Goal: Communication & Community: Answer question/provide support

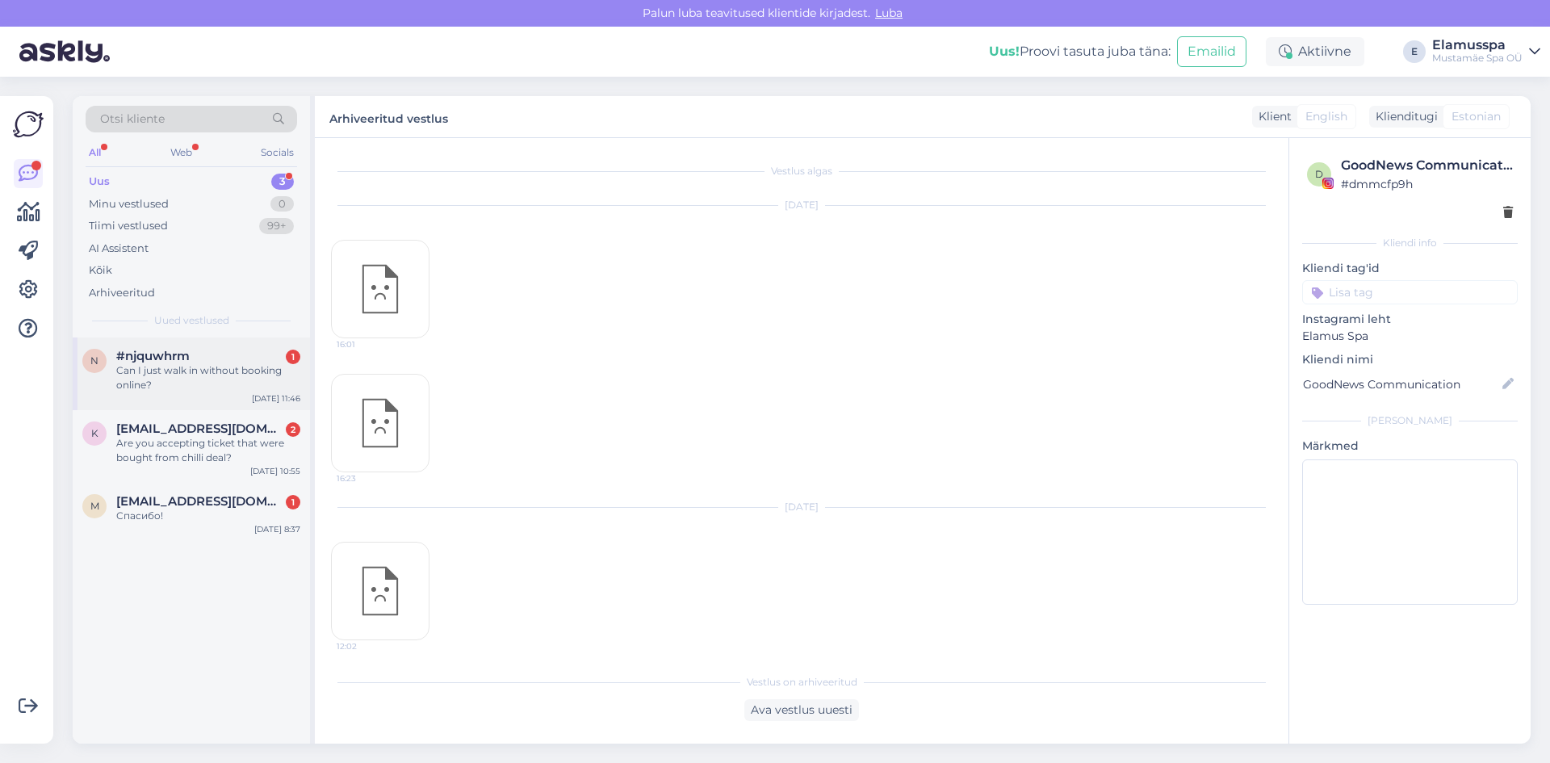
scroll to position [14112, 0]
click at [191, 366] on div "Can I just walk in without booking online?" at bounding box center [208, 377] width 184 height 29
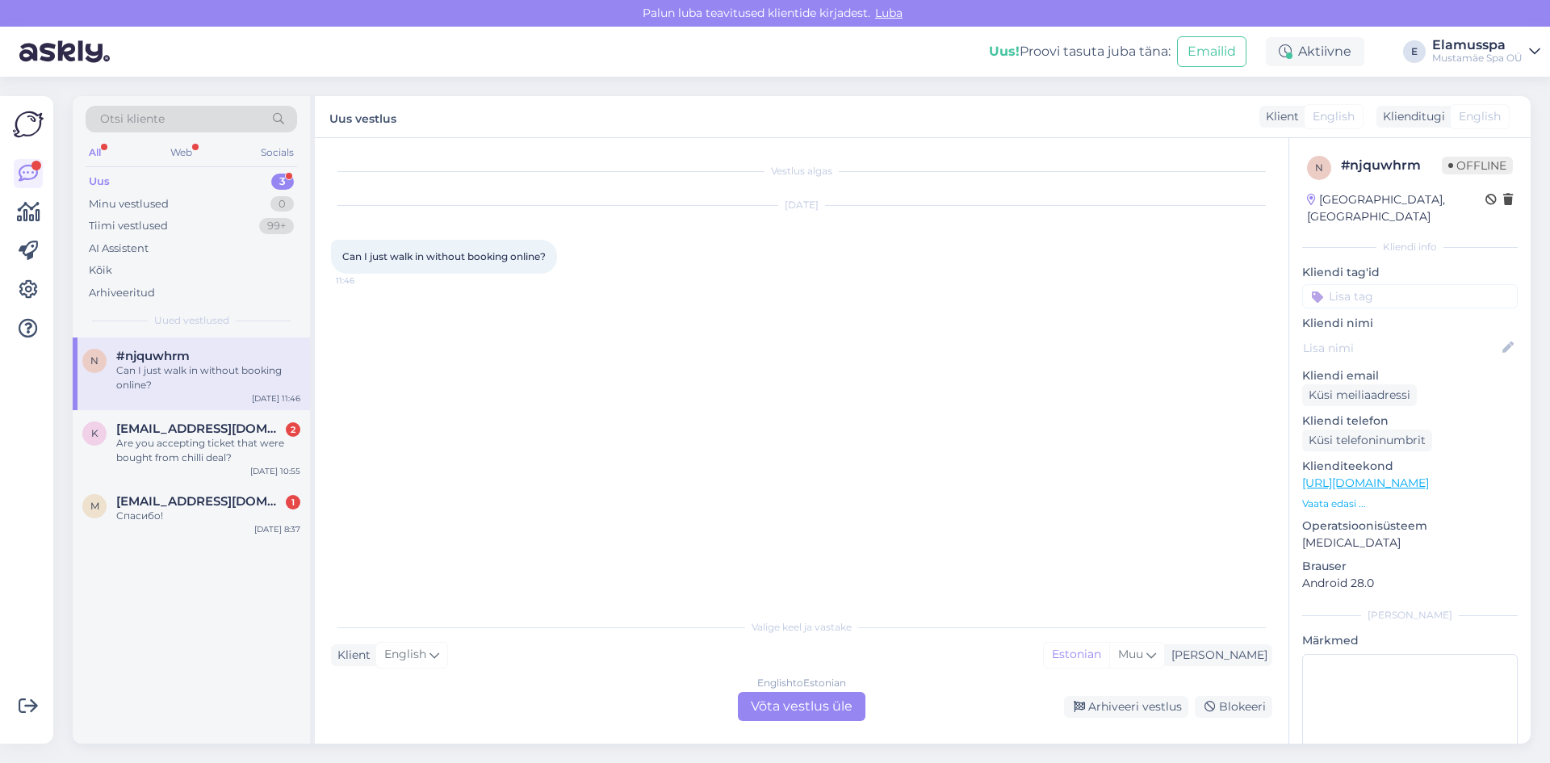
scroll to position [0, 0]
click at [225, 454] on div "Are you accepting ticket that were bought from chilli deal?" at bounding box center [208, 450] width 184 height 29
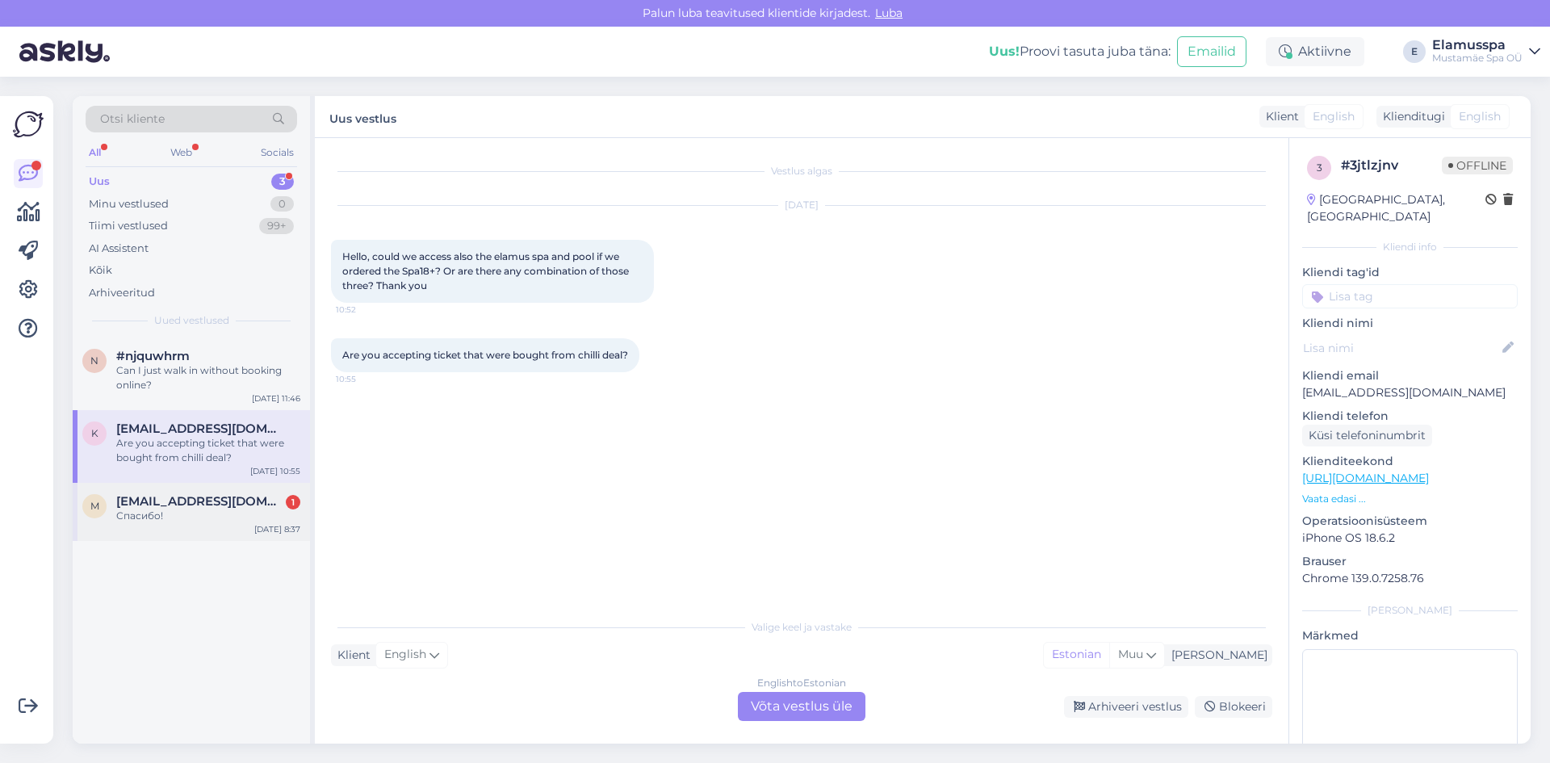
click at [276, 508] on span "[EMAIL_ADDRESS][DOMAIN_NAME]" at bounding box center [200, 501] width 168 height 15
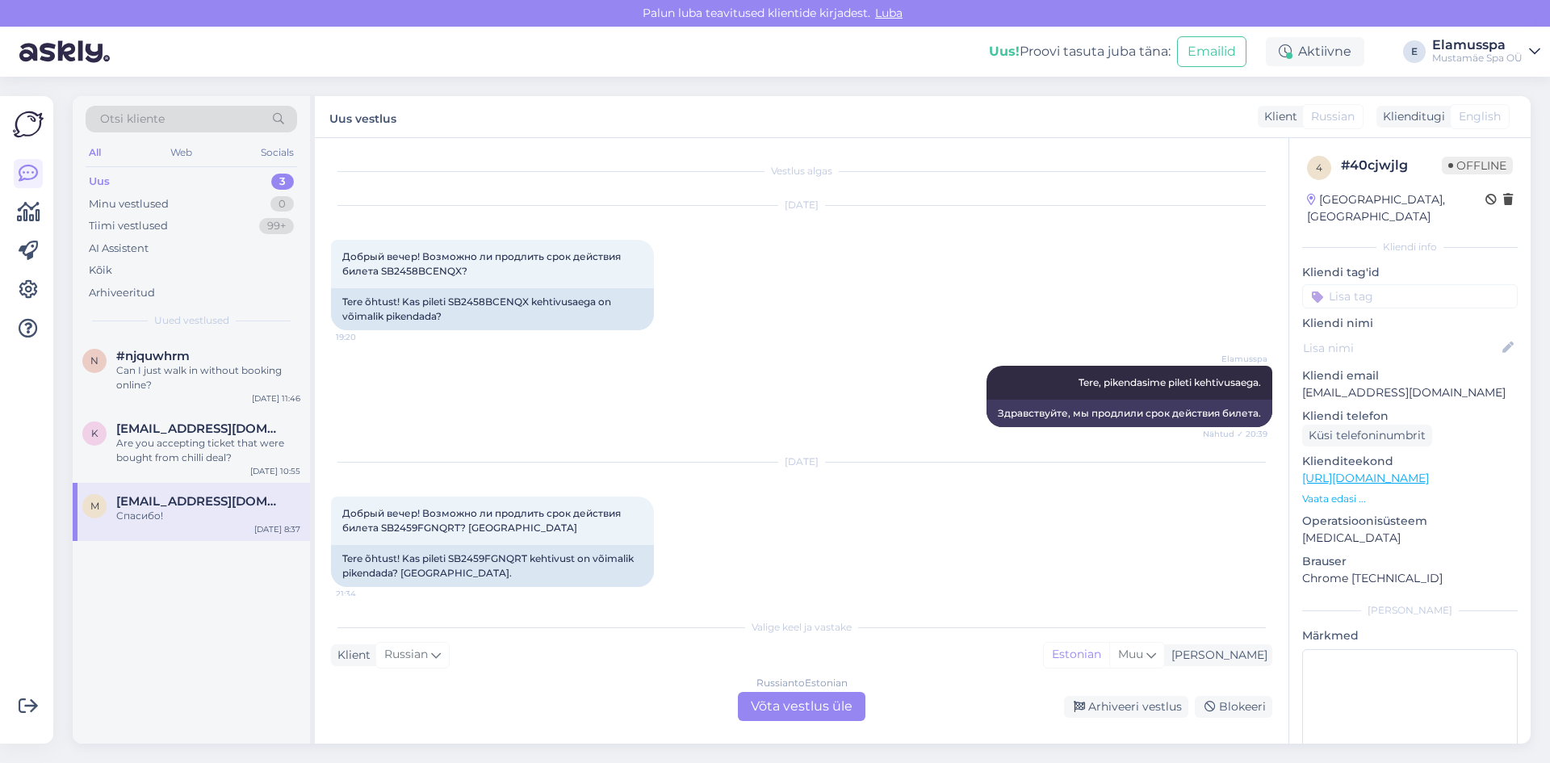
scroll to position [209, 0]
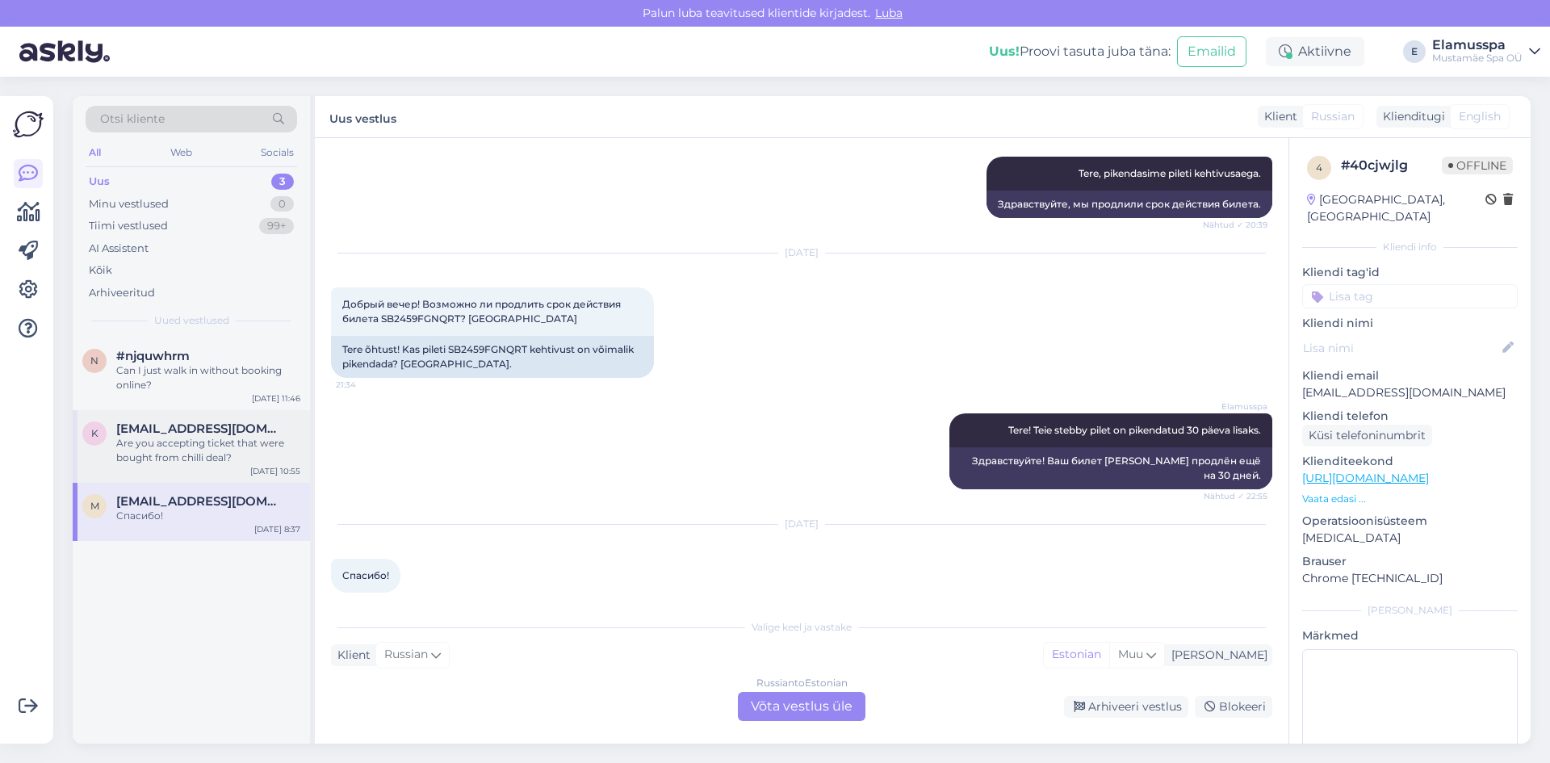
click at [271, 451] on div "Are you accepting ticket that were bought from chilli deal?" at bounding box center [208, 450] width 184 height 29
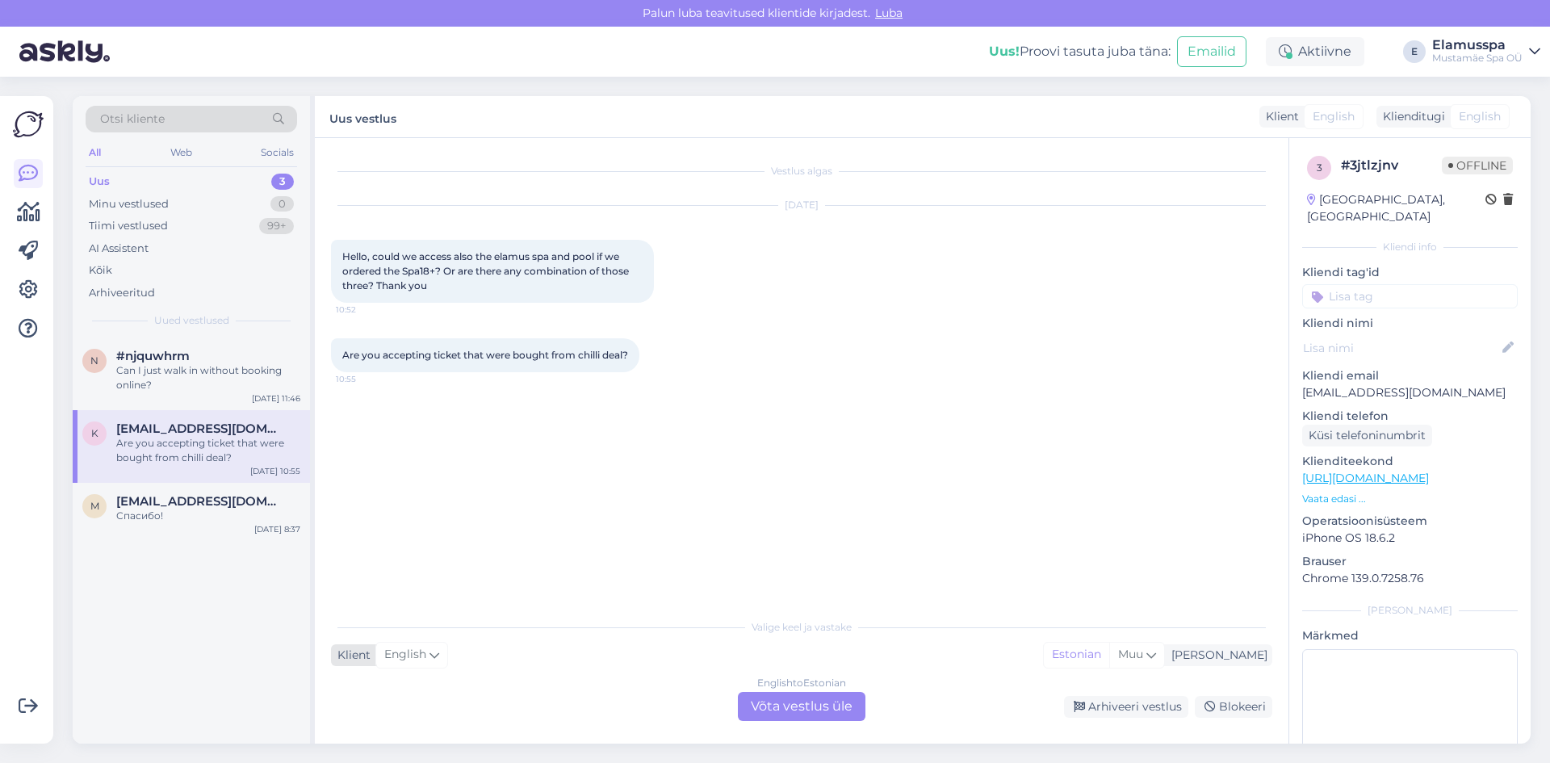
click at [396, 646] on span "English" at bounding box center [405, 655] width 42 height 18
click at [250, 396] on div "n #njquwhrm Can I just walk in without booking online? [DATE] 11:46" at bounding box center [191, 374] width 237 height 73
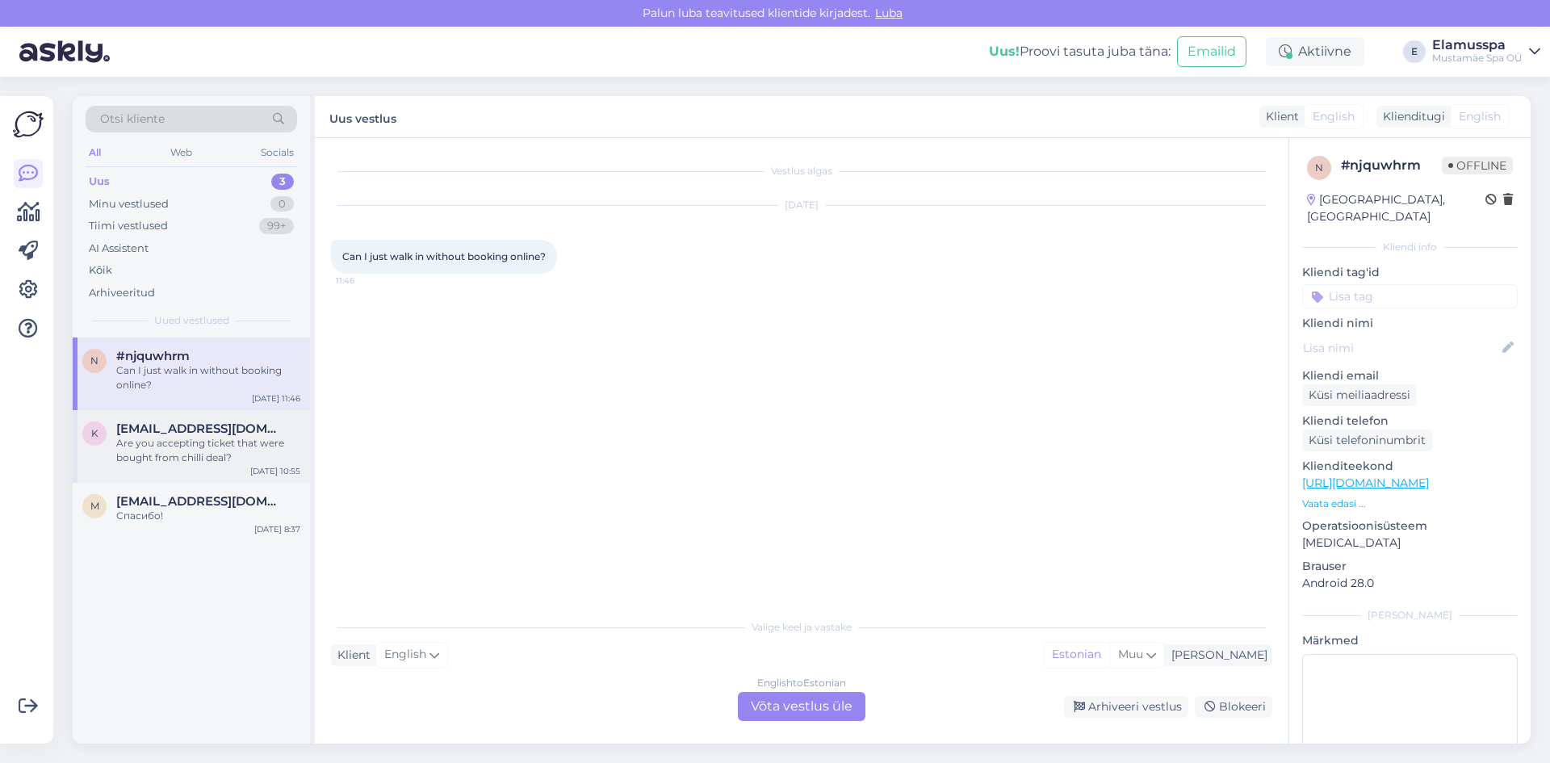
click at [212, 429] on span "[EMAIL_ADDRESS][DOMAIN_NAME]" at bounding box center [200, 428] width 168 height 15
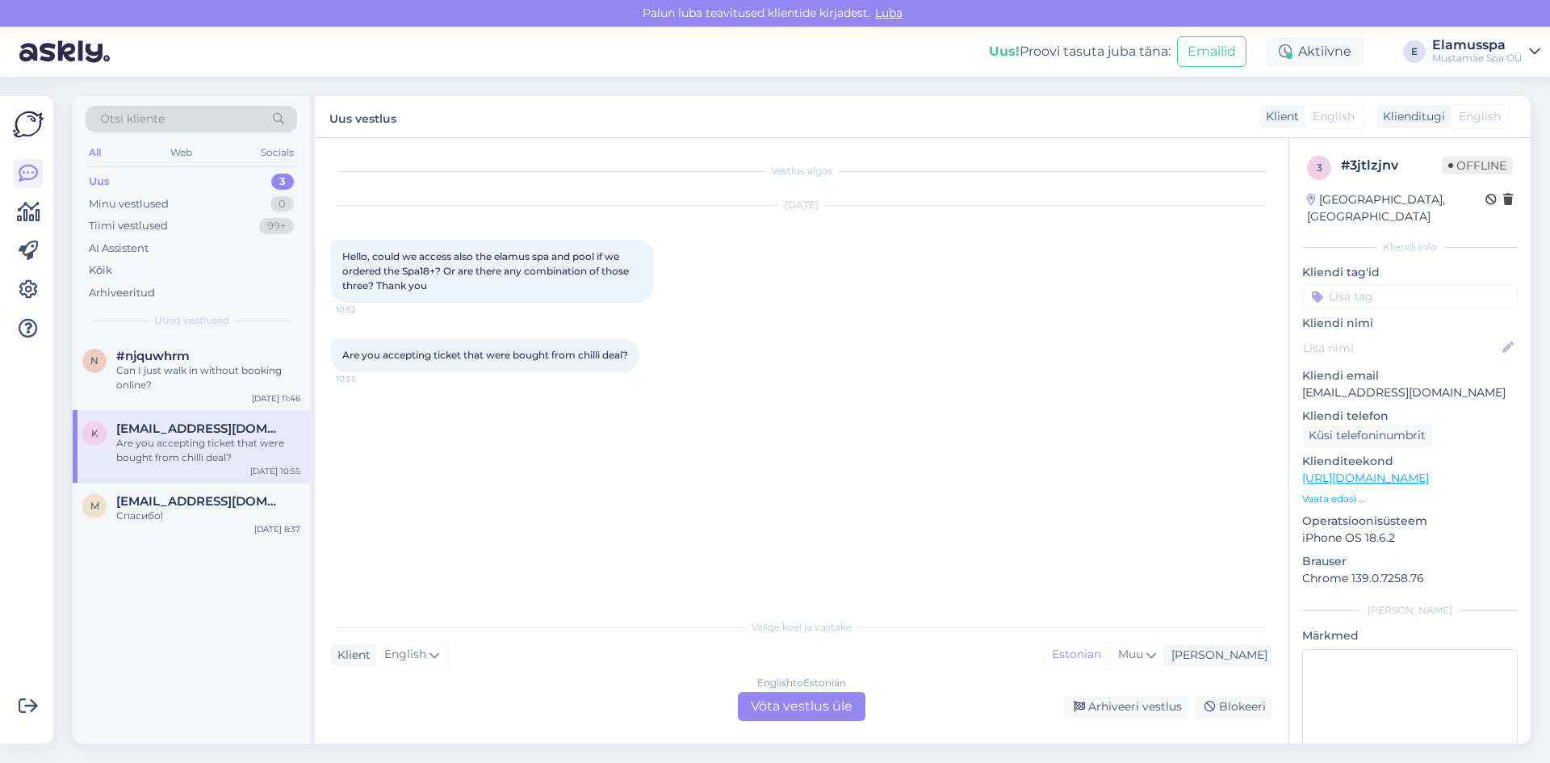
click at [803, 715] on div "English to Estonian Võta vestlus üle" at bounding box center [802, 706] width 128 height 29
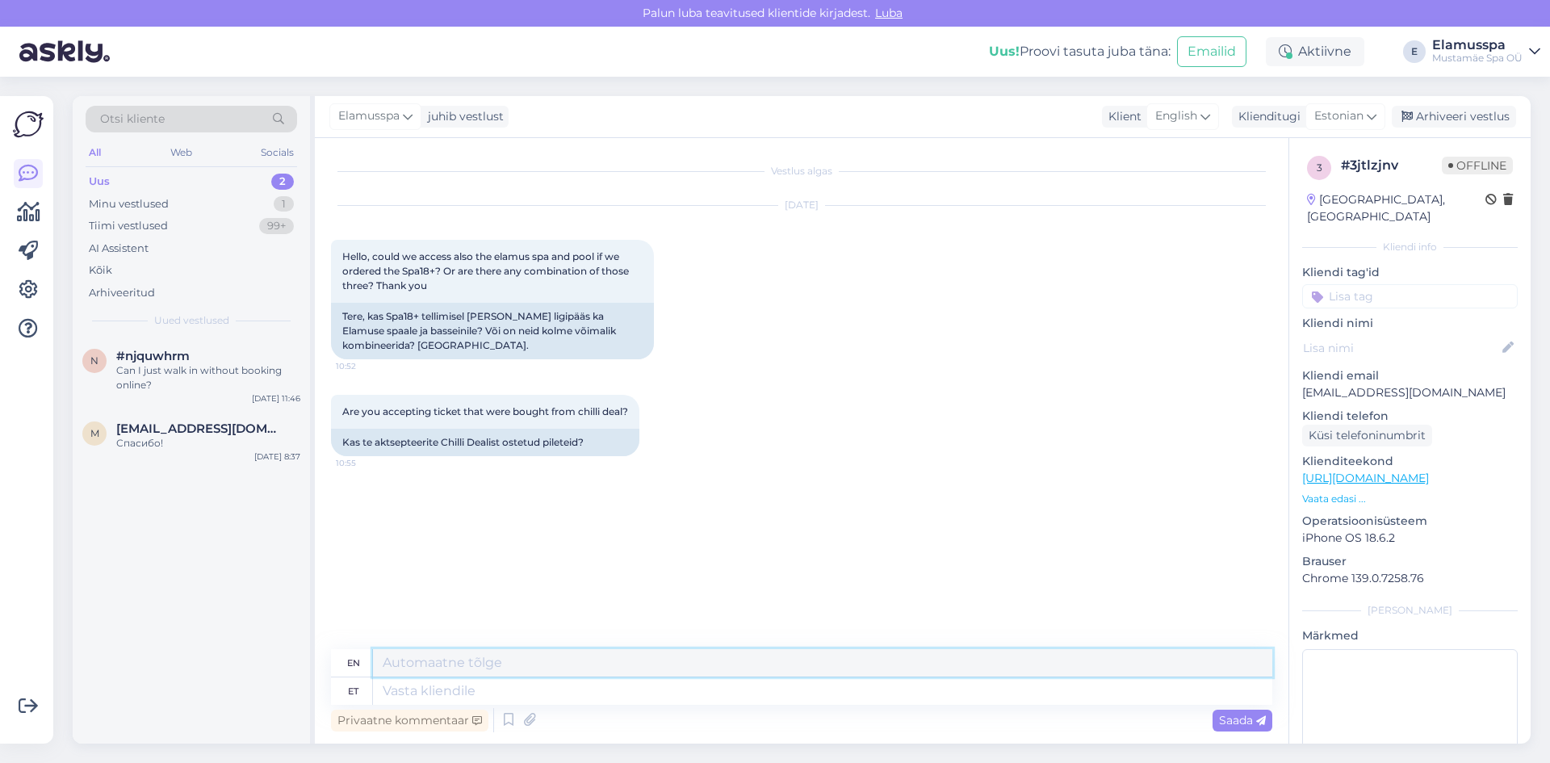
click at [706, 676] on textarea at bounding box center [823, 662] width 900 height 27
click at [655, 689] on textarea at bounding box center [823, 690] width 900 height 27
click at [631, 652] on textarea at bounding box center [823, 662] width 900 height 27
click at [605, 689] on textarea at bounding box center [823, 690] width 900 height 27
type textarea "Tere"
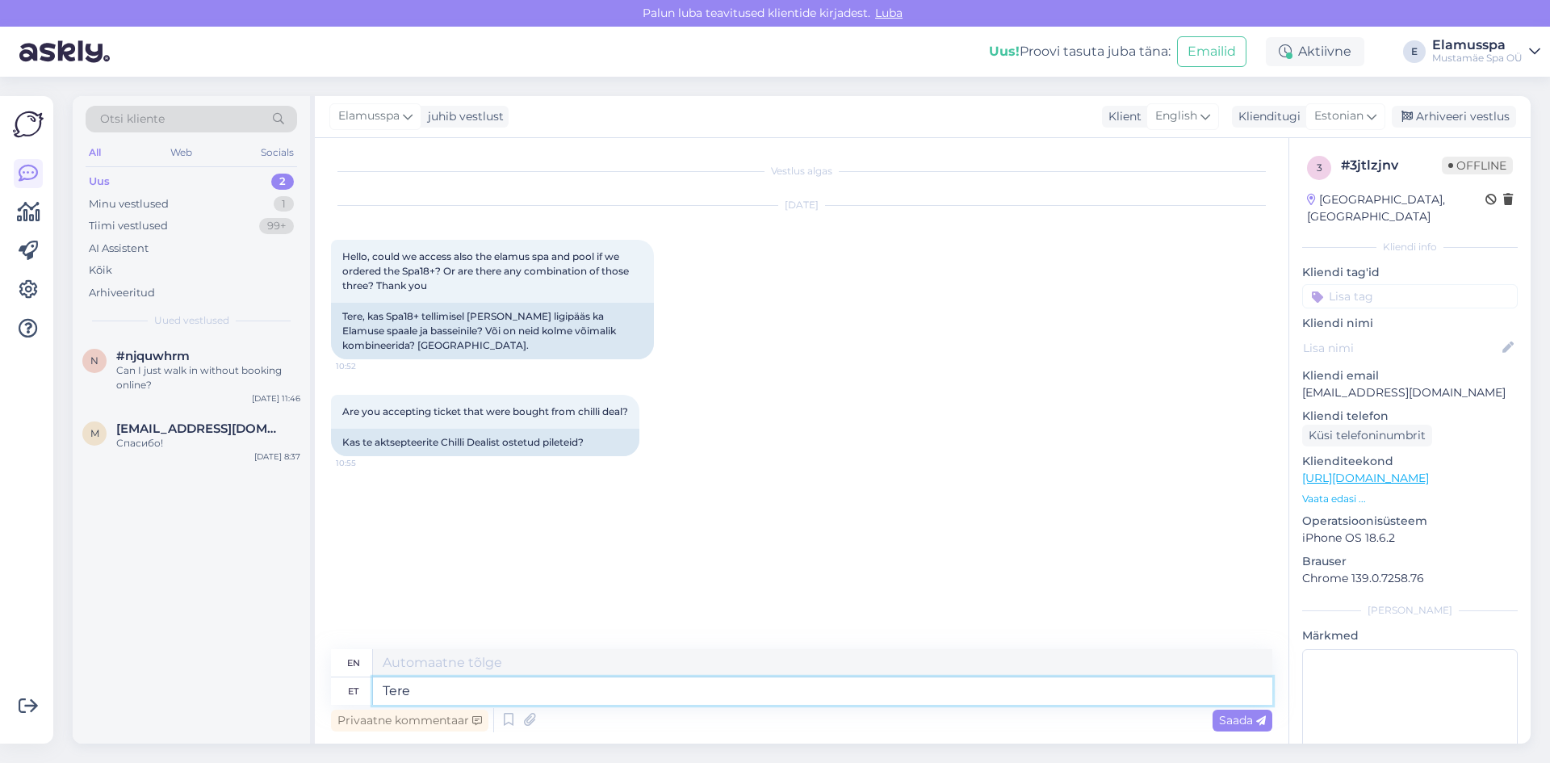
type textarea "Hello"
type textarea "Tere!"
type textarea "Hello!"
type textarea "Tere! [GEOGRAPHIC_DATA]."
type textarea "Hello! Yes."
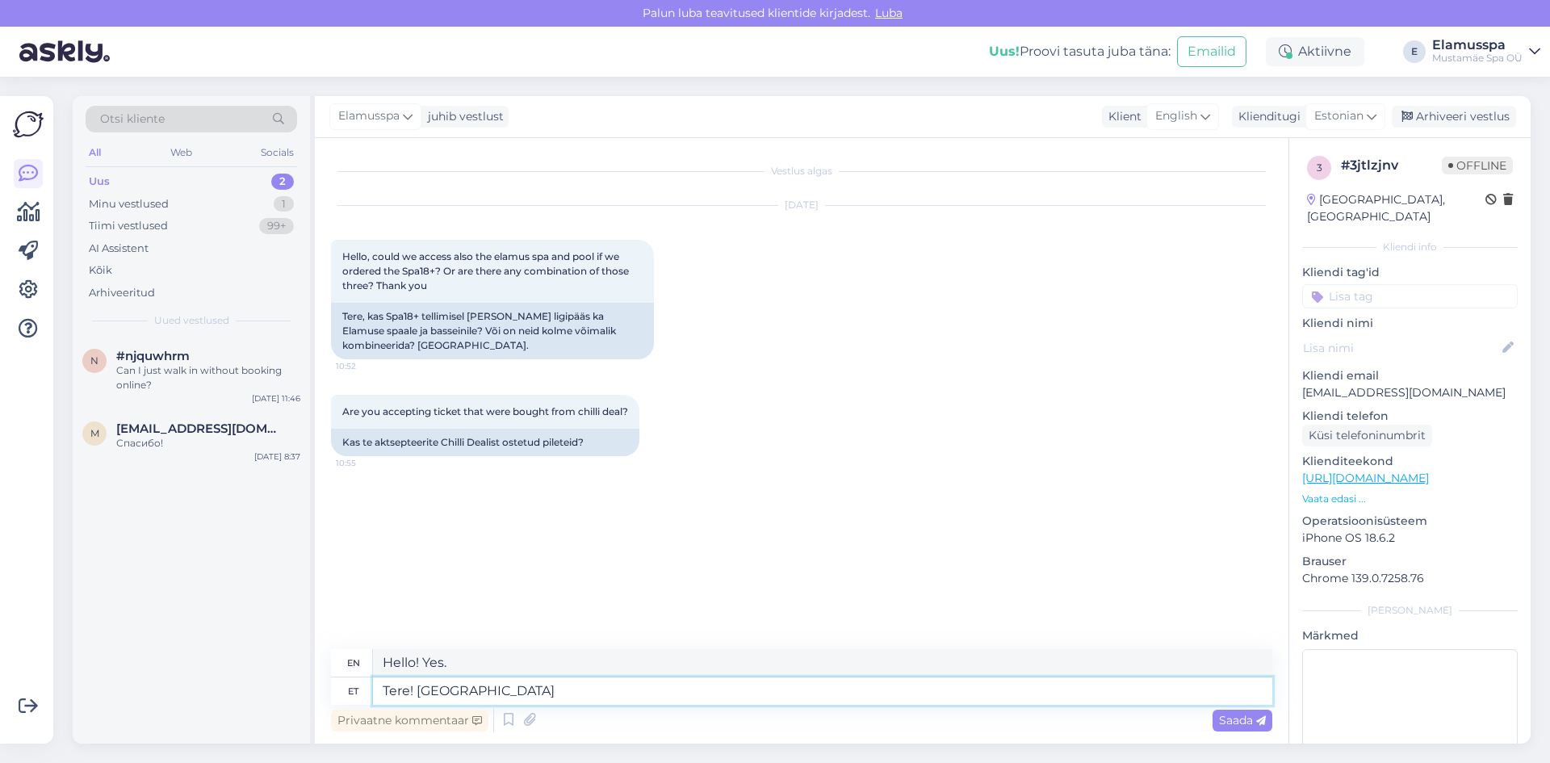
type textarea "Tere! [GEOGRAPHIC_DATA],"
type textarea "Hello! Yes"
type textarea "Tere! Jah, m"
type textarea "Hello! Yes,"
type textarea "Tere! Jah, me v"
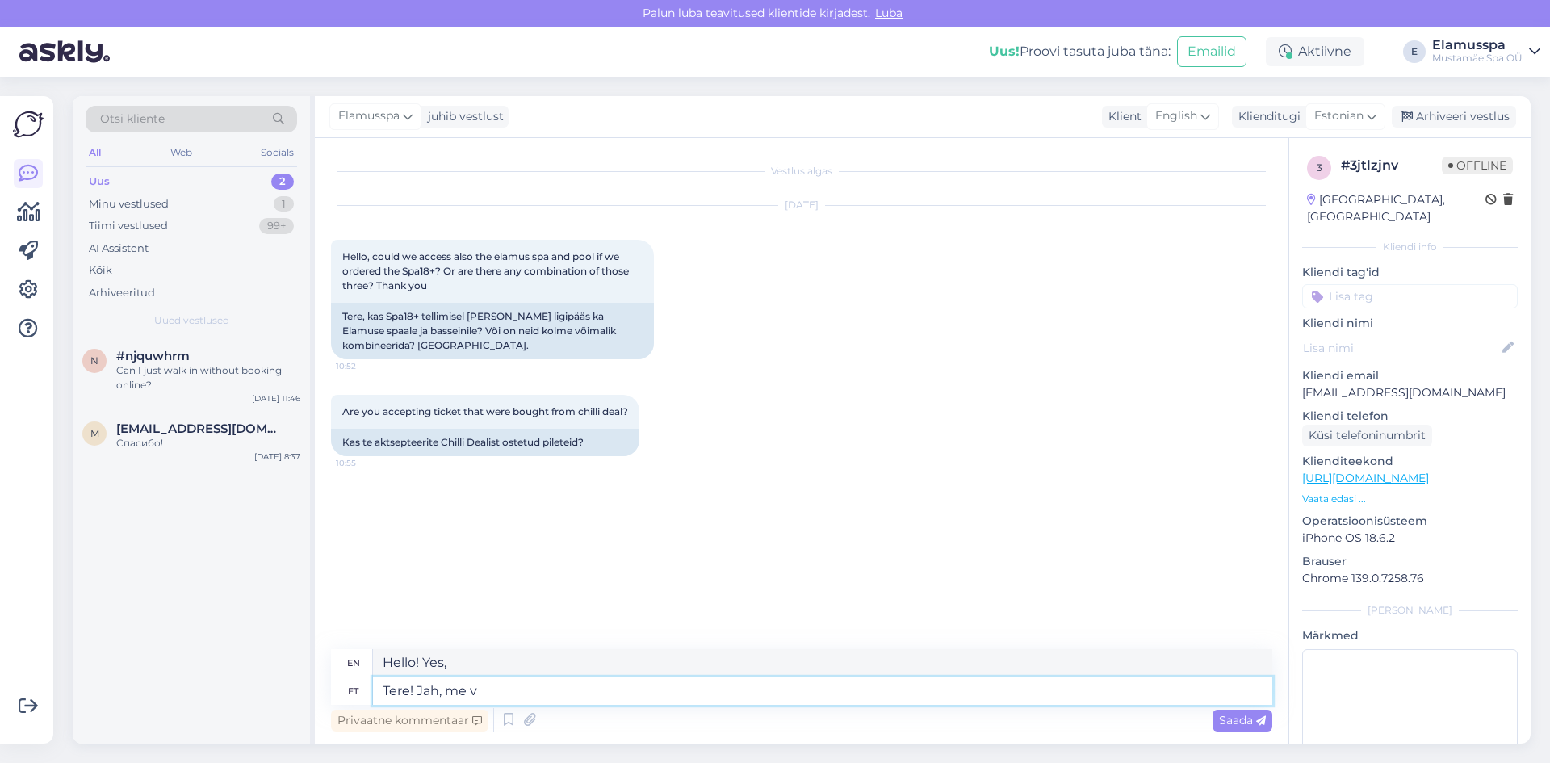
type textarea "Hello! Yes, we do."
type textarea "Tere! Jah, me võtame vastu"
type textarea "Hello! Yes, we accept"
type textarea "Tere! [PERSON_NAME], me võtame vastu [PERSON_NAME] p"
type textarea "Hello! Yes, we accept Chilli"
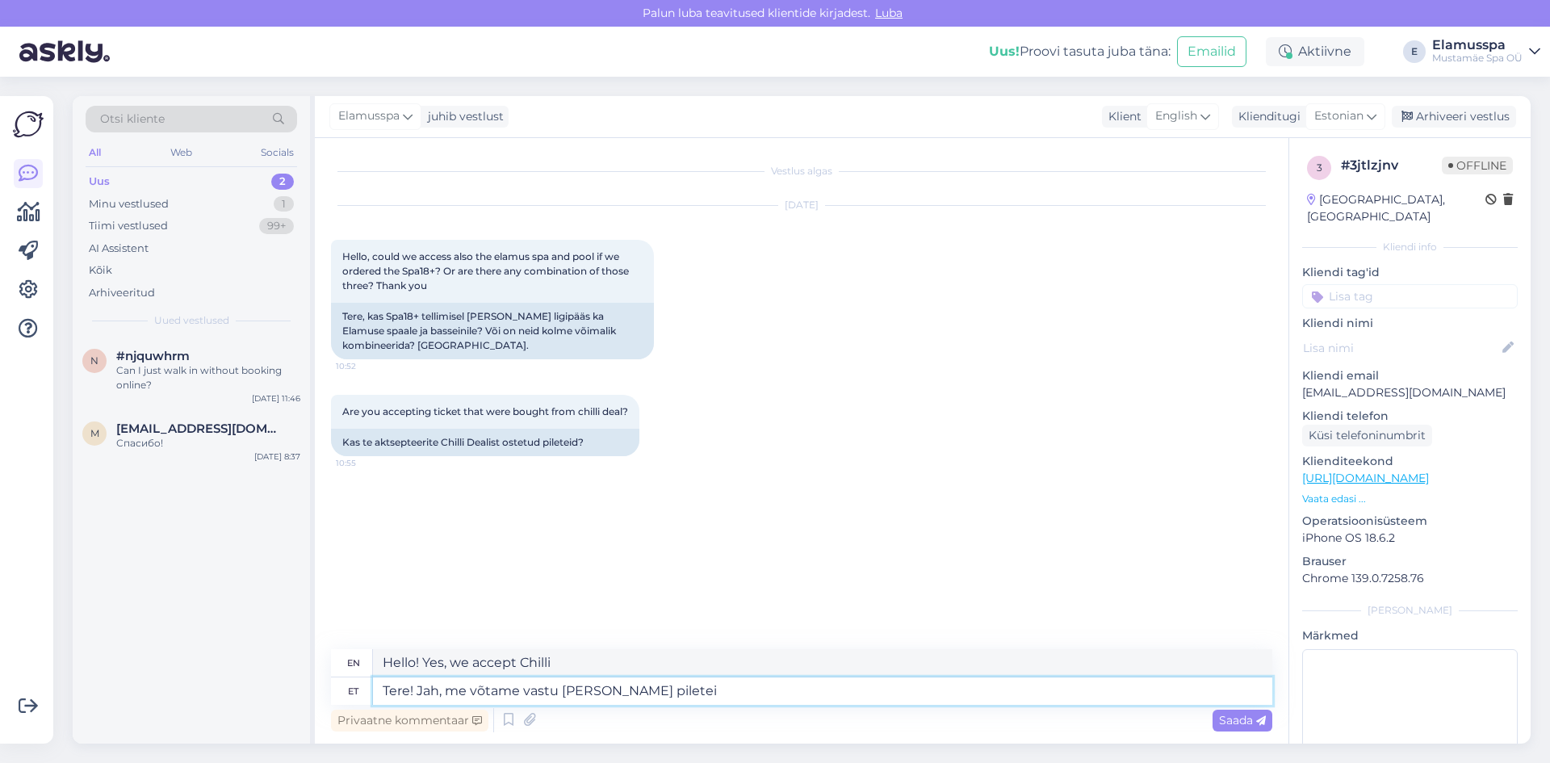
type textarea "Tere! Jah, me võtame vastu [PERSON_NAME] pileteid"
type textarea "Hello! Yes, we accept Chill tickets"
type textarea "Tere! Jah, me võtame vastu [PERSON_NAME] pileteid."
type textarea "Hello! Yes, we accept Chill tickets."
type textarea "Tere! Jah, me võtame vastu [PERSON_NAME] pileteid. Ost"
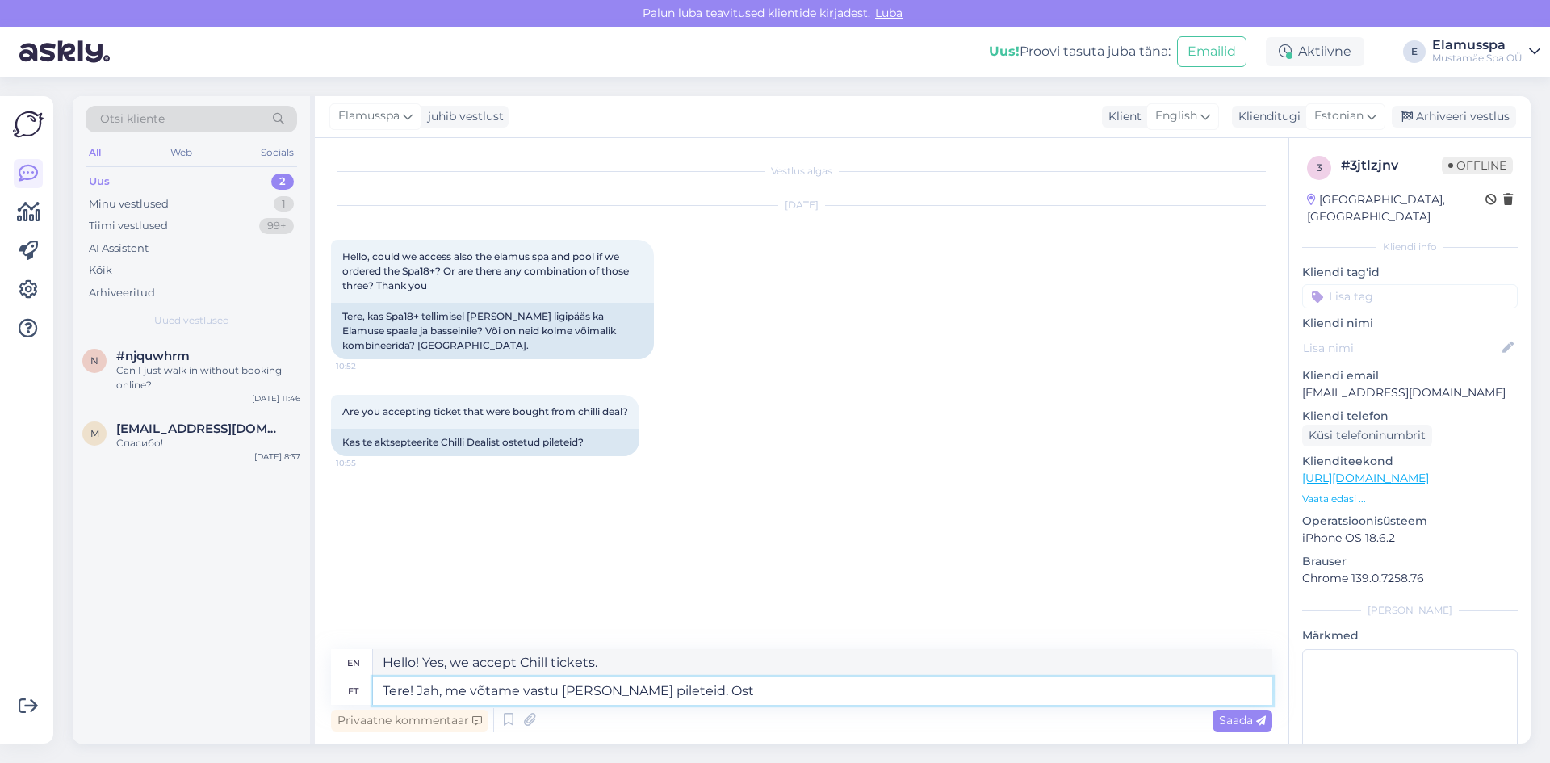
type textarea "Hello! Yes, we accept Chilli tickets. [GEOGRAPHIC_DATA]"
type textarea "Tere! Jah, me võtame vastu [PERSON_NAME] pileteid."
type textarea "Hello! Yes, we accept Chill tickets."
type textarea "Tere! Jah, me võtame vastu [PERSON_NAME] pileteid. Ostes"
type textarea "Hello! Yes, we accept Chilli tickets. When purchasing"
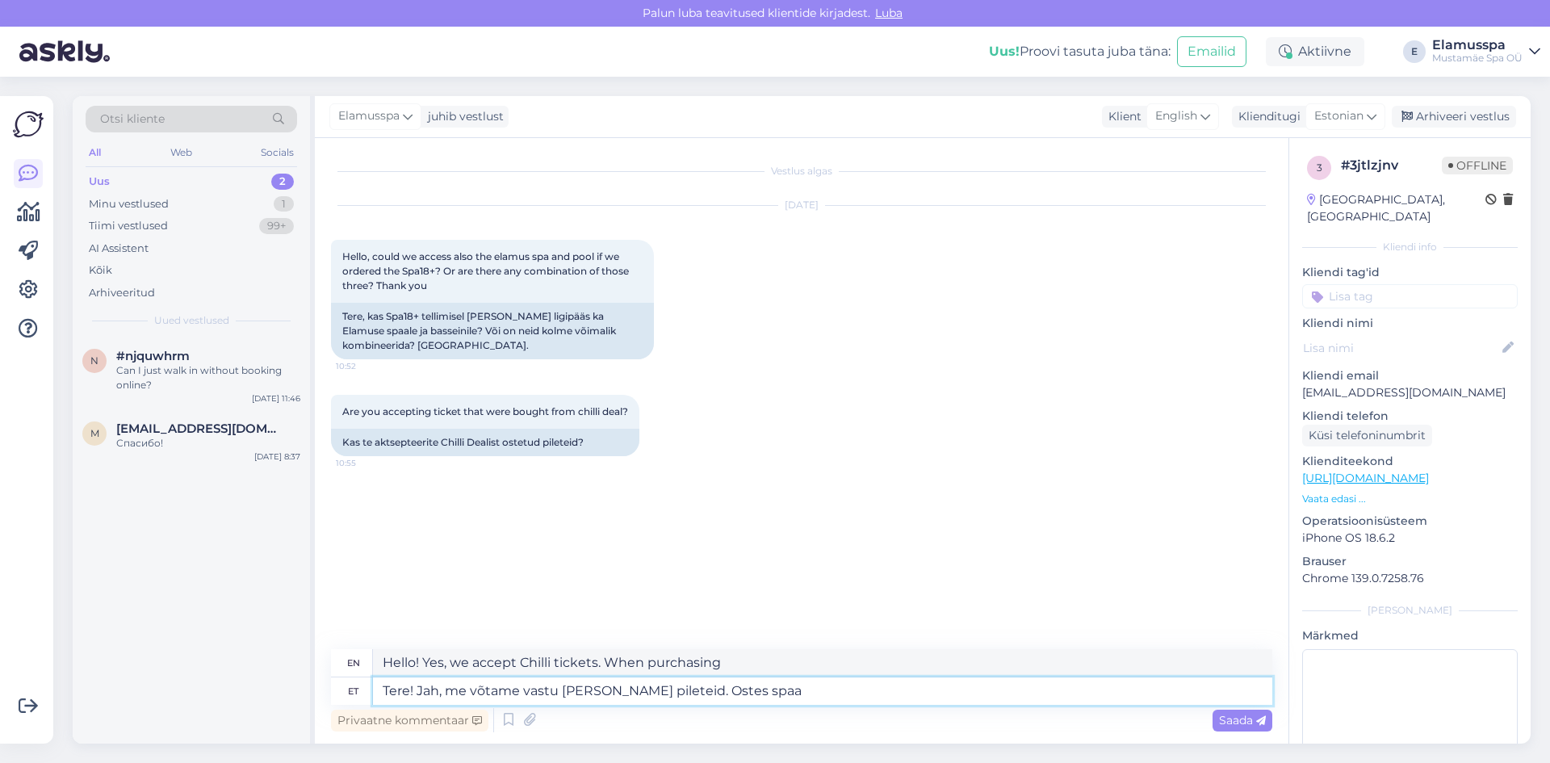
type textarea "Tere! Jah, me võtame vastu [PERSON_NAME] pileteid. Ostes spaa 2"
type textarea "Hello! Yes, we accept Chilli tickets. When purchasing spa"
type textarea "Tere! Jah, me võtame vastu [PERSON_NAME] pileteid. Ostes spaa 21"
type textarea "Hello! Yes, we accept Chilli tickets. When purchasing spa 21"
type textarea "Tere! Jah, me võtame vastu [PERSON_NAME] pileteid. Ostes spaa 21´`"
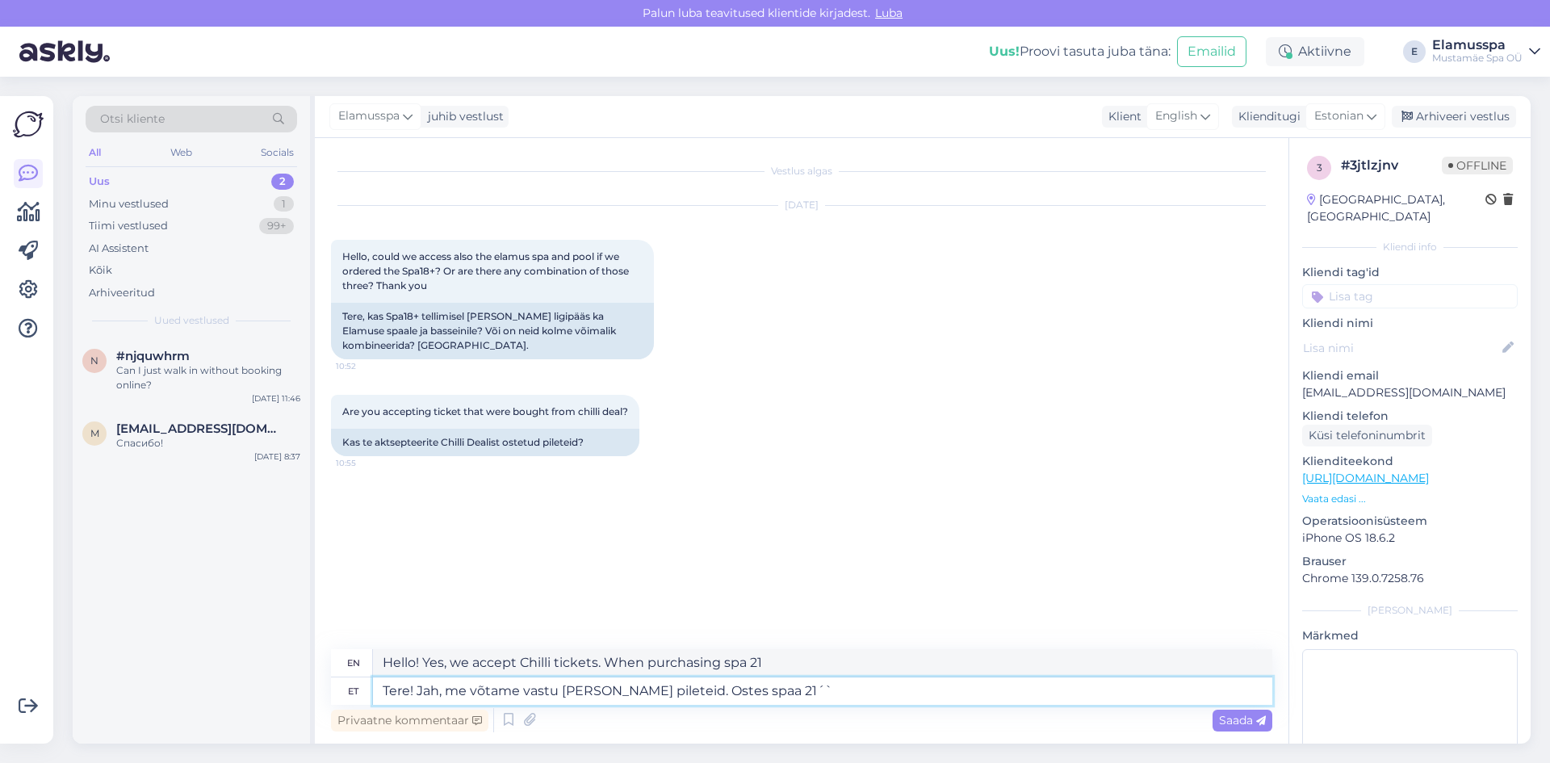
type textarea "Hello! Yes, we accept Chill tickets. When purchasing spa 21´`"
type textarea "Tere! Jah, me võtame vastu [PERSON_NAME] pileteid. Ostes spaa 21+"
type textarea "Hello! Yes, we accept Chilli tickets. When purchasing spa 21+"
type textarea "Tere! Jah, me võtame vastu [PERSON_NAME] pileteid. Ostes spaa 21+"
type textarea "Hello! Yes, we accept Chilli tickets. When purchasing spa 21+"
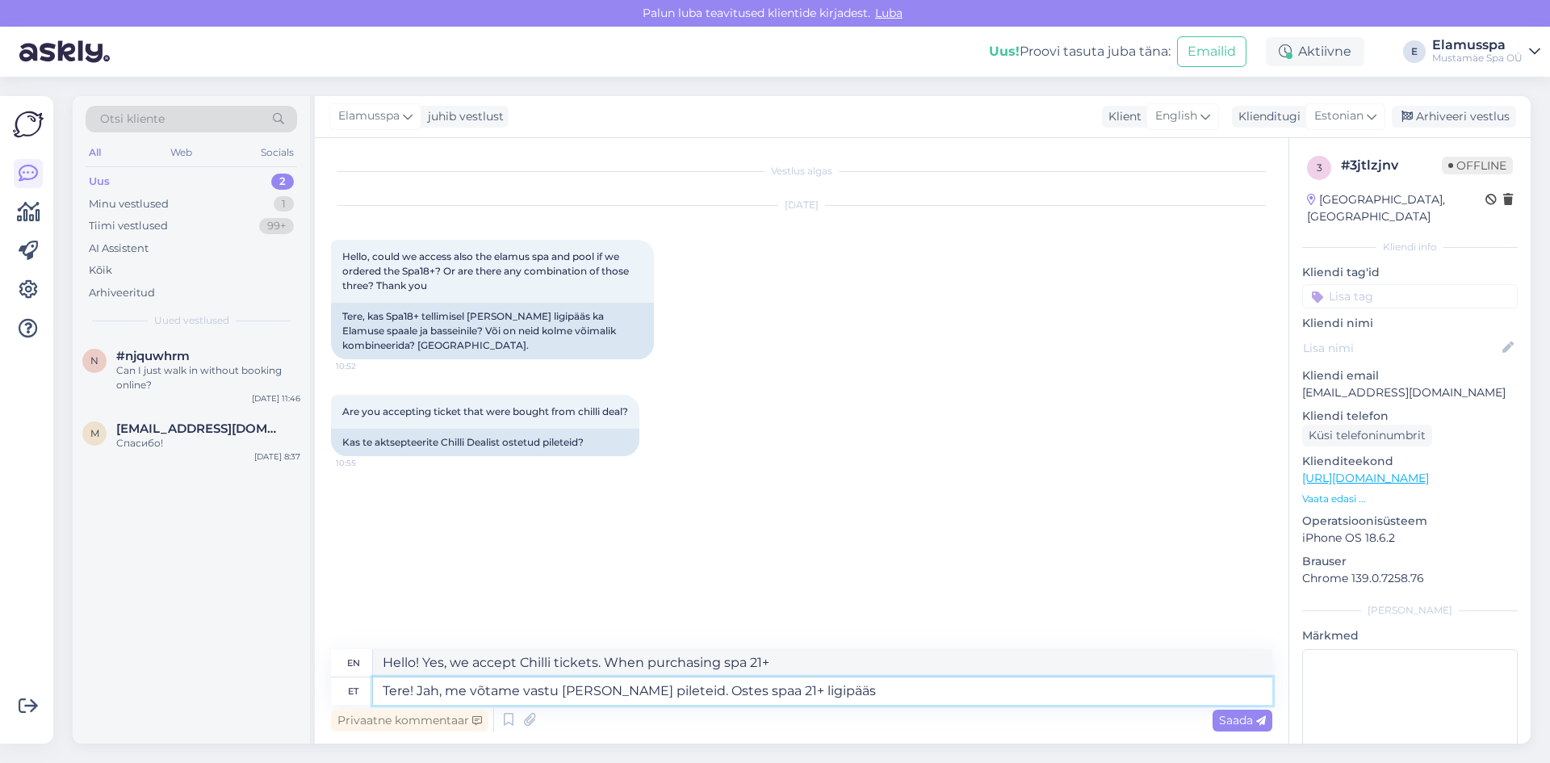
type textarea "Tere! Jah, me võtame vastu [PERSON_NAME] pileteid. Ostes spaa 21+ ligipääse"
type textarea "Hello! Yes, we accept Chill tickets. When purchasing spa 21+ access"
type textarea "Tere! Jah, me võtame vastu [PERSON_NAME] pileteid. Ostes spaa 21+ ligipääse- s"
type textarea "Hello! Yes, we accept Chilli tickets. When purchasing spa 21+ access-"
type textarea "Tere! Jah, me võtame vastu [PERSON_NAME] pileteid. Ostes spaa 21+ ligipääse- sa…"
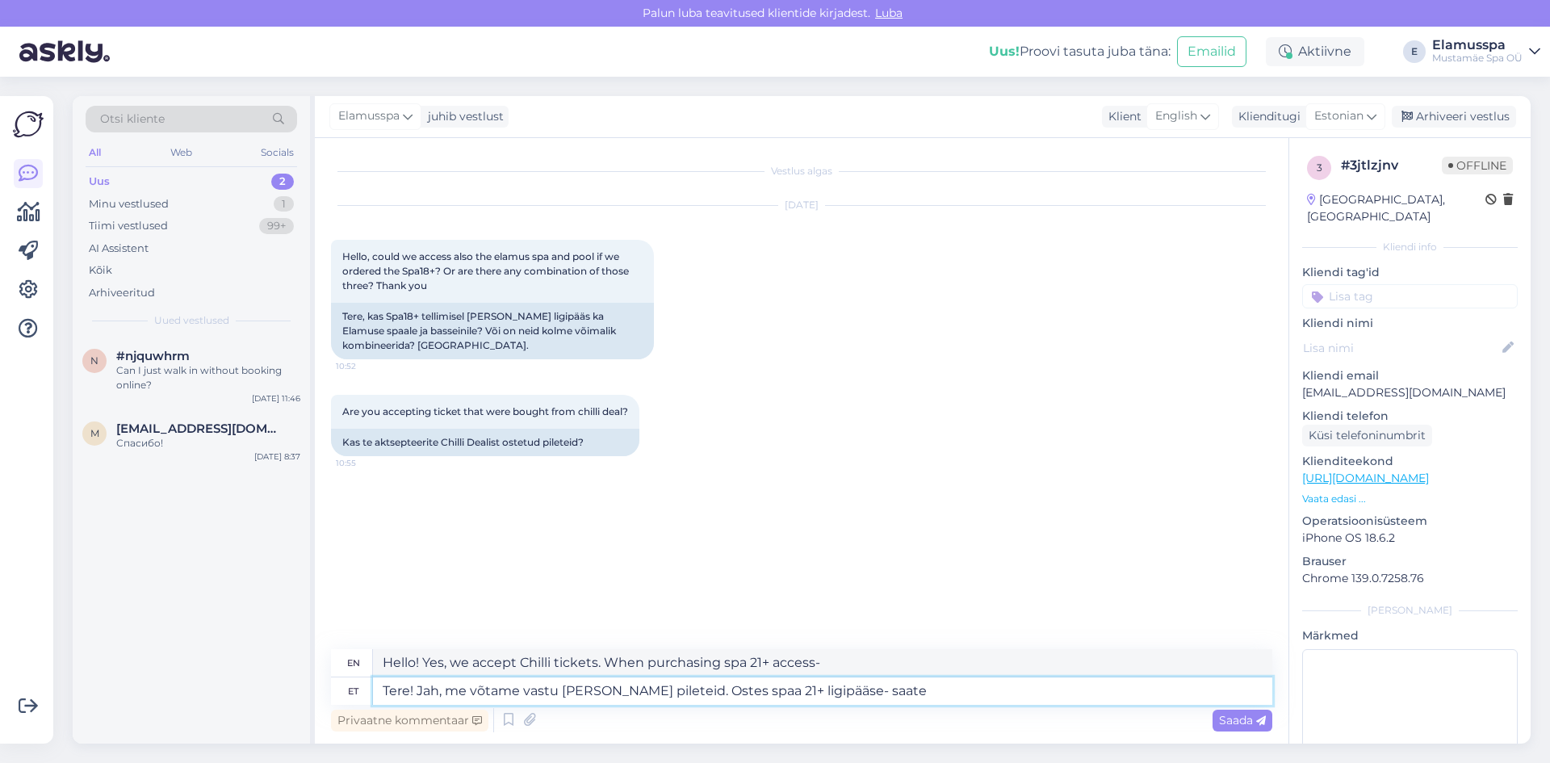
type textarea "Hello! Yes, we accept Chill tickets. When you purchase a 21+ spa pass, you will…"
type textarea "Tere! Jah, me võtame vastu [PERSON_NAME] pileteid. Ostes spaa 21+ ligipääse- sa…"
type textarea "Hello! Yes, we accept Chill tickets. When you purchase a 21+ spa pass, you can …"
type textarea "Tere! Jah, me võtame vastu [PERSON_NAME] pileteid. Ostes spaa 21+ ligipääse- sa…"
type textarea "Hello! Yes, we accept Chilli tickets. When you purchase a 21+ spa pass, you can…"
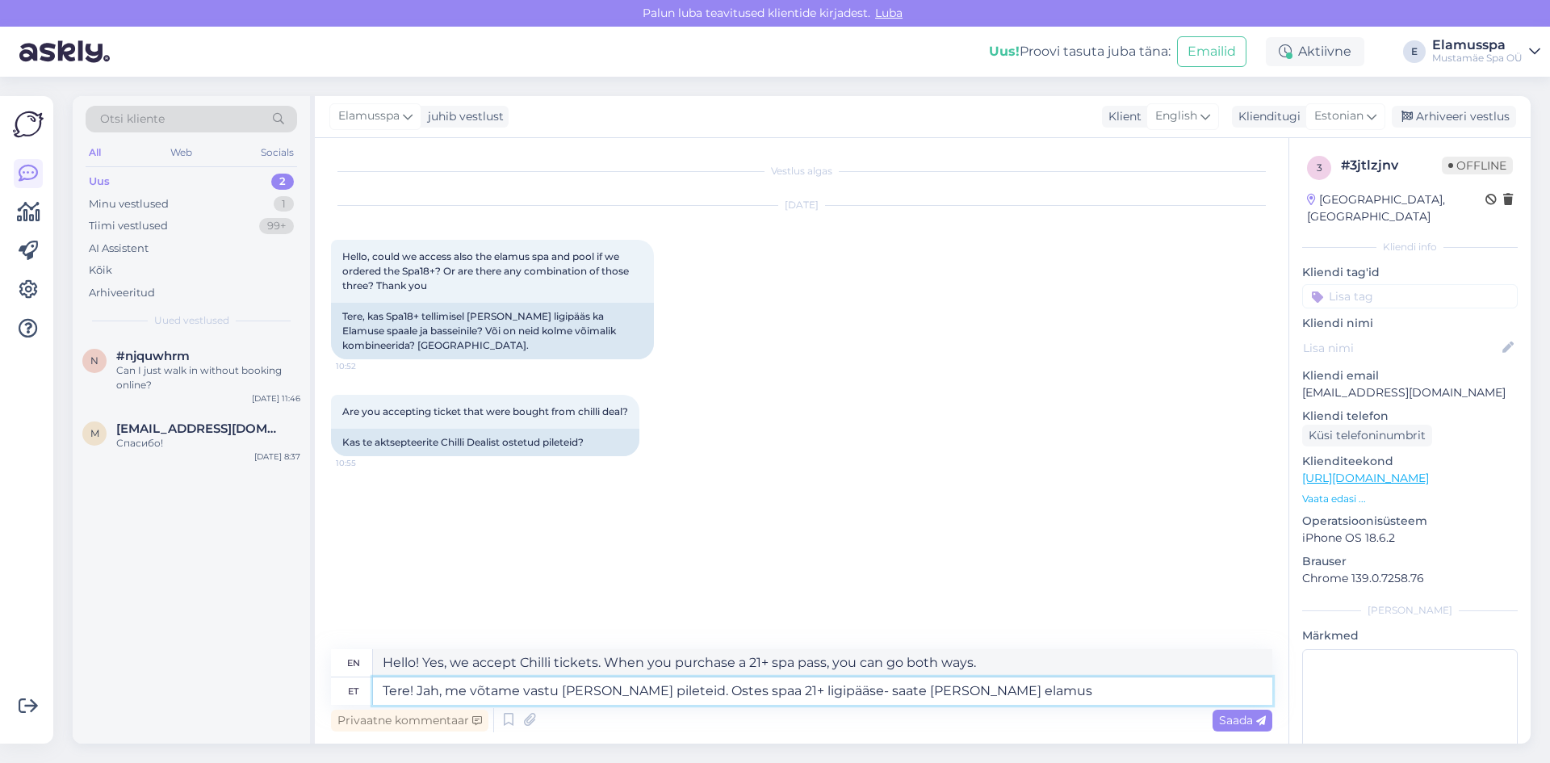
type textarea "Tere! Jah, me võtame vastu [PERSON_NAME] pileteid. Ostes spaa 21+ ligipääse- sa…"
type textarea "Hello! Yes, we accept Chill tickets. By purchasing a 21+ spa pass, you can enjo…"
type textarea "Tere! Jah, me võtame vastu [PERSON_NAME] pileteid. Ostes spaa 21+ ligipääse- sa…"
type textarea "Hello! Yes, we accept Chill tickets. By purchasing a 21+ spa pass, you can enjo…"
type textarea "Tere! Jah, me võtame vastu [PERSON_NAME] pileteid. Ostes spaa 21+ ligipääse- sa…"
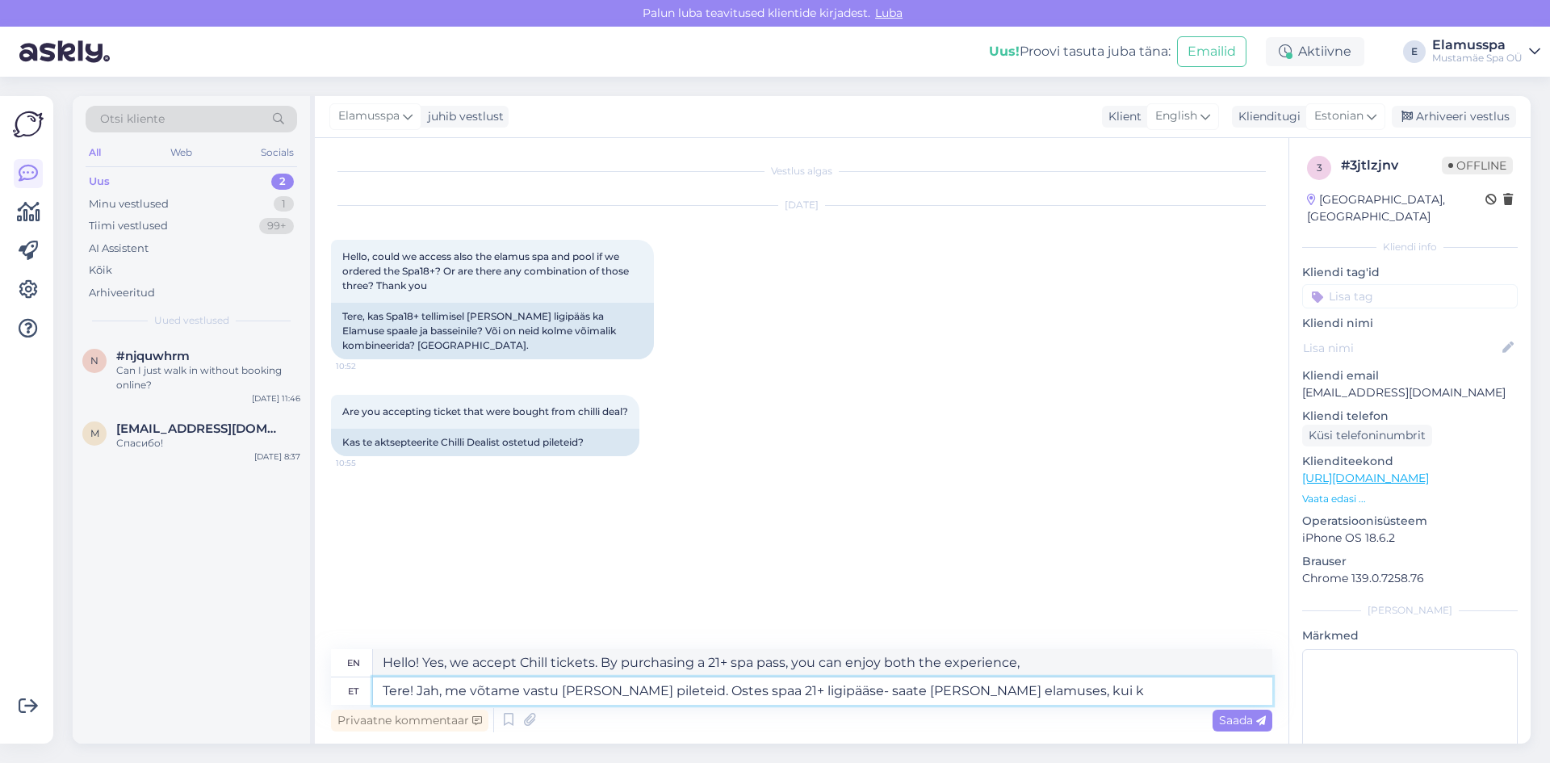
type textarea "Hello! Yes, we accept Chill tickets. When you purchase a 21+ spa pass, you can …"
type textarea "Tere! Jah, me võtame vastu [PERSON_NAME] pileteid. Ostes spaa 21+ ligipääse- sa…"
type textarea "Hello! Yes, we accept Chill tickets. When you purchase a 21+ spa pass, you can …"
type textarea "Tere! Jah, me võtame vastu [PERSON_NAME] pileteid. Ostes spaa 21+ ligipääse- sa…"
type textarea "Hello! Yes, we accept Chill tickets. When you purchase a 21+ spa pass, you can …"
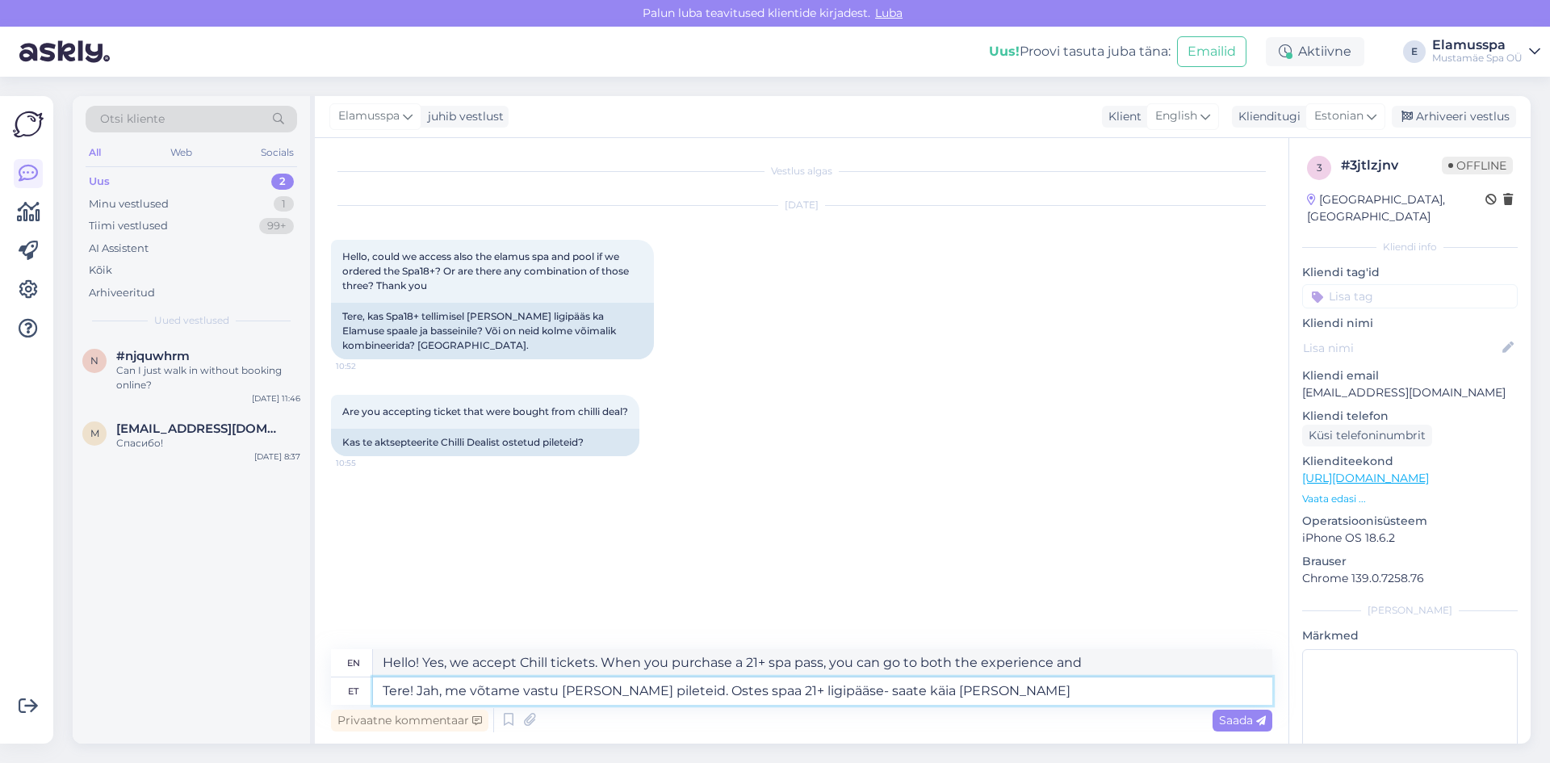
type textarea "Tere! Jah, me võtame vastu [PERSON_NAME] pileteid. Ostes spaa 21+ ligipääse- sa…"
type textarea "Hello! Yes, we accept Chill tickets. By purchasing a 21+ spa pass, you can enjo…"
type textarea "Tere! Jah, me võtame vastu [PERSON_NAME] pileteid. Ostes spaa 21+ ligipääse- sa…"
type textarea "Hello! Yes, we accept Chilli tickets. When you purchase a 21+ spa pass, you can…"
type textarea "Tere! Jah, me võtame vastu [PERSON_NAME] pileteid. Ostes spaa 21+ ligipääse- sa…"
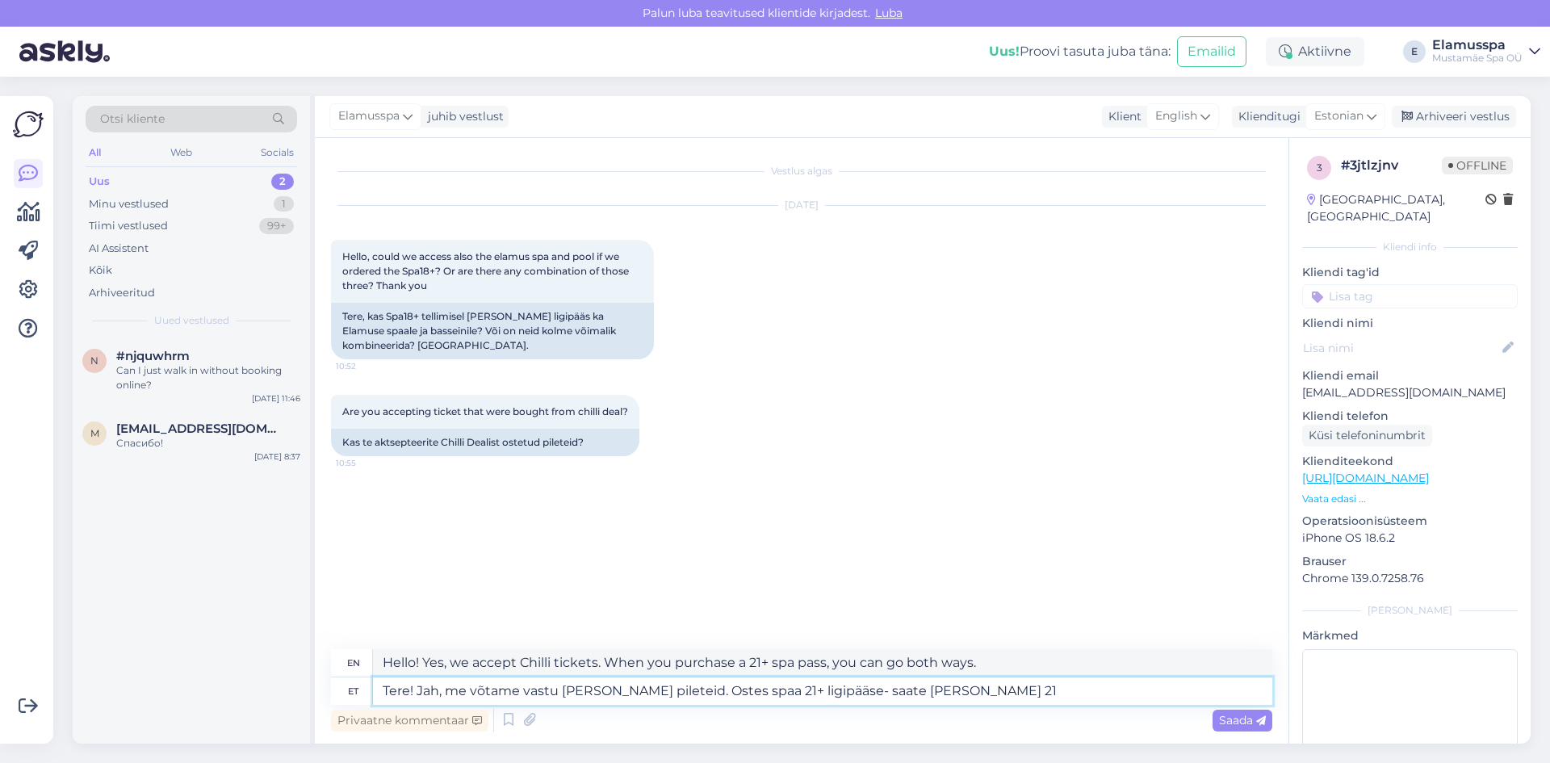
type textarea "Hello! Yes, we accept Chill tickets. When you purchase a 21+ spa pass, you can …"
type textarea "Tere! Jah, me võtame vastu [PERSON_NAME] pileteid. Ostes spaa 21+ ligipääse- sa…"
type textarea "Hello! Yes, we accept Chilli tickets. When you purchase a spa 21+ pass, you can…"
type textarea "Tere! Jah, me võtame vastu [PERSON_NAME] pileteid. Ostes spaa 21+ ligipääse- sa…"
type textarea "Hello! Yes, we accept Chill tickets. When you purchase a 21+ spa pass, you can …"
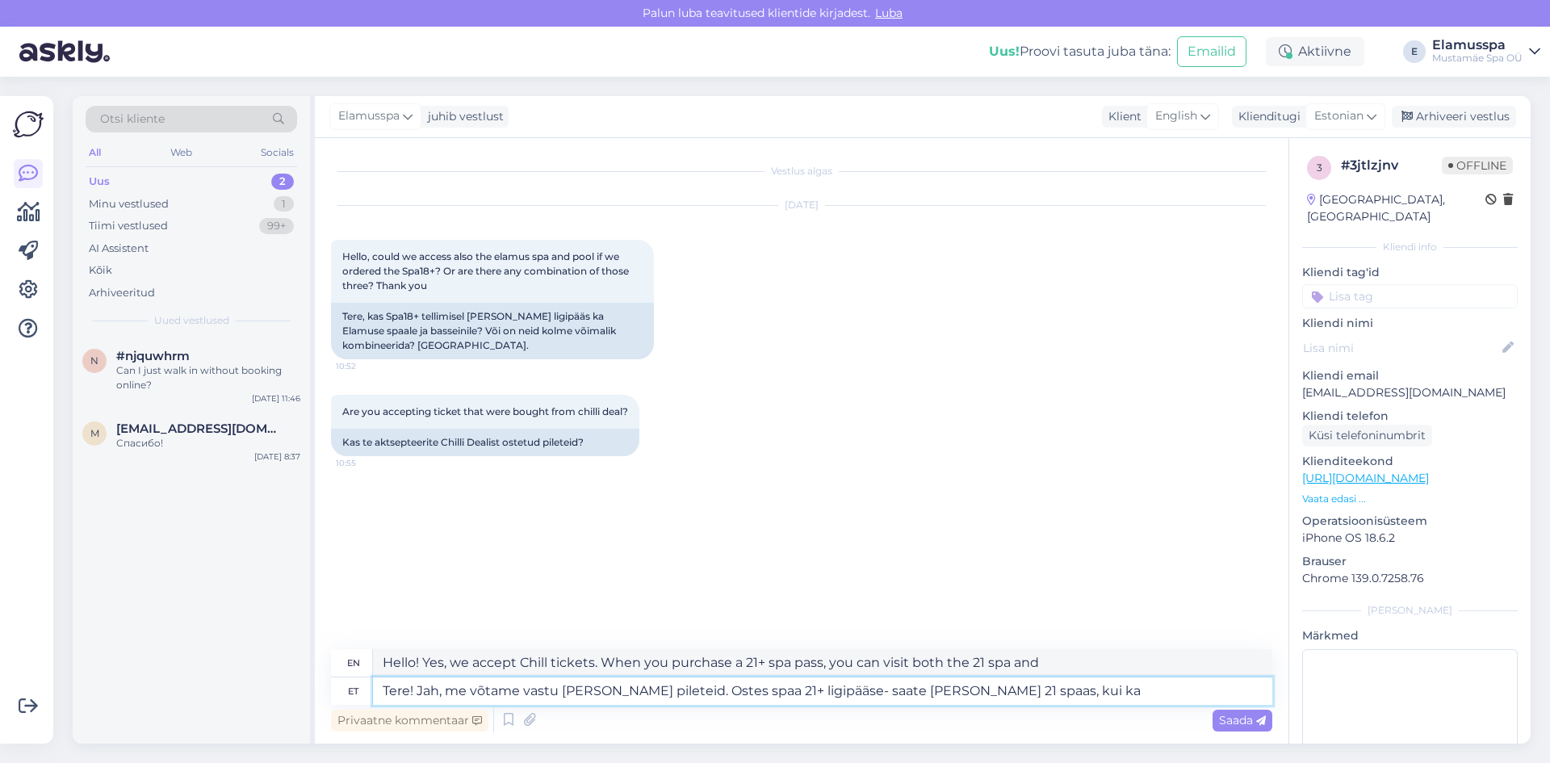
type textarea "Tere! Jah, me võtame vastu [PERSON_NAME] pileteid. Ostes spaa 21+ ligipääse- sa…"
type textarea "Hello! Yes, we accept Chilli tickets. When you purchase a 21+ spa pass, you can…"
type textarea "Tere! Jah, me võtame vastu [PERSON_NAME] pileteid. Ostes spaa 21+ ligipääse- sa…"
type textarea "Hello! Yes, we accept Chill tickets. When you purchase a 21+ spa pass, you can …"
click at [736, 502] on div "Vestlus algas [DATE] Hello, could we access also the elamus spa and pool if we …" at bounding box center [809, 394] width 956 height 480
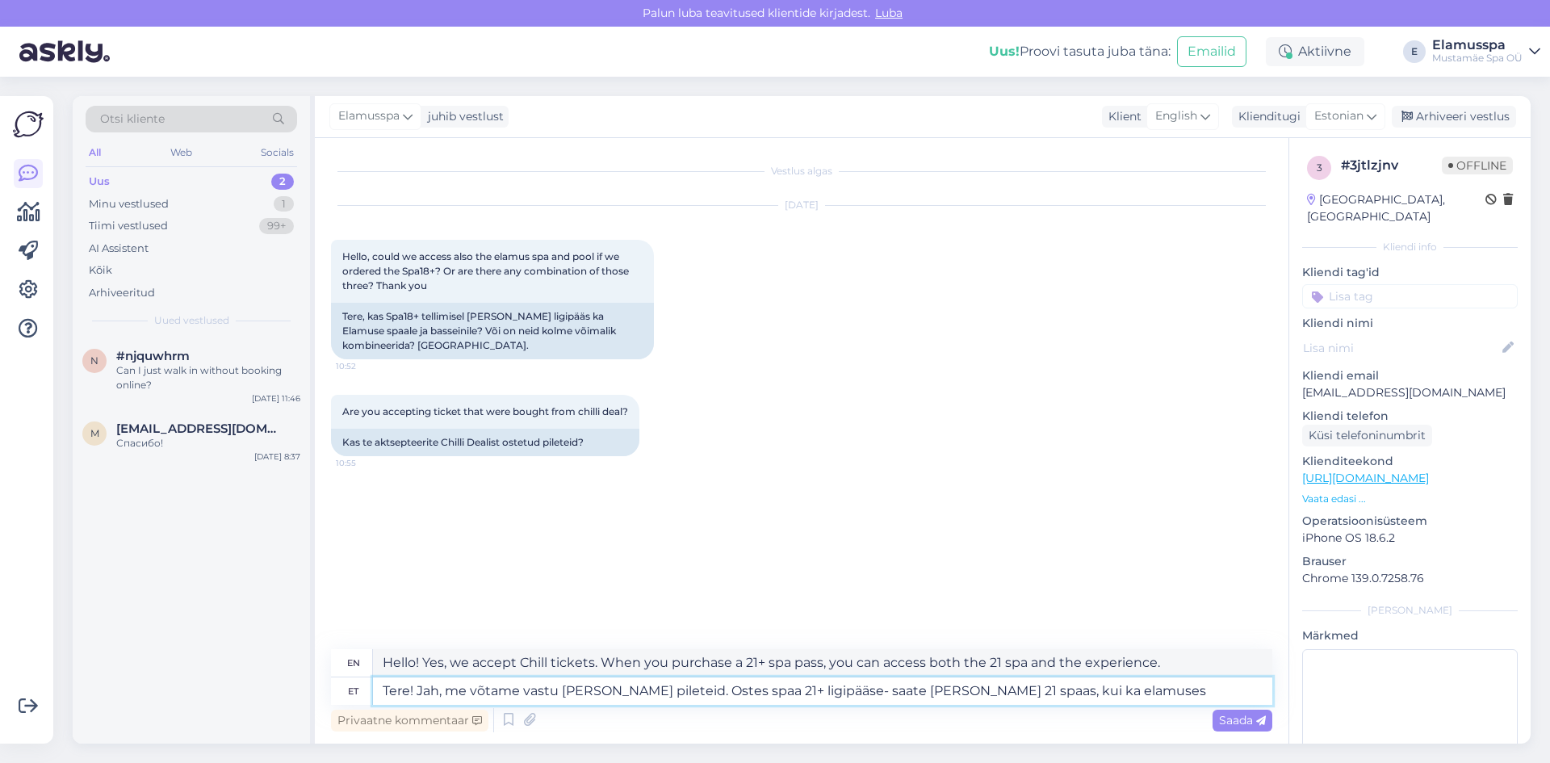
click at [1076, 688] on textarea "Tere! Jah, me võtame vastu [PERSON_NAME] pileteid. Ostes spaa 21+ ligipääse- sa…" at bounding box center [823, 690] width 900 height 27
type textarea "Tere! Jah, me võtame vastu [PERSON_NAME] pileteid. Ostes spaa 21+ ligipääse- sa…"
type textarea "Hello! Yes, we accept Chill tickets. When you purchase a 21+ spa pass, you can …"
type textarea "Tere! Jah, me võtame vastu [PERSON_NAME] pileteid. Ostes spaa 21+ ligipääse- sa…"
type textarea "Hello! Yes, we accept Chilli tickets. When you purchase a 21+ spa pass, you can…"
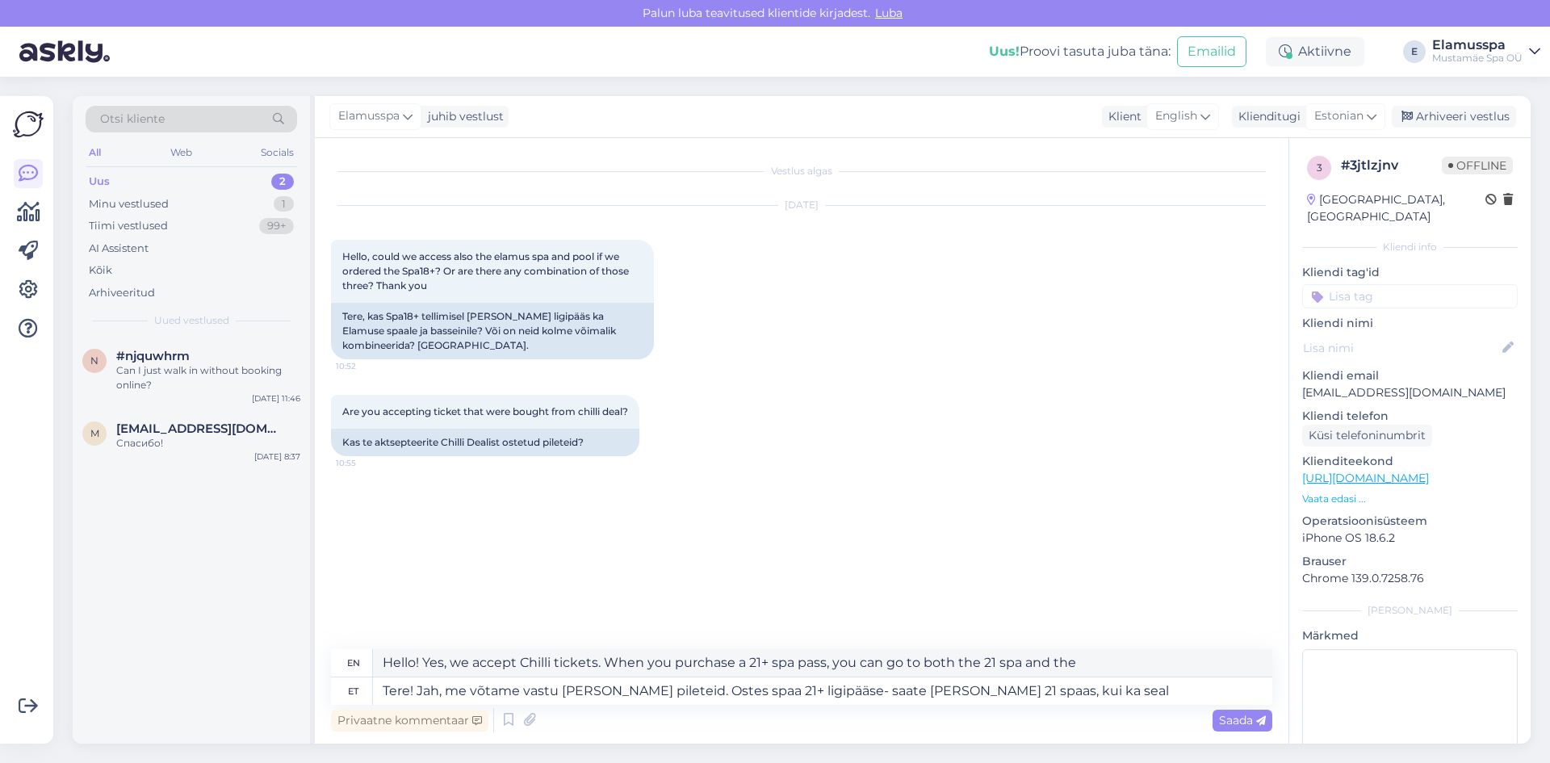
click at [879, 333] on div "[DATE] Hello, could we access also the elamus spa and pool if we ordered the Sp…" at bounding box center [802, 282] width 942 height 189
click at [1056, 695] on textarea "Tere! Jah, me võtame vastu [PERSON_NAME] pileteid. Ostes spaa 21+ ligipääse- sa…" at bounding box center [823, 690] width 900 height 27
type textarea "Tere! Jah, me võtame vastu [PERSON_NAME] pileteid. Ostes spaa 21+ ligipääse- sa…"
type textarea "Hello! Yes, we accept Chilli tickets. When you purchase a 21+ spa pass, you can…"
type textarea "Tere! Jah, me võtame vastu [PERSON_NAME] pileteid. Ostes spaa 21+ ligipääse- sa…"
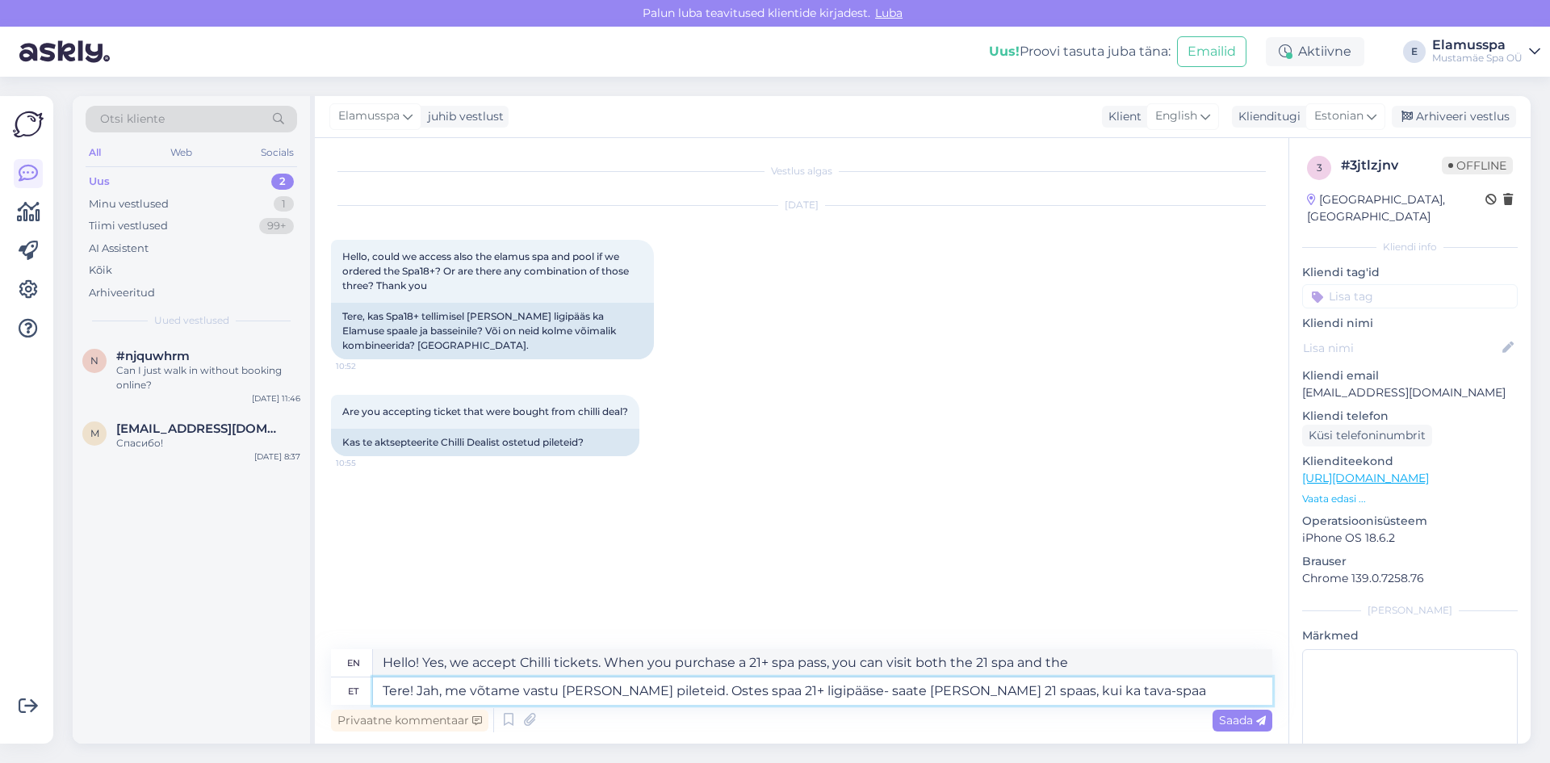
type textarea "Hello! Yes, we accept Chilli tickets. When you purchase a 21+ spa pass, you can…"
type textarea "Tere! Jah, me võtame vastu [PERSON_NAME] pileteid. Ostes spaa 21+ ligipääse- sa…"
type textarea "Hello! Yes, we accept Chill tickets. When you purchase a 21+ spa pass, you can …"
type textarea "Tere! Jah, me võtame vastu [PERSON_NAME] pileteid. Ostes spaa 21+ ligipääse- sa…"
click at [537, 658] on textarea "Hello! Yes, we accept Chill tickets. When you purchase a 21+ spa pass, you can …" at bounding box center [823, 662] width 900 height 27
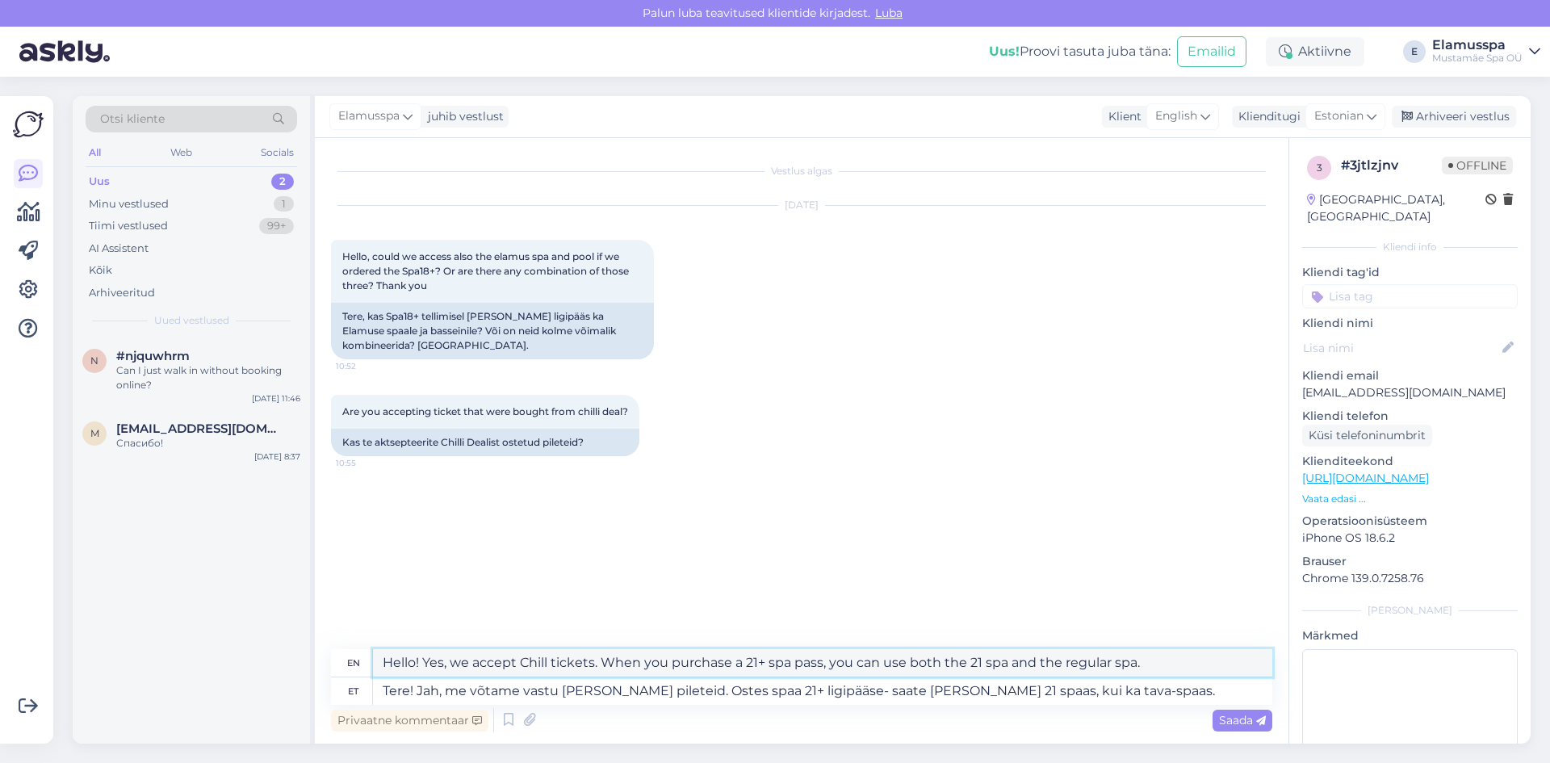
click at [542, 658] on textarea "Hello! Yes, we accept Chill tickets. When you purchase a 21+ spa pass, you can …" at bounding box center [823, 662] width 900 height 27
click at [543, 658] on textarea "Hello! Yes, we accept Chill tickets. When you purchase a 21+ spa pass, you can …" at bounding box center [823, 662] width 900 height 27
click at [547, 659] on textarea "Hello! Yes, we accept Chill tickets. When you purchase a 21+ spa pass, you can …" at bounding box center [823, 662] width 900 height 27
click at [981, 661] on textarea "Hello! Yes, we accept Chilli tickets. When you purchase a 21+ spa pass, you can…" at bounding box center [823, 662] width 900 height 27
click at [983, 663] on textarea "Hello! Yes, we accept Chilli tickets. When you purchase a 21+ spa pass, you can…" at bounding box center [823, 662] width 900 height 27
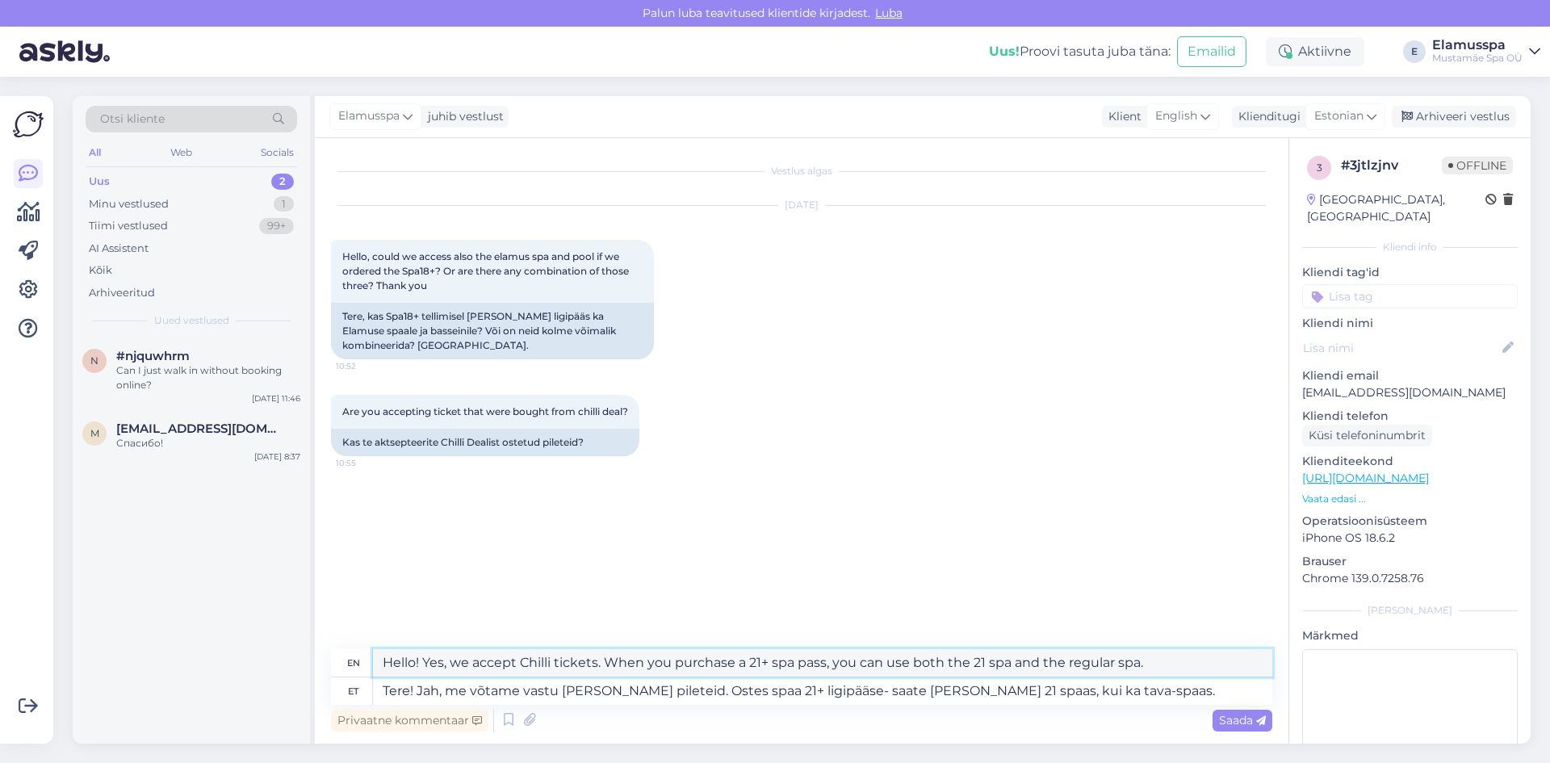
drag, startPoint x: 936, startPoint y: 660, endPoint x: 950, endPoint y: 661, distance: 14.6
click at [947, 661] on textarea "Hello! Yes, we accept Chilli tickets. When you purchase a 21+ spa pass, you can…" at bounding box center [823, 662] width 900 height 27
click at [950, 661] on textarea "Hello! Yes, we accept Chilli tickets. When you purchase a 21+ spa pass, you can…" at bounding box center [823, 662] width 900 height 27
click at [946, 662] on textarea "Hello! Yes, we accept Chilli tickets. When you purchase a 21+ spa pass, you can…" at bounding box center [823, 662] width 900 height 27
type textarea "Hello! Yes, we accept Chilli tickets. When you purchase a 21+ spa pass, you can…"
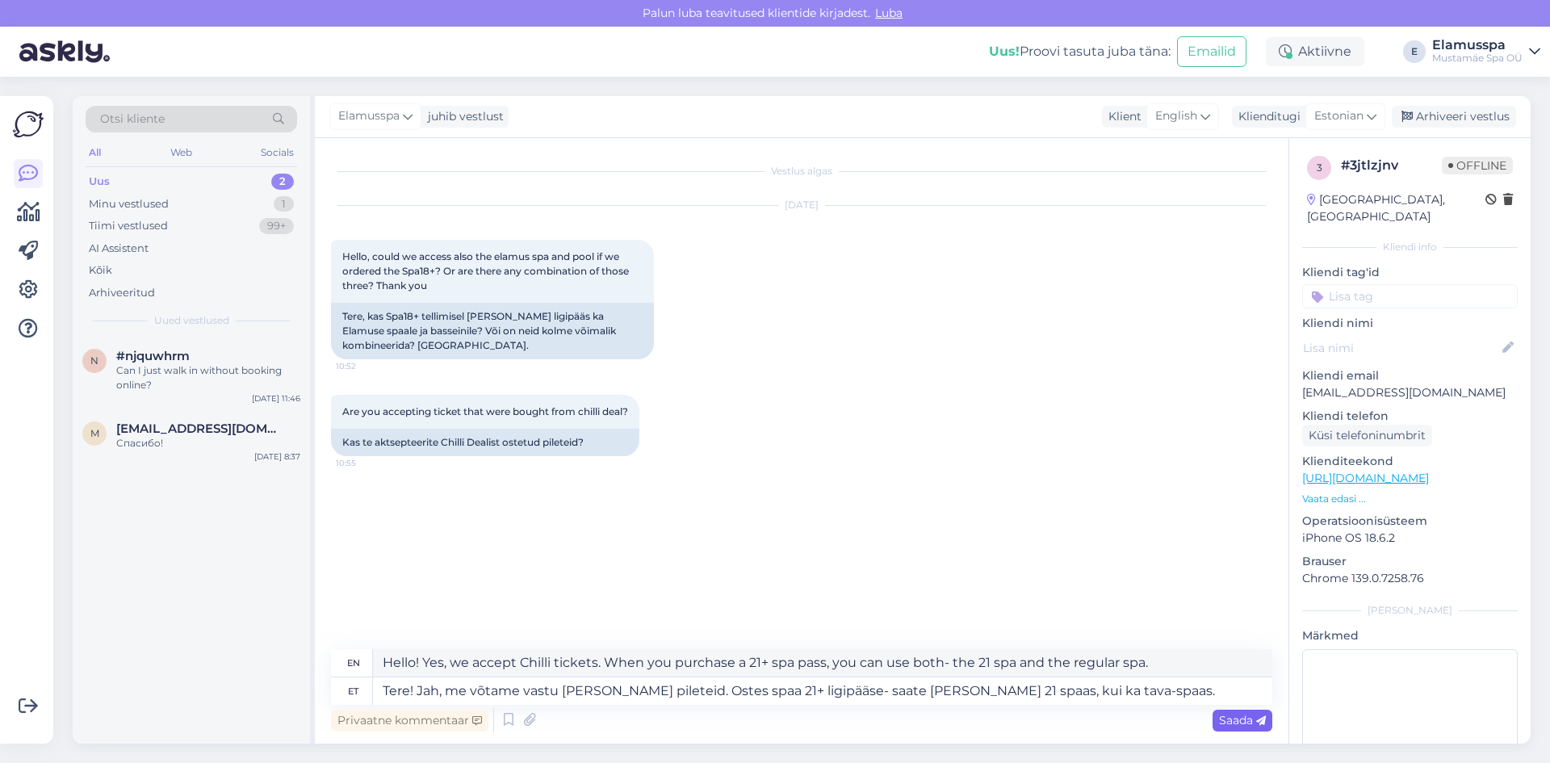
click at [1238, 723] on span "Saada" at bounding box center [1242, 720] width 47 height 15
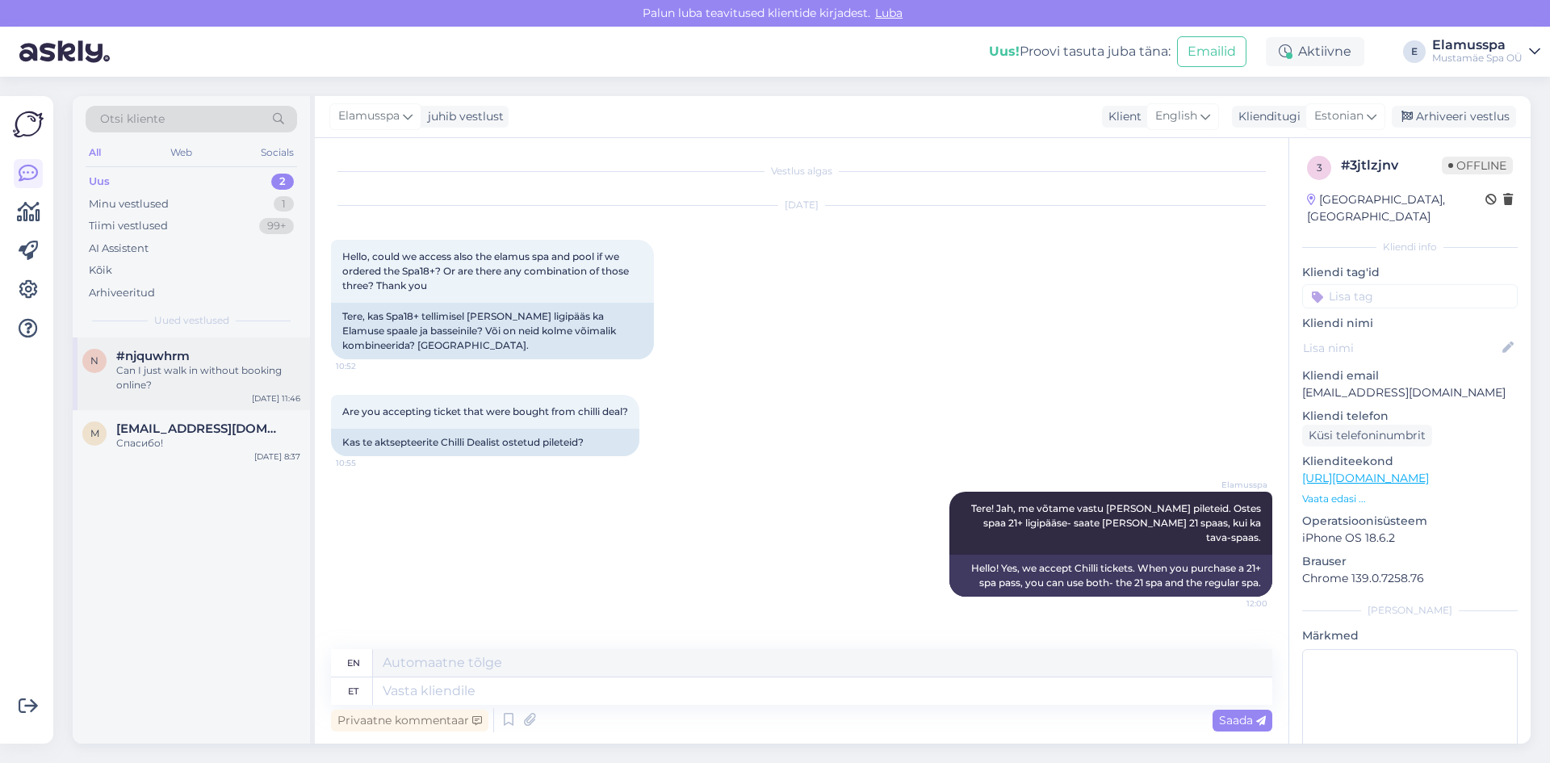
click at [235, 361] on div "#njquwhrm" at bounding box center [208, 356] width 184 height 15
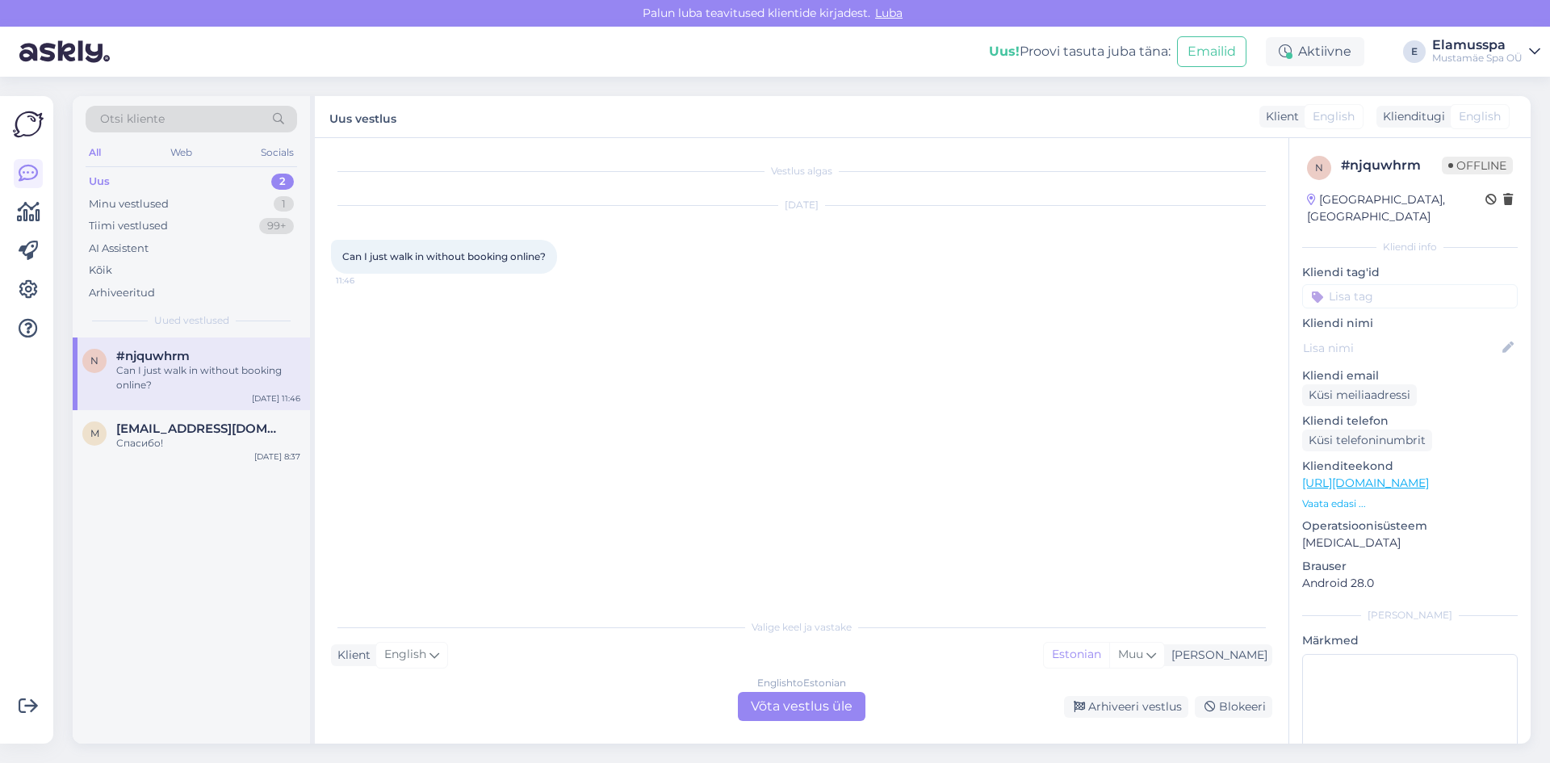
click at [842, 702] on div "English to Estonian Võta vestlus üle" at bounding box center [802, 706] width 128 height 29
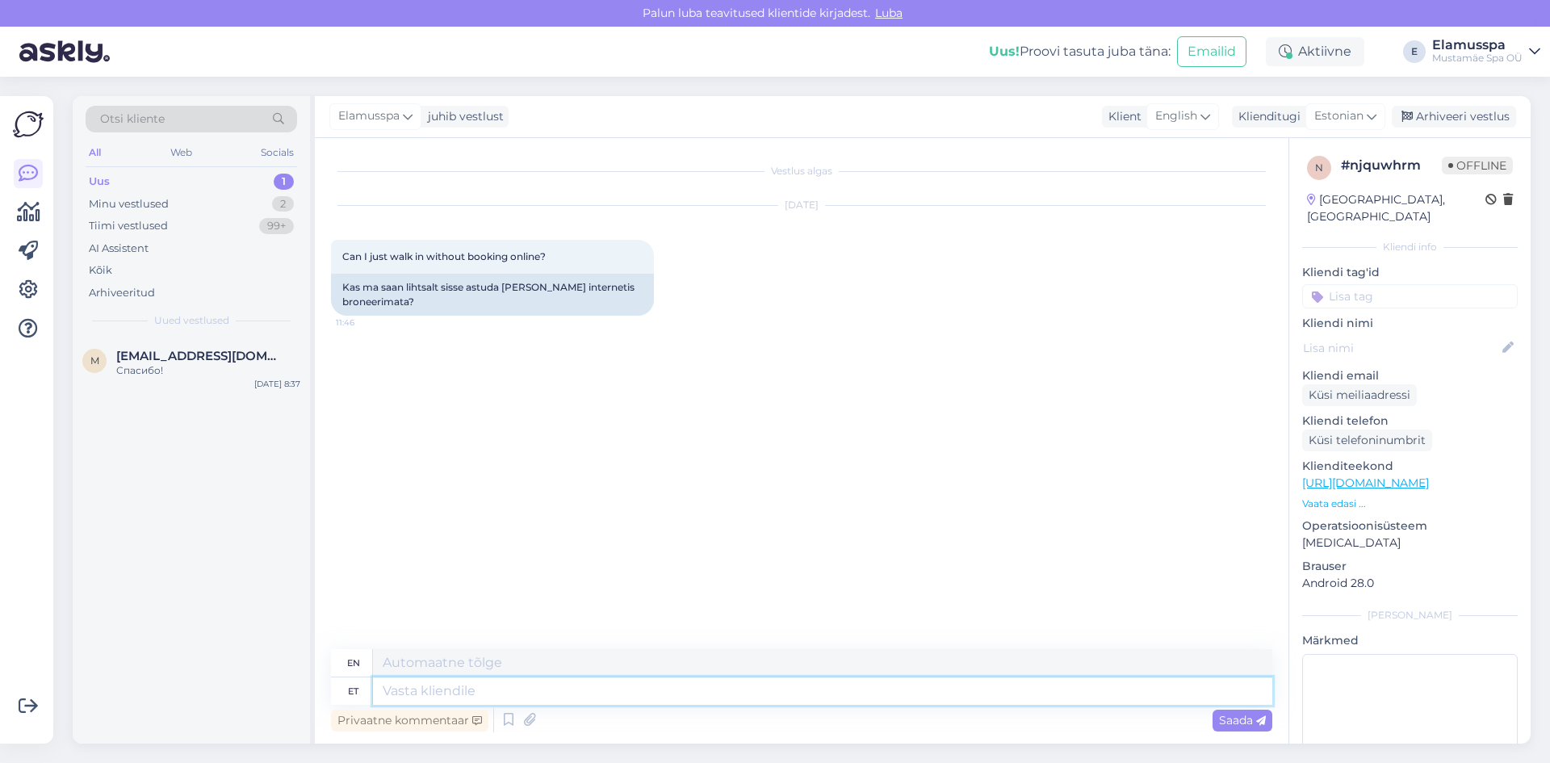
click at [501, 688] on textarea at bounding box center [823, 690] width 900 height 27
type textarea "T"
type textarea "YOU"
type textarea "Tere!"
type textarea "Hello!"
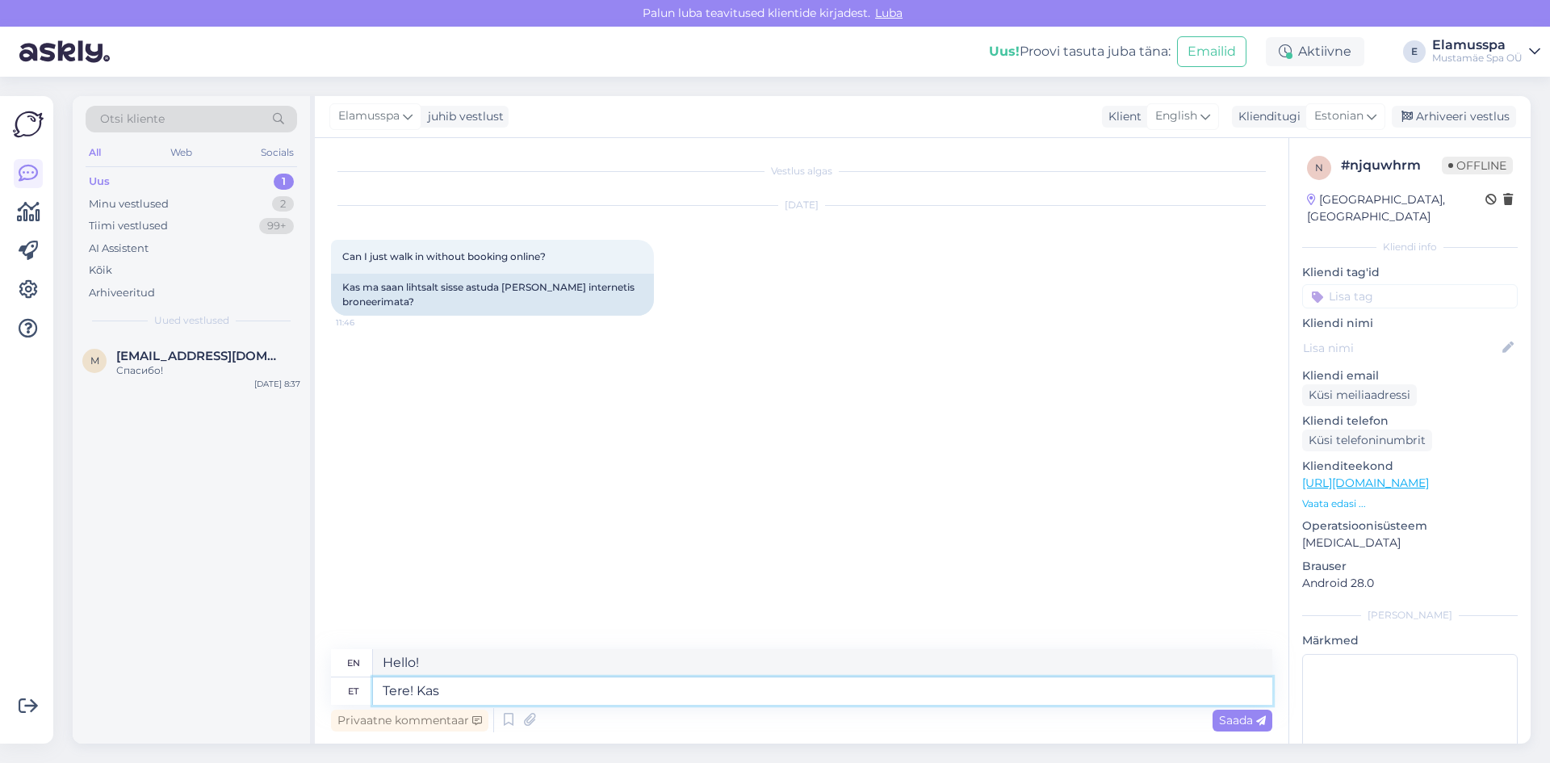
type textarea "Tere! Kas"
type textarea "Hello! Is"
type textarea "Tere! Kas saaksite"
type textarea "Hello! Could you"
type textarea "Tere! Kas saaksite täp"
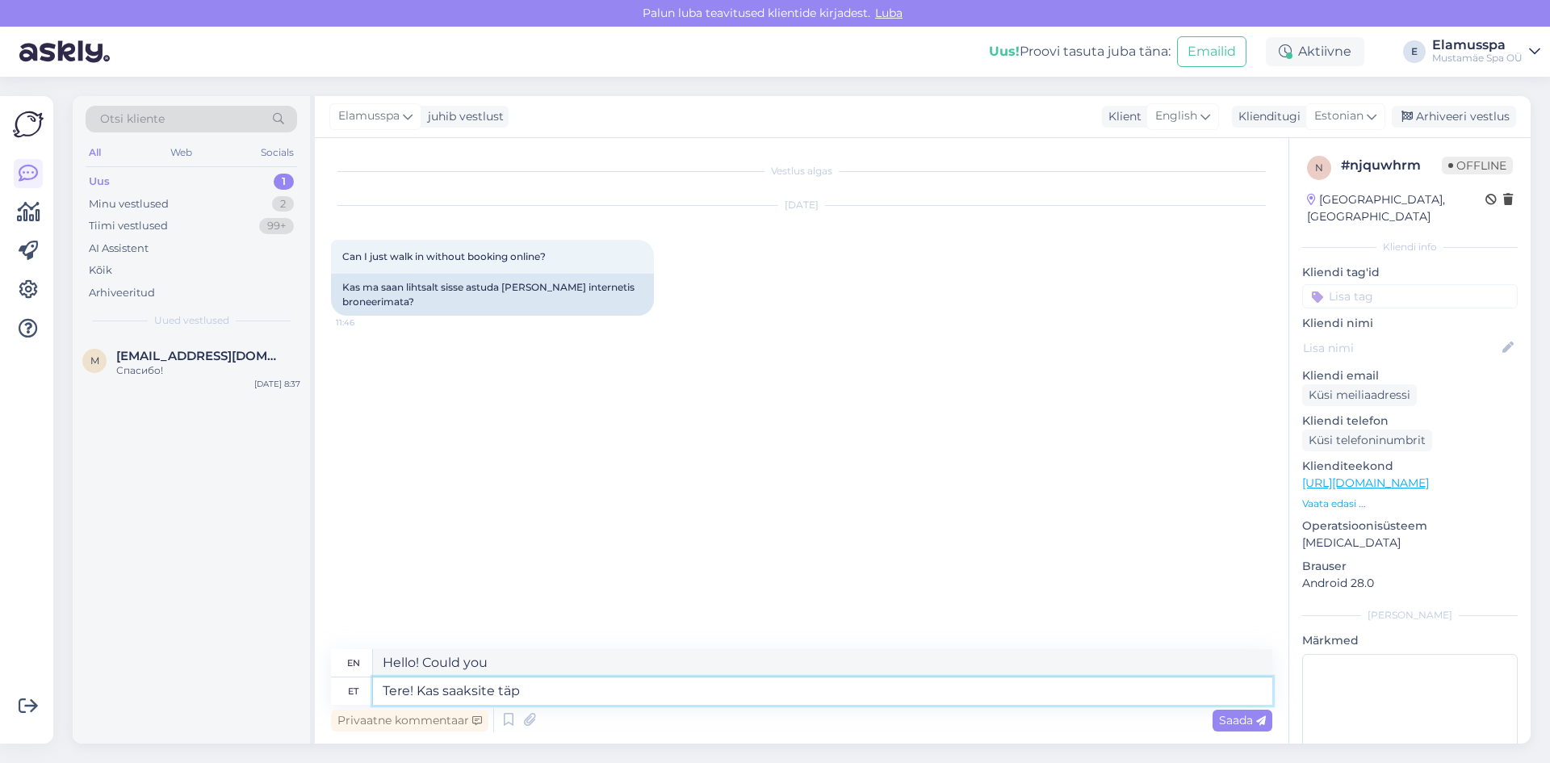
type textarea "Hello! Could you please fill in the"
type textarea "Tere! Kas saaksite täpsustada, mi"
type textarea "Hello! Could you please clarify,"
type textarea "Tere! Kas saaksite täpsustada, mis"
type textarea "Hello! Could you please clarify what"
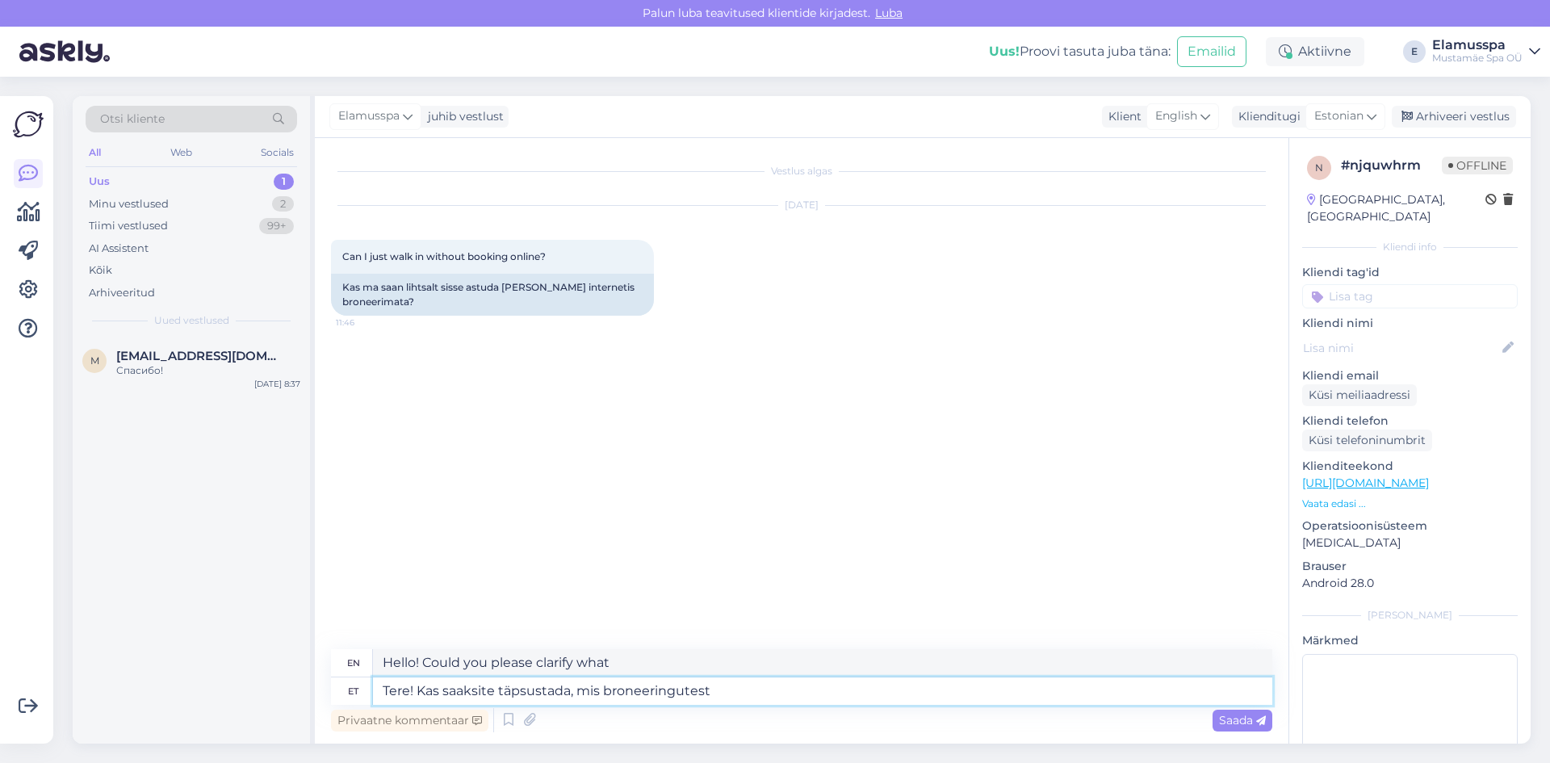
type textarea "Tere! Kas saaksite täpsustada, mis broneeringutest j"
type textarea "Hello! Could you please specify which of the reservations"
type textarea "Tere! Kas saaksite täpsustada, mis broneeringutest jutt k"
type textarea "Hello! Could you please clarify what reservations you are talking about?"
type textarea "Tere! Kas saaksite täpsustada, mis broneeringutest jutt käib"
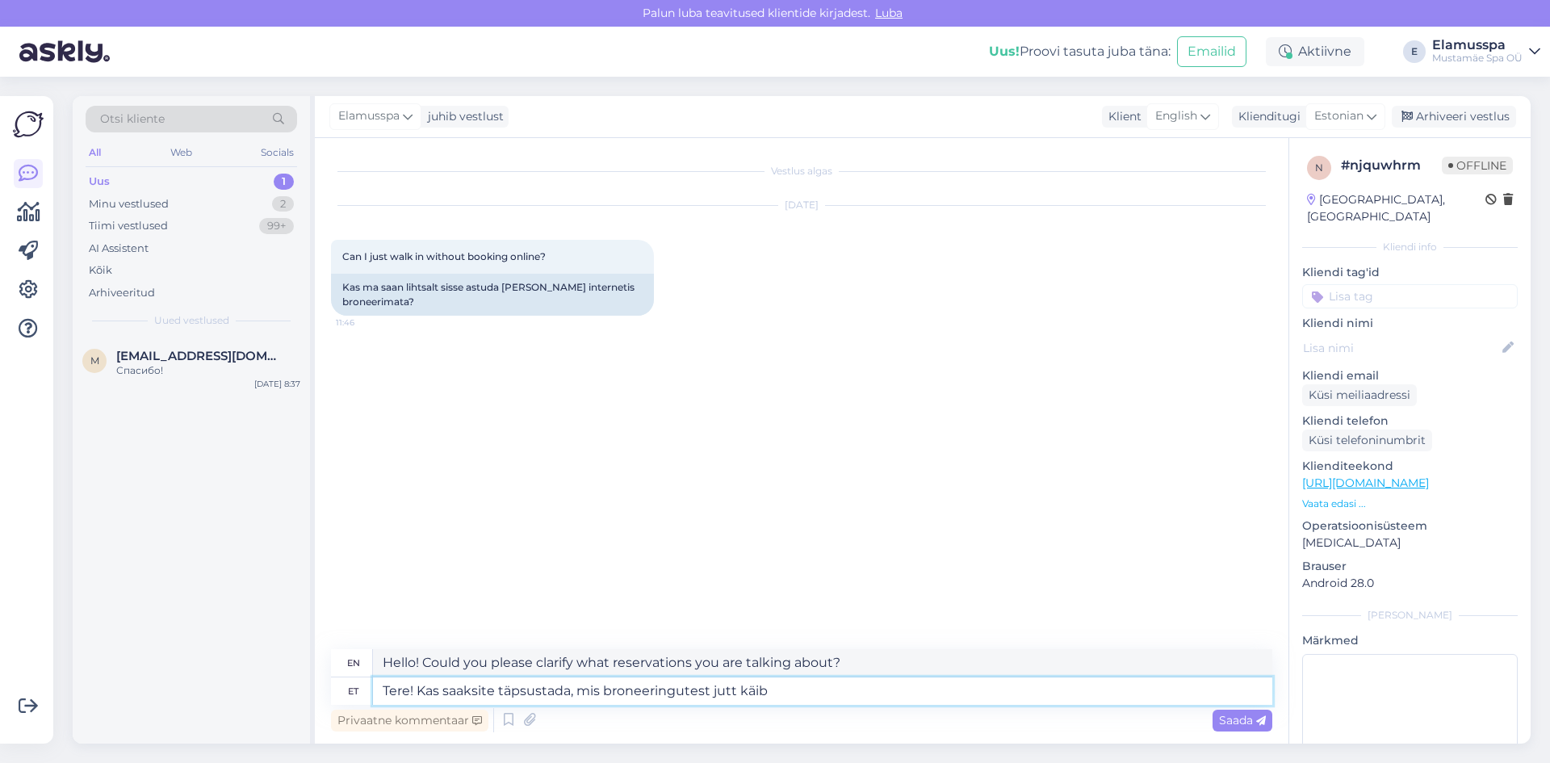
type textarea "Hello! Could you please clarify which reservations you are talking about?"
type textarea "Tere! Kas saaksite täpsustada, mis broneeringutest jutt käib?"
type textarea "Hello! Could you please clarify what reservations you are talking about?"
type textarea "Tere! Kas saaksite täpsustada, mis broneeringutest jutt käib? [PERSON_NAME]"
type textarea "Hello! Could you please clarify what reservations you are talking about? If"
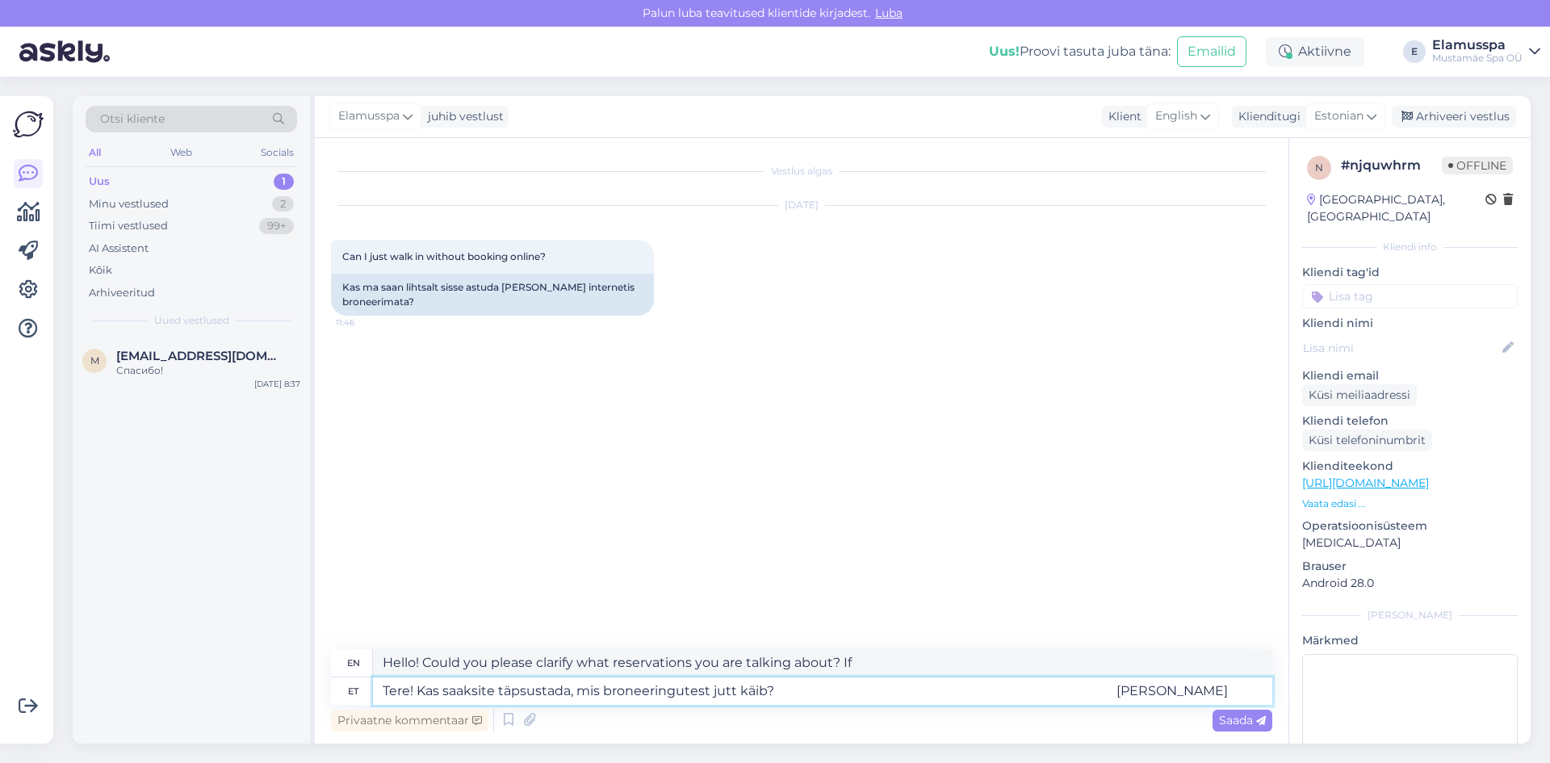
type textarea "Tere! Kas saaksite täpsustada, mis broneeringutest jutt käib? [PERSON_NAME]"
type textarea "Hello! Could you please clarify which reservations you are talking about? If"
type textarea "Tere! Kas saaksite täpsustada, mis broneeringutest jutt käib? Kui te t"
type textarea "Hello! Could you please clarify what reservations you are talking about? If you"
type textarea "Tere! Kas saaksite täpsustada, mis broneeringutest jutt käib? Kui te tahate s"
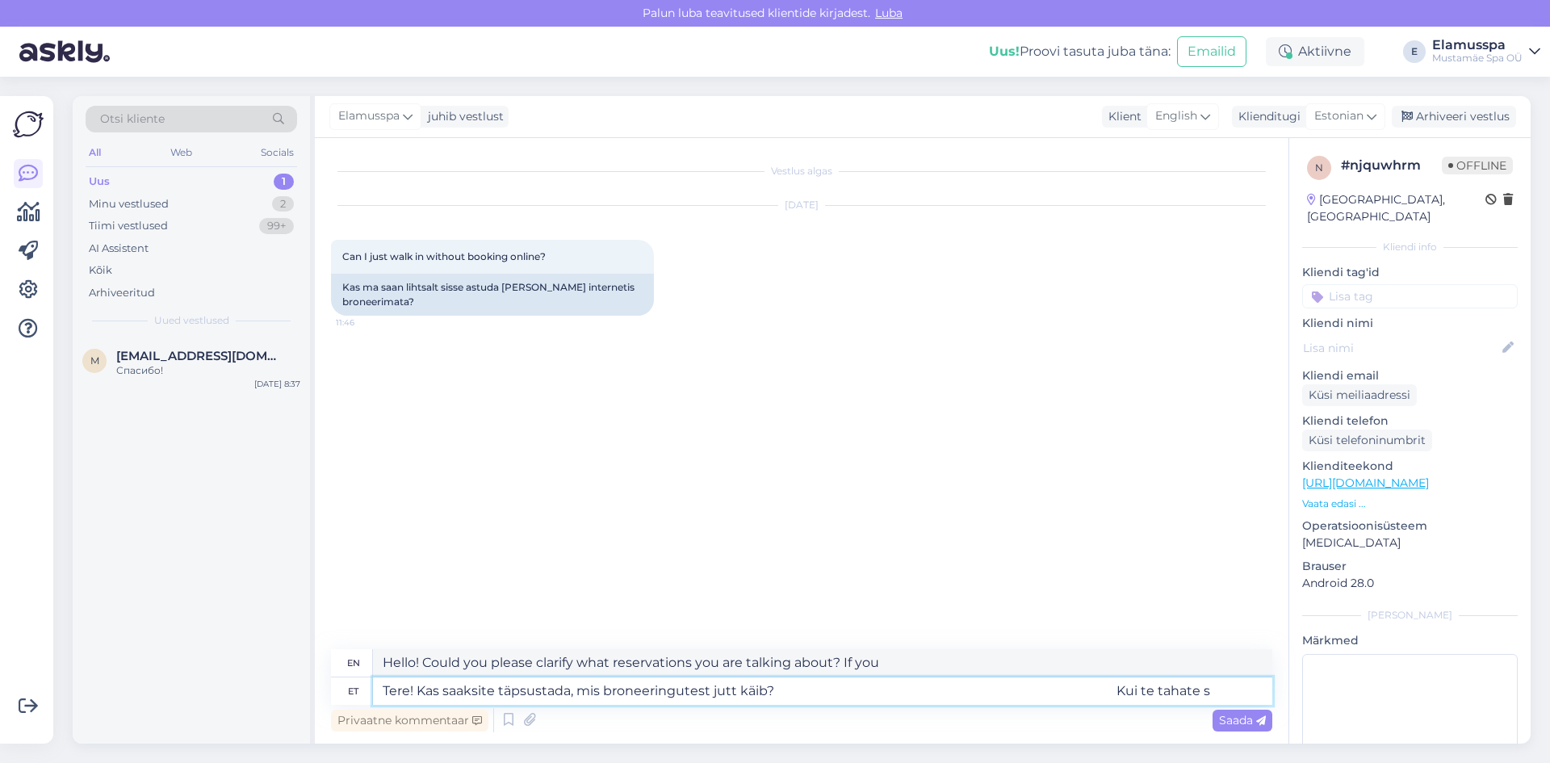
type textarea "Hello! Could you please clarify what reservations you are talking about? If you…"
type textarea "Tere! Kas saaksite täpsustada, mis broneeringutest jutt käib? Kui te tahate spa…"
type textarea "Hello! Could you please clarify what kind of reservations you are talking about…"
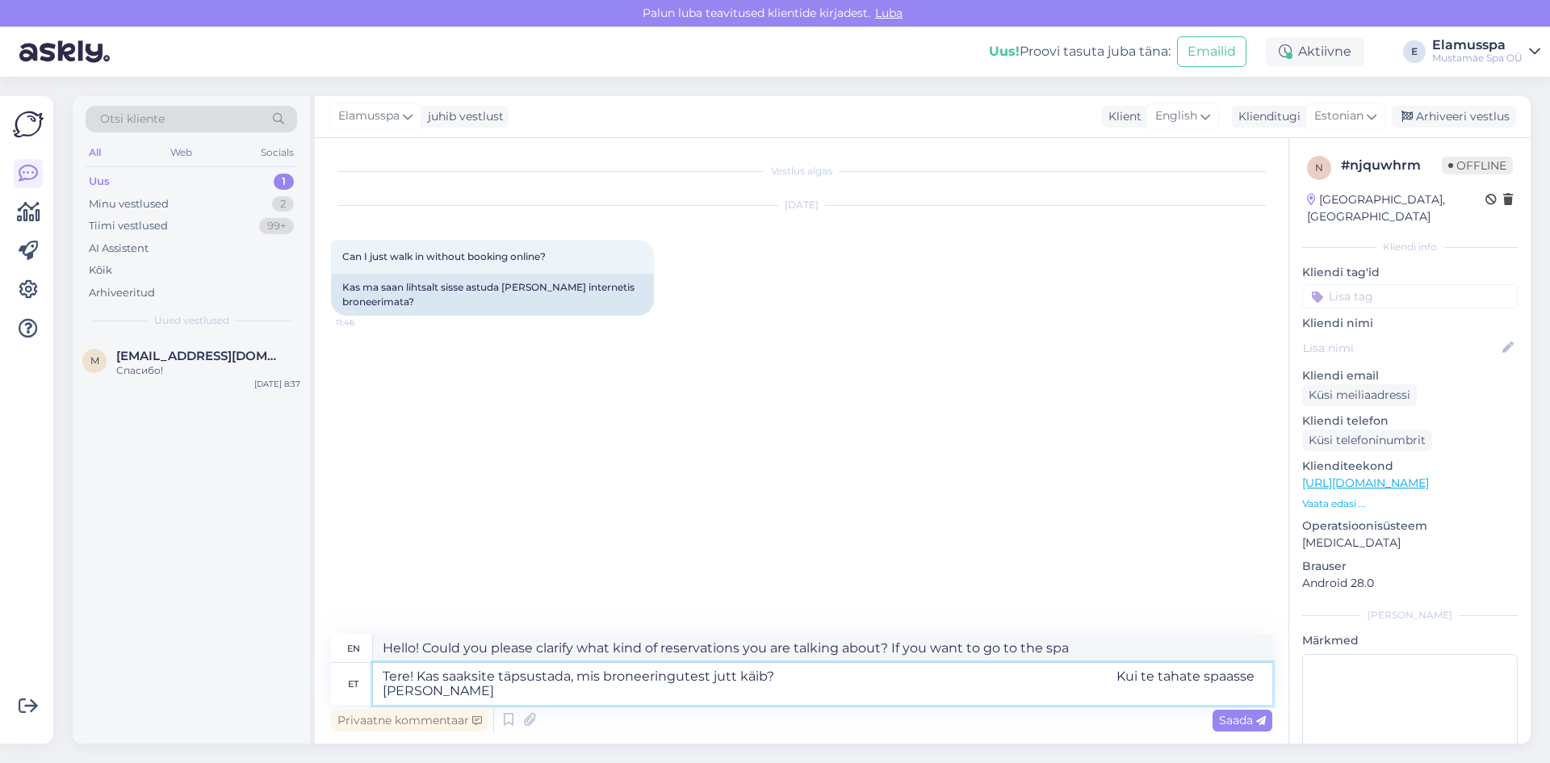
type textarea "Tere! Kas saaksite täpsustada, mis broneeringutest jutt käib? Kui te tahate spa…"
type textarea "Hello! Could you please clarify what kind of reservations you are talking about…"
type textarea "Tere! Kas saaksite täpsustada, mis broneeringutest jutt käib? Kui te tahate spa…"
type textarea "Hello! Could you please clarify what kind of reservations you are talking about…"
type textarea "Tere! Kas saaksite täpsustada, mis broneeringutest jutt käib? Kui te tahate spa…"
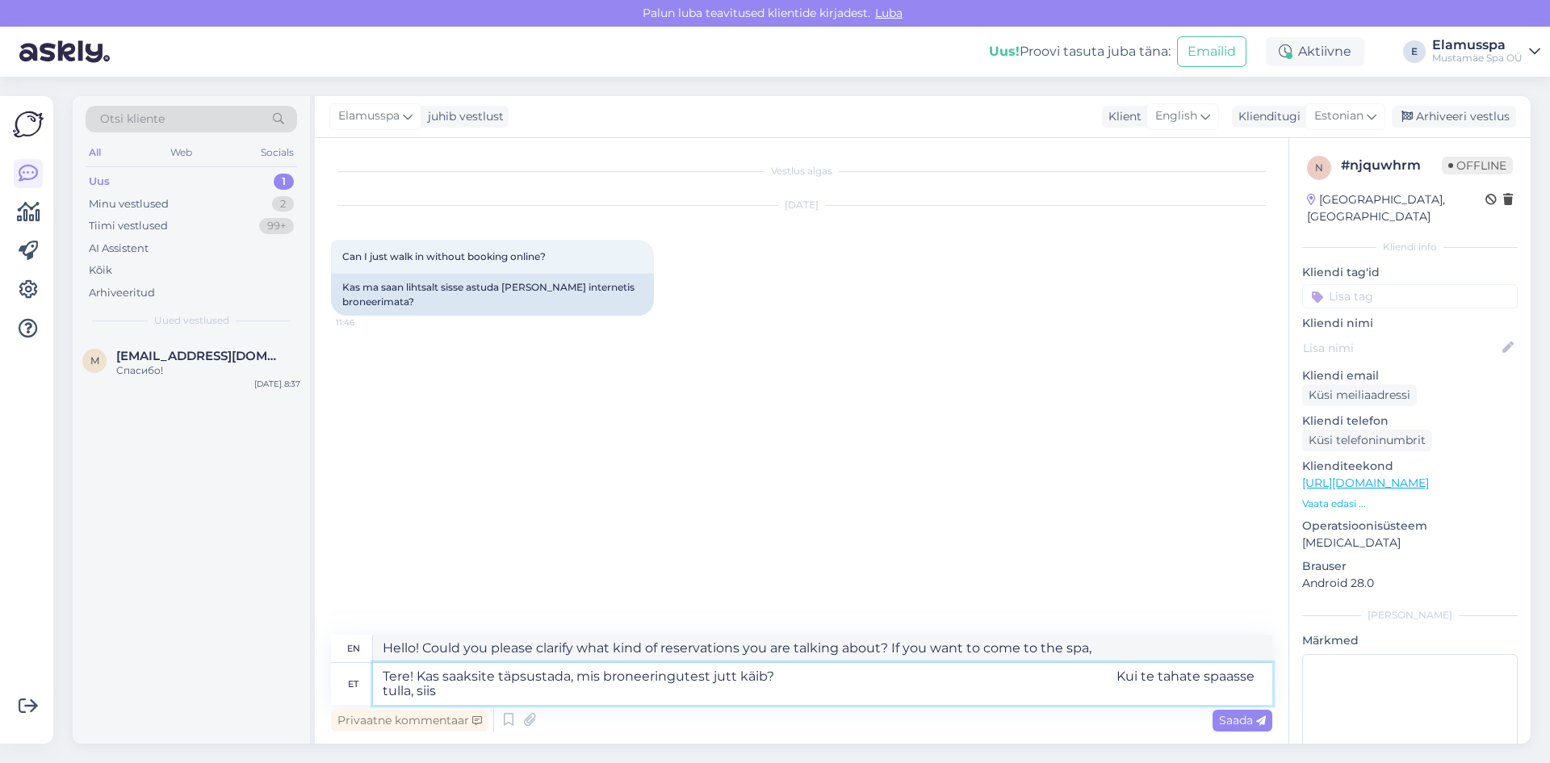
type textarea "Hello! Could you please clarify what kind of reservations you are talking about…"
type textarea "Tere! Kas saaksite täpsustada, mis broneeringutest jutt käib? Kui te tahate spa…"
type textarea "Hello! Could you please clarify what kind of bookings you are talking about? If…"
type textarea "Tere! Kas saaksite täpsustada, mis broneeringutest jutt käib? Kui te tahate spa…"
type textarea "Hello! Could you please clarify what kind of reservations you are talking about…"
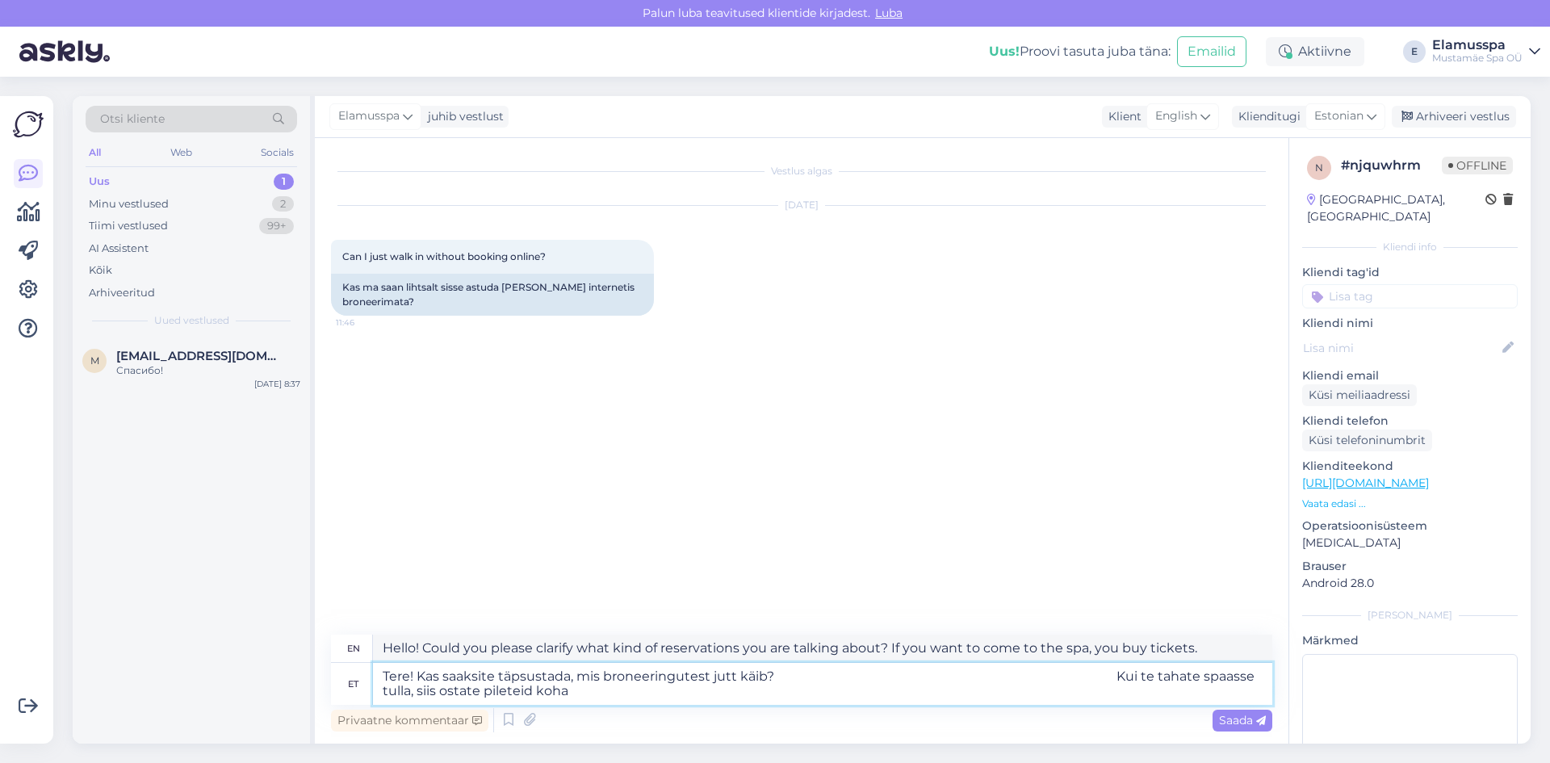
type textarea "Tere! Kas saaksite täpsustada, mis broneeringutest jutt käib? Kui te tahate spa…"
type textarea "Hello! Could you please clarify what kind of reservations you are talking about…"
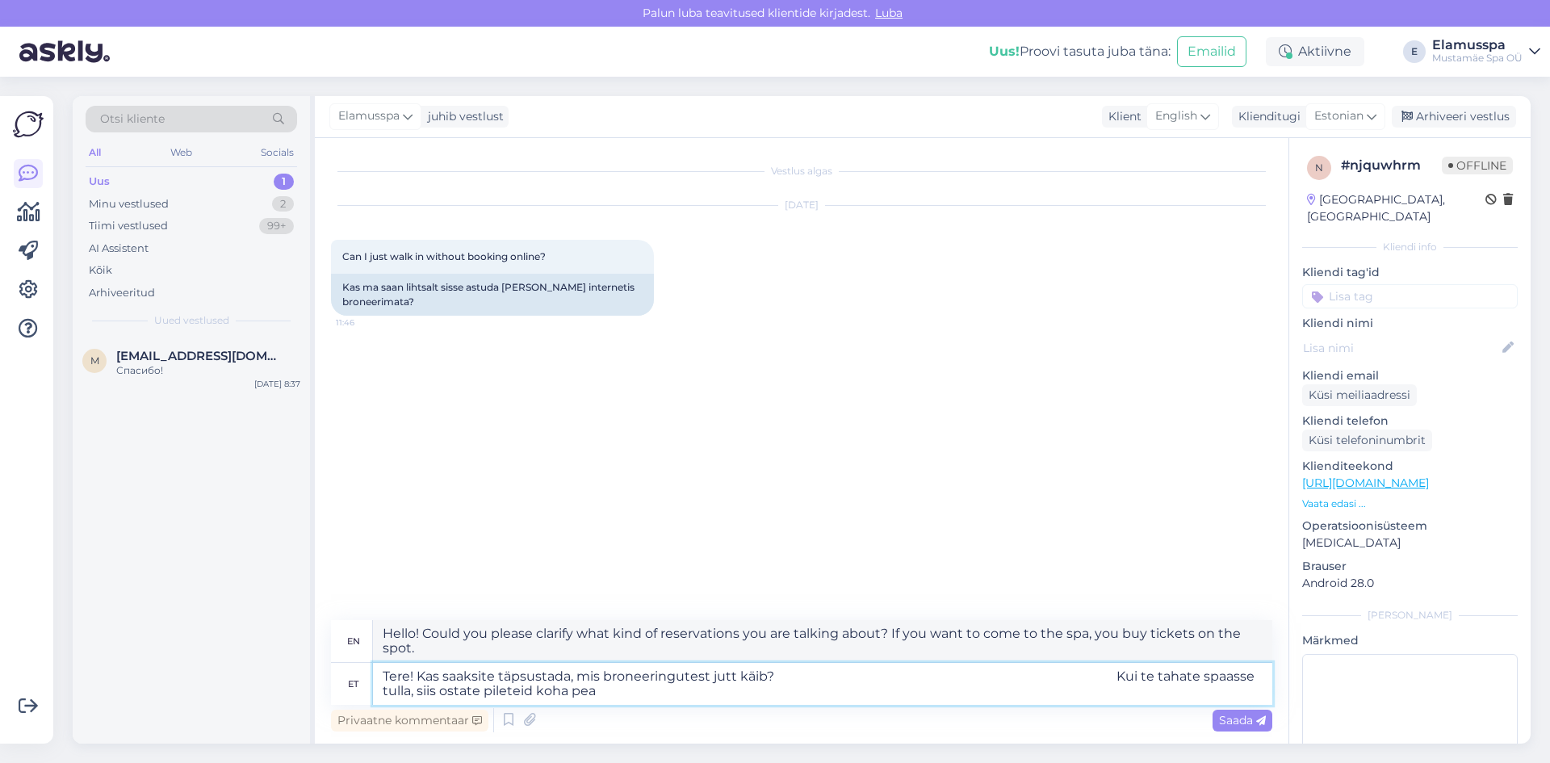
type textarea "Tere! Kas saaksite täpsustada, mis broneeringutest jutt käib? Kui te tahate spa…"
type textarea "Hello! Could you please clarify what kind of reservations you are talking about…"
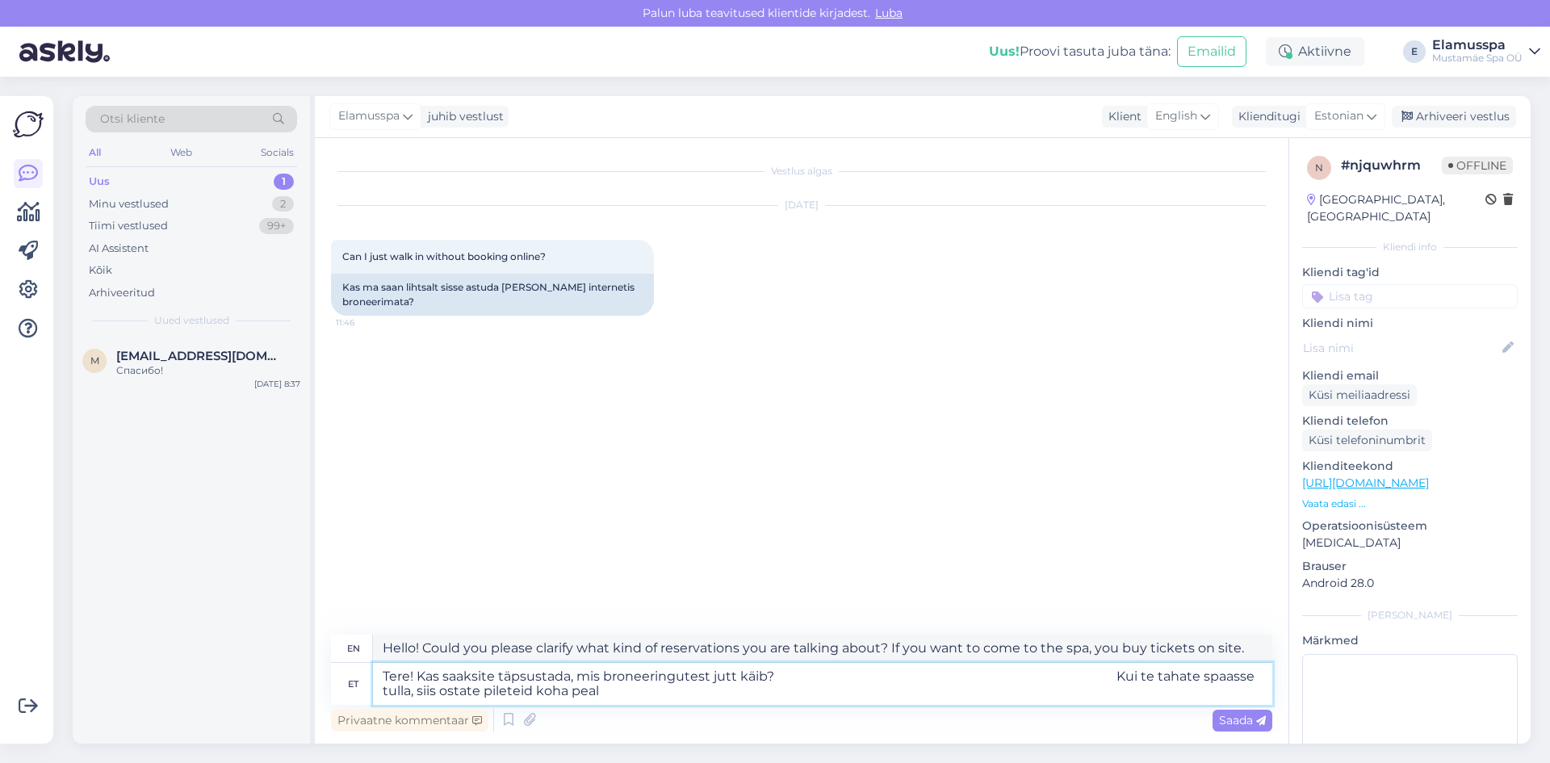
click at [1025, 681] on textarea "Tere! Kas saaksite täpsustada, mis broneeringutest jutt käib? Kui te tahate spa…" at bounding box center [823, 684] width 900 height 42
drag, startPoint x: 1035, startPoint y: 676, endPoint x: 1260, endPoint y: 742, distance: 234.8
click at [1260, 742] on div "Vestlus algas [DATE] Can I just walk in without booking online? 11:46 Kas ma sa…" at bounding box center [802, 441] width 974 height 606
type textarea "Tere! Kas saaksite täpsustada, mis broneeringutest jutt käib?"
type textarea "Hello! Could you please clarify what reservations you are talking about?"
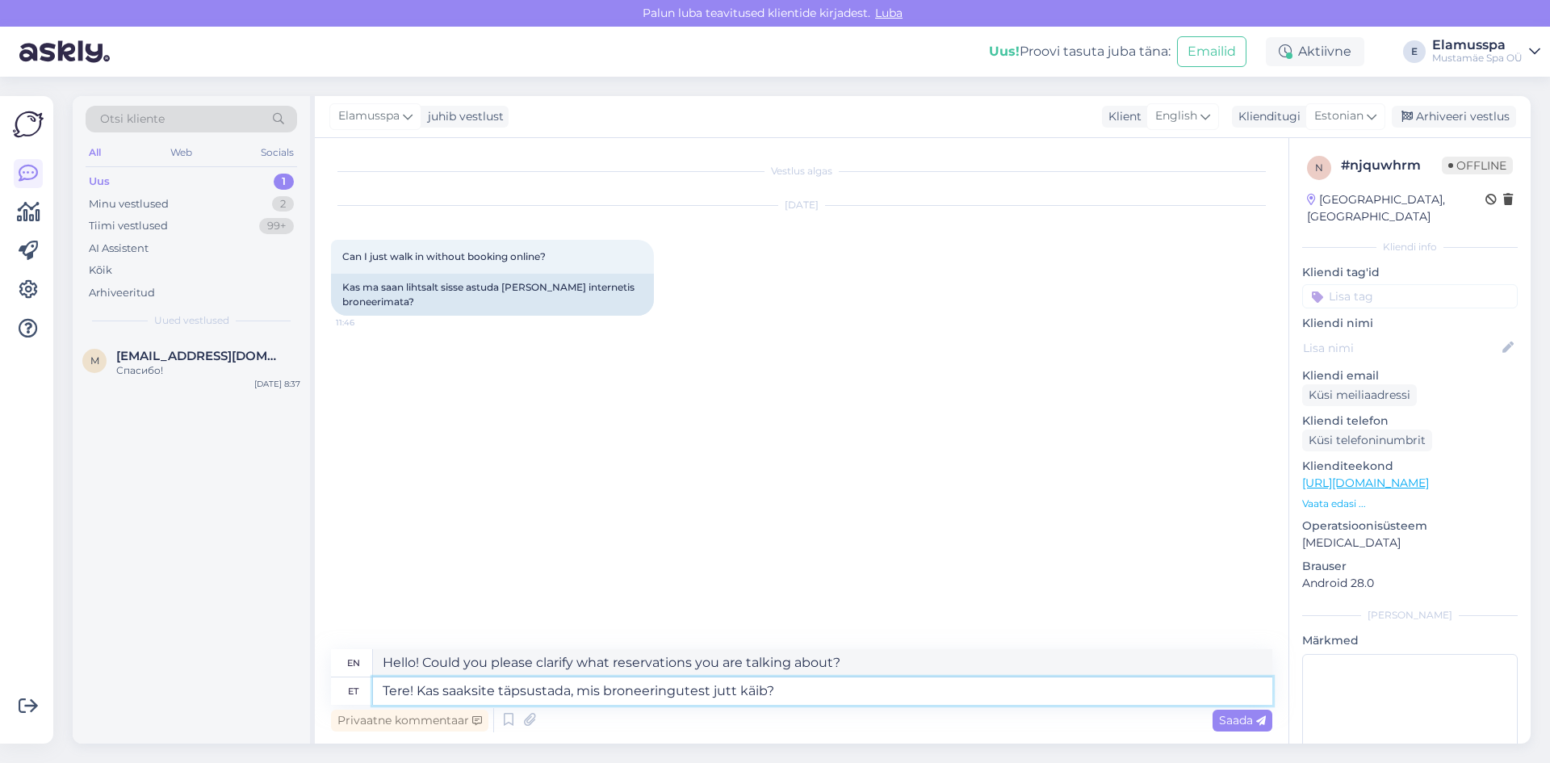
drag, startPoint x: 1049, startPoint y: 687, endPoint x: 785, endPoint y: 697, distance: 264.2
click at [785, 697] on textarea "Tere! Kas saaksite täpsustada, mis broneeringutest jutt käib?" at bounding box center [823, 690] width 900 height 27
type textarea "Tere! Kas saaksite täpsustada, mis broneeringutest jutt käib? [GEOGRAPHIC_DATA]"
type textarea "Hello! Could you please clarify which reservations you are talking about? Other…"
type textarea "Tere! Kas saaksite täpsustada, mis broneeringutest jutt käib? Muidu ette e"
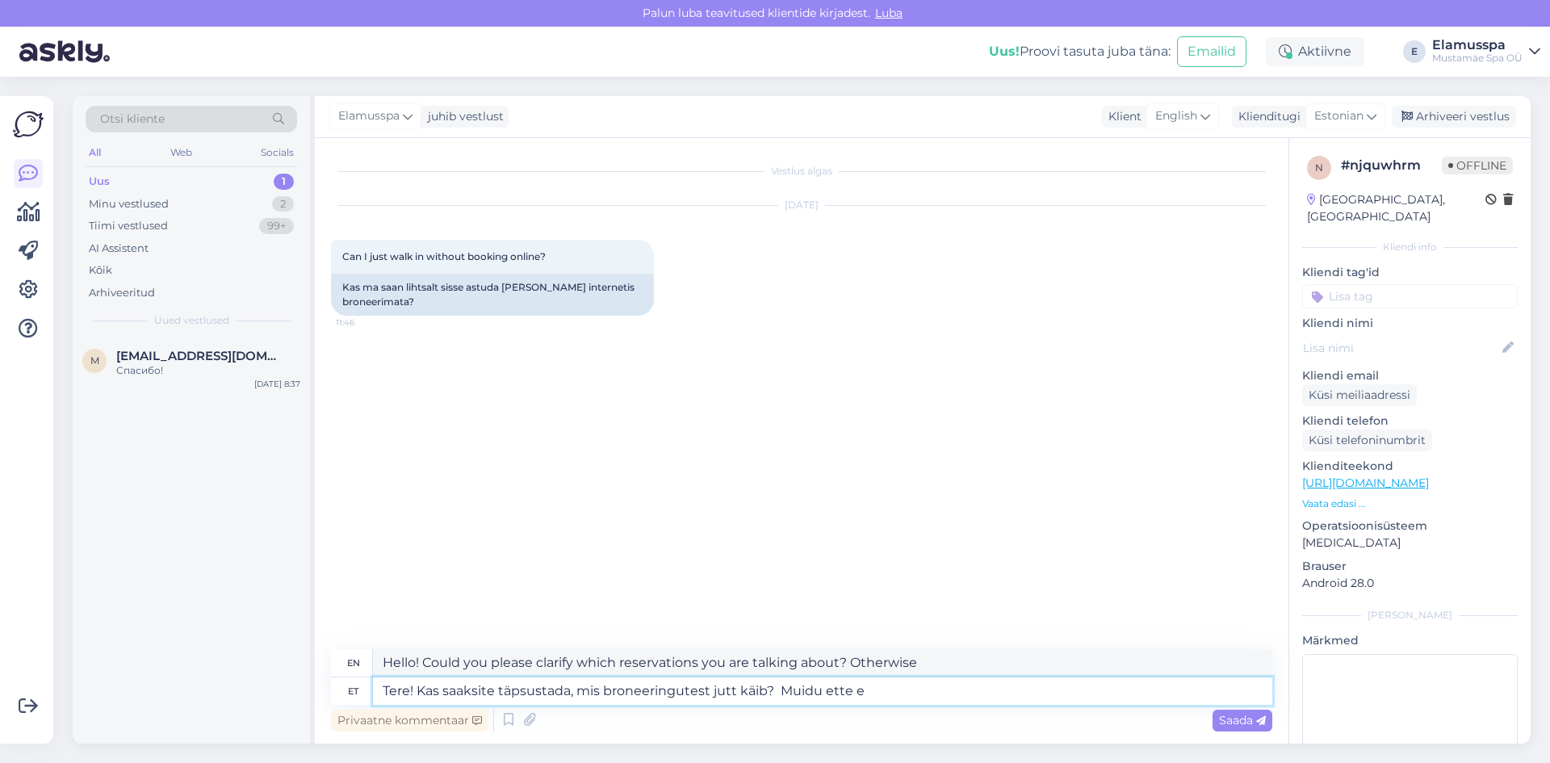
type textarea "Hello! Could you please clarify what reservations you are talking about? Otherw…"
type textarea "Tere! Kas saaksite täpsustada, mis broneeringutest jutt käib? Muidu ette ei p"
type textarea "Hello! Could you please clarify what reservations you are talking about? Otherw…"
type textarea "Tere! Kas saaksite täpsustada, mis broneeringutest jutt käib? Muidu ette ei pea…"
type textarea "Hello! Could you please clarify what reservations you are talking about? Otherw…"
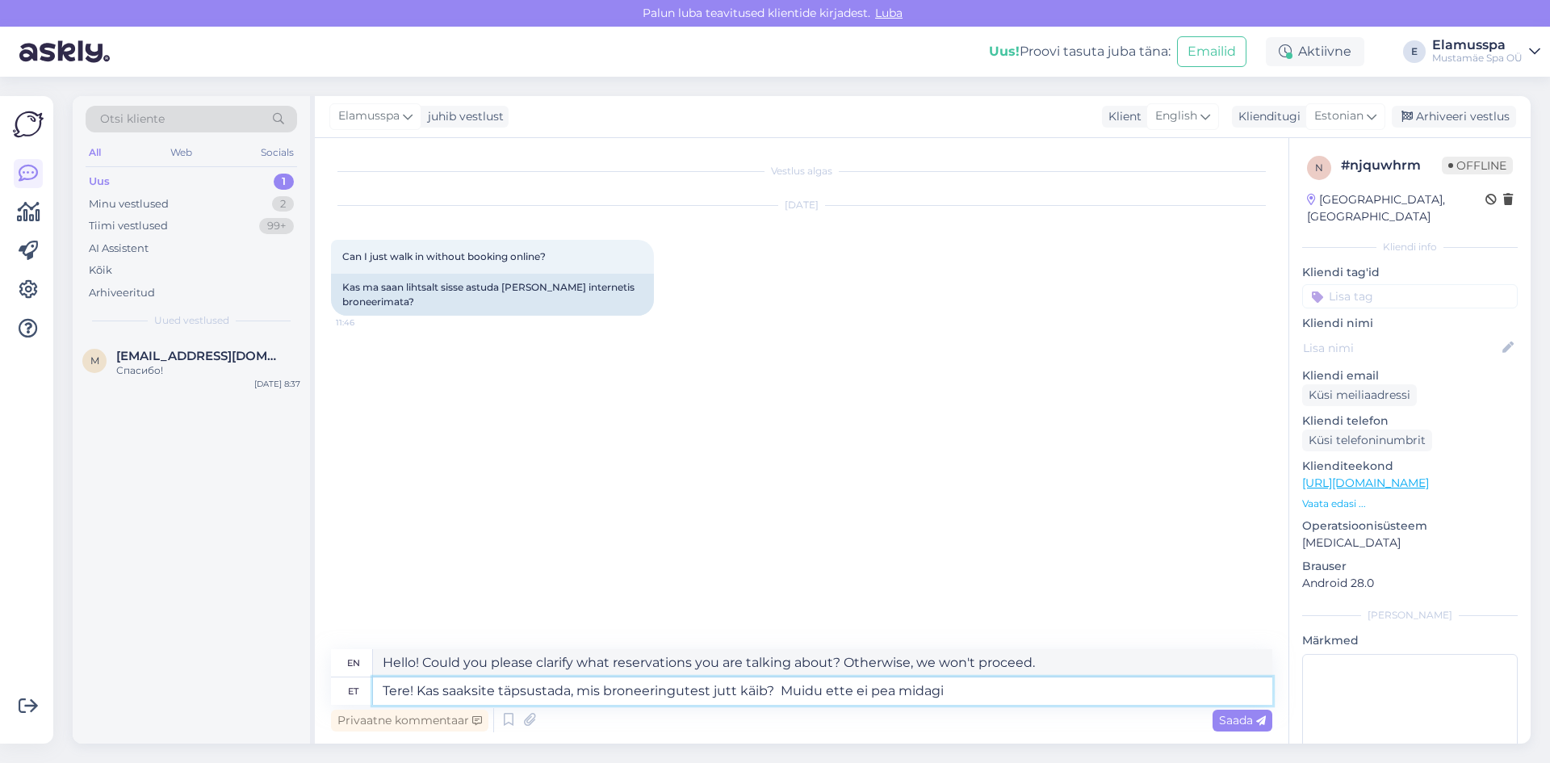
type textarea "Tere! Kas saaksite täpsustada, mis broneeringutest jutt käib? Muidu ette ei pea…"
type textarea "Hello! Could you please clarify what reservations you are talking about? Otherw…"
type textarea "Tere! Kas saaksite täpsustada, mis broneeringutest jutt käib? Muidu ette ei pea…"
type textarea "Hello! Could you please clarify what reservations you are talking about? Otherw…"
type textarea "Tere! Kas saaksite täpsustada, mis broneeringutest jutt käib? Muidu ette ei pea…"
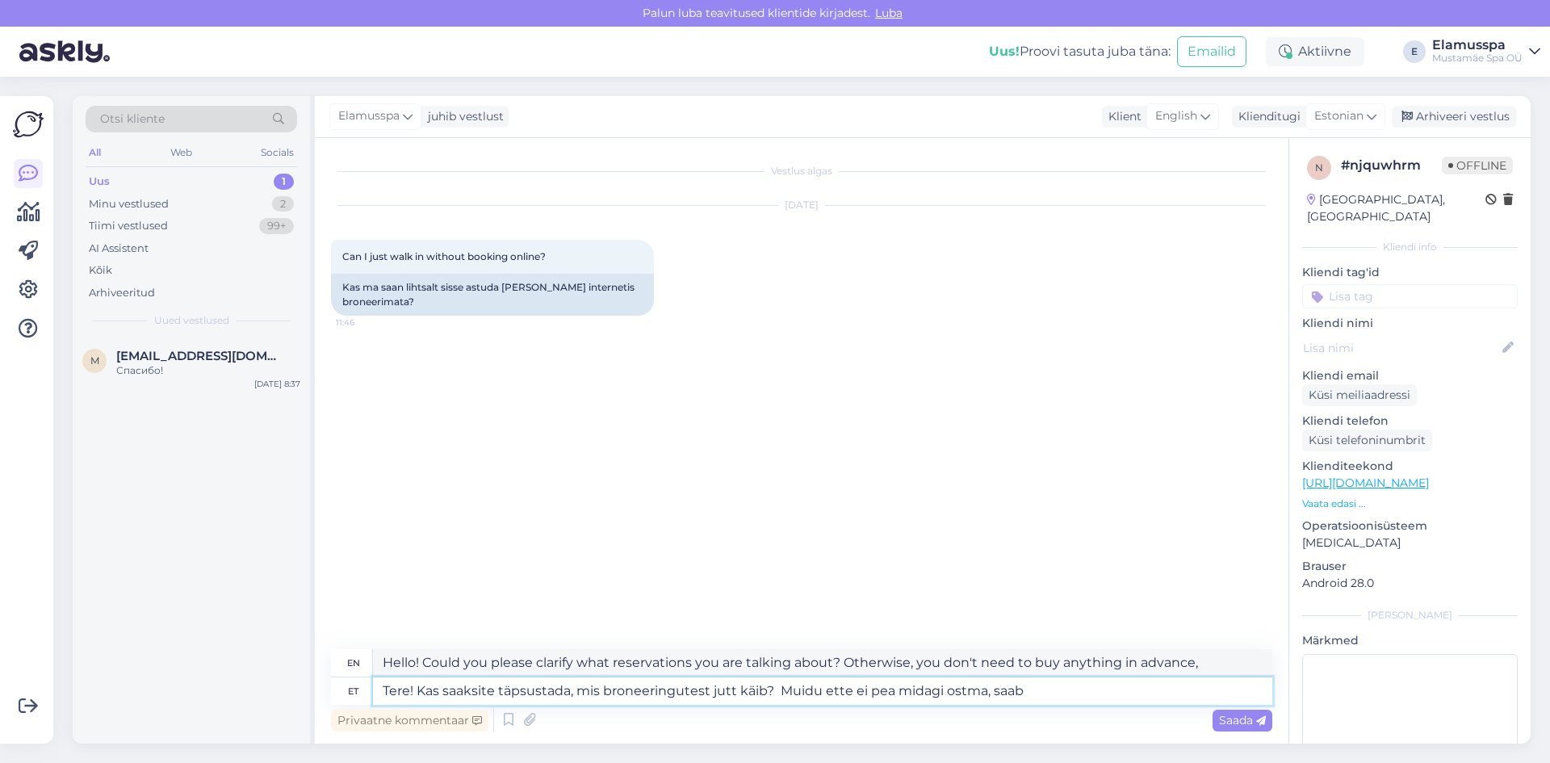
type textarea "Hello! Could you please clarify what reservations you are talking about? Otherw…"
type textarea "Tere! Kas saaksite täpsustada, mis broneeringutest jutt käib? Muidu ette ei pea…"
type textarea "Hello! Could you please clarify what reservations you are talking about? Otherw…"
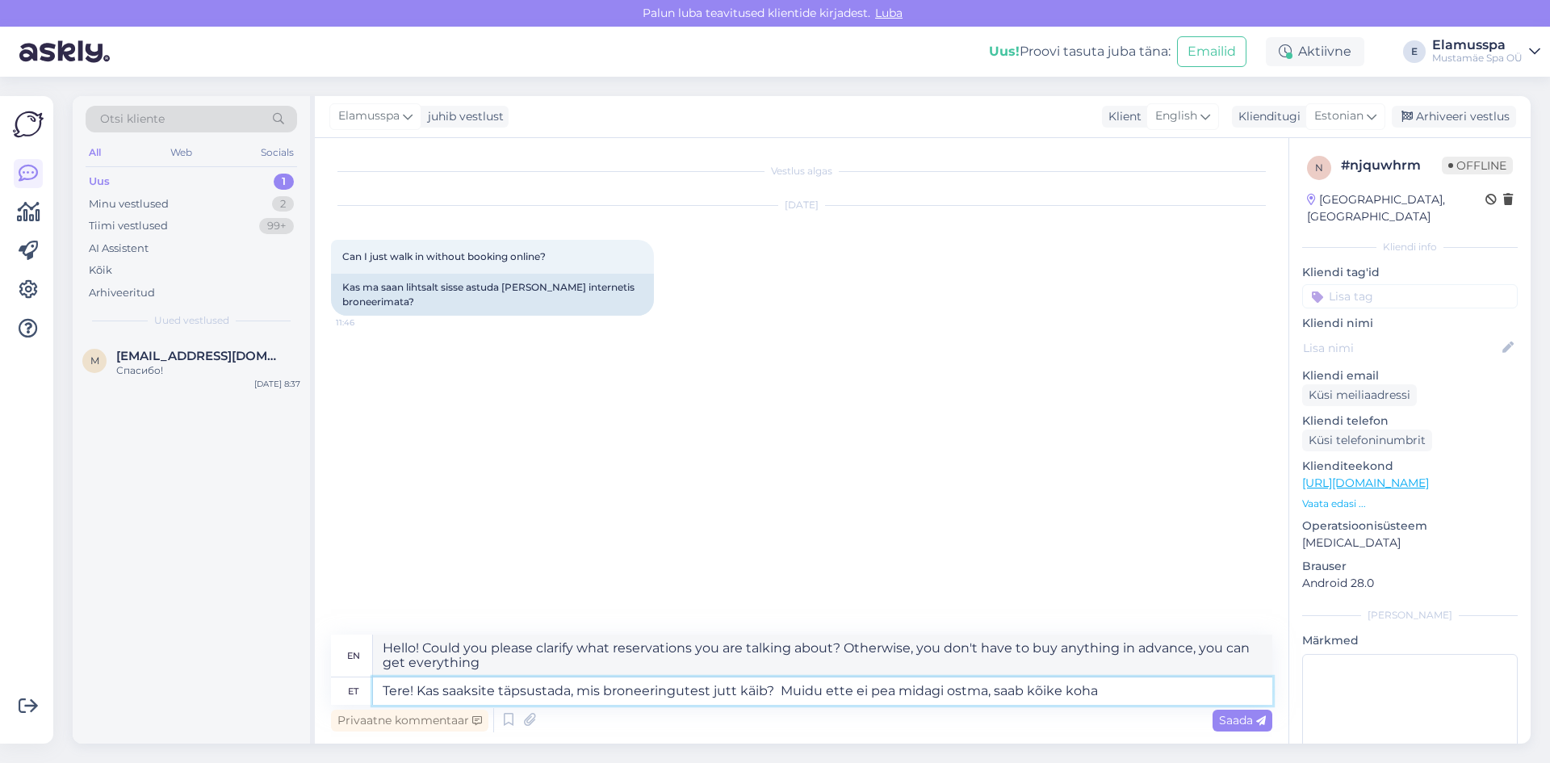
type textarea "Tere! Kas saaksite täpsustada, mis broneeringutest jutt käib? Muidu ette ei pea…"
type textarea "Hello! Could you please clarify what reservations you are talking about? Otherw…"
type textarea "Tere! Kas saaksite täpsustada, mis broneeringutest jutt käib? Muidu ette ei pea…"
type textarea "Hello! Could you please clarify what reservations you are talking about? Otherw…"
type textarea "Tere! Kas saaksite täpsustada, mis broneeringutest jutt käib? Muidu ette ei pea…"
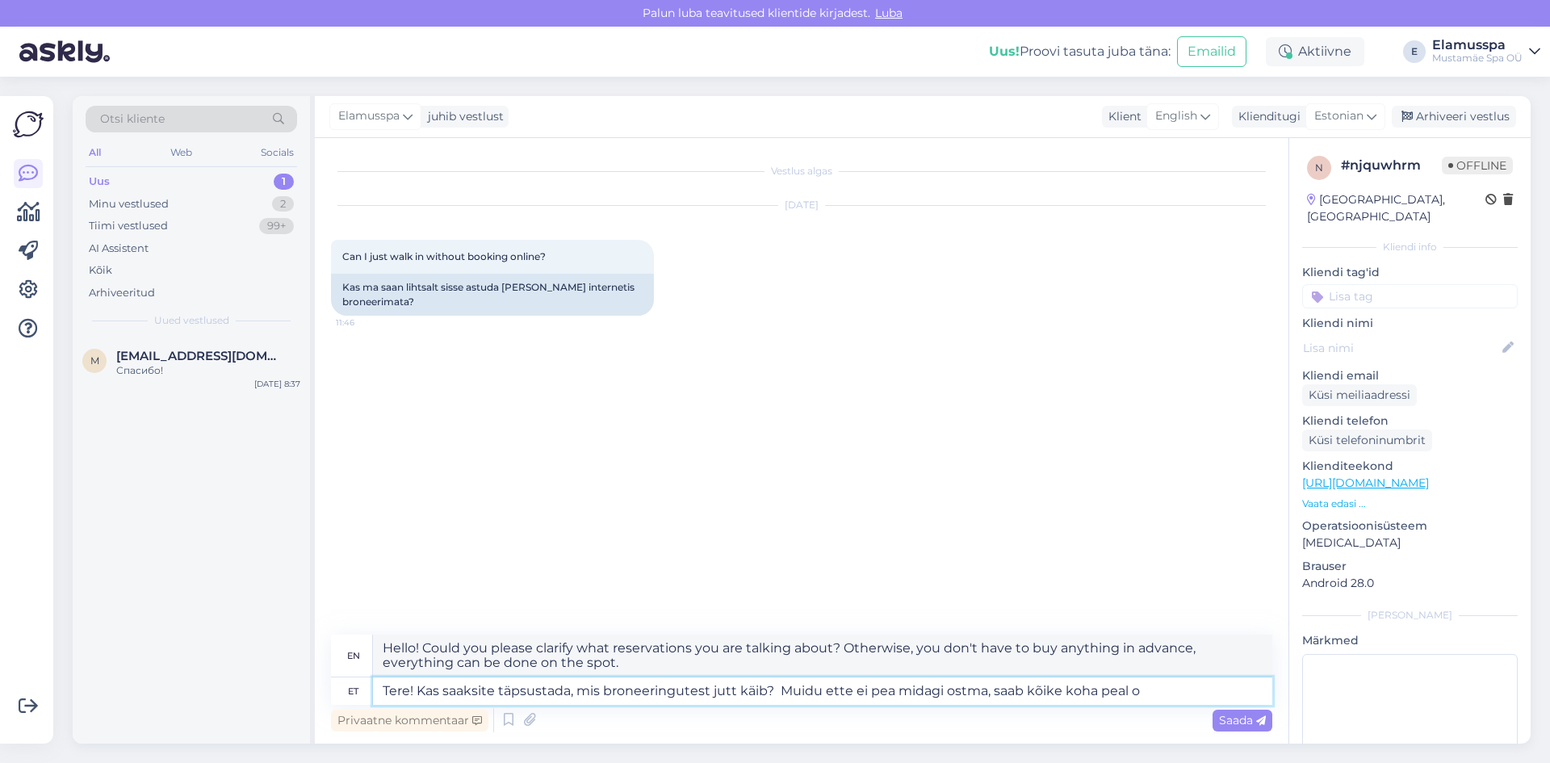
type textarea "Hello! Could you please clarify what reservations you are talking about? Otherw…"
type textarea "Tere! Kas saaksite täpsustada, mis broneeringutest jutt käib? Muidu ette ei pea…"
type textarea "Hello! Could you please clarify what reservations you are talking about? Otherw…"
type textarea "Tere! Kas saaksite täpsustada, mis broneeringutest jutt käib? Muidu ette ei pea…"
type textarea "Hello! Could you please clarify what reservations you are talking about? Otherw…"
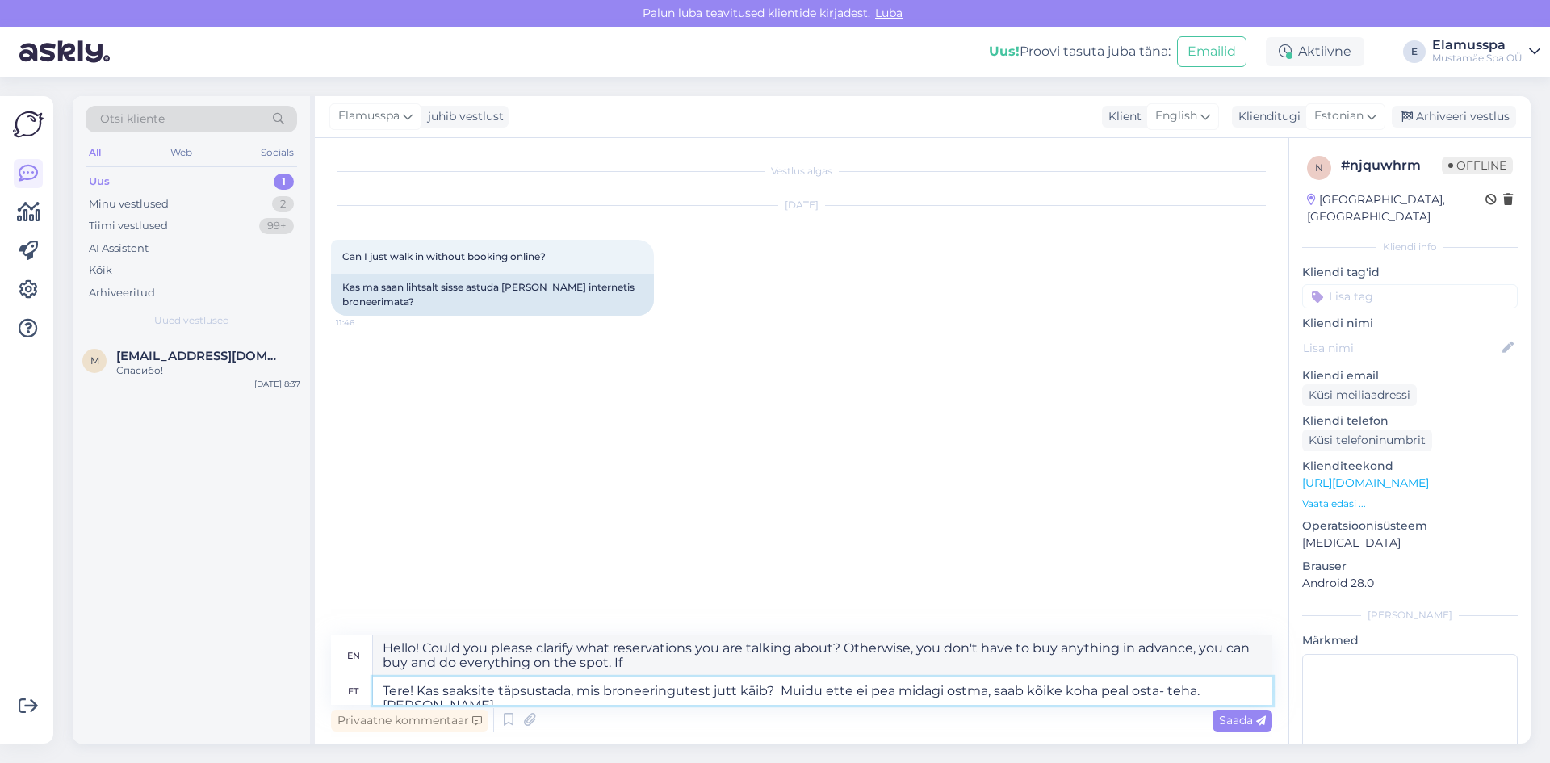
type textarea "Tere! Kas saaksite täpsustada, mis broneeringutest jutt käib? Muidu ette ei pea…"
type textarea "Hello! Could you please clarify what kind of reservations you are talking about…"
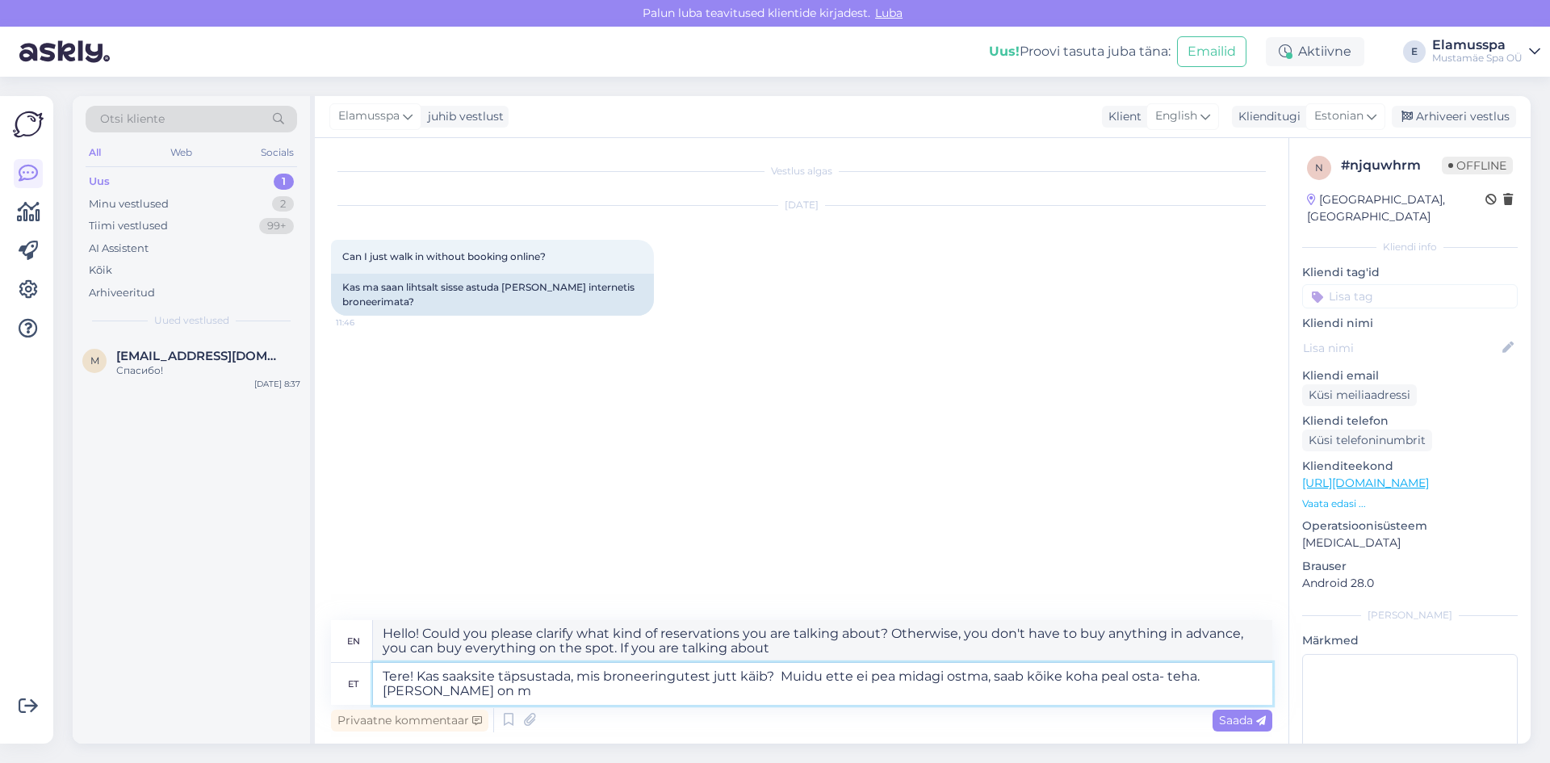
type textarea "Tere! Kas saaksite täpsustada, mis broneeringutest jutt käib? Muidu ette ei pea…"
type textarea "Hello! Could you please clarify what reservations you are talking about? Otherw…"
type textarea "Tere! Kas saaksite täpsustada, mis broneeringutest jutt käib? Muidu ette ei pea…"
type textarea "Hello! Could you please clarify what kind of reservations you are talking about…"
type textarea "Tere! Kas saaksite täpsustada, mis broneeringutest jutt käib? Muidu ette ei pea…"
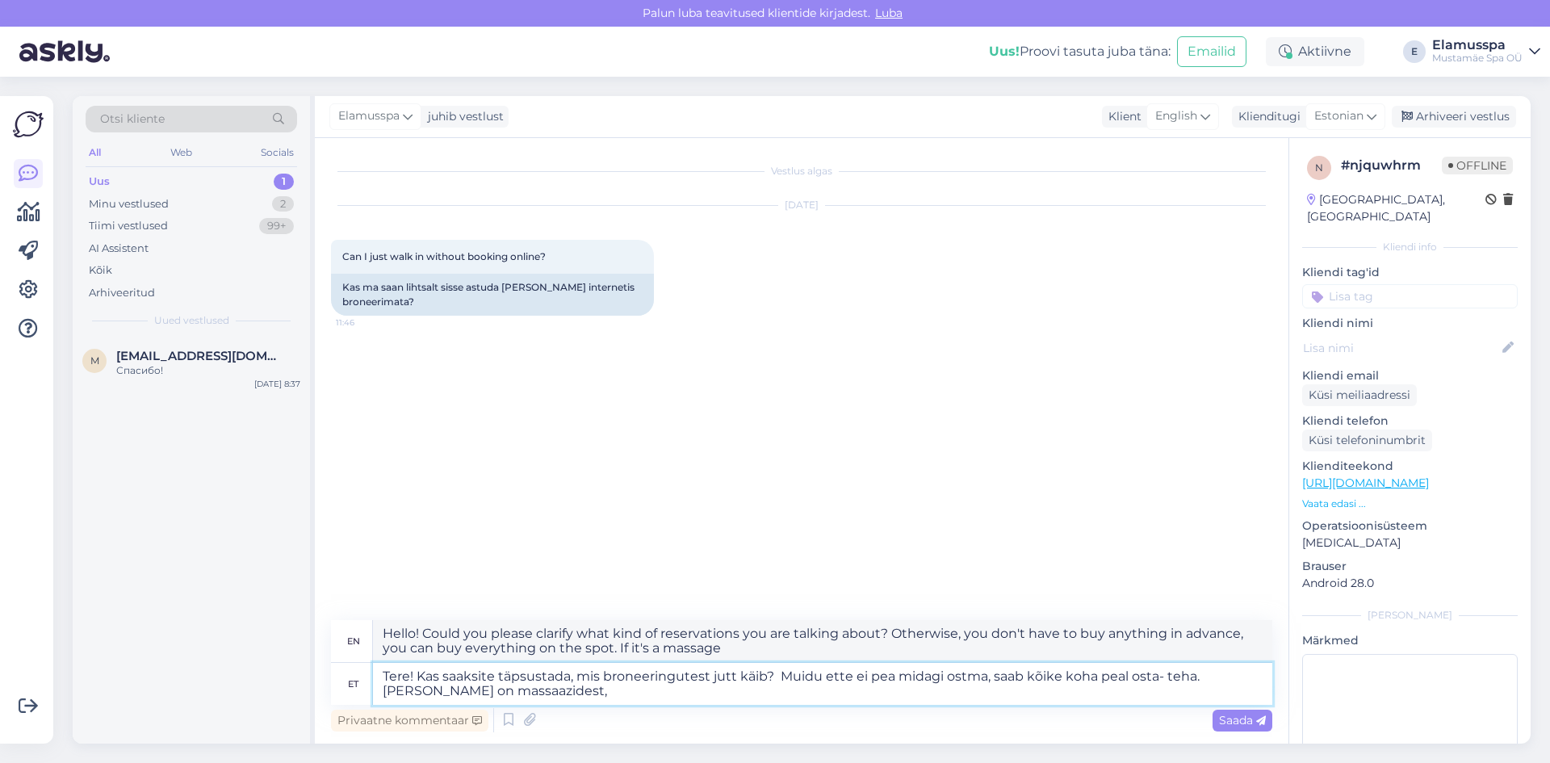
type textarea "Hello! Could you please clarify what kind of reservations you are talking about…"
type textarea "Tere! Kas saaksite täpsustada, mis broneeringutest jutt käib? Muidu ette ei pea…"
type textarea "Hello! Could you please clarify what kind of reservations you are talking about…"
type textarea "Tere! Kas saaksite täpsustada, mis broneeringutest jutt käib? Muidu ette ei pea…"
type textarea "Hello! Could you please clarify what kind of reservations you are talking about…"
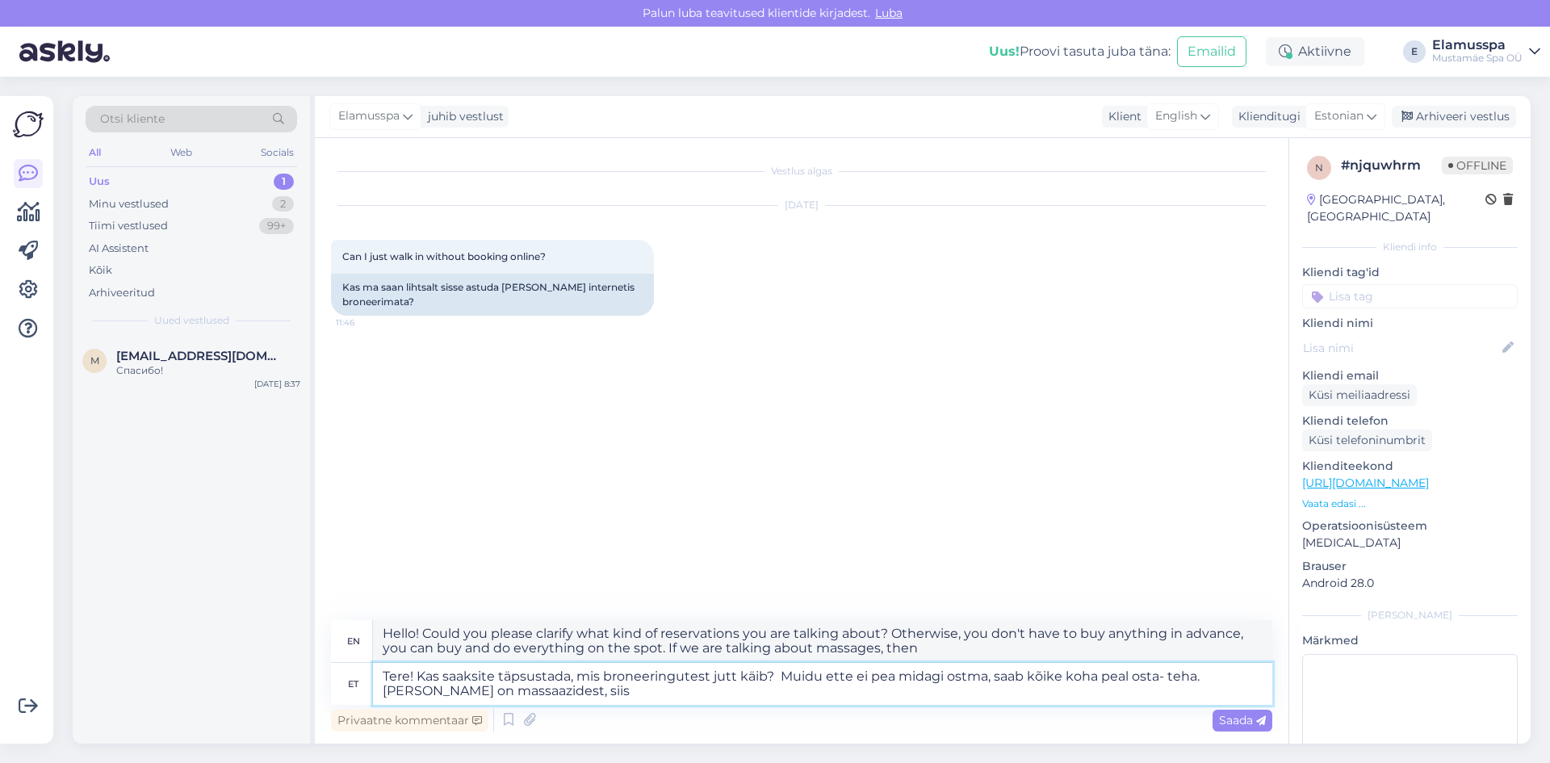
type textarea "Tere! Kas saaksite täpsustada, mis broneeringutest jutt käib? Muidu ette ei pea…"
type textarea "Hello! Could you please clarify what kind of reservations you are talking about…"
type textarea "Tere! Kas saaksite täpsustada, mis broneeringutest jutt käib? Muidu ette ei pea…"
type textarea "Hello! Could you please clarify what kind of reservations you are talking about…"
type textarea "Tere! Kas saaksite täpsustada, mis broneeringutest jutt käib? Muidu ette ei pea…"
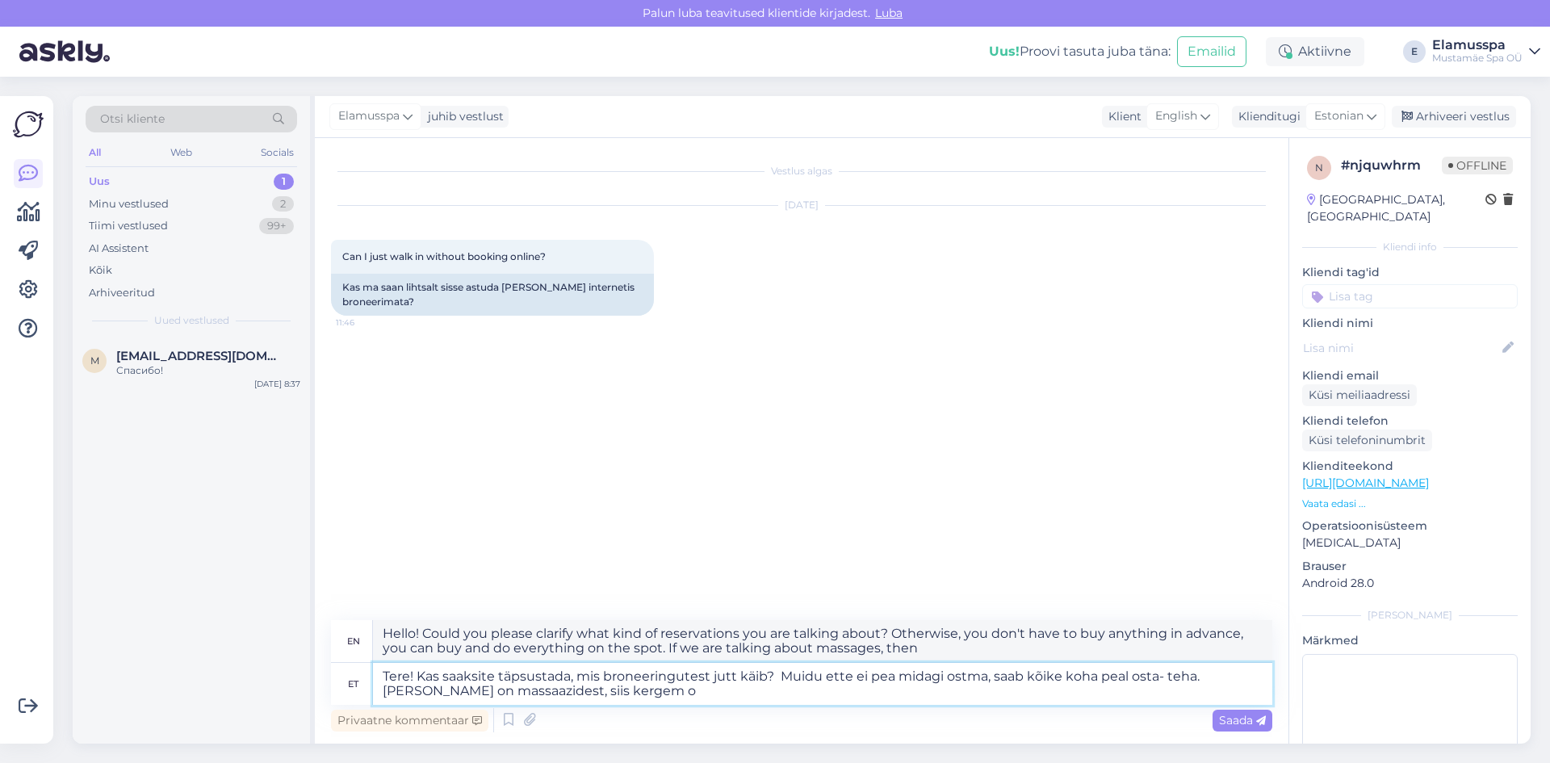
type textarea "Hello! Could you please clarify what kind of reservations you are talking about…"
type textarea "Tere! Kas saaksite täpsustada, mis broneeringutest jutt käib? Muidu ette ei pea…"
type textarea "Hello! Could you please clarify what kind of reservations you are talking about…"
type textarea "Tere! Kas saaksite täpsustada, mis broneeringutest jutt käib? Muidu ette ei pea…"
type textarea "Hello! Could you please clarify what kind of reservations you are talking about…"
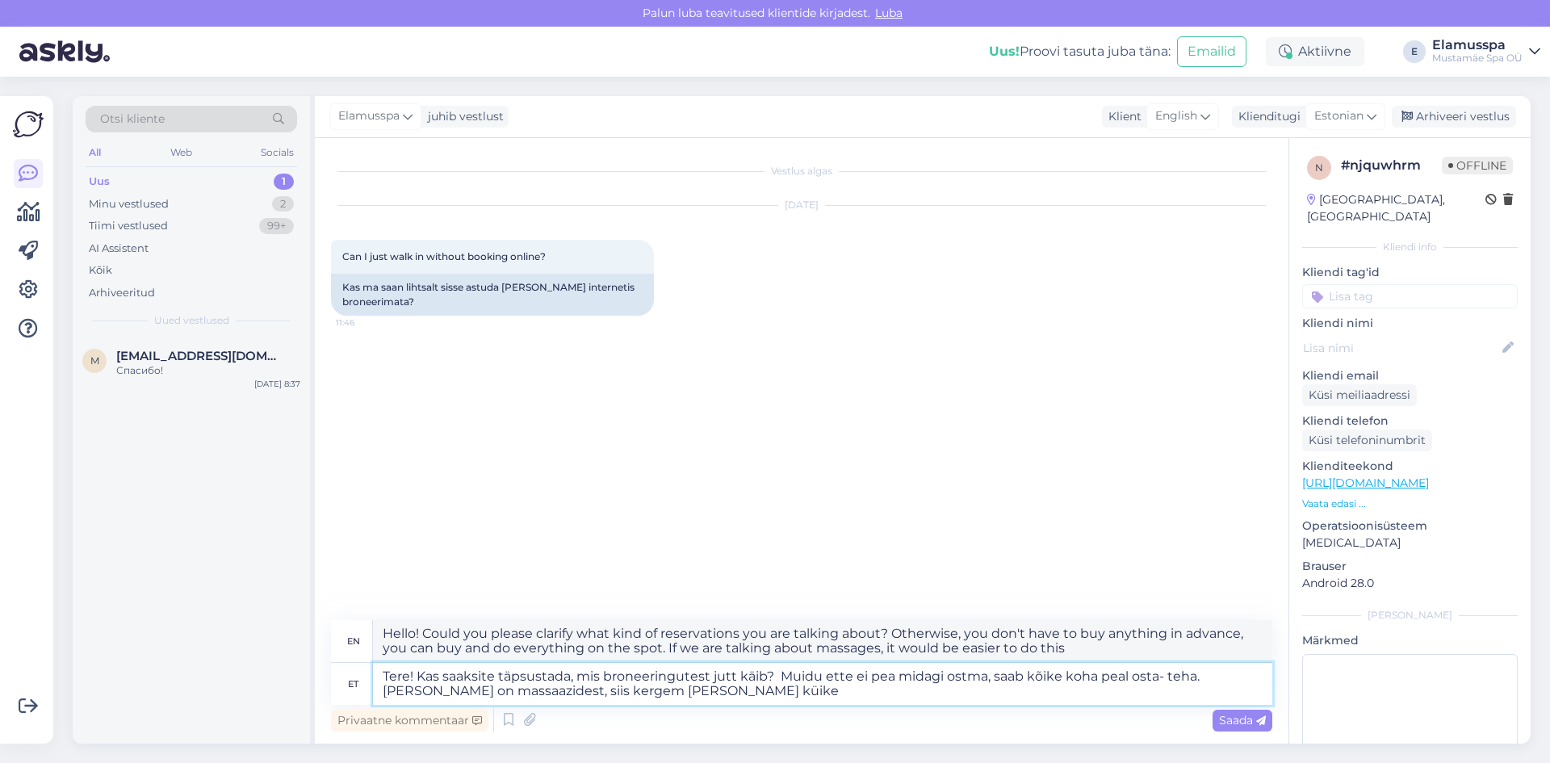
type textarea "Tere! Kas saaksite täpsustada, mis broneeringutest jutt käib? Muidu ette ei pea…"
type textarea "Hello! Could you please clarify what kind of reservations you are talking about…"
type textarea "Tere! Kas saaksite täpsustada, mis broneeringutest jutt käib? Muidu ette ei pea…"
type textarea "Hello! Could you please clarify what kind of reservations you are talking about…"
type textarea "Tere! Kas saaksite täpsustada, mis broneeringutest jutt käib? Muidu ette ei pea…"
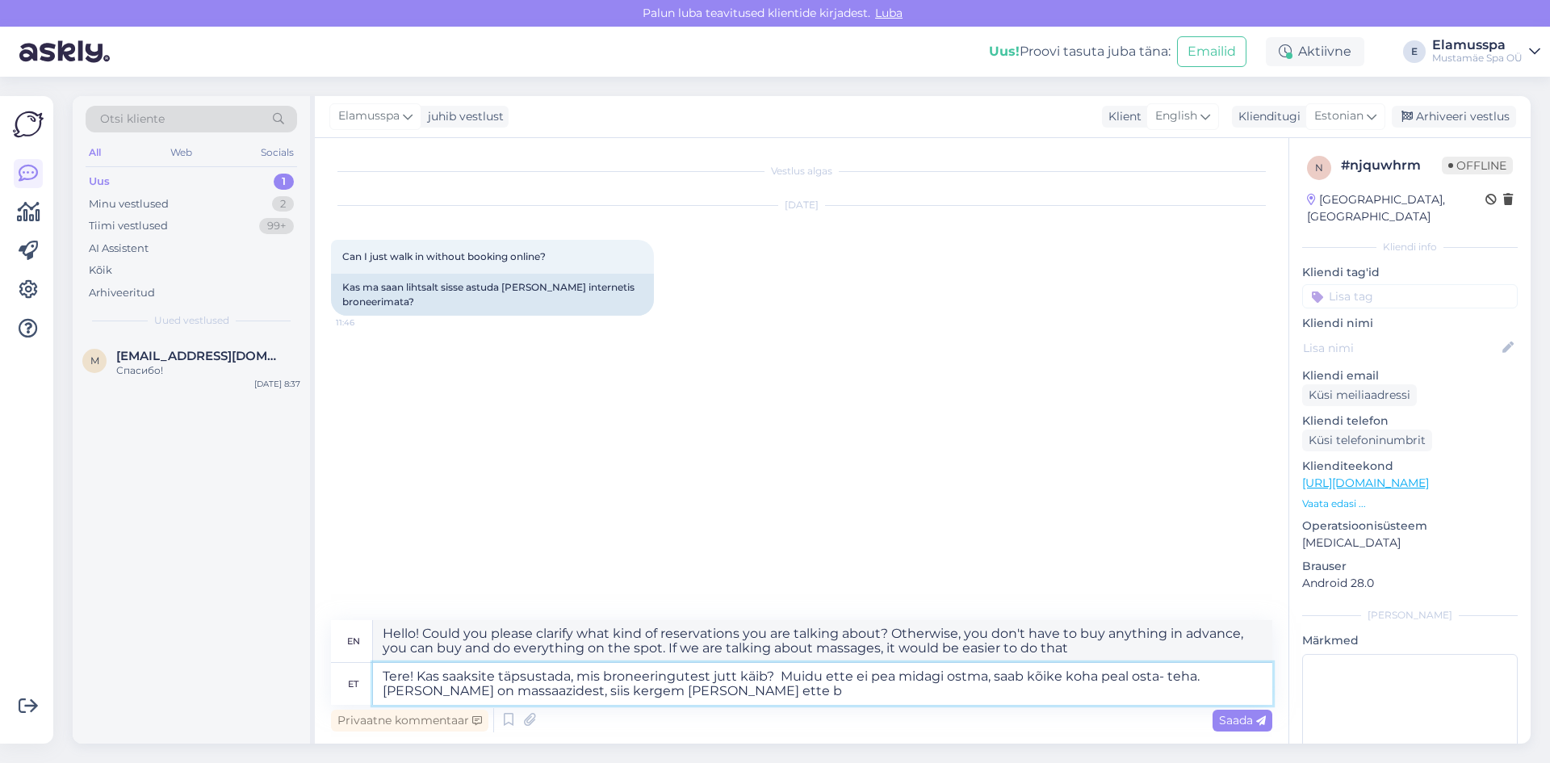
type textarea "Hello! Could you please clarify what kind of reservations you are talking about…"
type textarea "Tere! Kas saaksite täpsustada, mis broneeringutest jutt käib? Muidu ette ei pea…"
type textarea "Hello! Could you please clarify what kind of reservations you are talking about…"
type textarea "Tere! Kas saaksite täpsustada, mis broneeringutest jutt käib? Muidu ette ei pea…"
type textarea "Hello! Could you please clarify what kind of reservations you are talking about…"
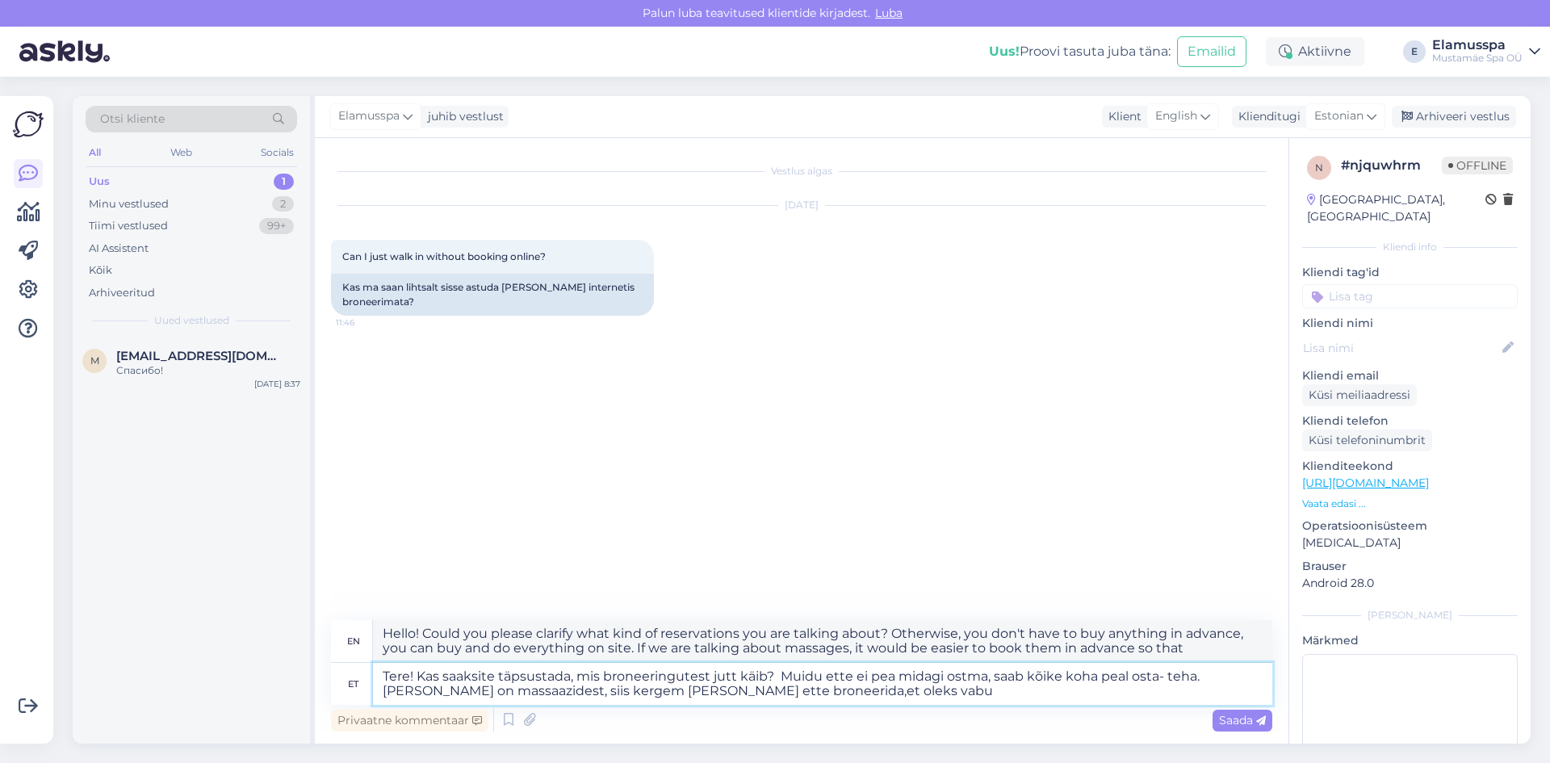
type textarea "Tere! Kas saaksite täpsustada, mis broneeringutest jutt käib? Muidu ette ei pea…"
type textarea "Hello! Could you please clarify what kind of reservations you are talking about…"
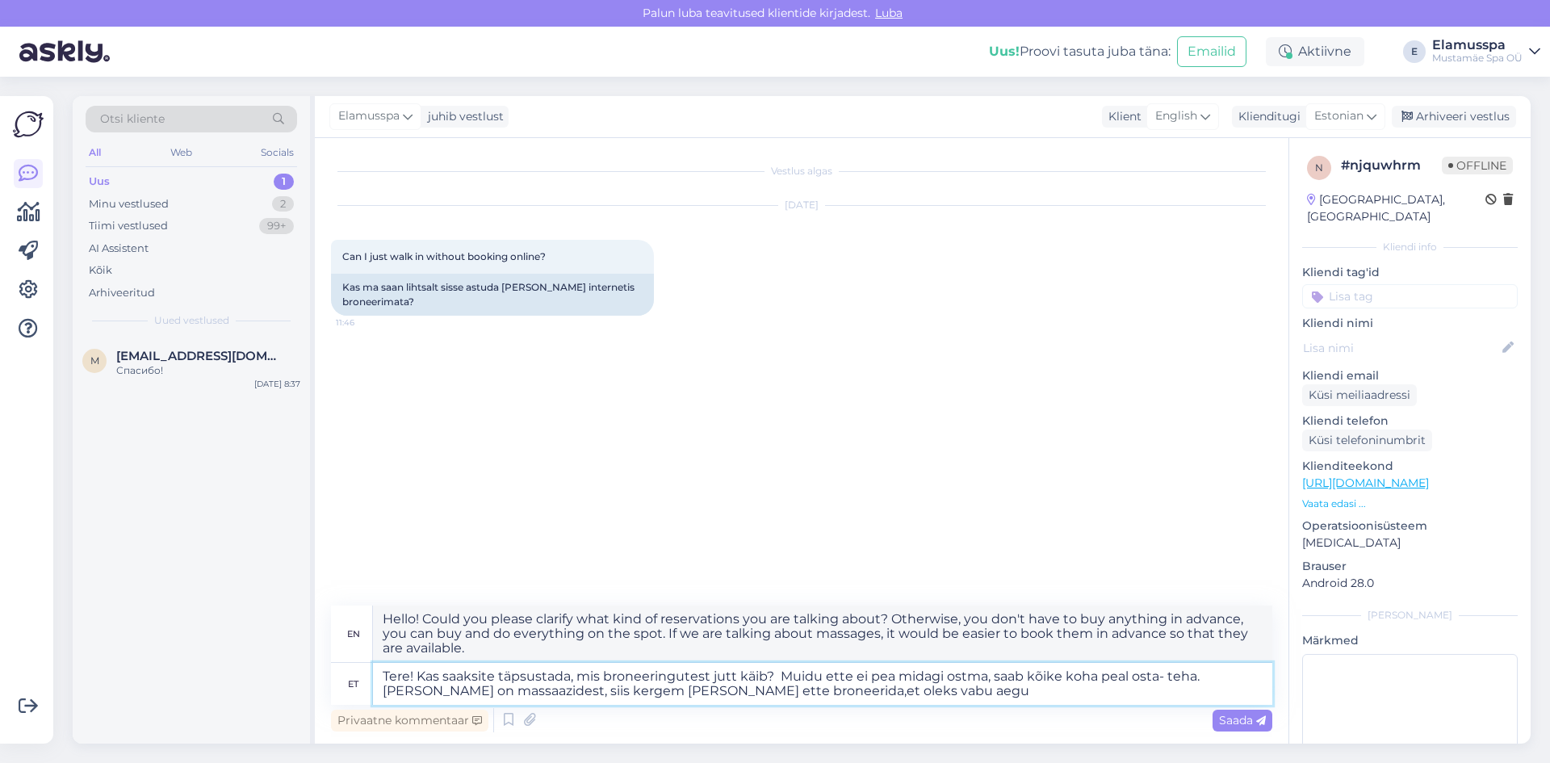
type textarea "Tere! Kas saaksite täpsustada, mis broneeringutest jutt käib? Muidu ette ei pea…"
type textarea "Hello! Could you please clarify what kind of reservations you are talking about…"
type textarea "Tere! Kas saaksite täpsustada, mis broneeringutest jutt käib? Muidu ette ei pea…"
type textarea "Hello! Could you please clarify what kind of reservations you are talking about…"
type textarea "Tere! Kas saaksite täpsustada, mis broneeringutest jutt käib? Muidu ette ei pea…"
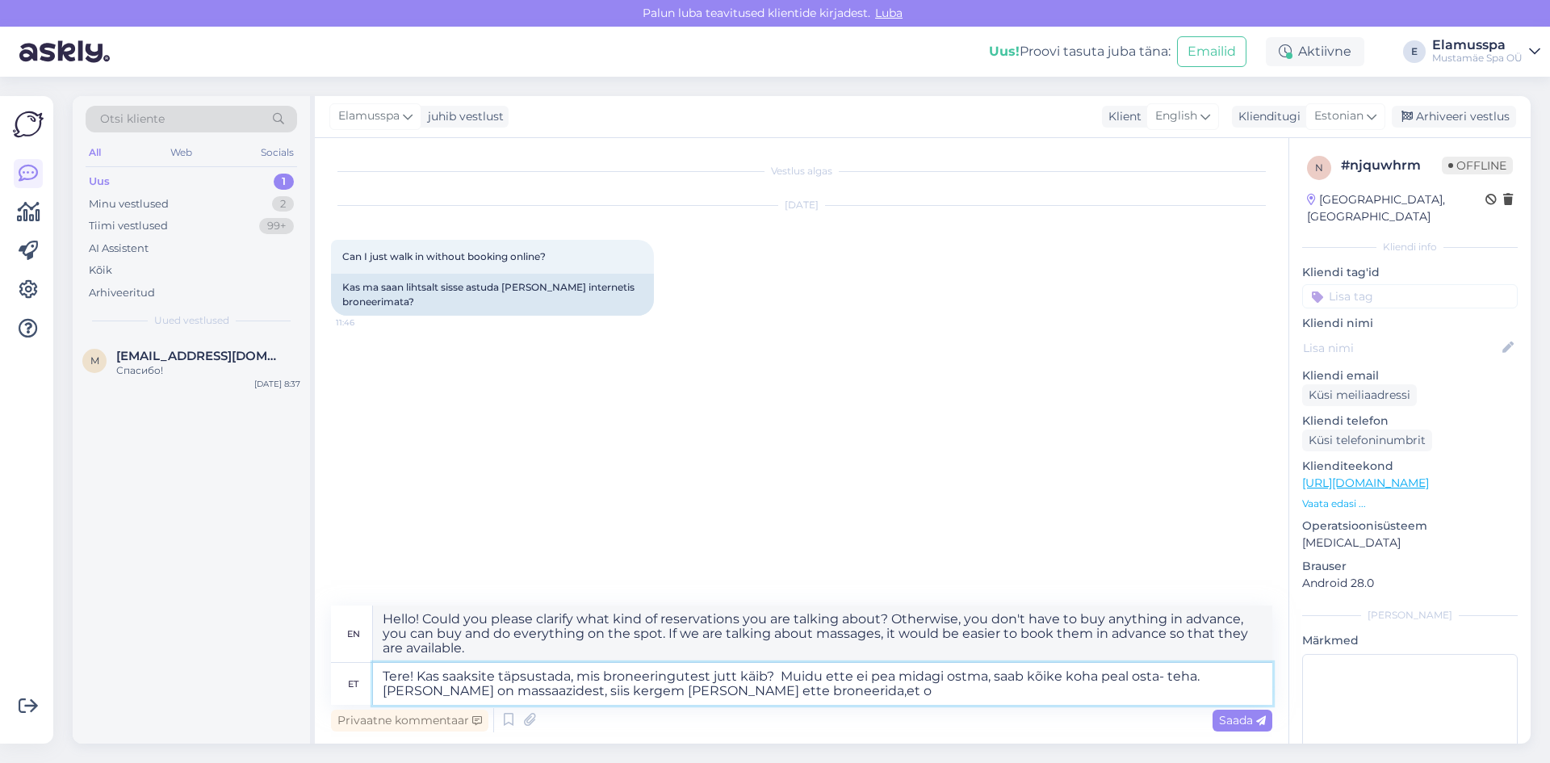
type textarea "Hello! Could you please clarify what kind of reservations you are talking about…"
type textarea "Tere! Kas saaksite täpsustada, mis broneeringutest jutt käib? Muidu ette ei pea…"
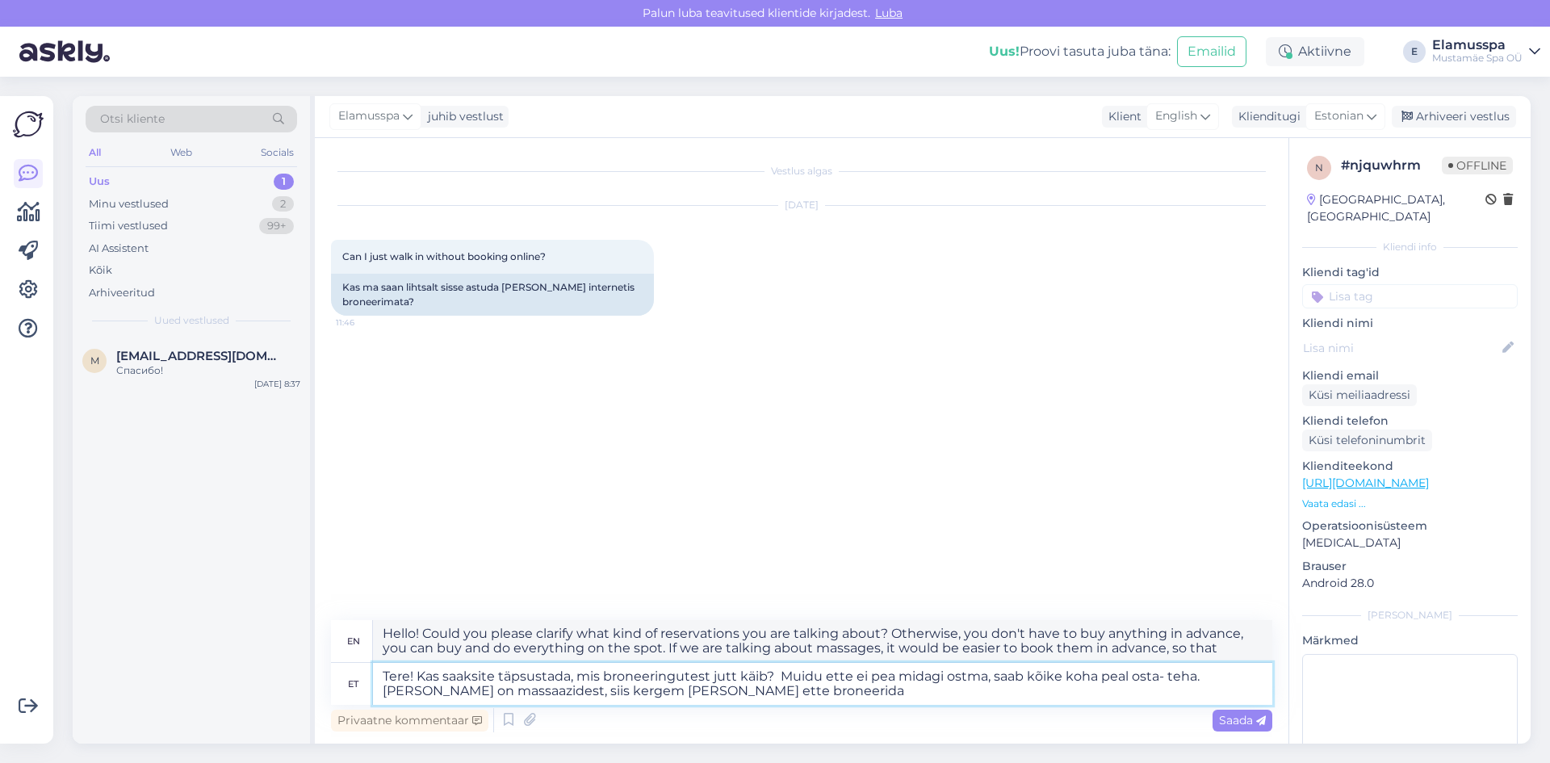
type textarea "Hello! Could you please clarify what kind of reservations you are talking about…"
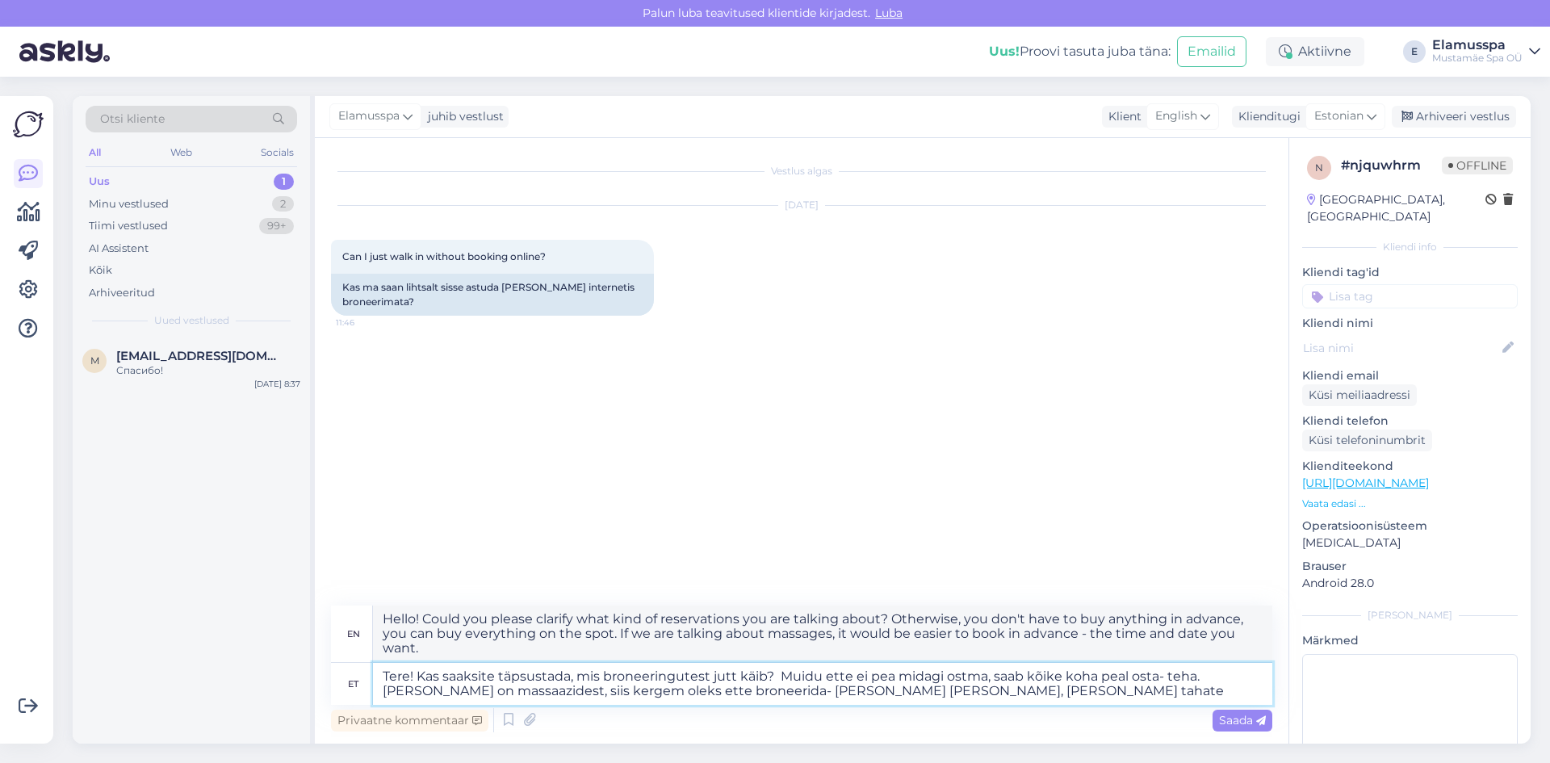
click at [840, 672] on textarea "Tere! Kas saaksite täpsustada, mis broneeringutest jutt käib? Muidu ette ei pea…" at bounding box center [823, 684] width 900 height 42
click at [966, 676] on textarea "Tere! Kas saaksite täpsustada, mis broneeringutest jutt käib? Muidu ette ei pea…" at bounding box center [823, 684] width 900 height 42
click at [942, 692] on textarea "Tere! Kas saaksite täpsustada, mis broneeringutest jutt käib? Muidu ette ei pea…" at bounding box center [823, 684] width 900 height 42
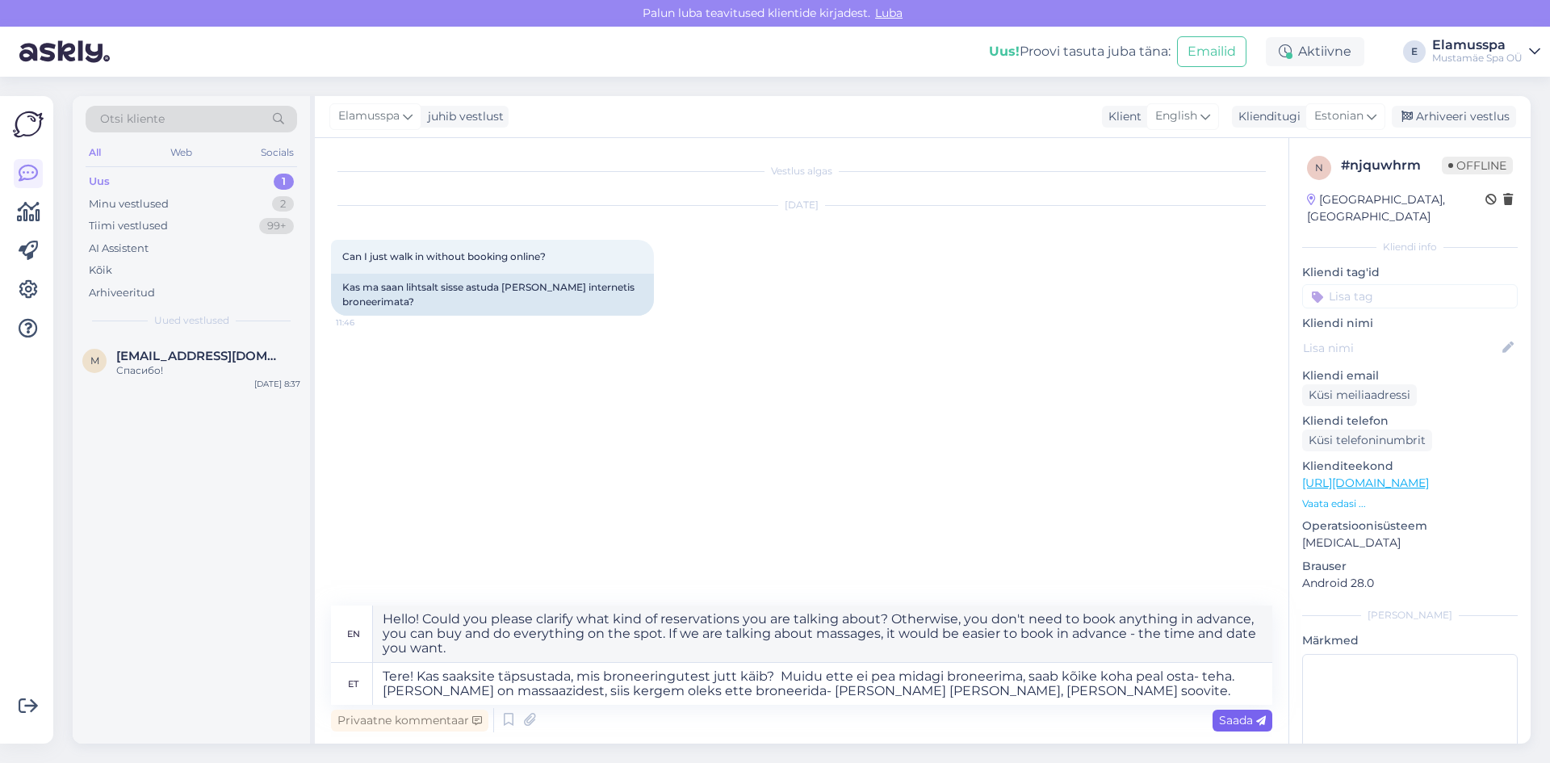
click at [1235, 717] on span "Saada" at bounding box center [1242, 720] width 47 height 15
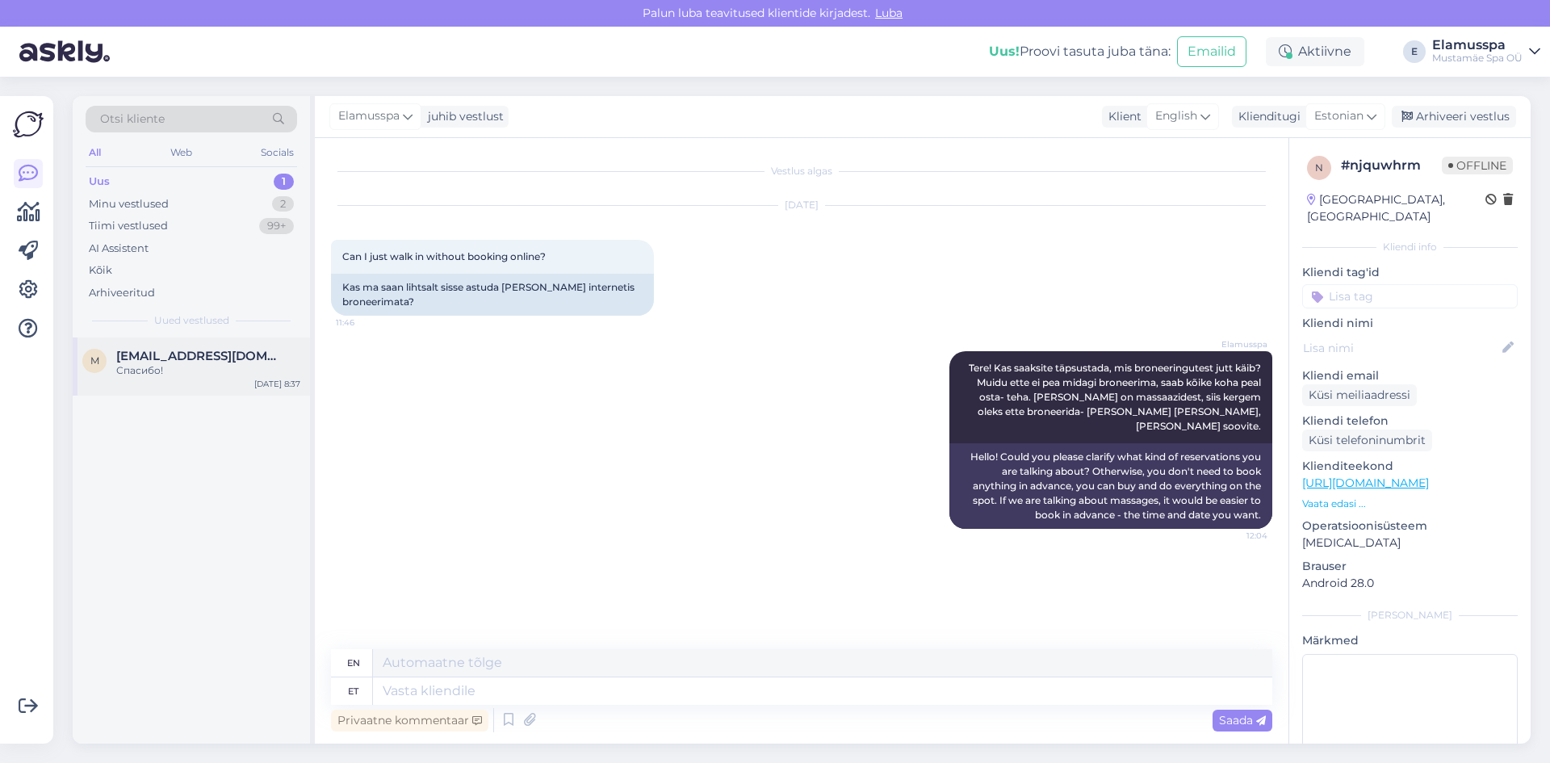
click at [210, 347] on div "m [EMAIL_ADDRESS][DOMAIN_NAME] Спасибо! [DATE] 8:37" at bounding box center [191, 367] width 237 height 58
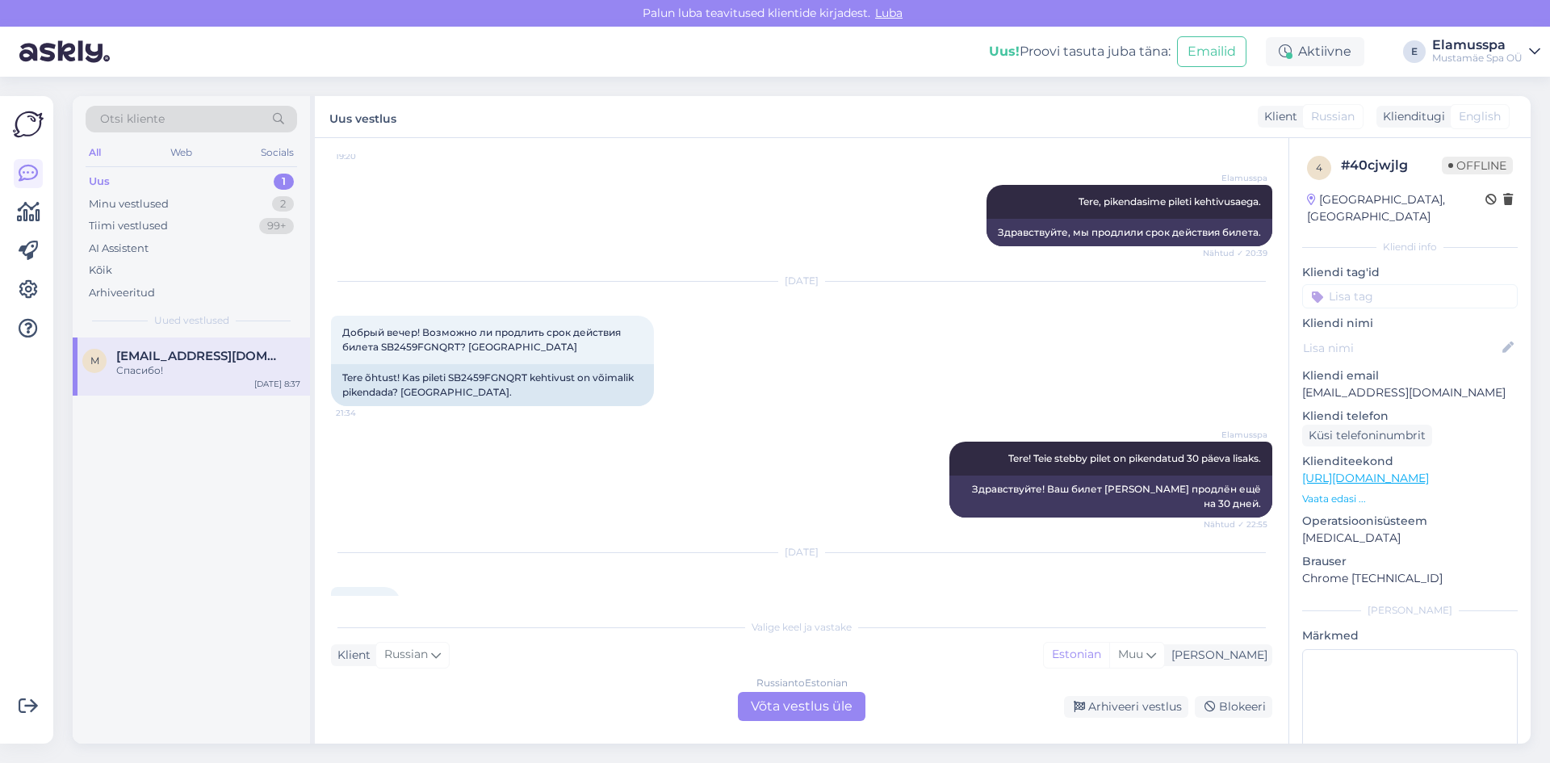
scroll to position [209, 0]
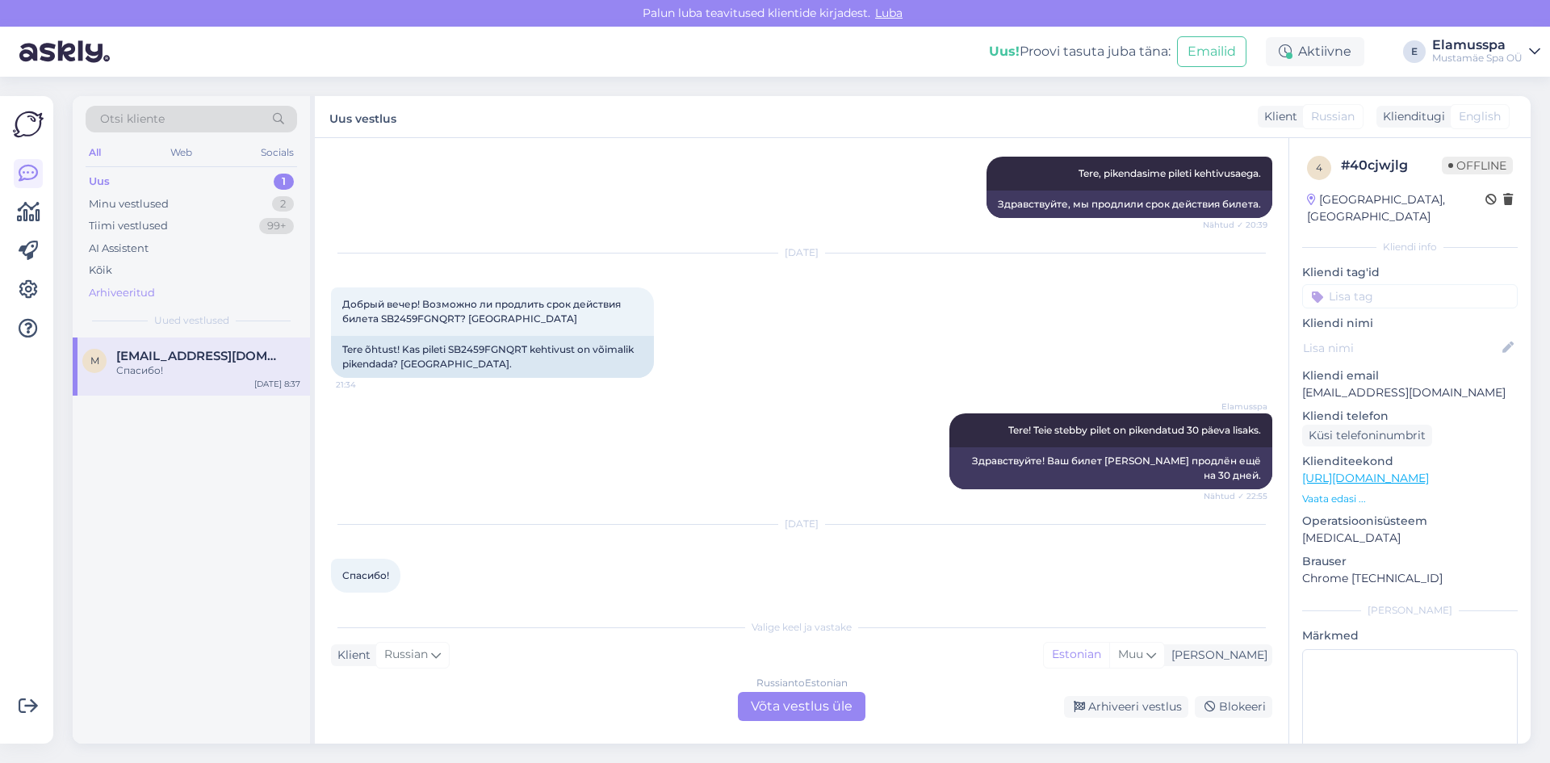
click at [236, 285] on div "Arhiveeritud" at bounding box center [192, 293] width 212 height 23
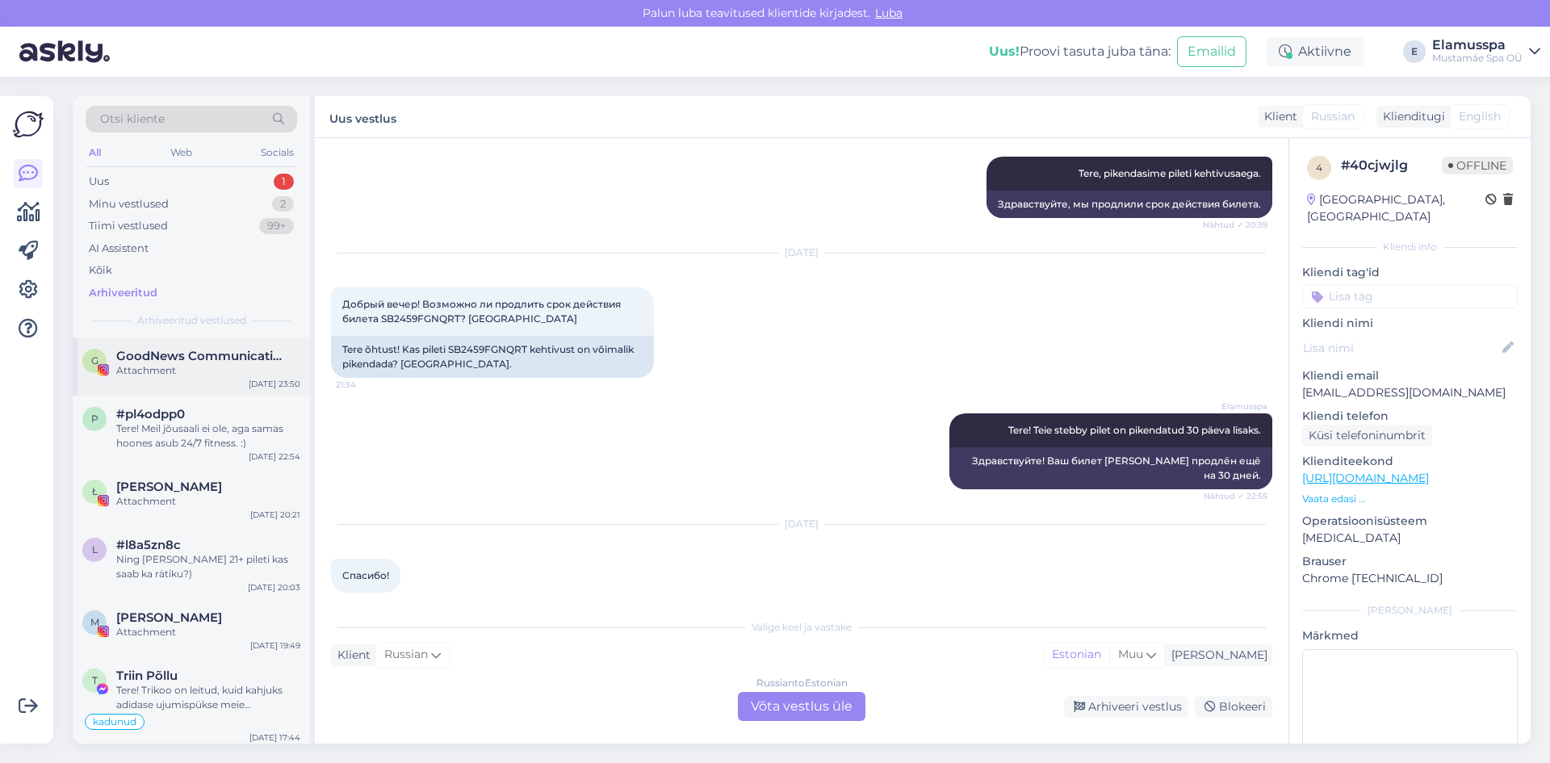
click at [242, 373] on div "Attachment" at bounding box center [208, 370] width 184 height 15
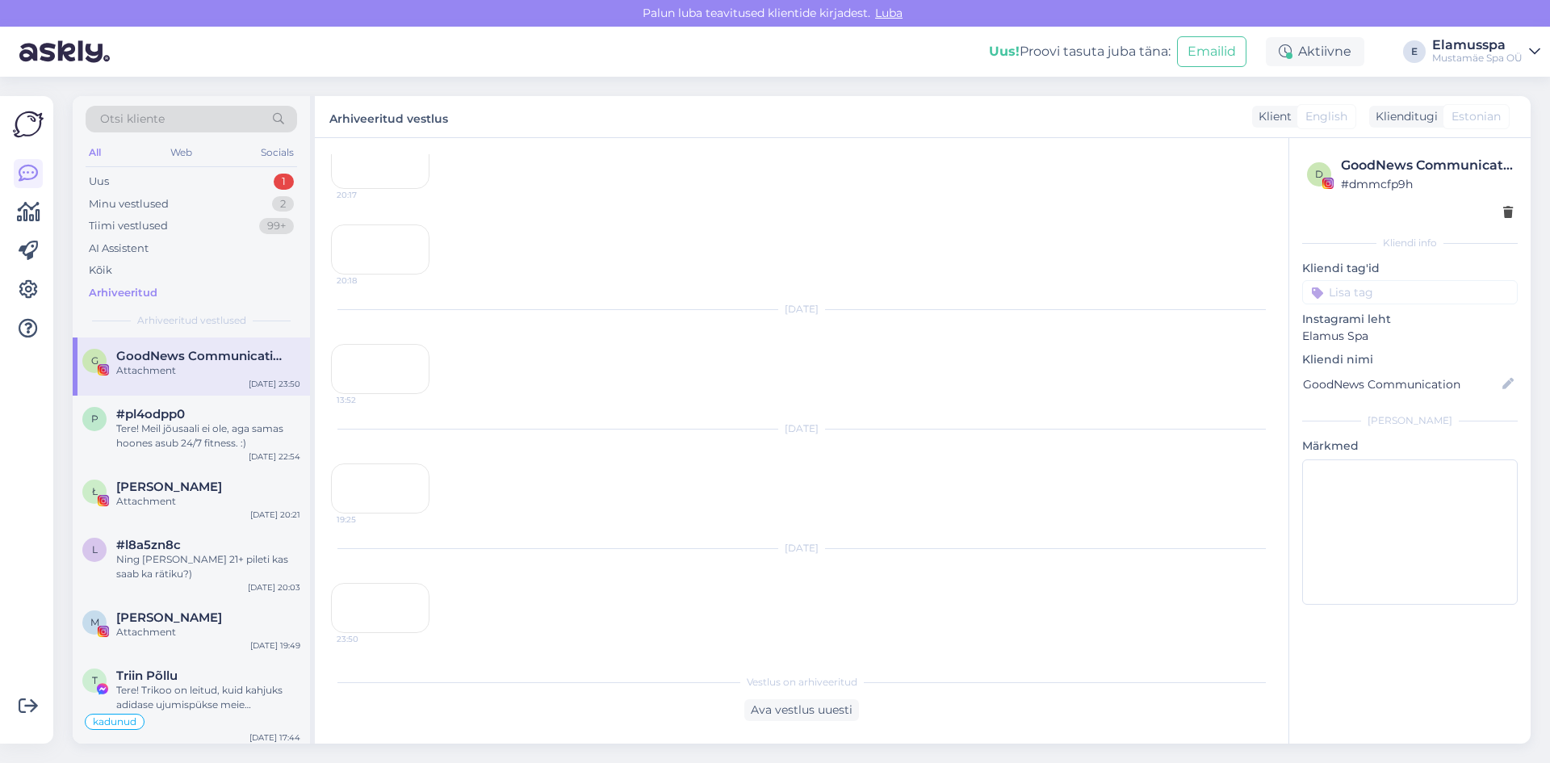
scroll to position [14112, 0]
click at [243, 432] on div "Tere! Meil jõusaali ei ole, aga samas hoones asub 24/7 fitness. :)" at bounding box center [208, 435] width 184 height 29
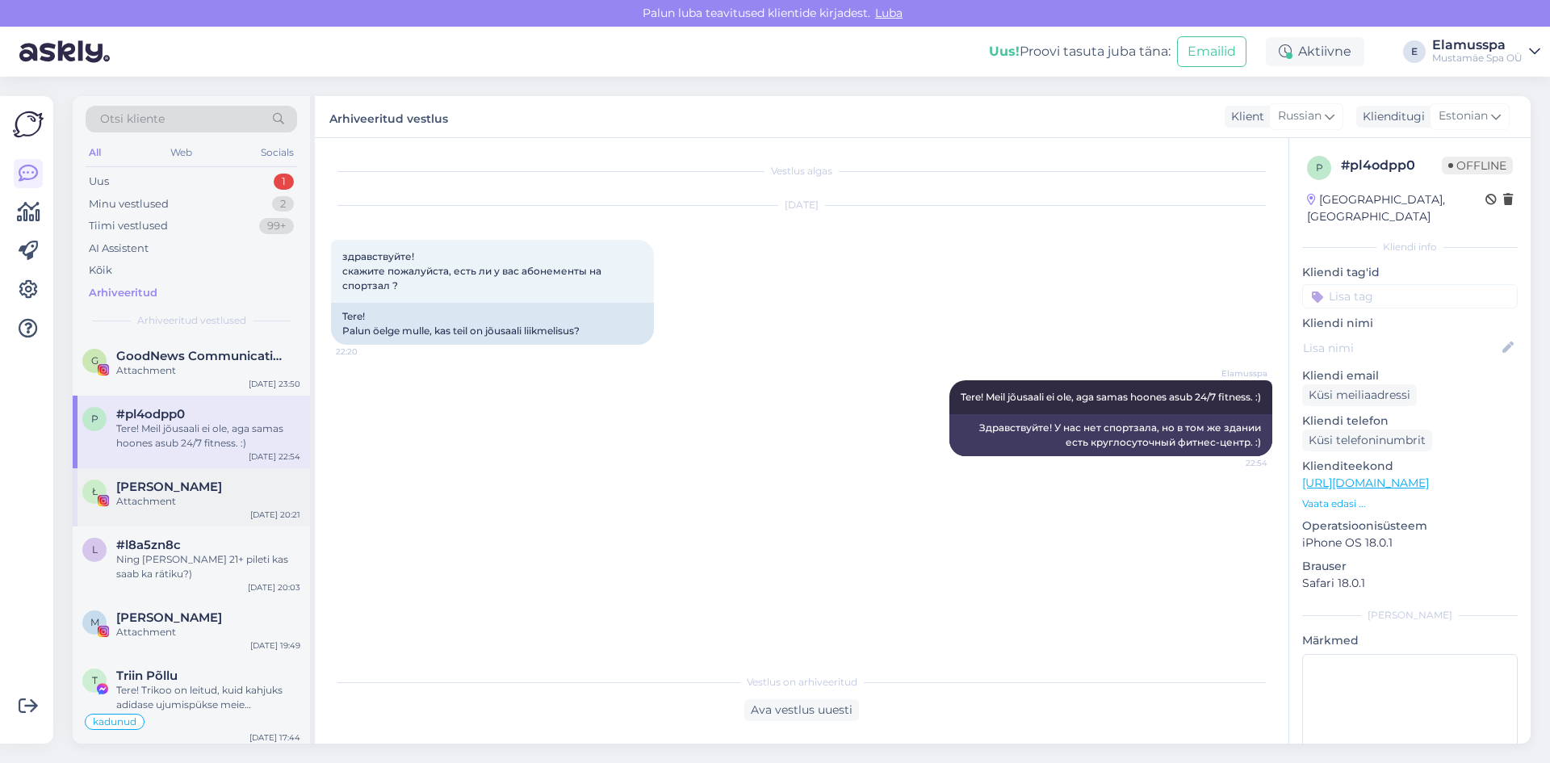
click at [220, 503] on div "Attachment" at bounding box center [208, 501] width 184 height 15
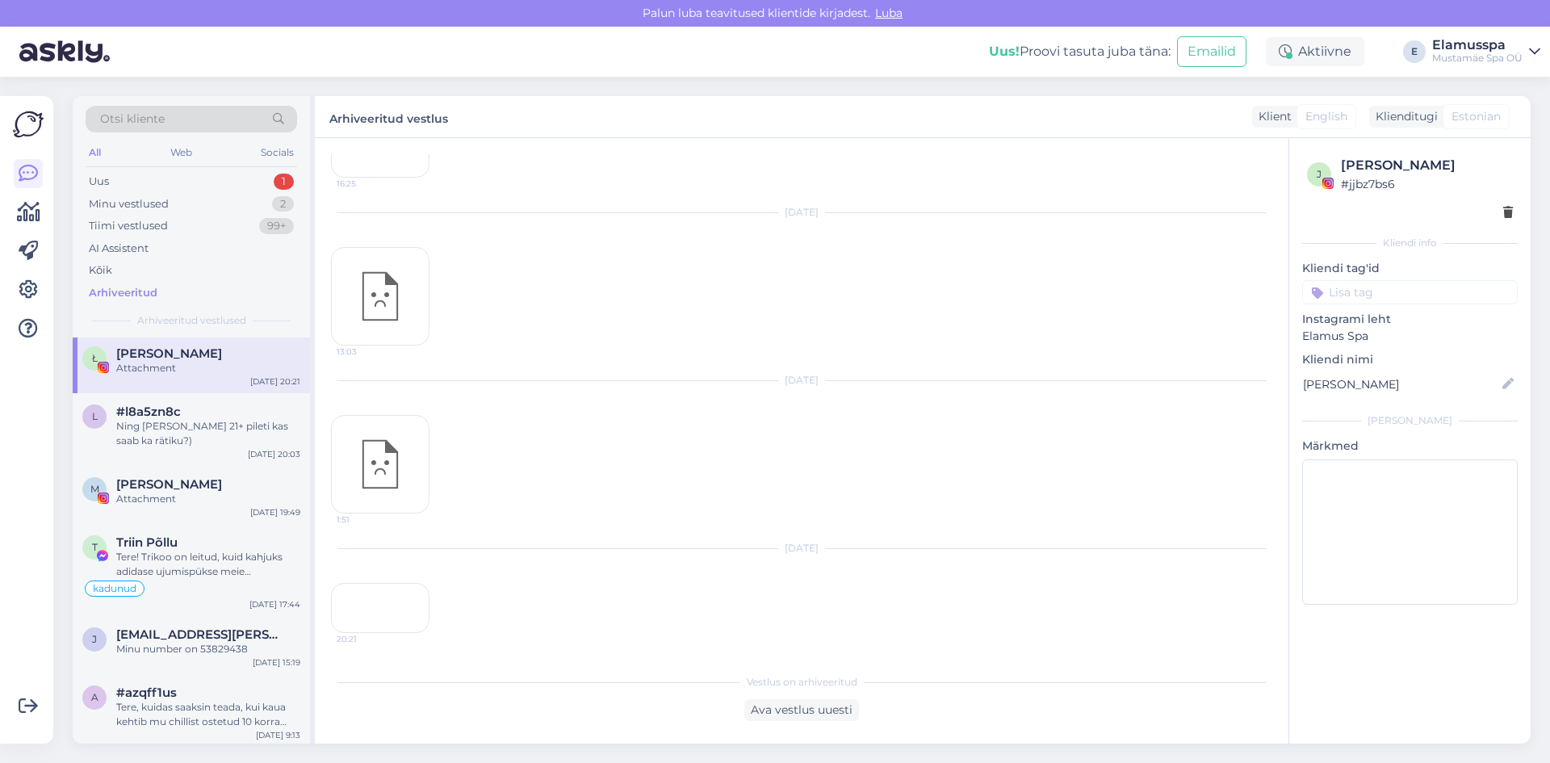
scroll to position [161, 0]
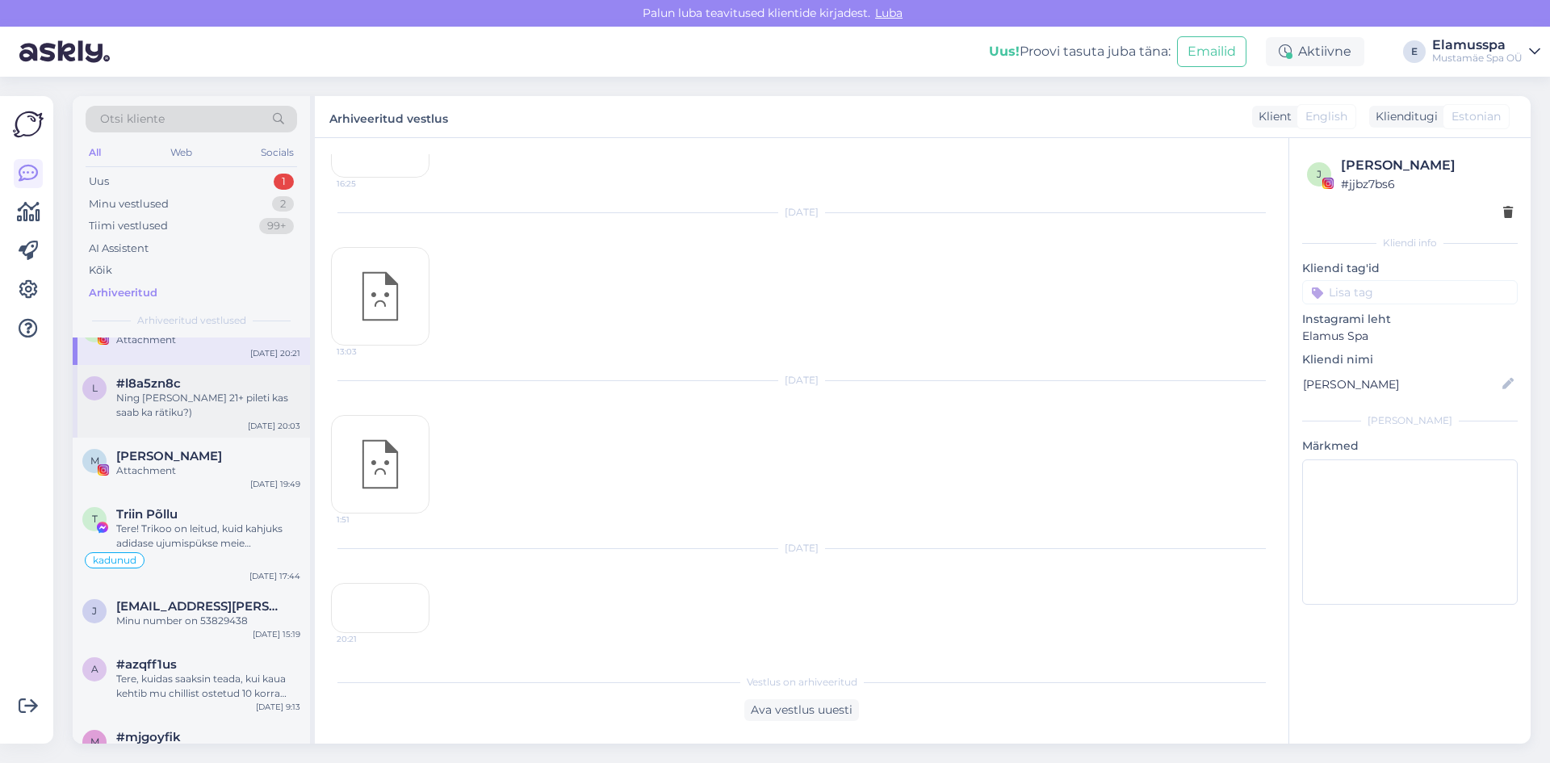
click at [199, 413] on div "Ning [PERSON_NAME] 21+ pileti kas saab ka rätiku?)" at bounding box center [208, 405] width 184 height 29
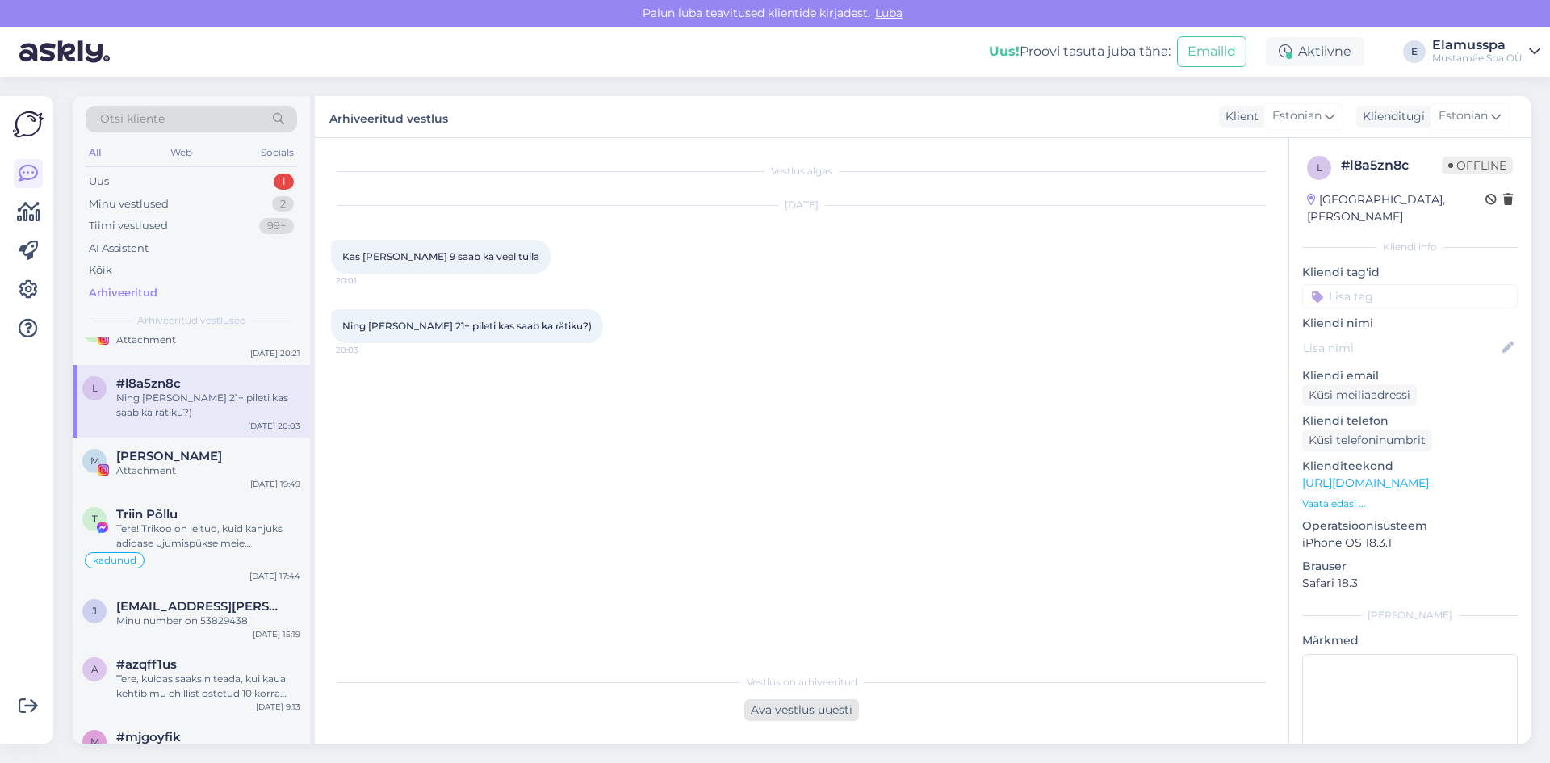
click at [822, 702] on div "Ava vestlus uuesti" at bounding box center [801, 710] width 115 height 22
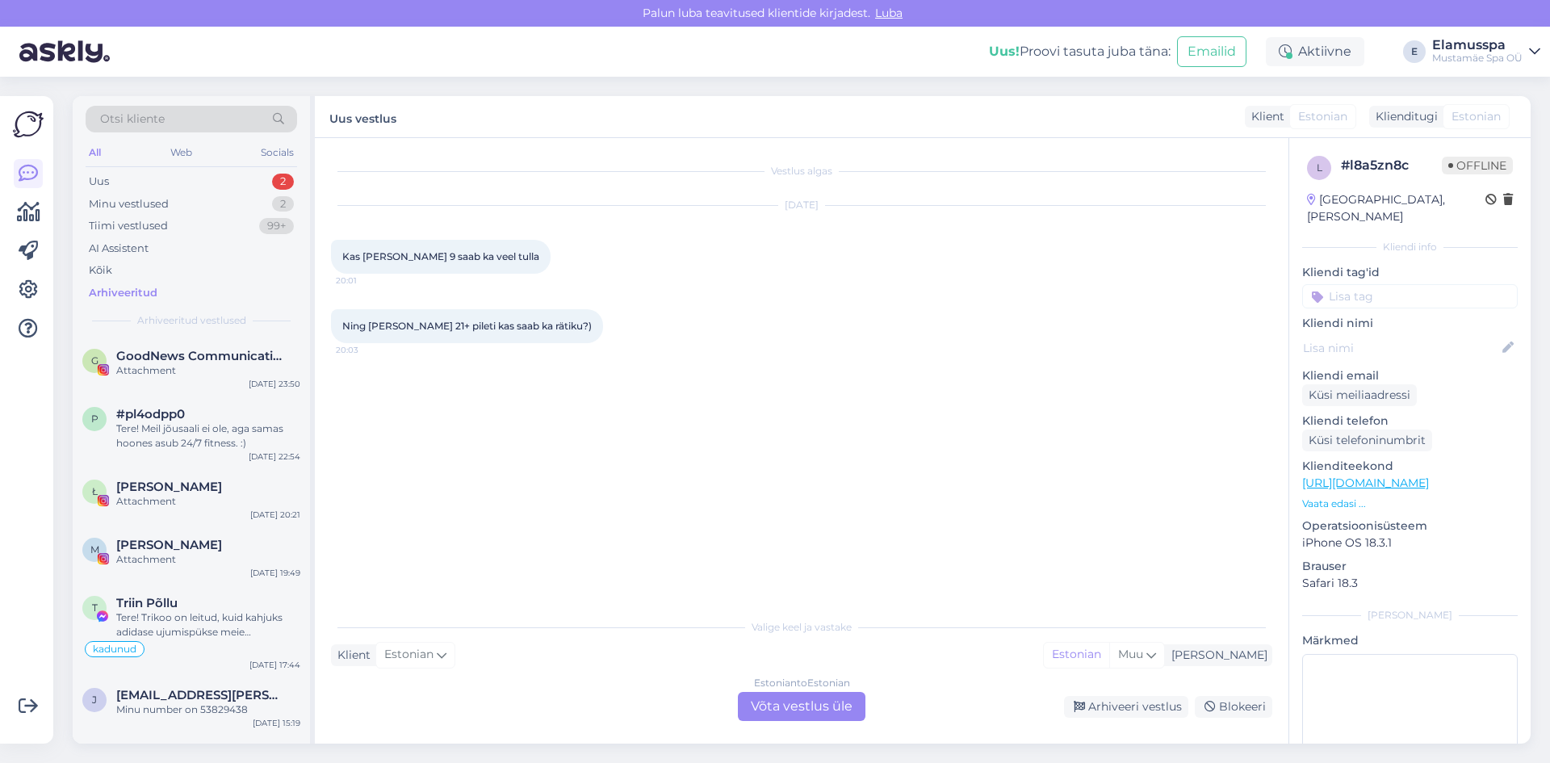
click at [822, 702] on div "Estonian to Estonian Võta vestlus üle" at bounding box center [802, 706] width 128 height 29
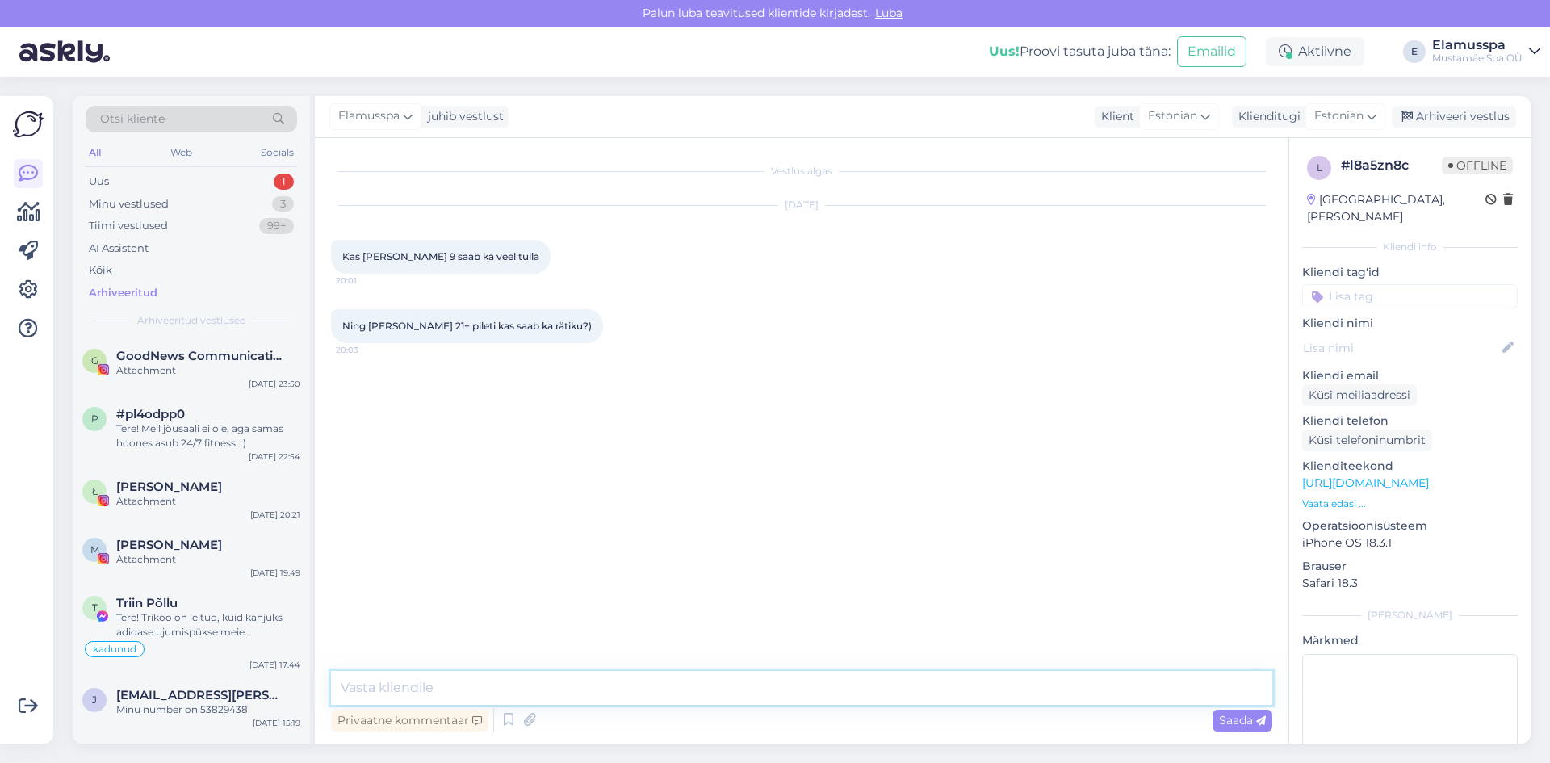
click at [822, 702] on textarea at bounding box center [802, 688] width 942 height 34
click at [640, 690] on textarea "Tere. Meil spaa on avatud 00ni. Ostes 21+ pileti saate nii rätiku, kui ka hommi…" at bounding box center [802, 688] width 942 height 34
click at [1240, 728] on div "Saada" at bounding box center [1243, 721] width 60 height 22
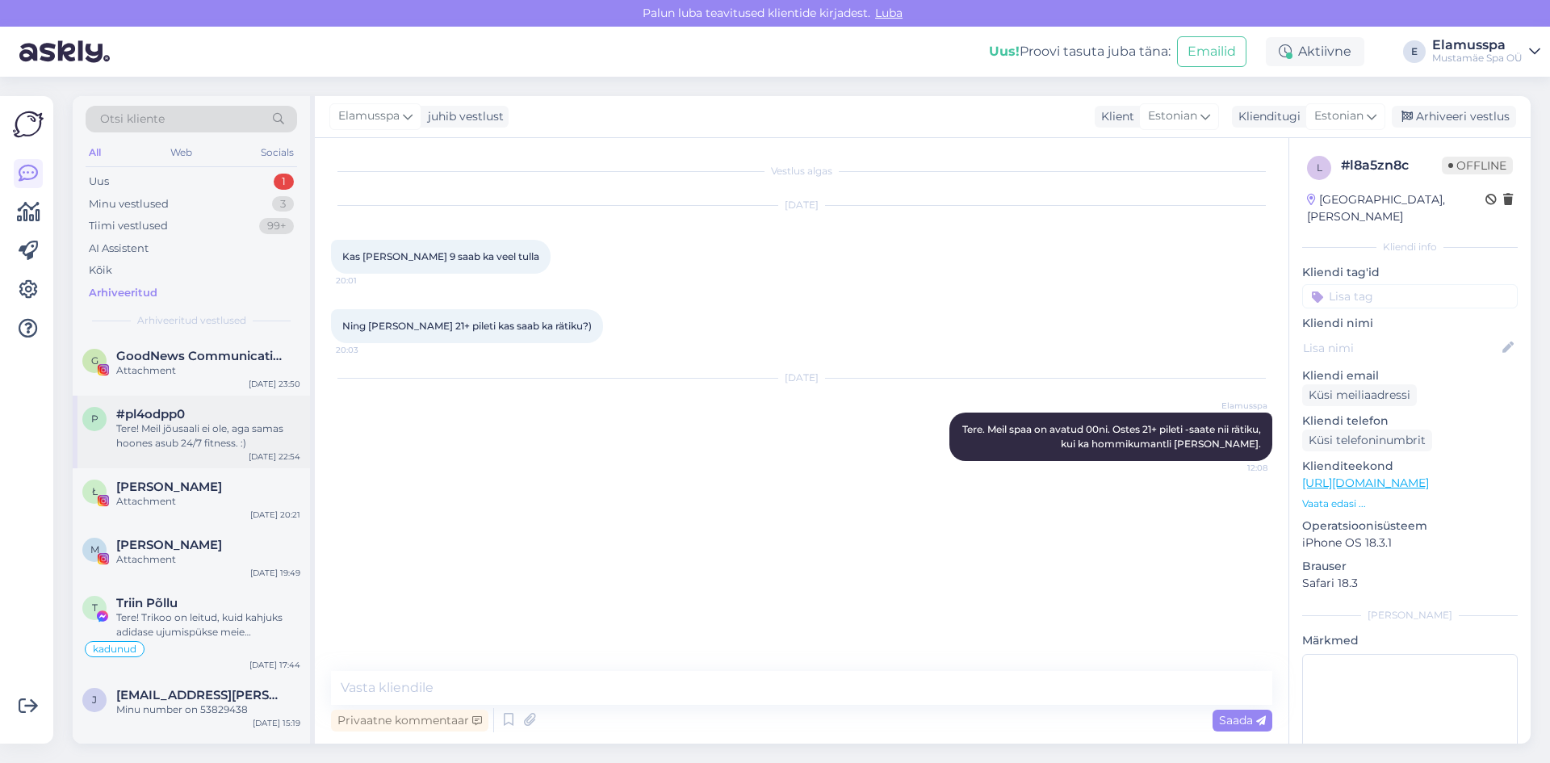
scroll to position [81, 0]
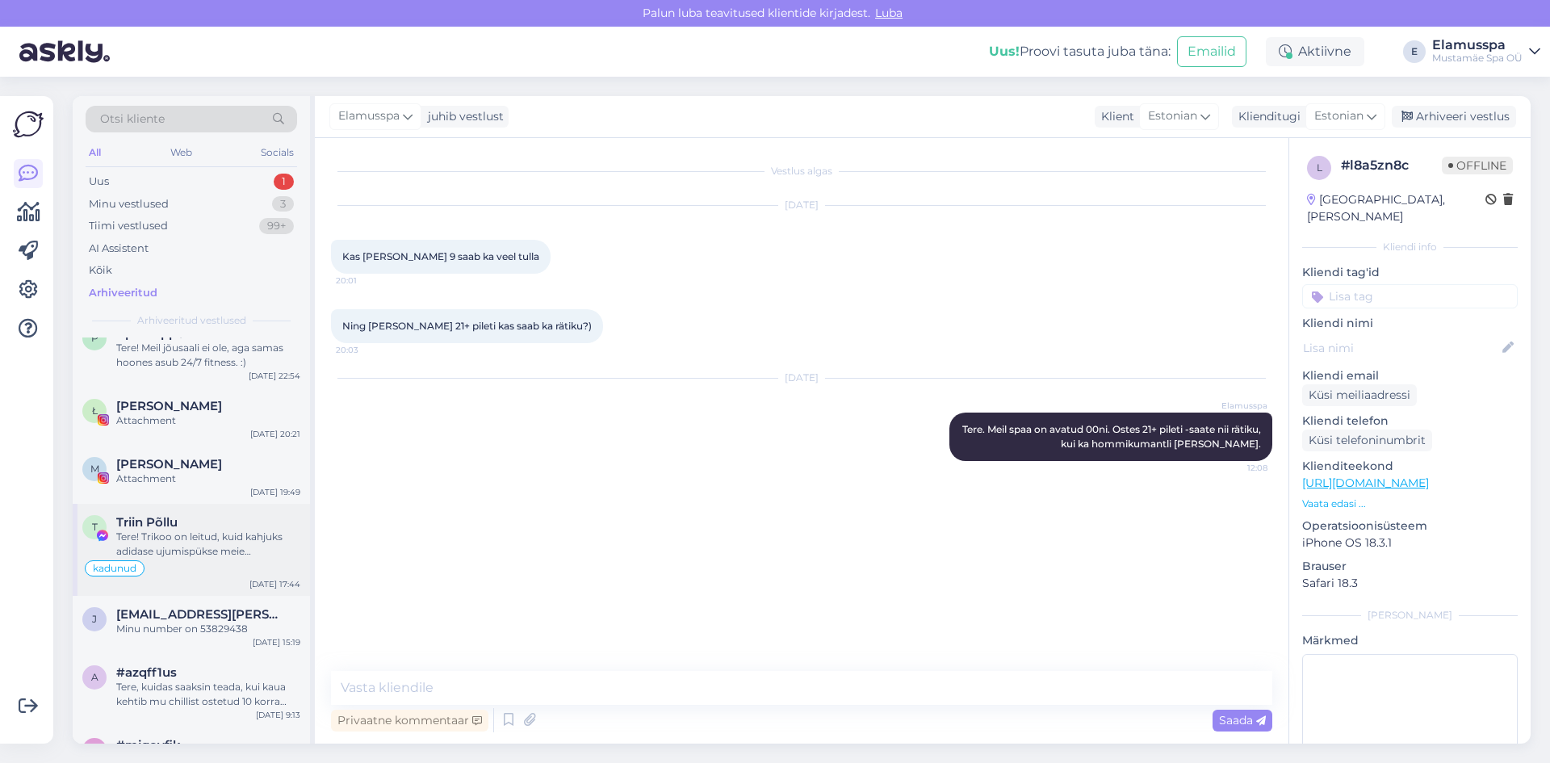
click at [249, 540] on div "Tere! Trikoo on leitud, kuid kahjuks adidase ujumispükse meie [PERSON_NAME] ole." at bounding box center [208, 544] width 184 height 29
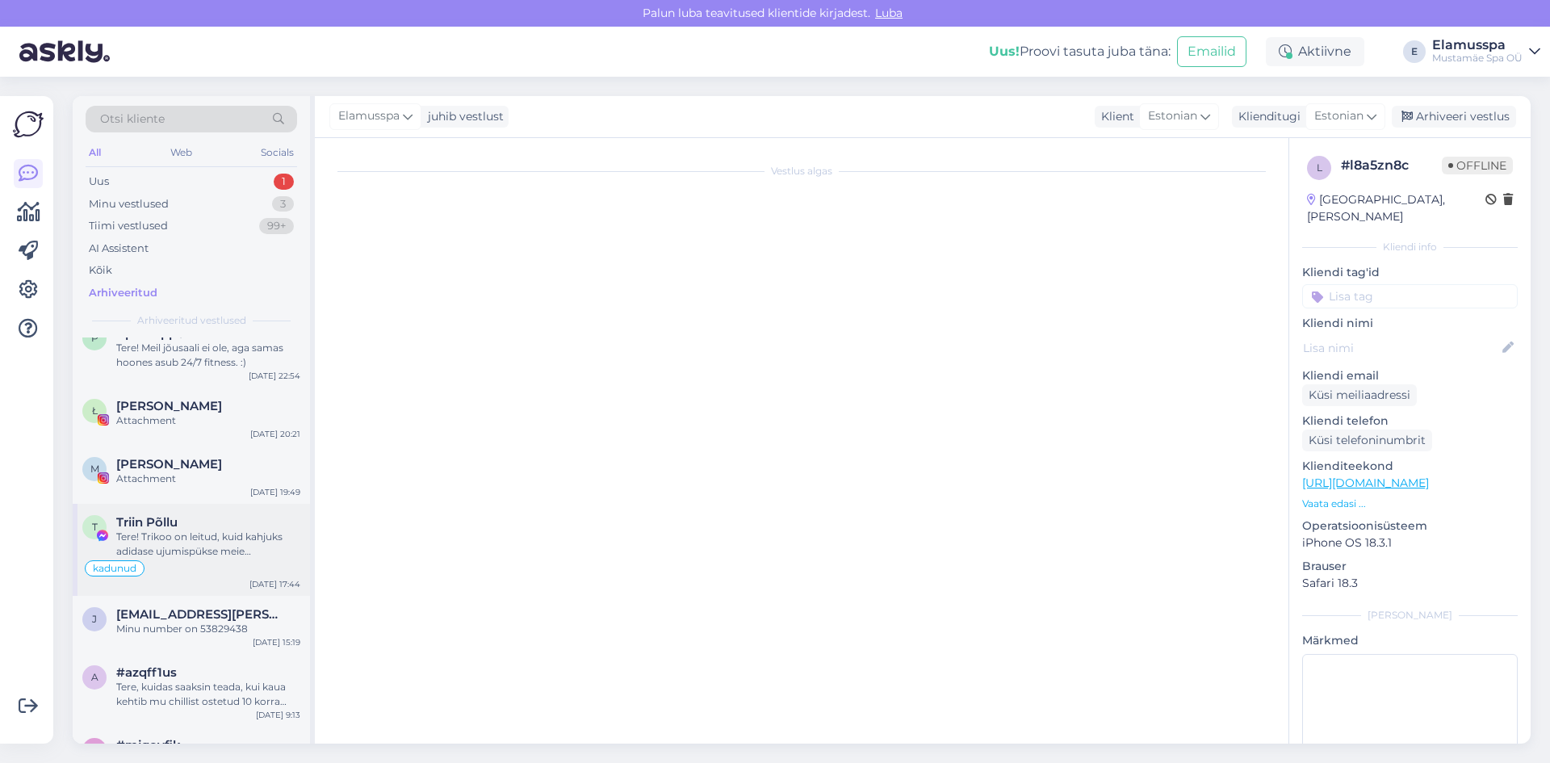
scroll to position [449, 0]
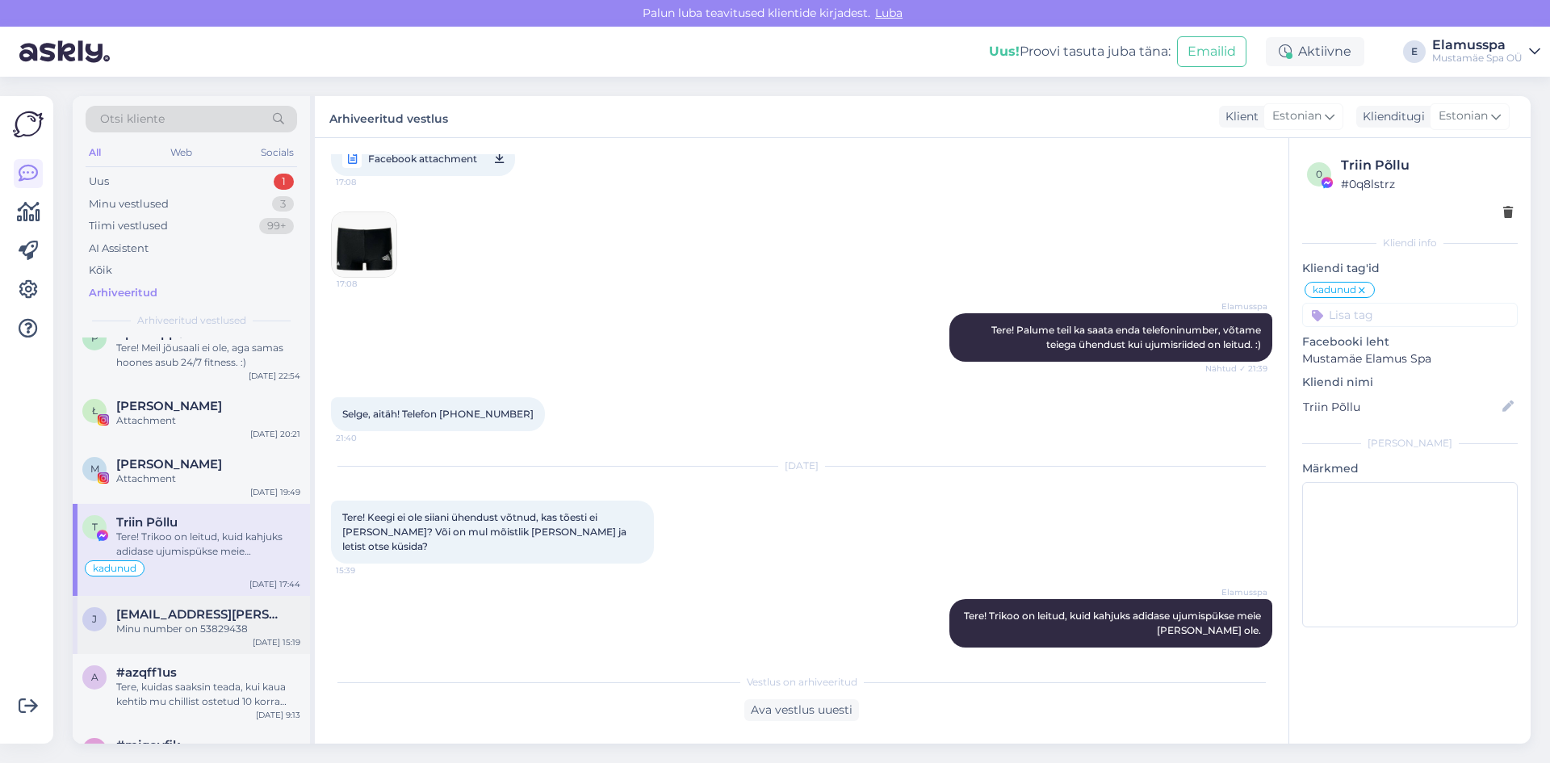
click at [236, 619] on span "[EMAIL_ADDRESS][PERSON_NAME][DOMAIN_NAME]" at bounding box center [200, 614] width 168 height 15
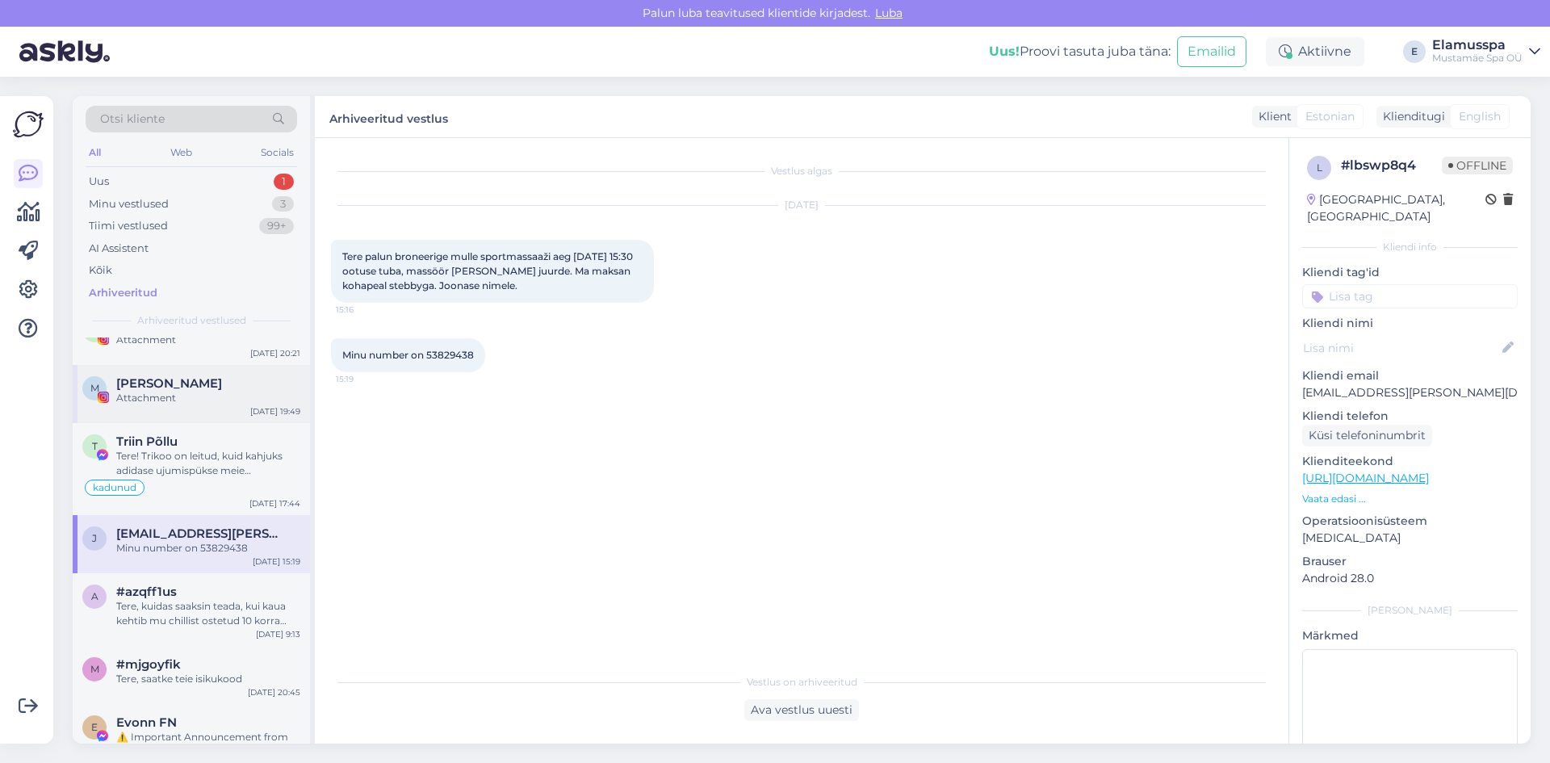
scroll to position [242, 0]
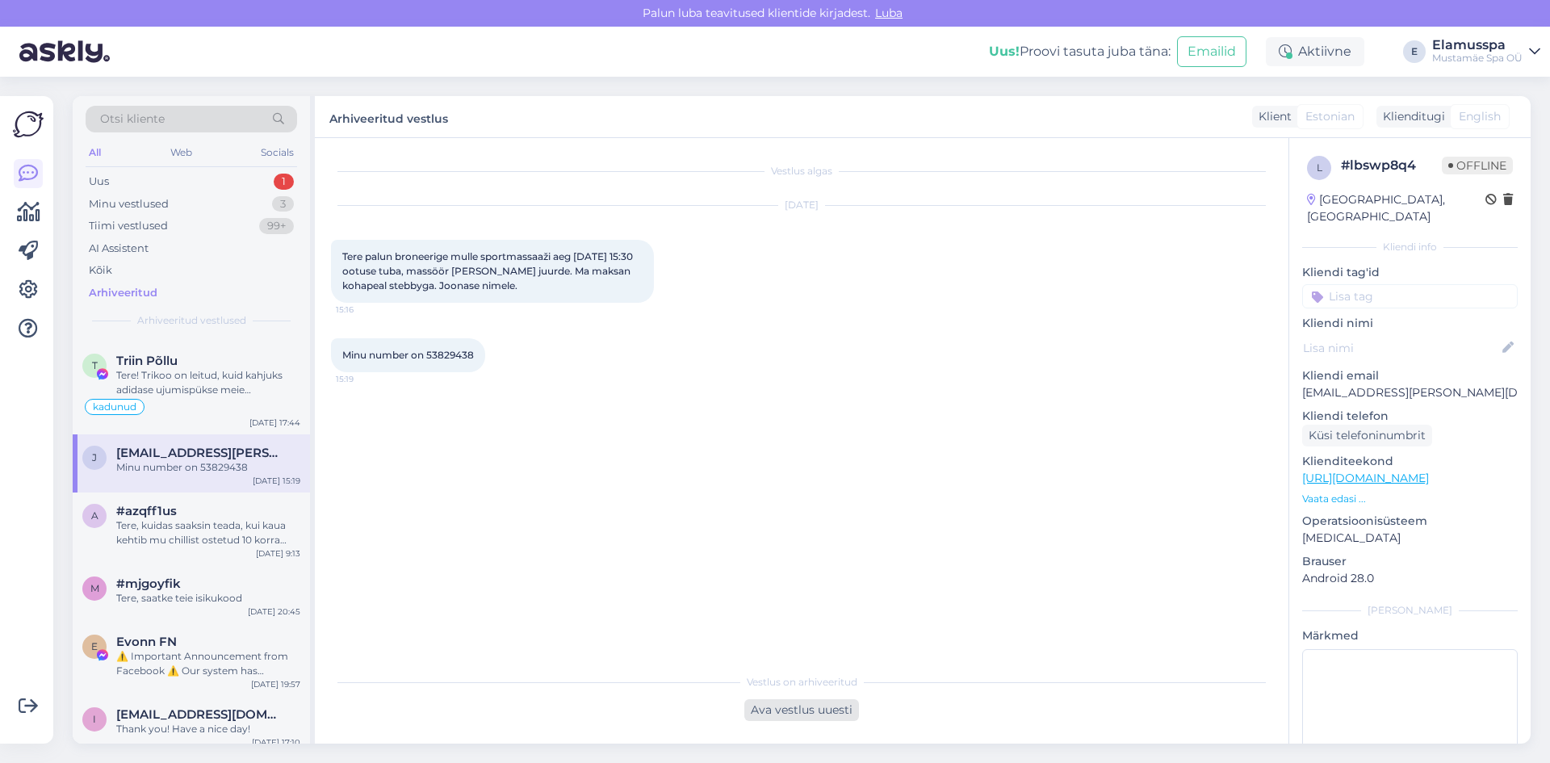
click at [792, 719] on div "Ava vestlus uuesti" at bounding box center [801, 710] width 115 height 22
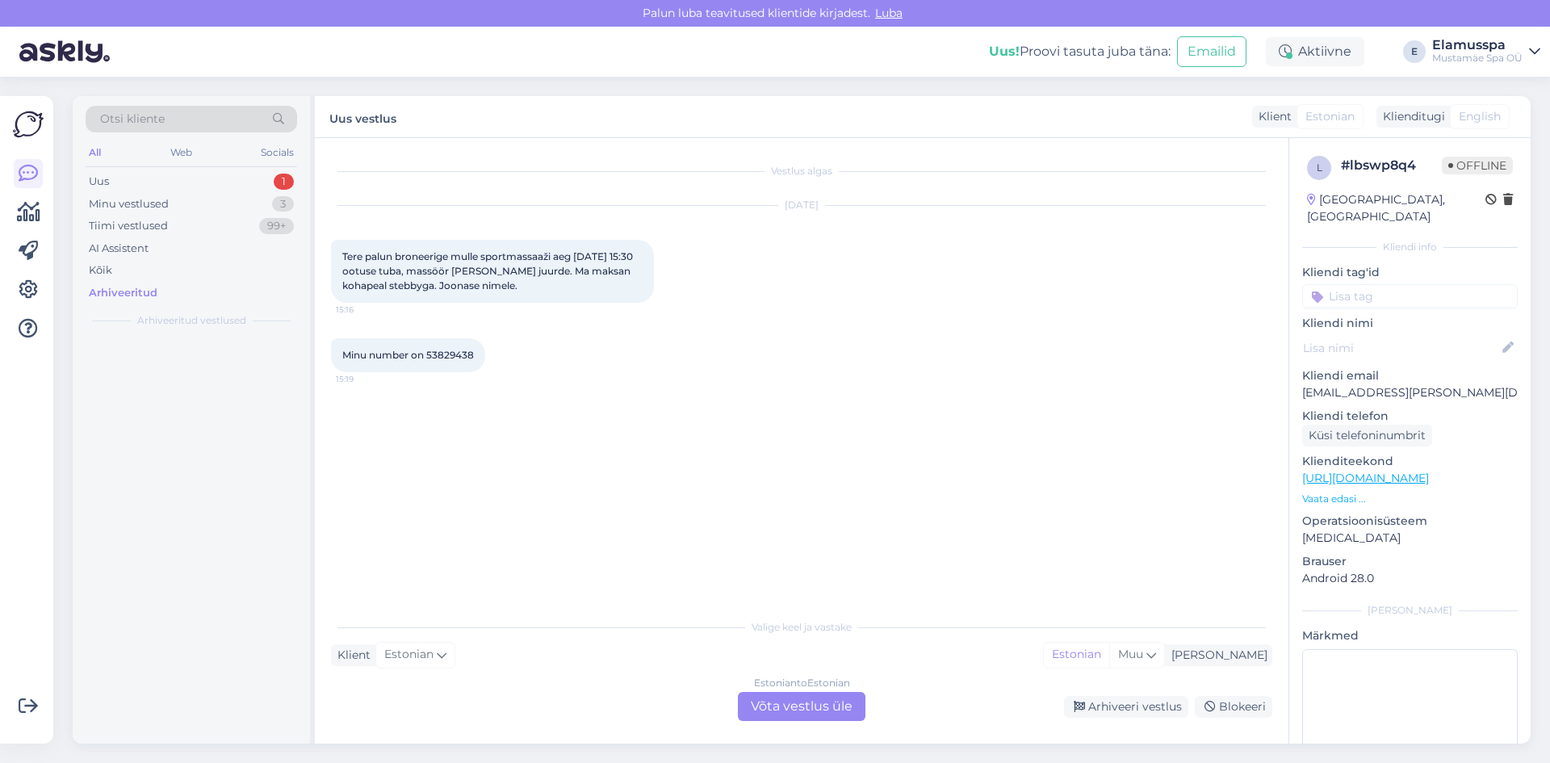
scroll to position [0, 0]
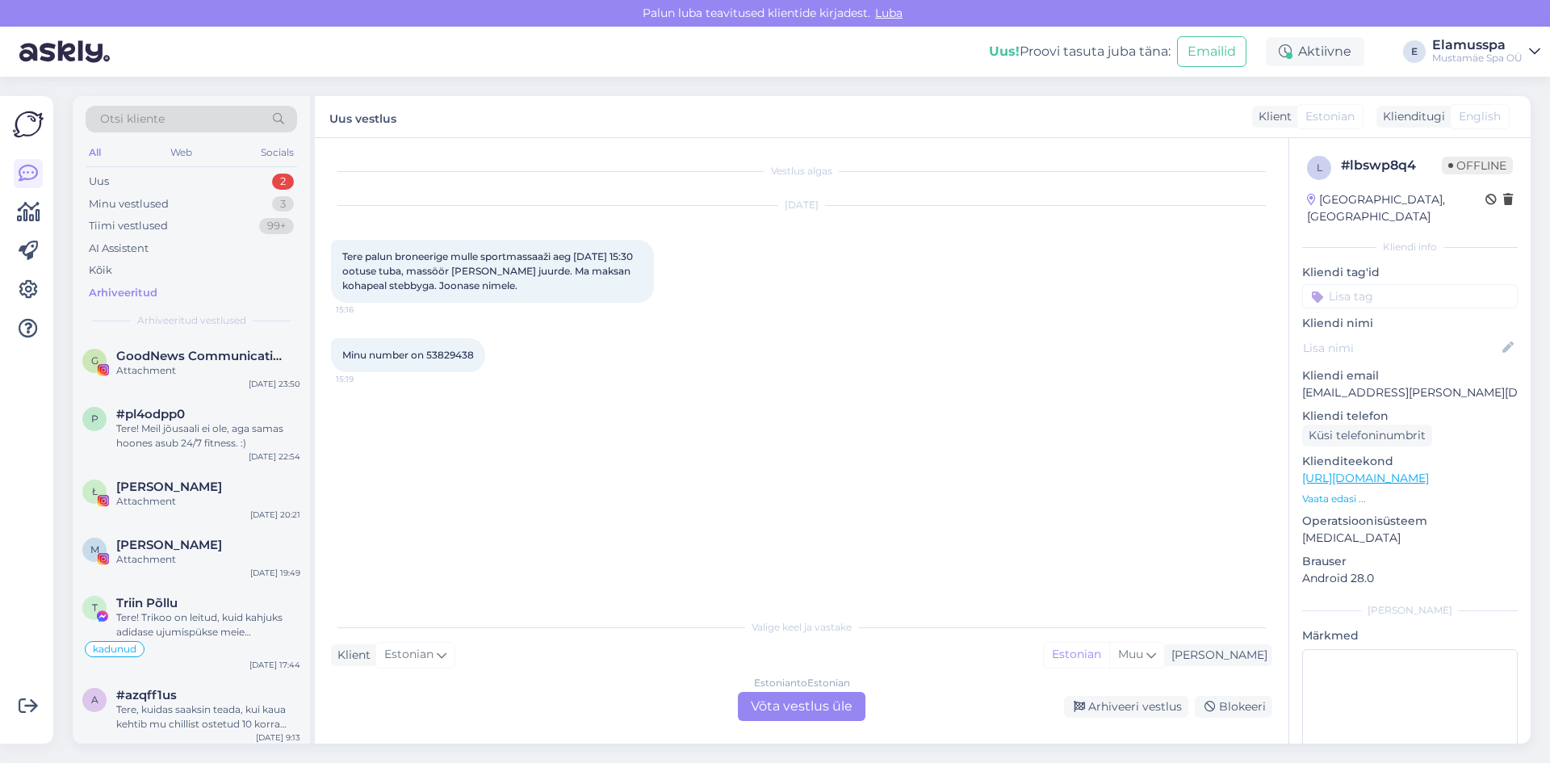
click at [836, 699] on div "Estonian to Estonian Võta vestlus üle" at bounding box center [802, 706] width 128 height 29
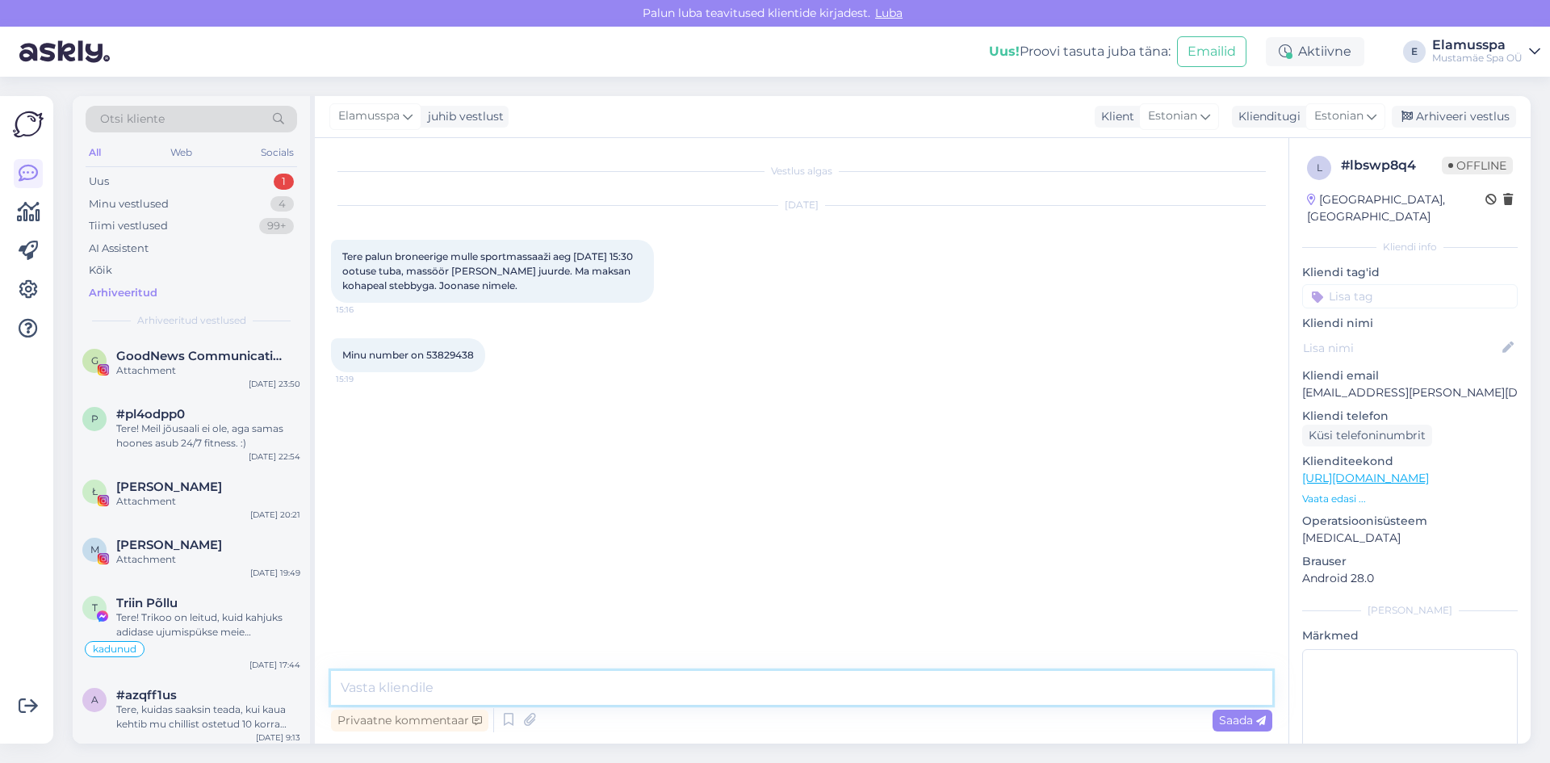
click at [835, 686] on textarea at bounding box center [802, 688] width 942 height 34
click at [516, 683] on textarea "Tere. Oleme teid broneerinud 04.09 sportmassaazile" at bounding box center [802, 688] width 942 height 34
click at [1061, 702] on textarea "Tere. Oleme teid broneerinud 04.09 sportmassaazile" at bounding box center [802, 688] width 942 height 34
click at [1220, 723] on span "Saada" at bounding box center [1242, 720] width 47 height 15
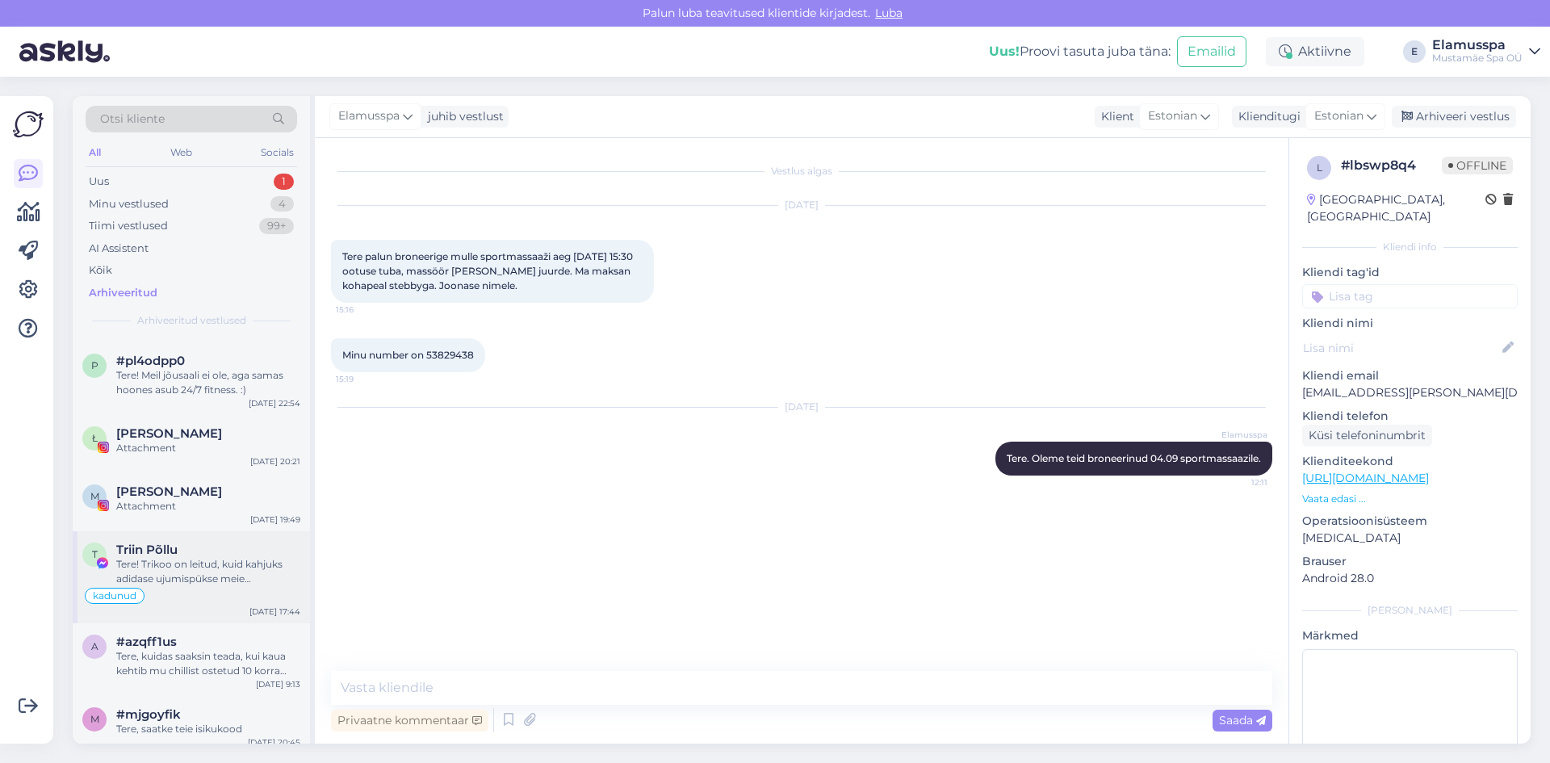
scroll to position [81, 0]
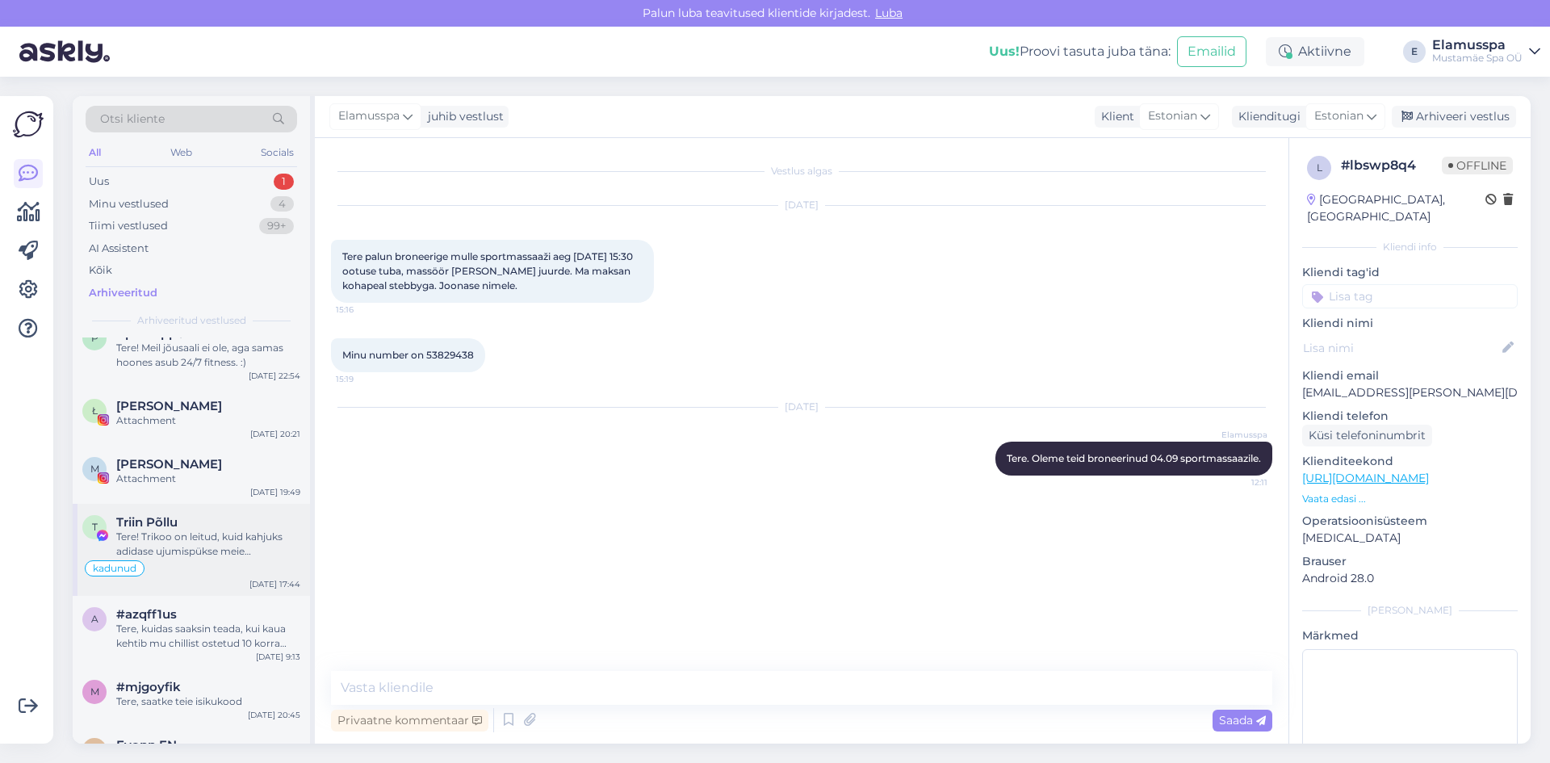
click at [208, 532] on div "Tere! Trikoo on leitud, kuid kahjuks adidase ujumispükse meie [PERSON_NAME] ole." at bounding box center [208, 544] width 184 height 29
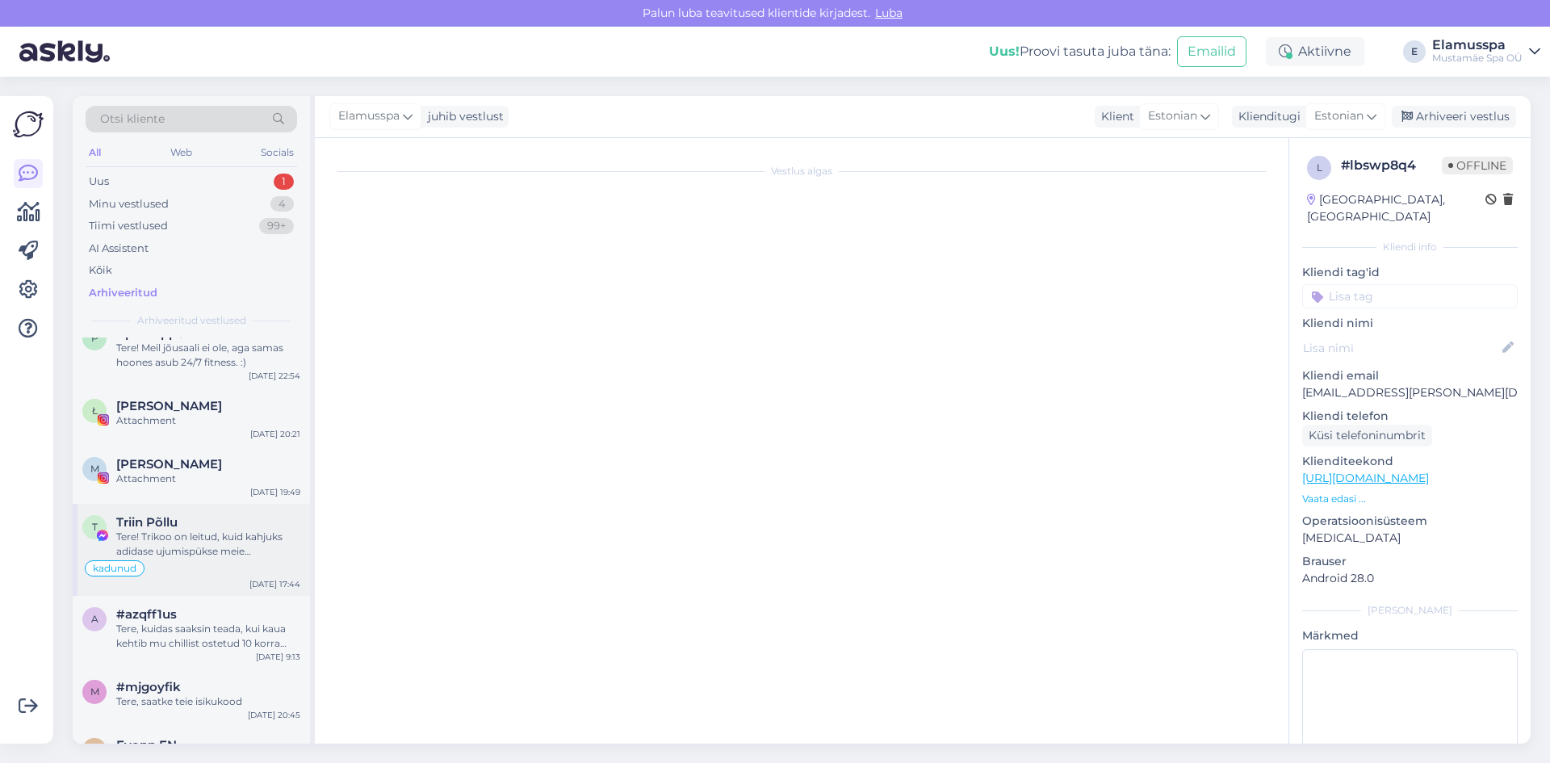
scroll to position [449, 0]
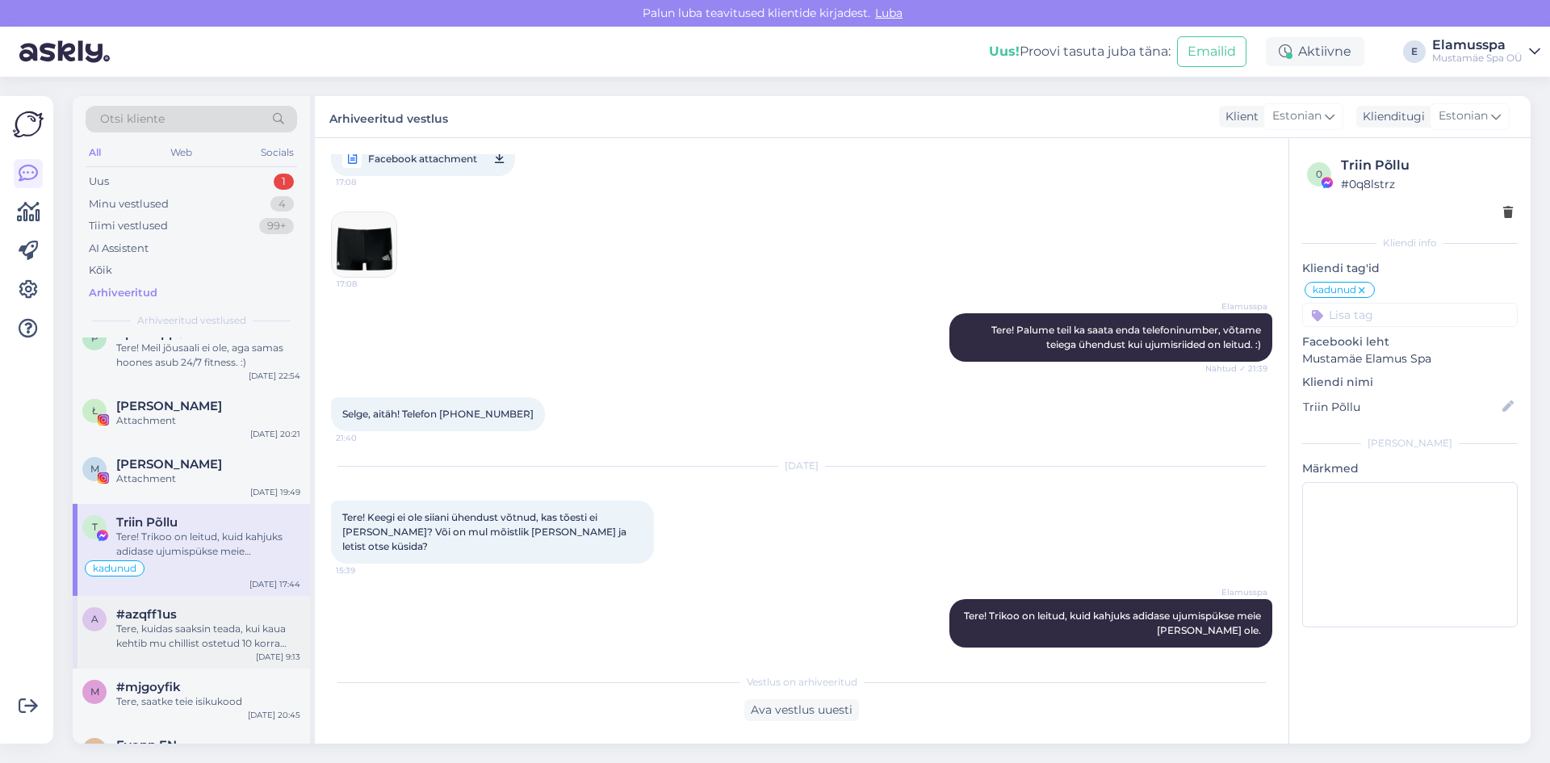
click at [201, 627] on div "Tere, kuidas saaksin teada, kui kaua kehtib mu chillist ostetud 10 korra vautse…" at bounding box center [208, 636] width 184 height 29
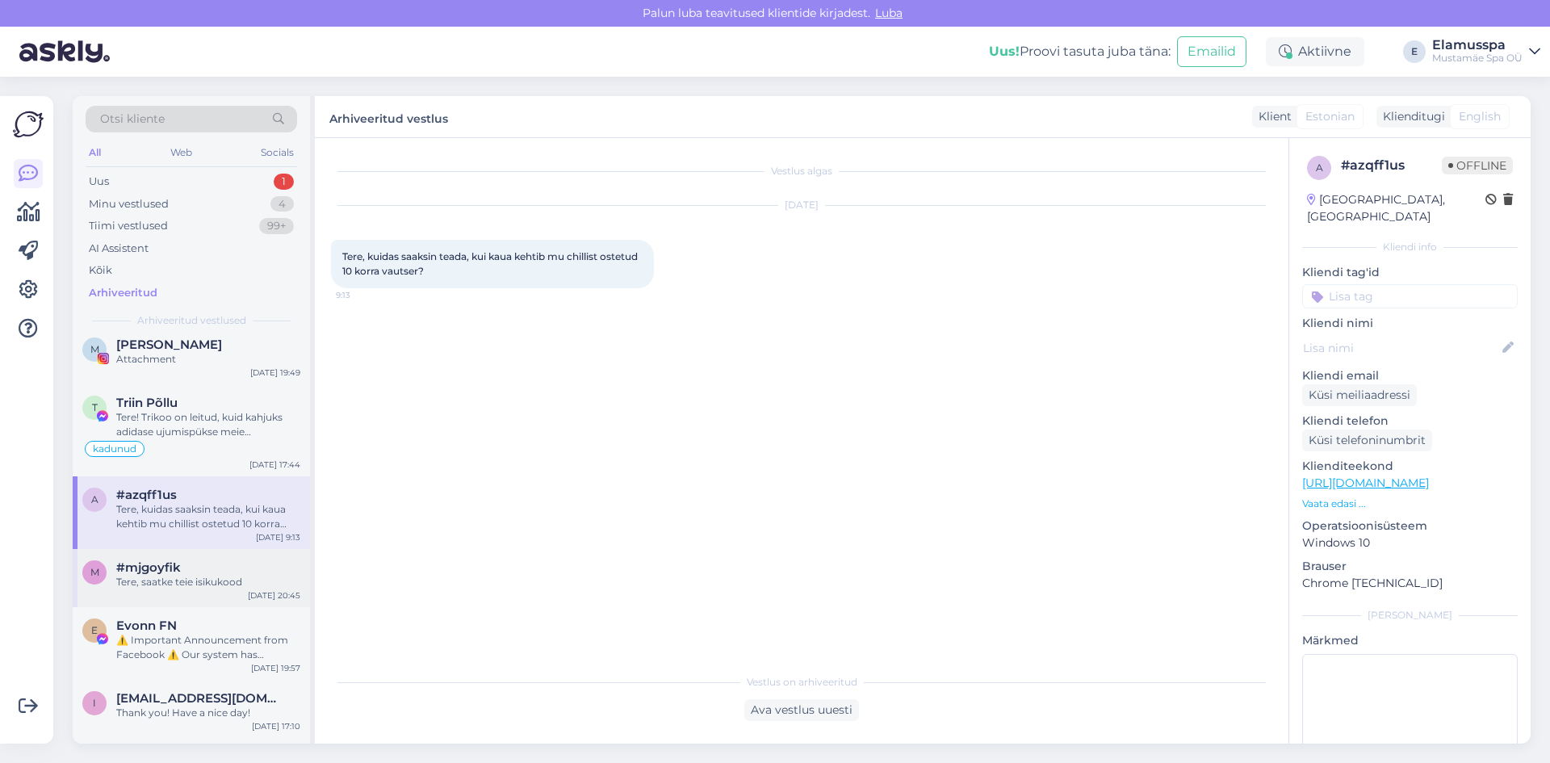
scroll to position [242, 0]
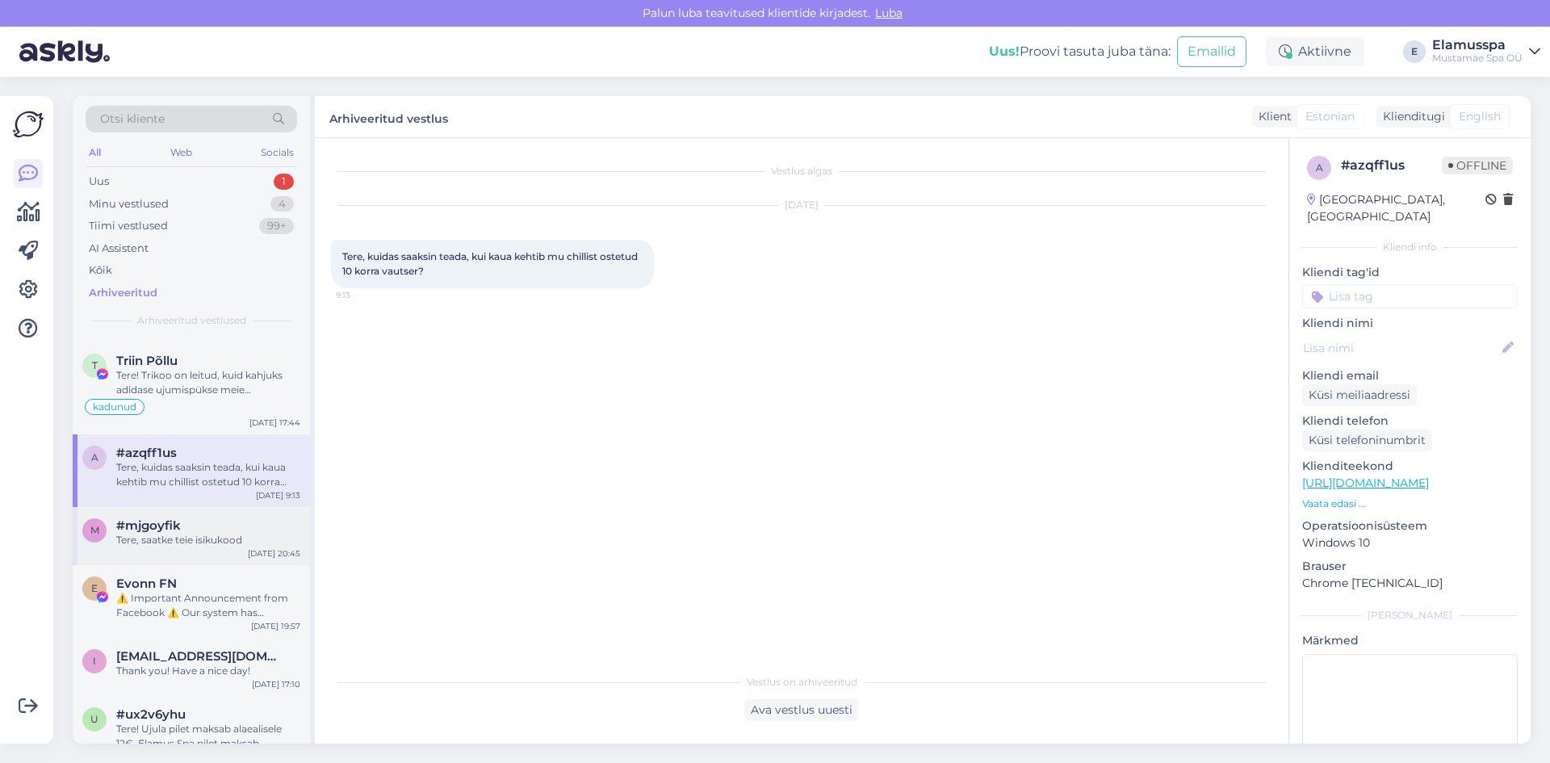
click at [214, 539] on div "Tere, saatke teie isikukood" at bounding box center [208, 540] width 184 height 15
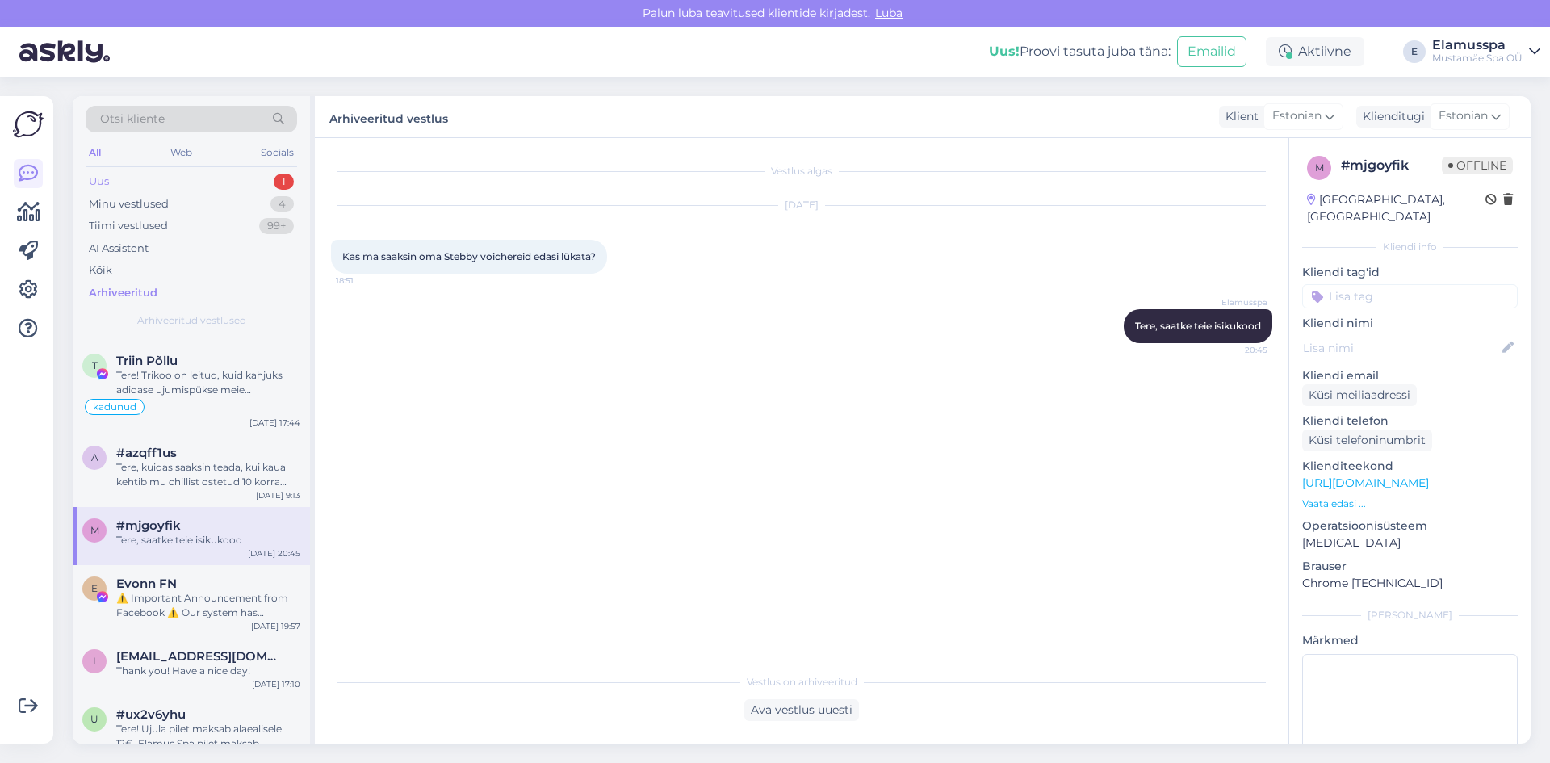
click at [237, 181] on div "Uus 1" at bounding box center [192, 181] width 212 height 23
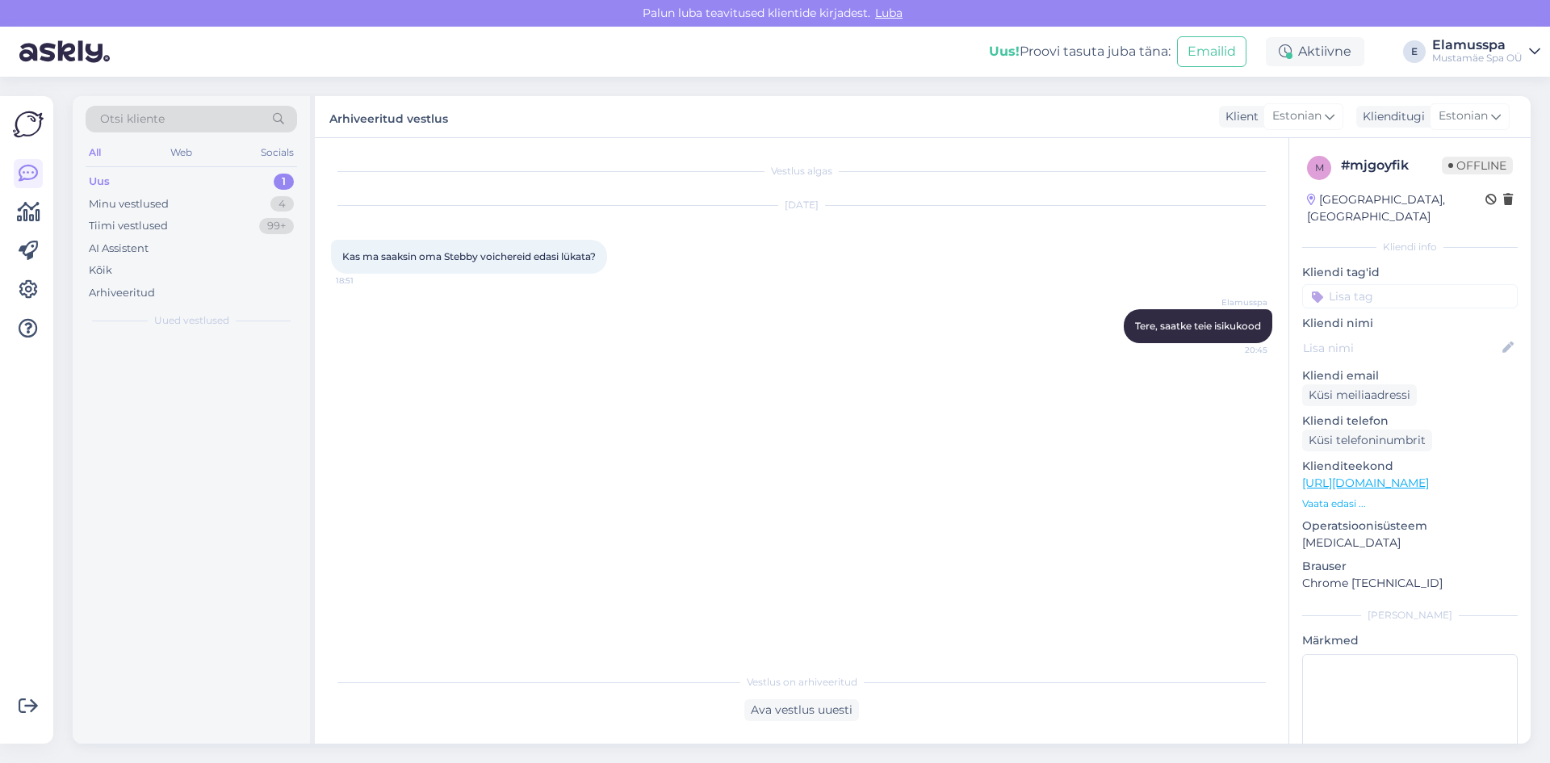
scroll to position [0, 0]
click at [225, 375] on div "Спасибо!" at bounding box center [208, 370] width 184 height 15
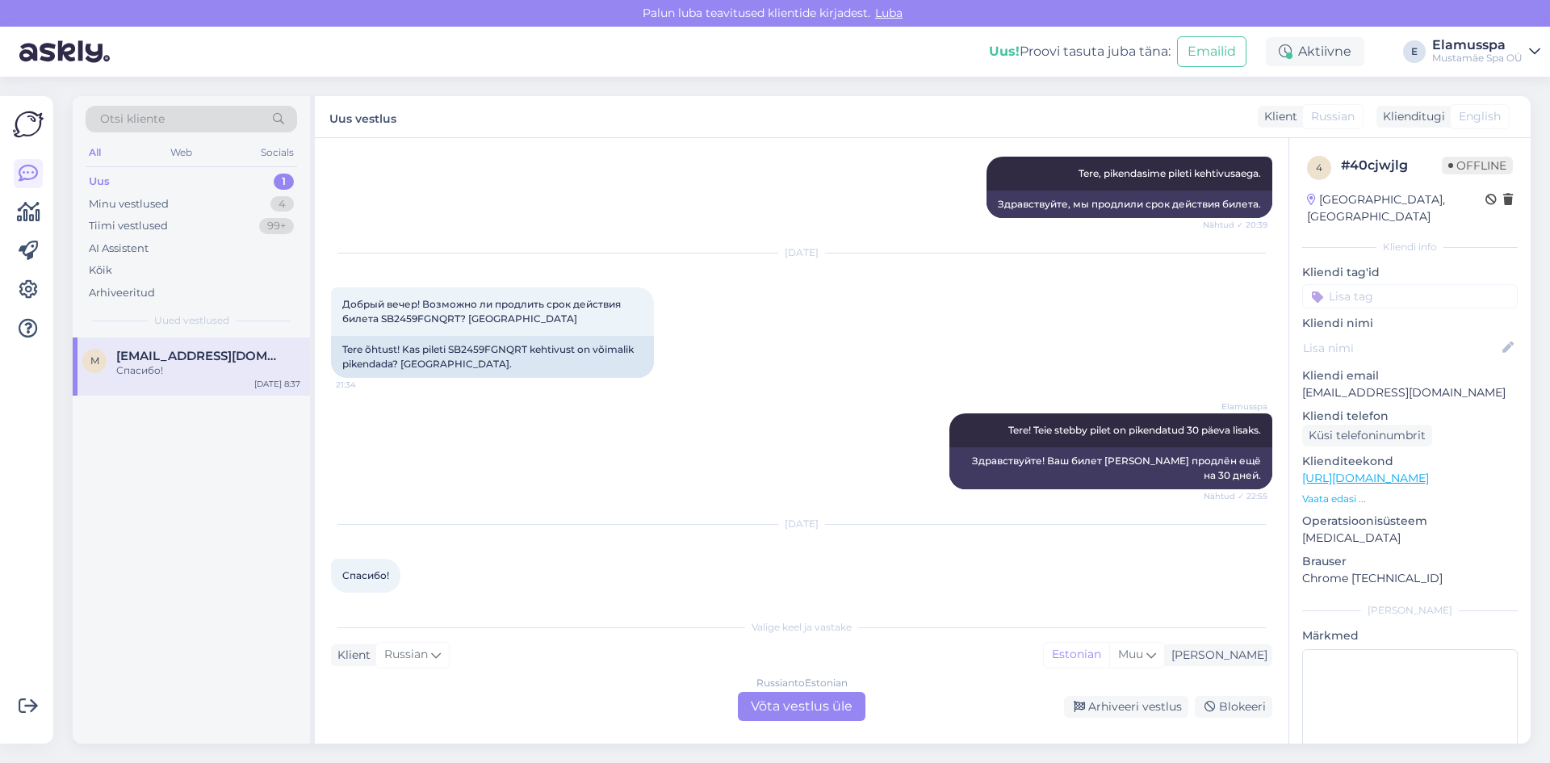
click at [166, 181] on div "Uus 1" at bounding box center [192, 181] width 212 height 23
click at [248, 178] on div "Uus 1" at bounding box center [192, 181] width 212 height 23
click at [272, 202] on div "4" at bounding box center [282, 204] width 23 height 16
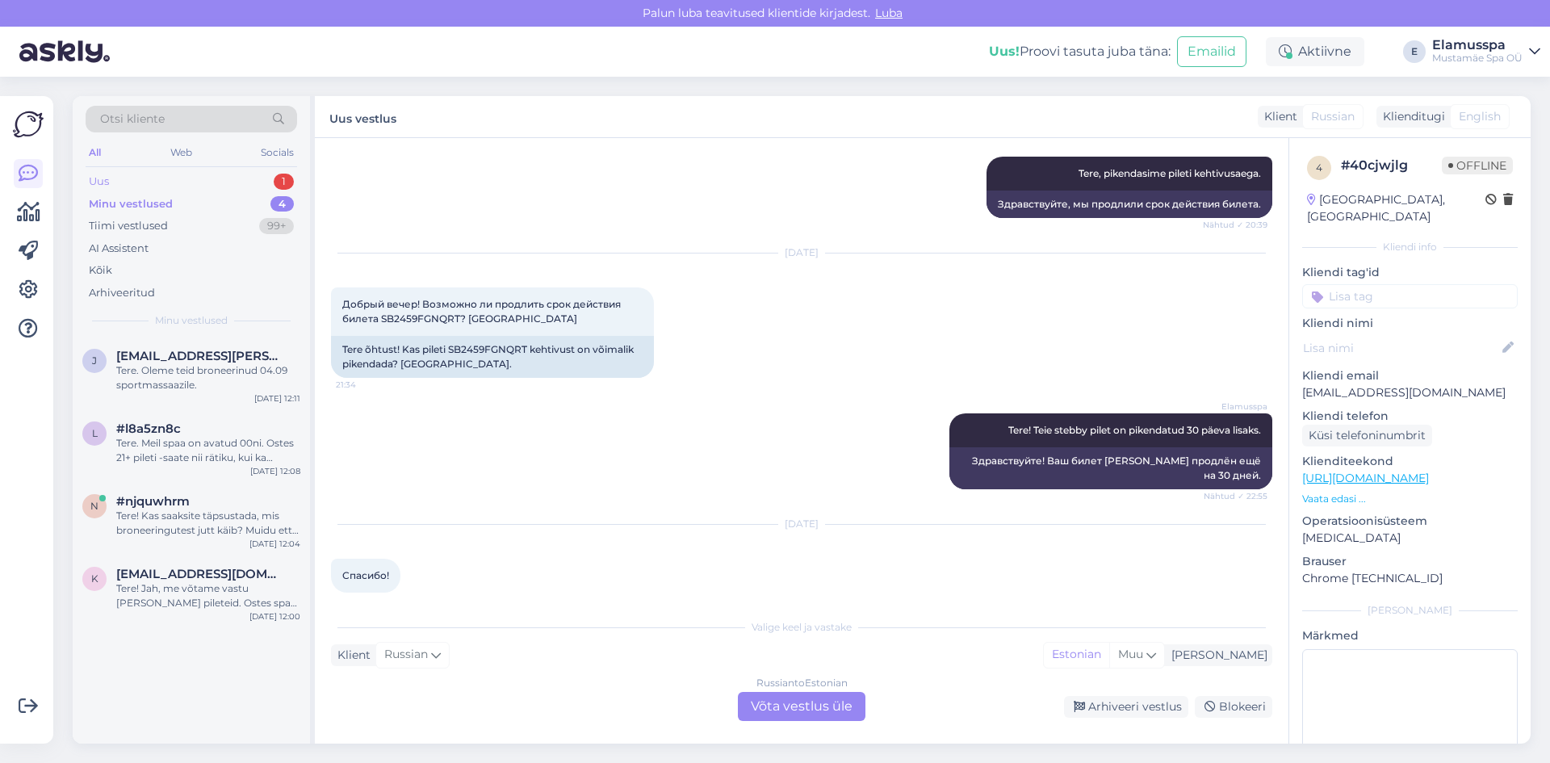
click at [291, 187] on div "1" at bounding box center [284, 182] width 20 height 16
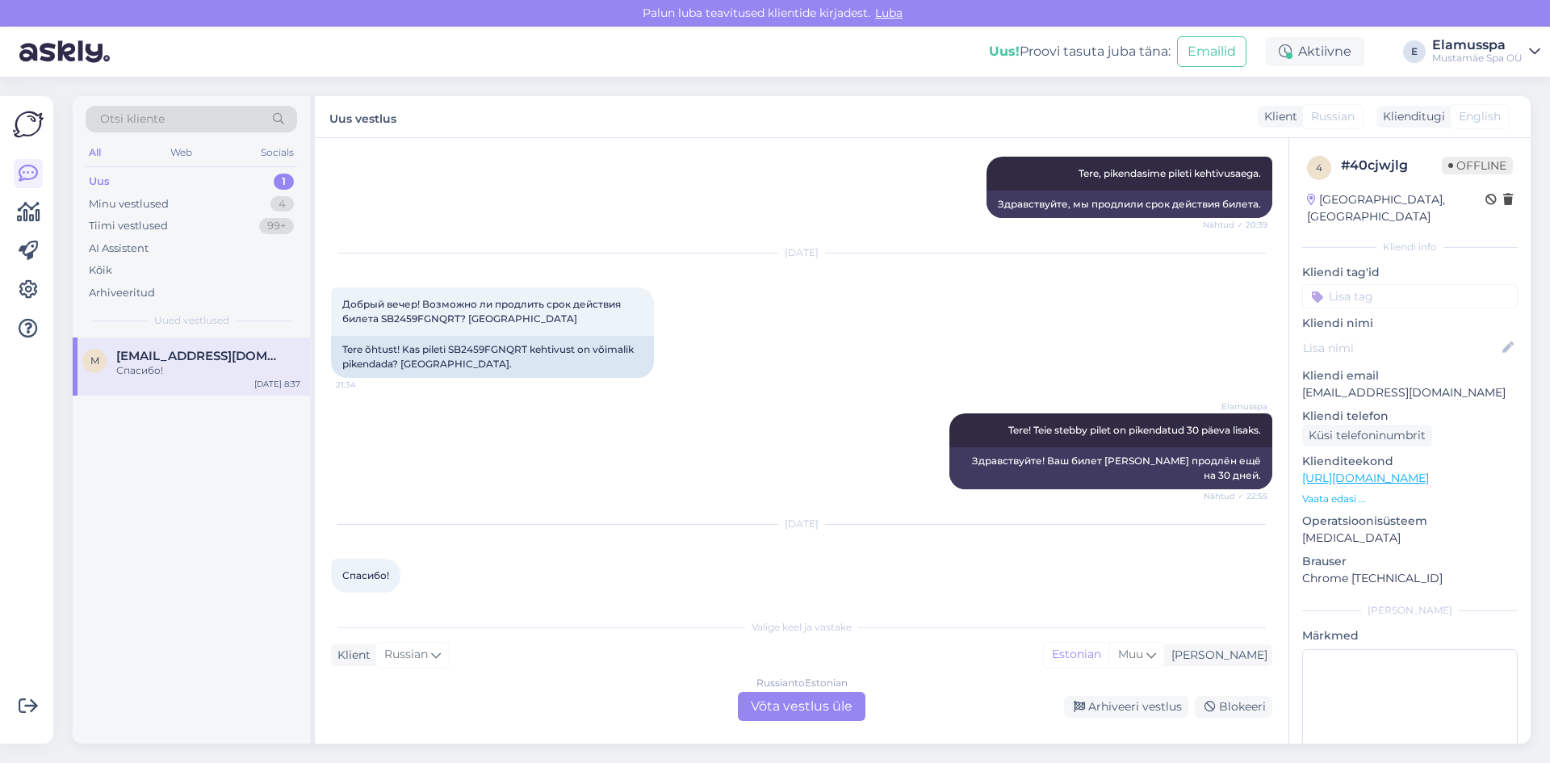
drag, startPoint x: 164, startPoint y: 134, endPoint x: 187, endPoint y: 141, distance: 23.7
click at [171, 135] on div "Otsi kliente" at bounding box center [192, 124] width 212 height 36
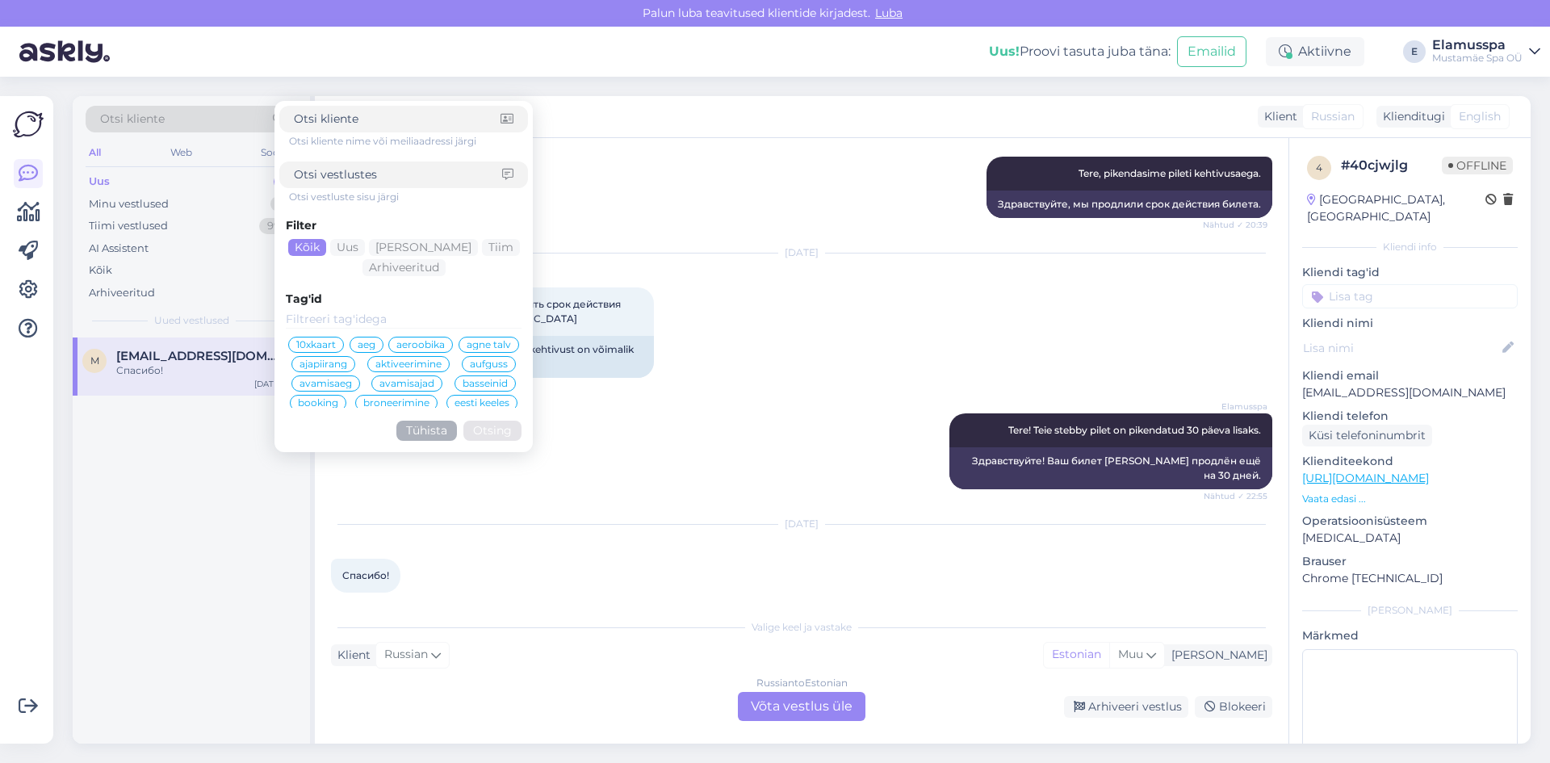
click at [187, 141] on div "Otsi kliente Otsi kliente nime või meiliaadressi järgi Otsi vestluste sisu järg…" at bounding box center [192, 124] width 212 height 36
click at [811, 459] on div "Elamusspa Tere! Teie stebby pilet on pikendatud 30 päeva lisaks. Nähtud ✓ 22:55…" at bounding box center [802, 451] width 942 height 111
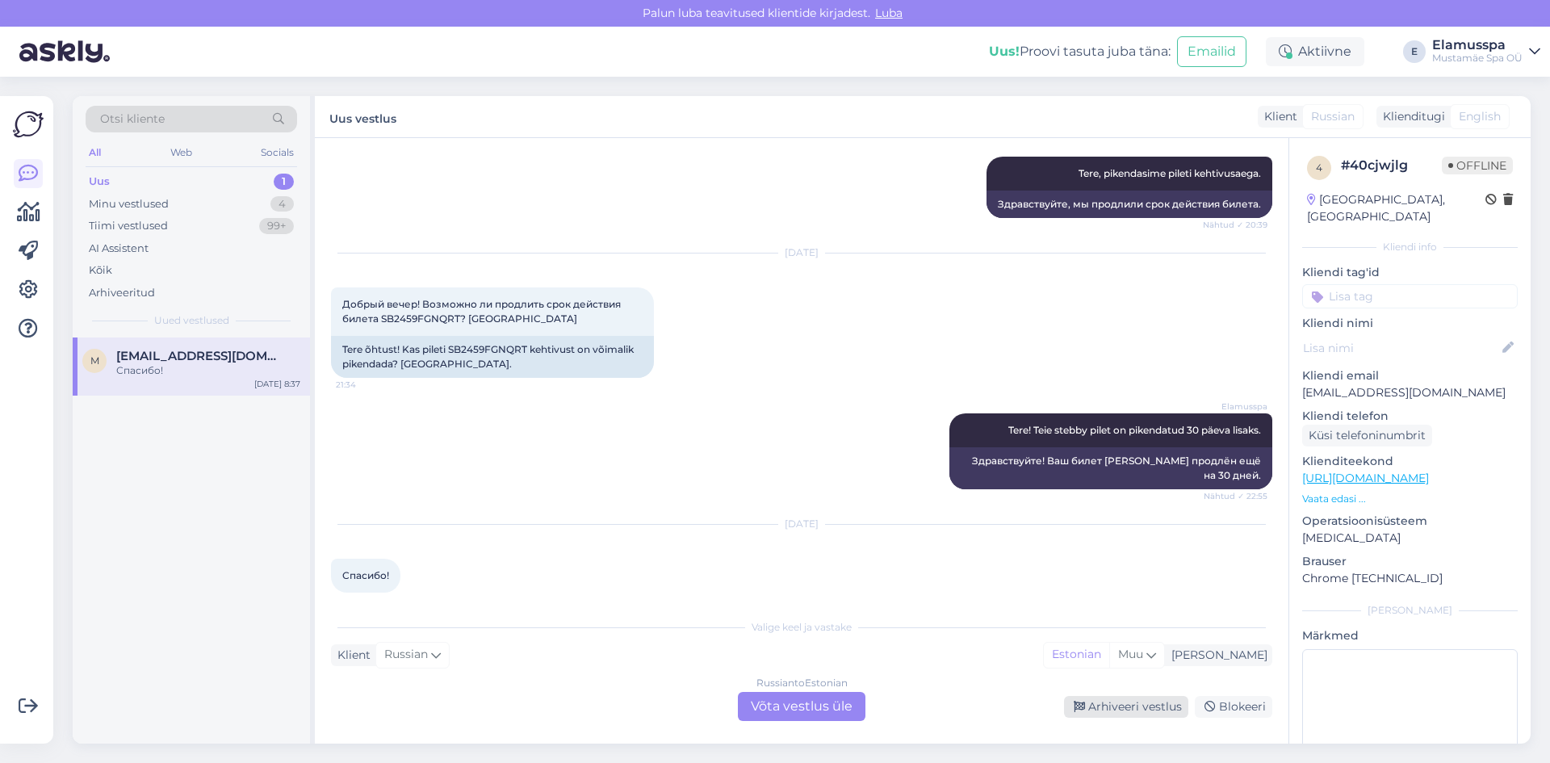
click at [1132, 709] on div "Arhiveeri vestlus" at bounding box center [1126, 707] width 124 height 22
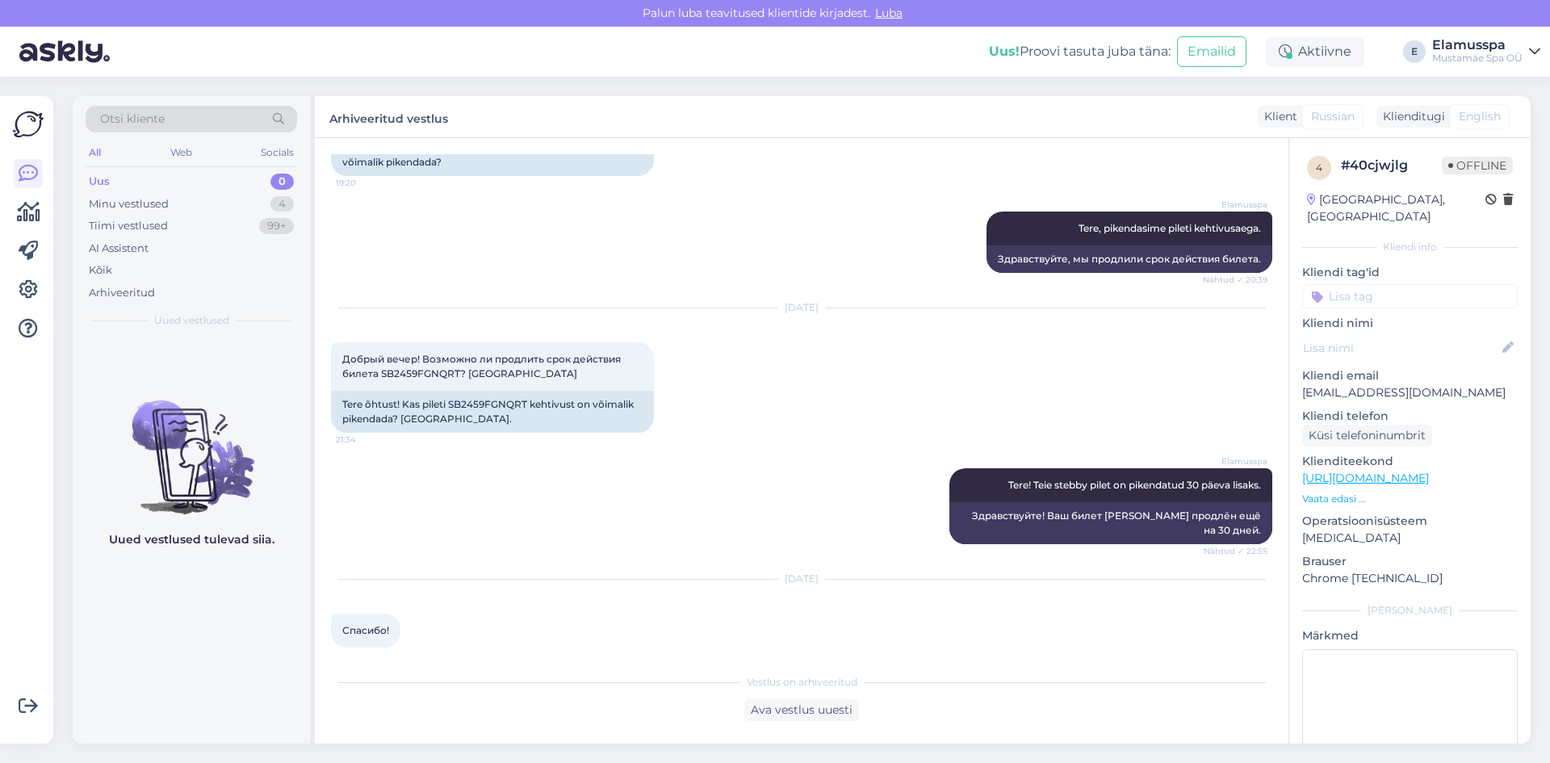
click at [216, 190] on div "Uus 0" at bounding box center [192, 181] width 212 height 23
click at [206, 195] on div "Minu vestlused 4" at bounding box center [192, 204] width 212 height 23
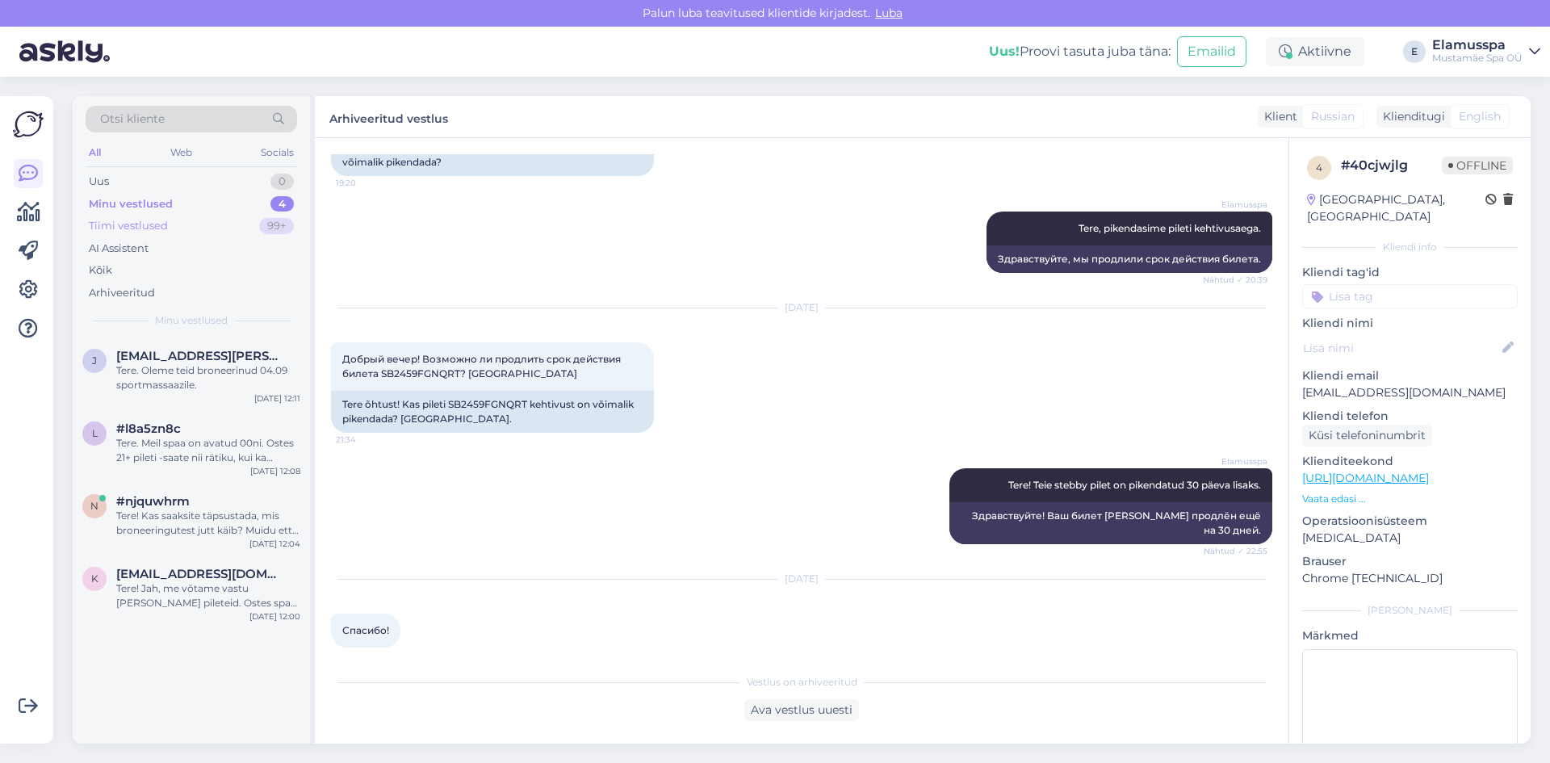
click at [208, 232] on div "Tiimi vestlused 99+" at bounding box center [192, 226] width 212 height 23
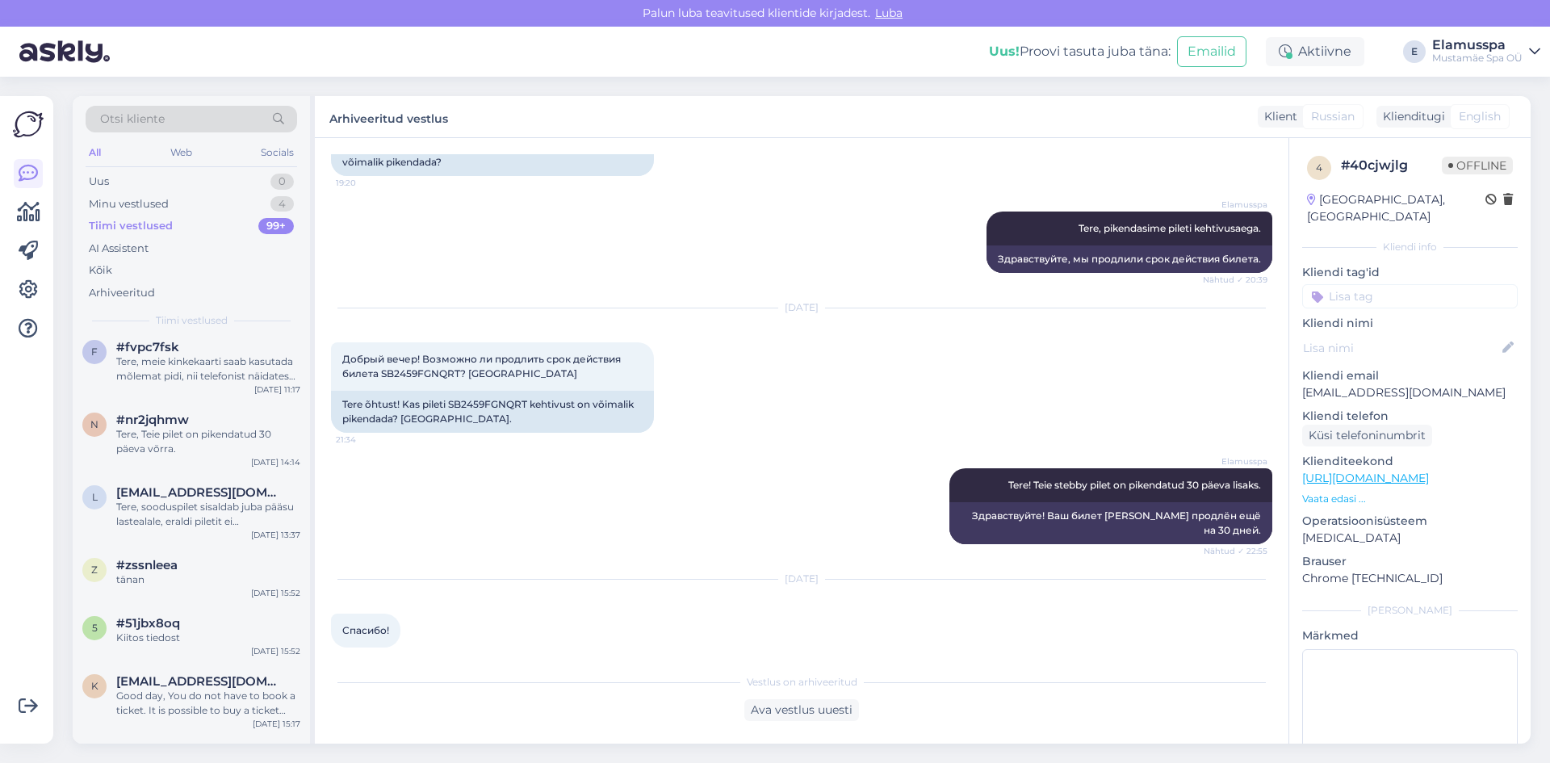
scroll to position [727, 0]
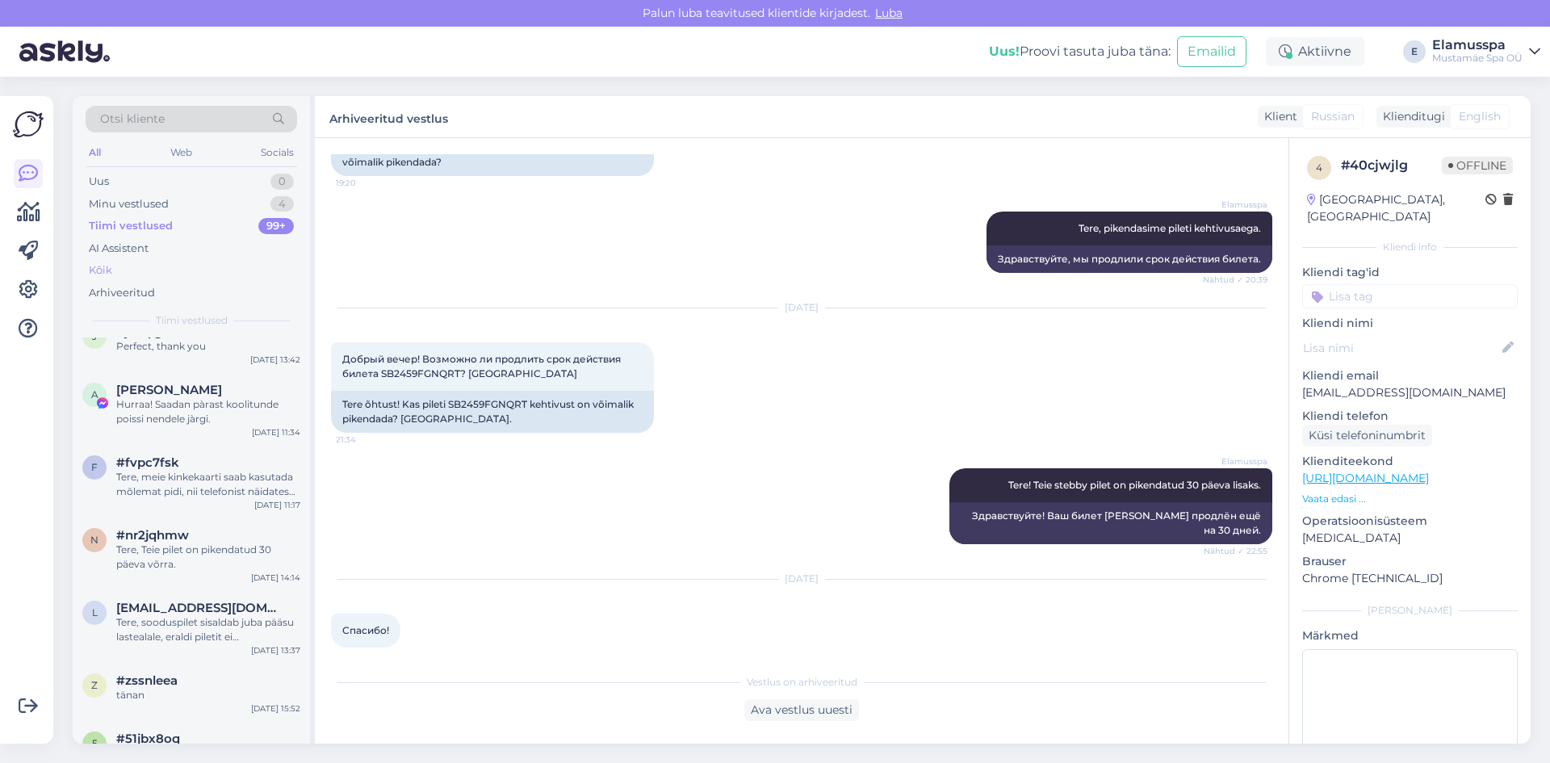
click at [169, 261] on div "Kõik" at bounding box center [192, 270] width 212 height 23
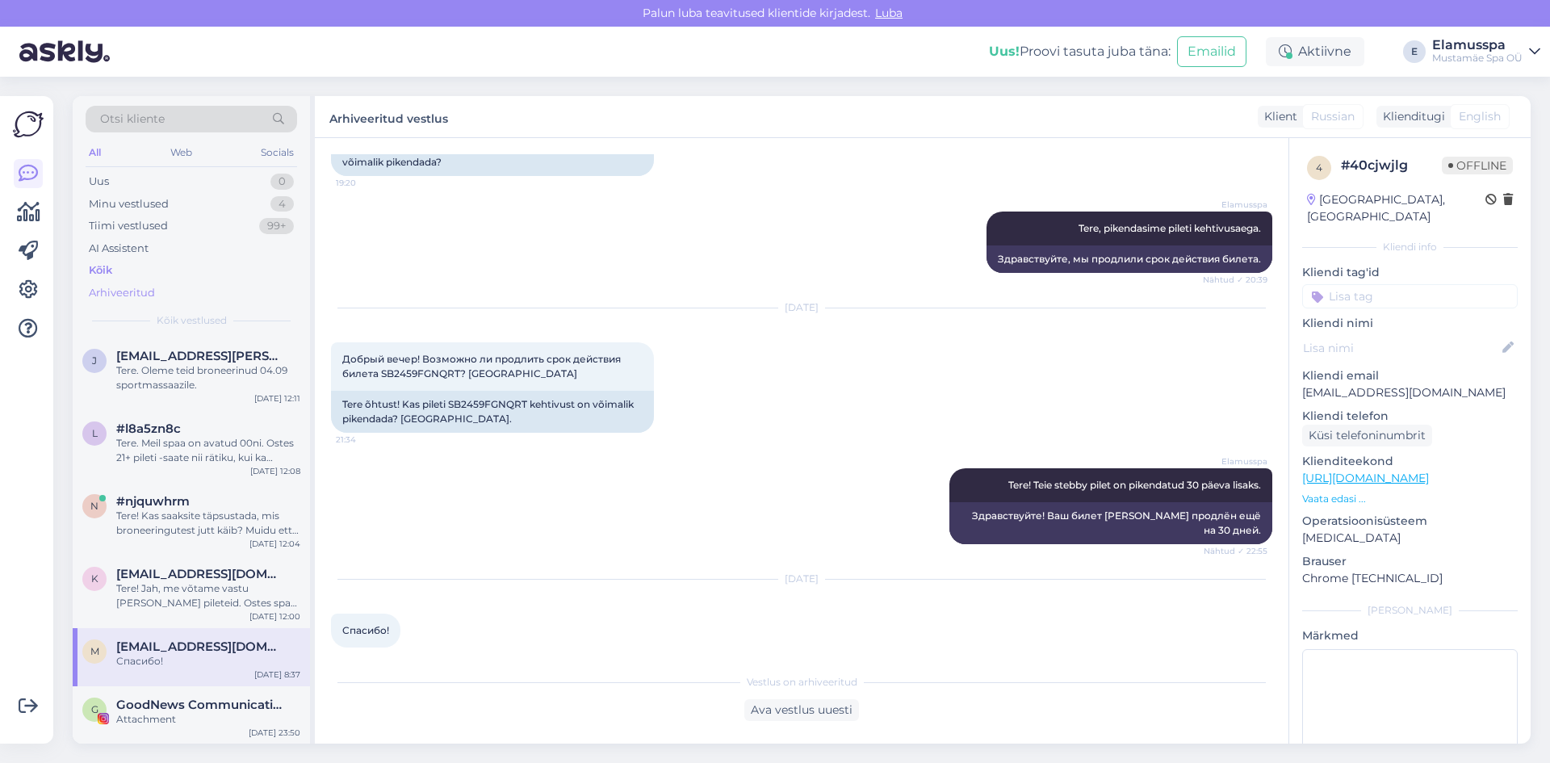
click at [194, 303] on div "Arhiveeritud" at bounding box center [192, 293] width 212 height 23
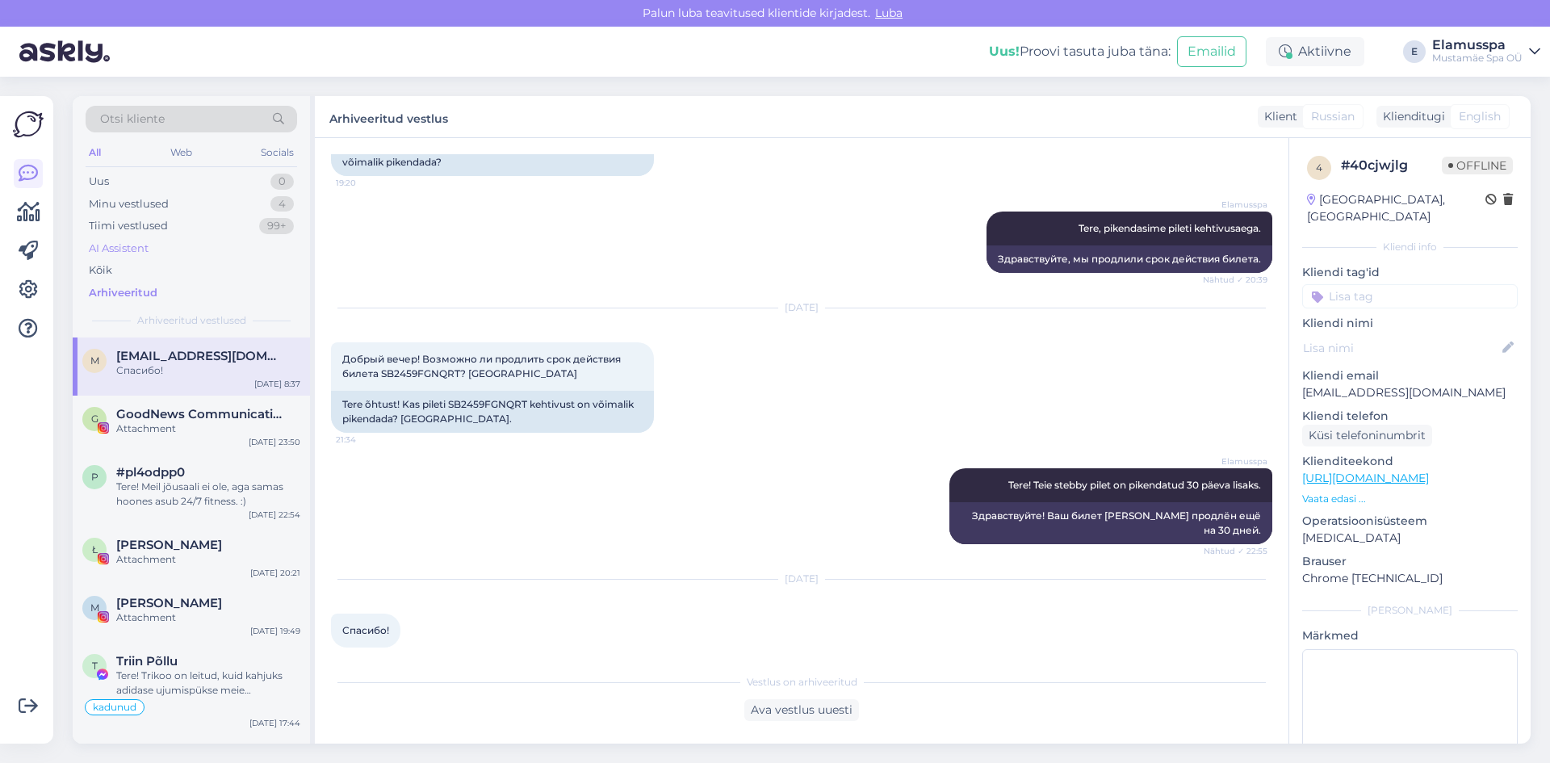
click at [175, 252] on div "AI Assistent" at bounding box center [192, 248] width 212 height 23
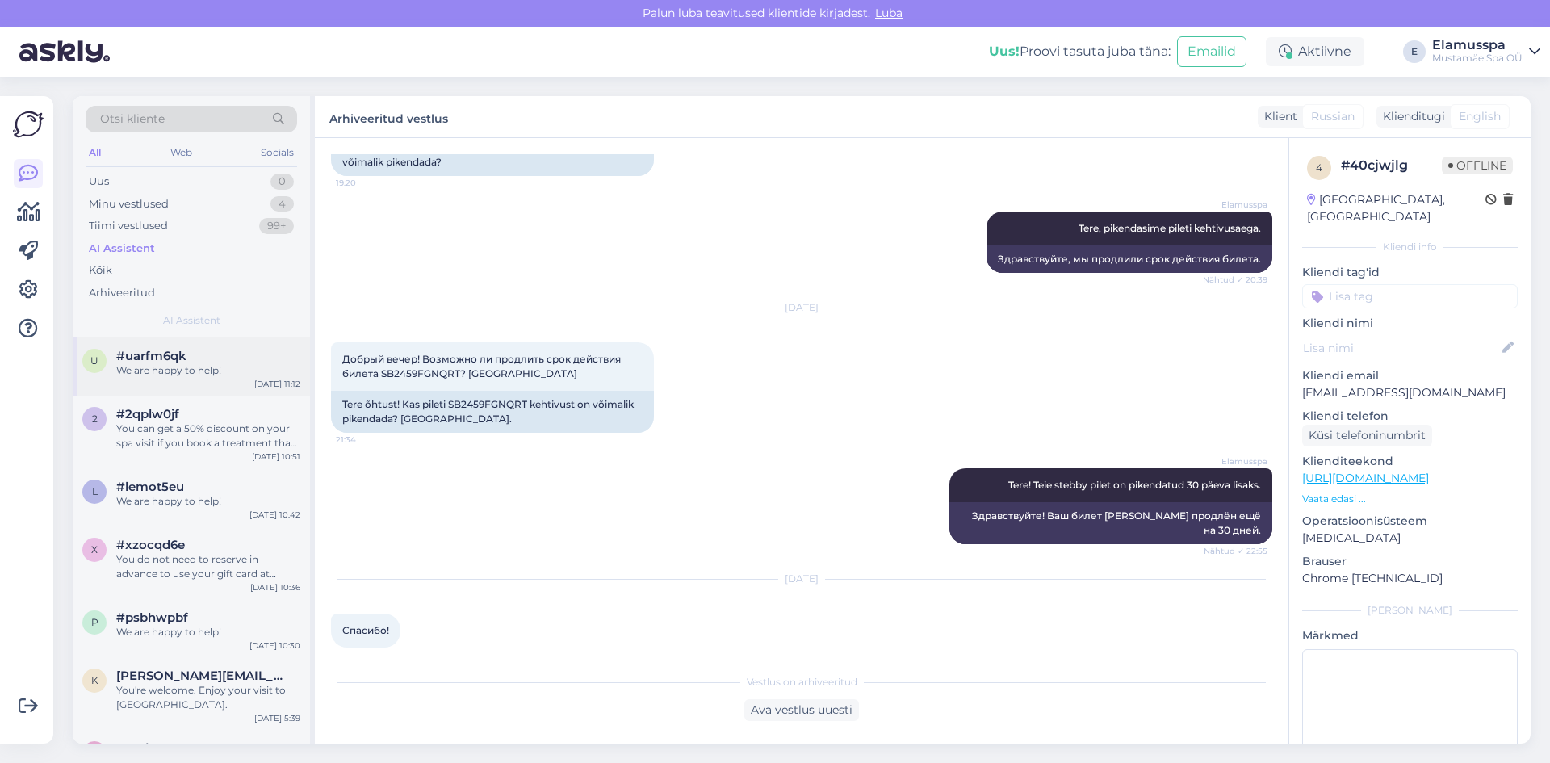
click at [226, 372] on div "We are happy to help!" at bounding box center [208, 370] width 184 height 15
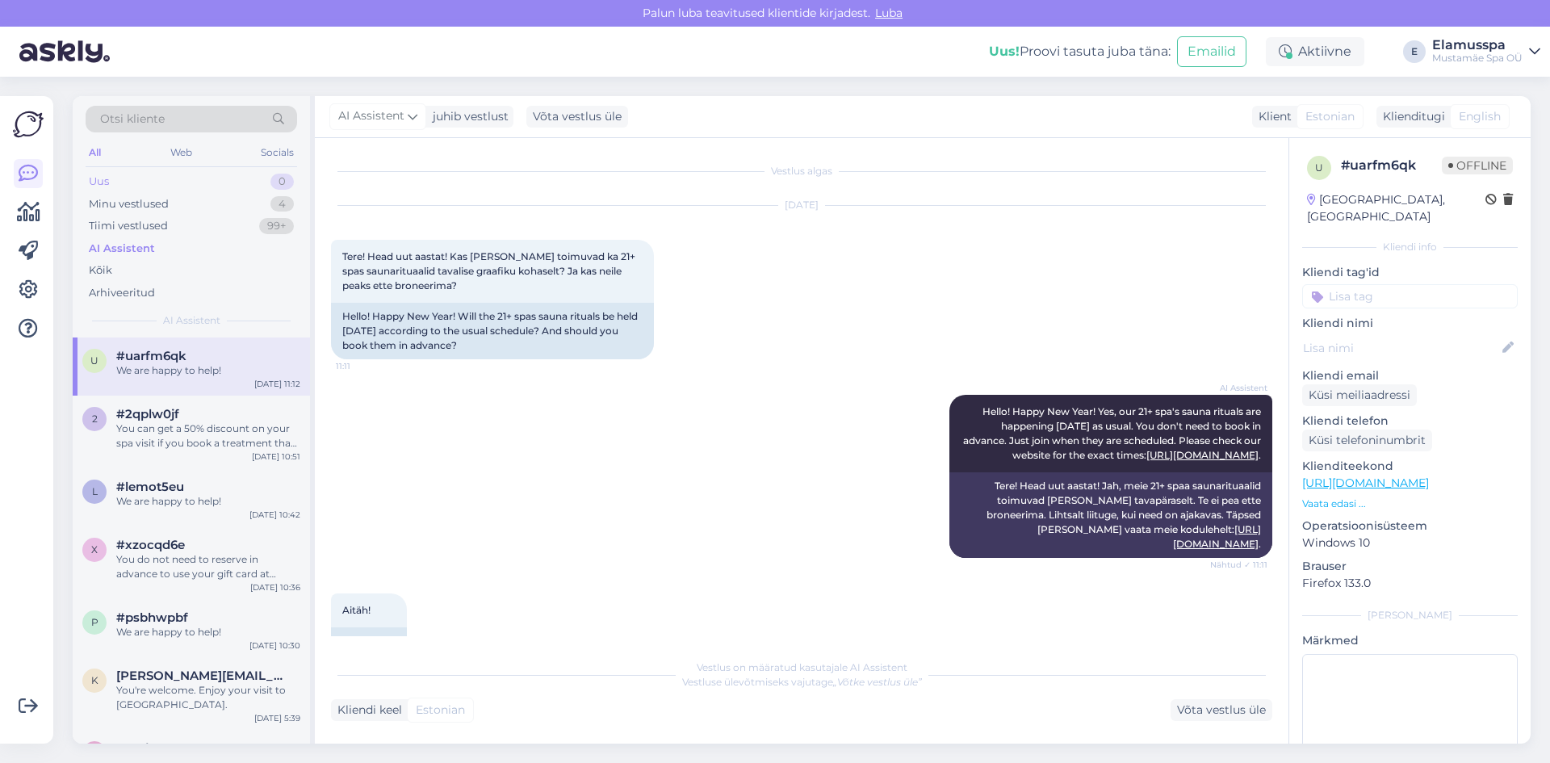
click at [153, 188] on div "Uus 0" at bounding box center [192, 181] width 212 height 23
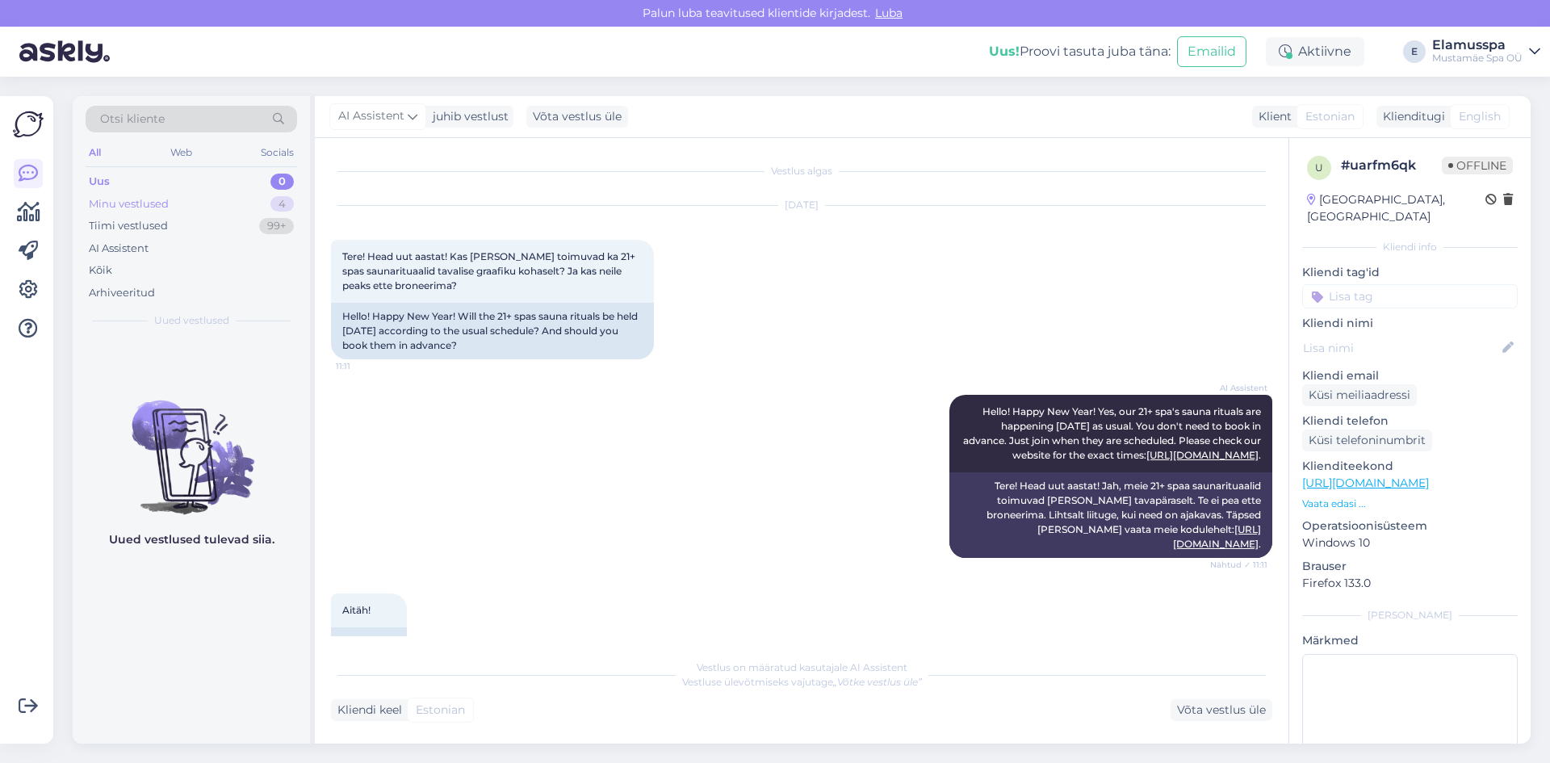
click at [165, 211] on div "Minu vestlused" at bounding box center [129, 204] width 80 height 16
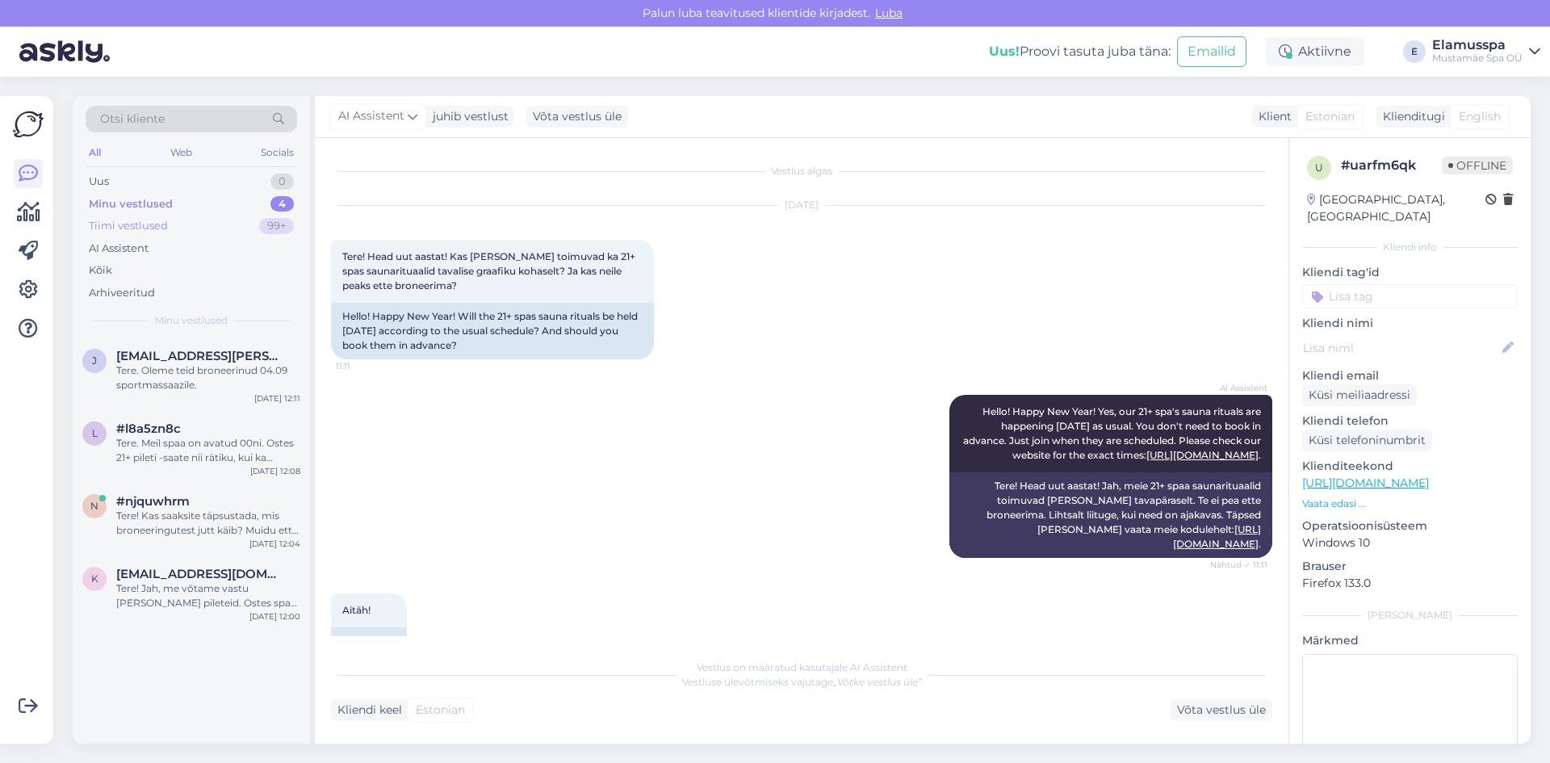
click at [134, 220] on div "Tiimi vestlused" at bounding box center [128, 226] width 79 height 16
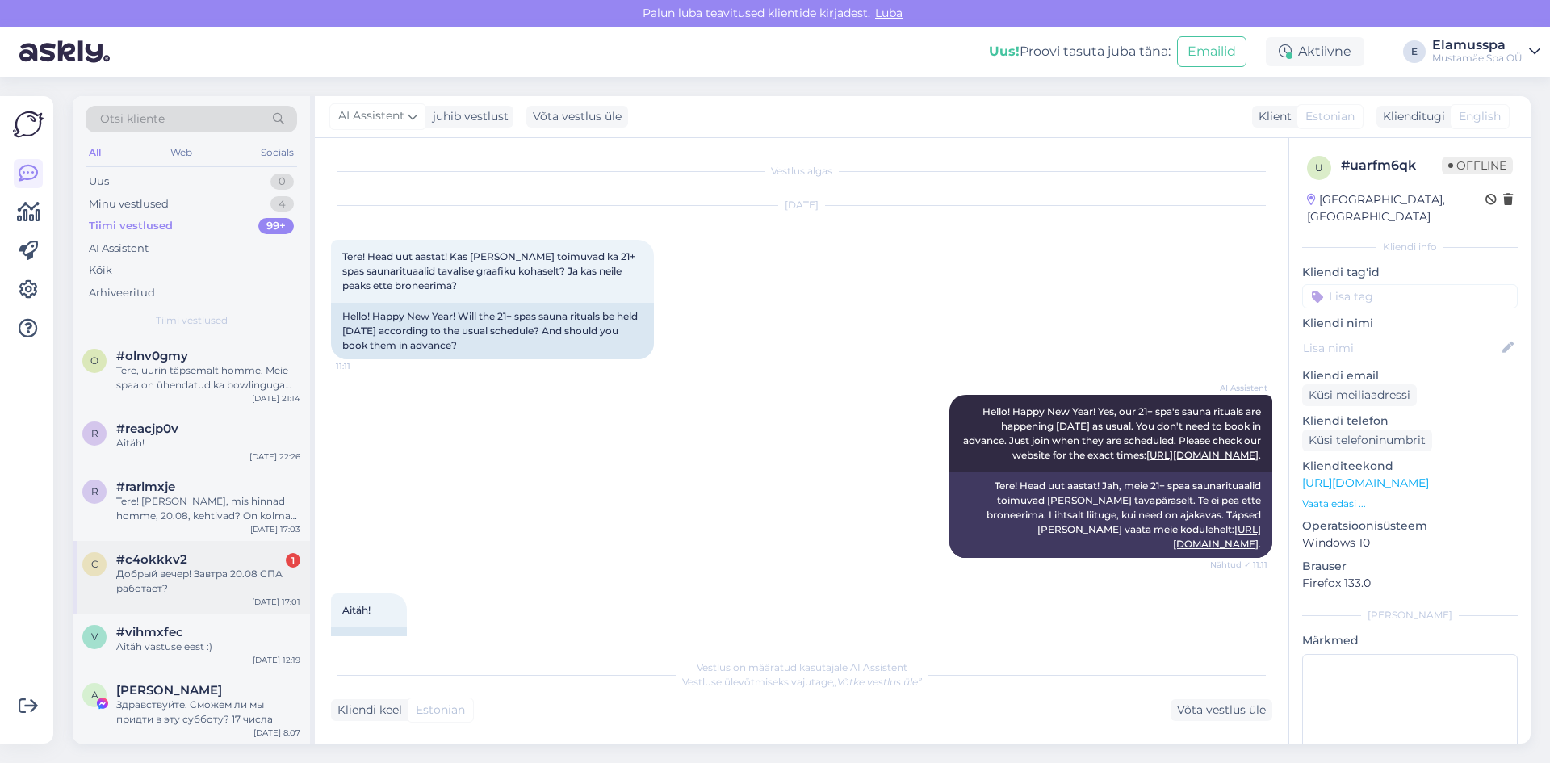
click at [228, 576] on div "Добрый вечер! Завтра 20.08 СПА работает?" at bounding box center [208, 581] width 184 height 29
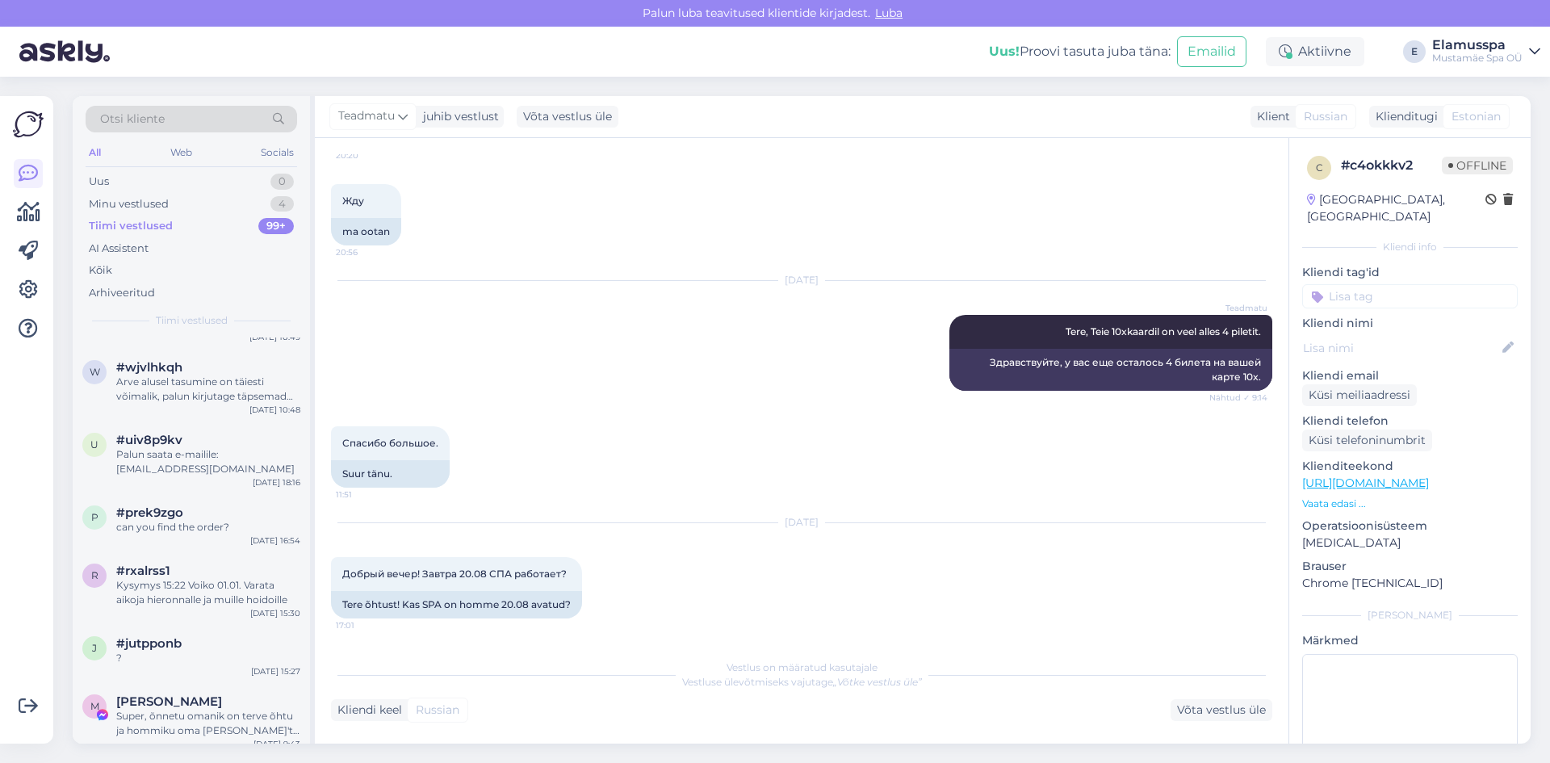
scroll to position [6137, 0]
click at [245, 688] on div "M [PERSON_NAME] Super, õnnetu omanik on terve õhtu ja hommiku oma [PERSON_NAME]…" at bounding box center [191, 724] width 237 height 73
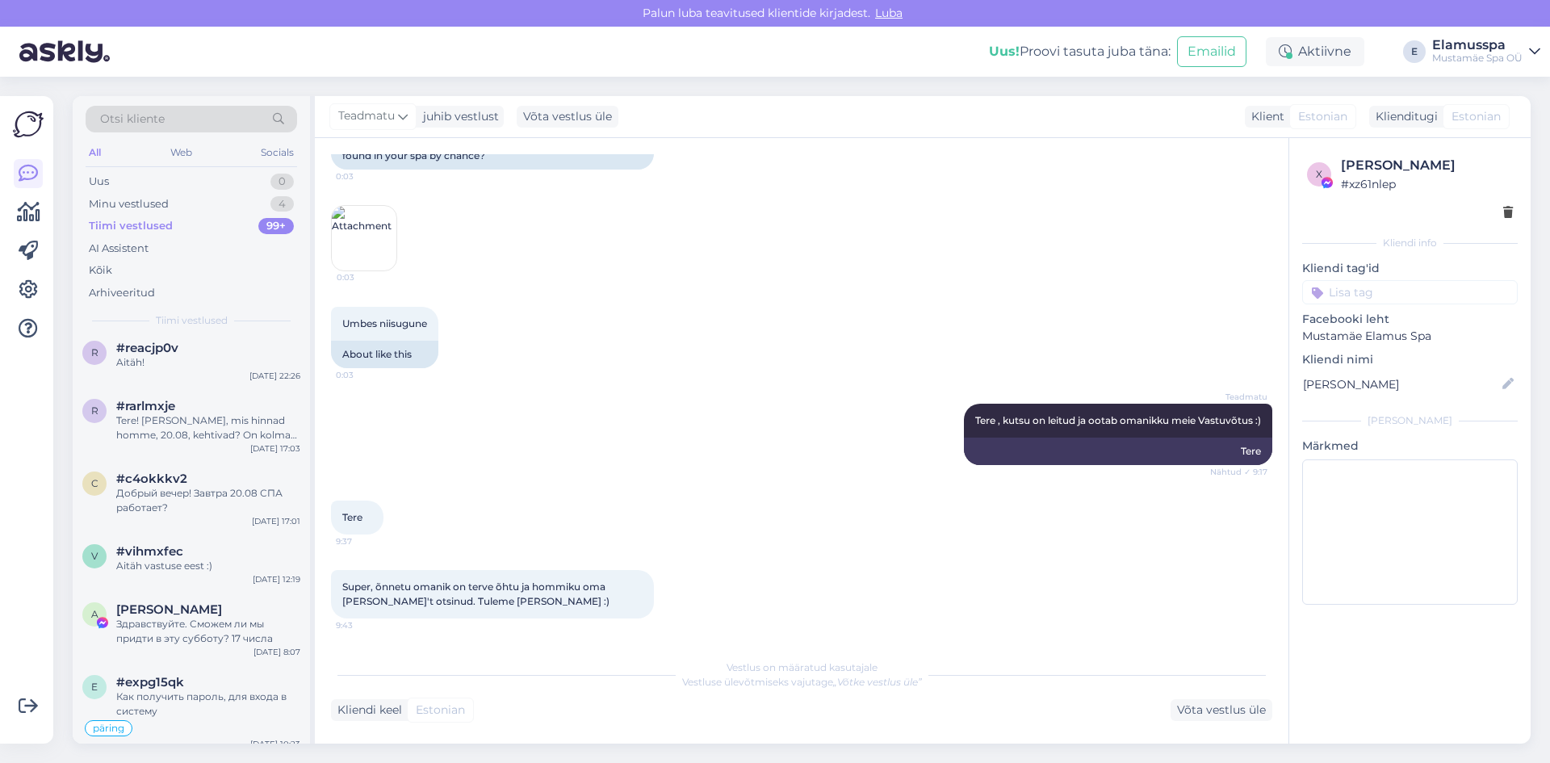
scroll to position [0, 0]
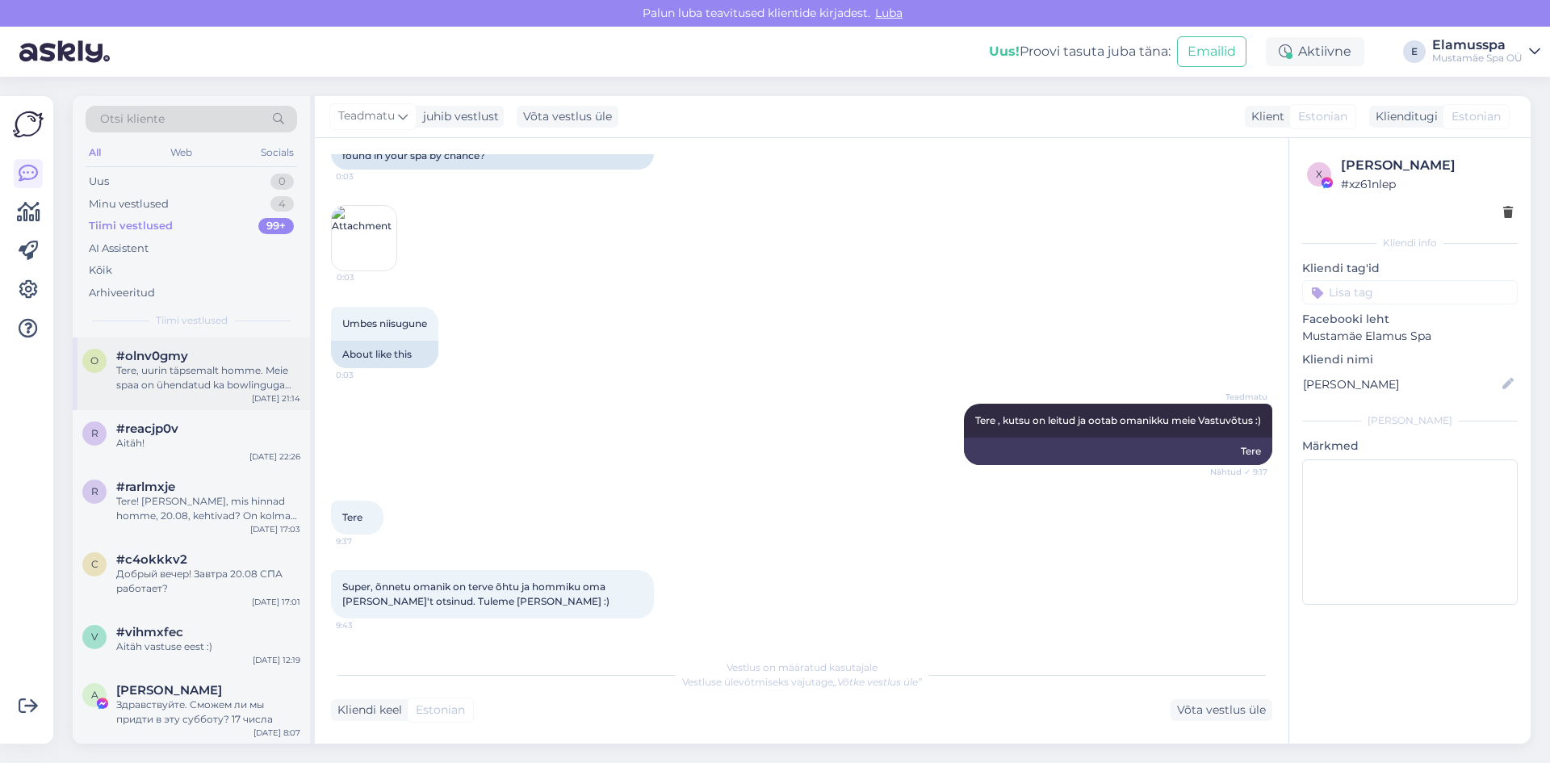
click at [217, 343] on div "o #olnv0gmy Tere, uurin täpsemalt homme. Meie spaa on ühendatud ka bowlinguga t…" at bounding box center [191, 374] width 237 height 73
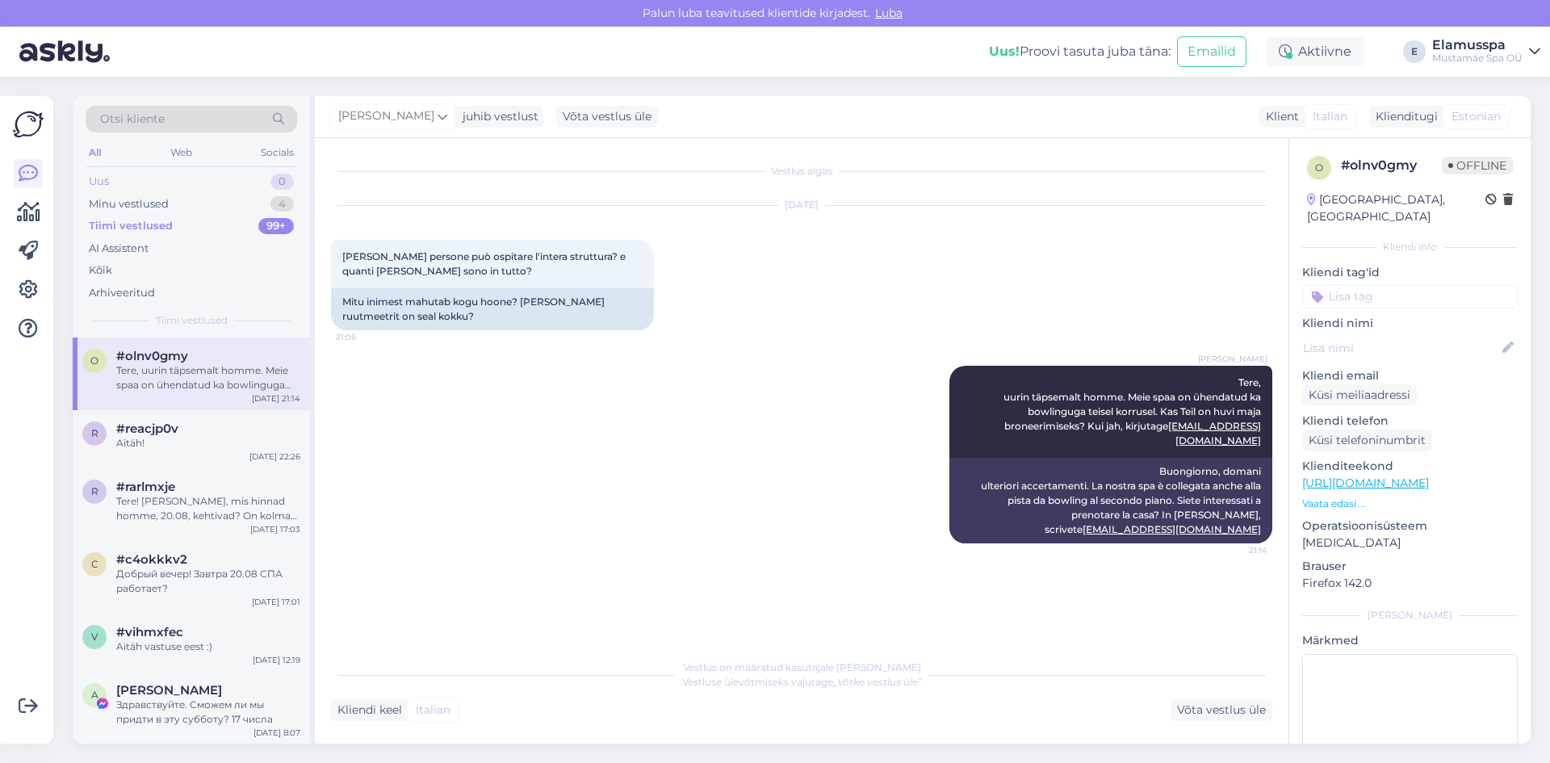
click at [189, 181] on div "Uus 0" at bounding box center [192, 181] width 212 height 23
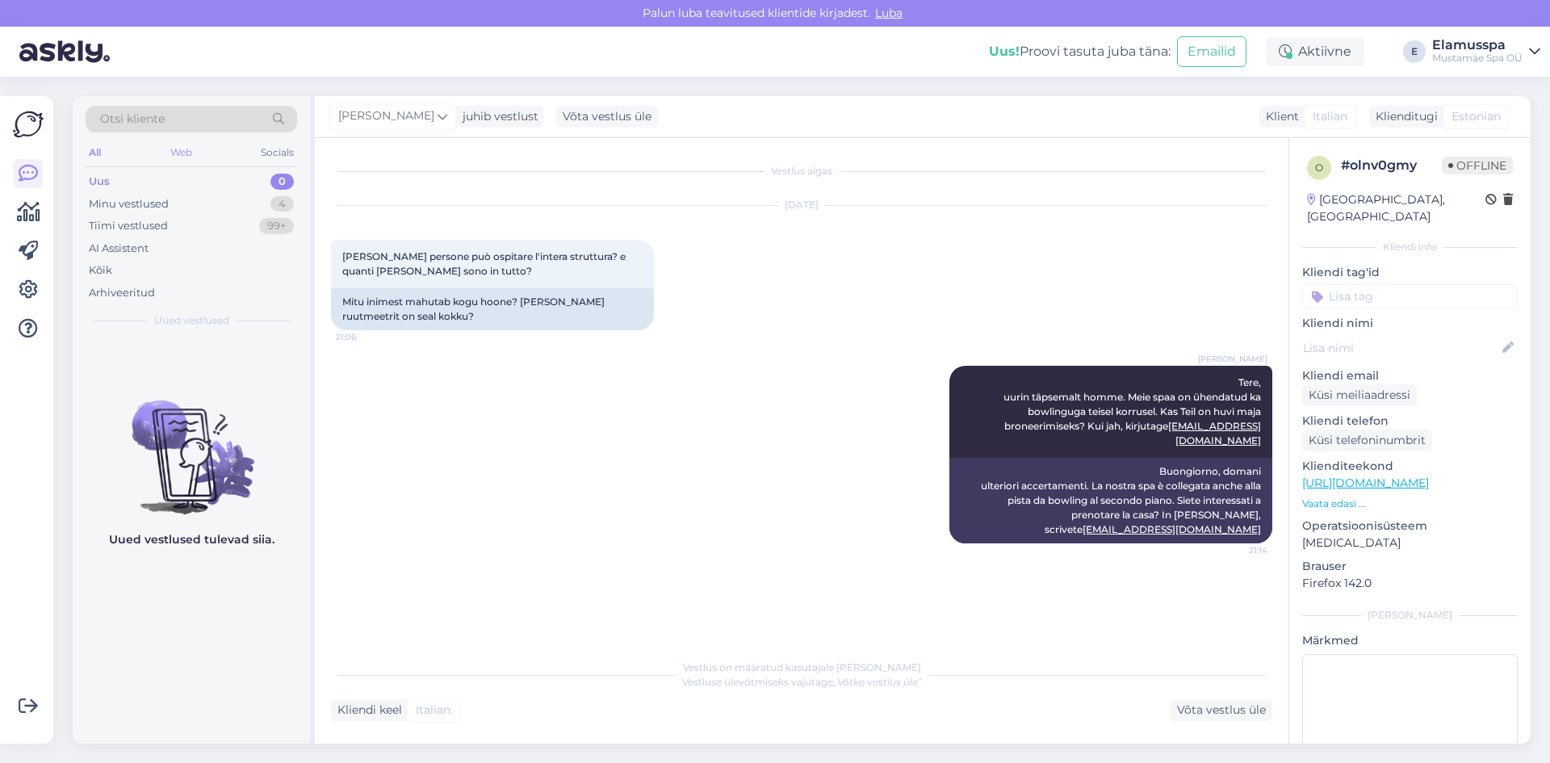
click at [186, 160] on div "Web" at bounding box center [181, 152] width 28 height 21
click at [258, 153] on div "Socials" at bounding box center [278, 152] width 40 height 21
drag, startPoint x: 117, startPoint y: 149, endPoint x: 100, endPoint y: 149, distance: 17.0
click at [111, 149] on div "All Web Socials" at bounding box center [192, 154] width 212 height 25
click at [99, 149] on div "All" at bounding box center [95, 152] width 19 height 21
